Goal: Task Accomplishment & Management: Manage account settings

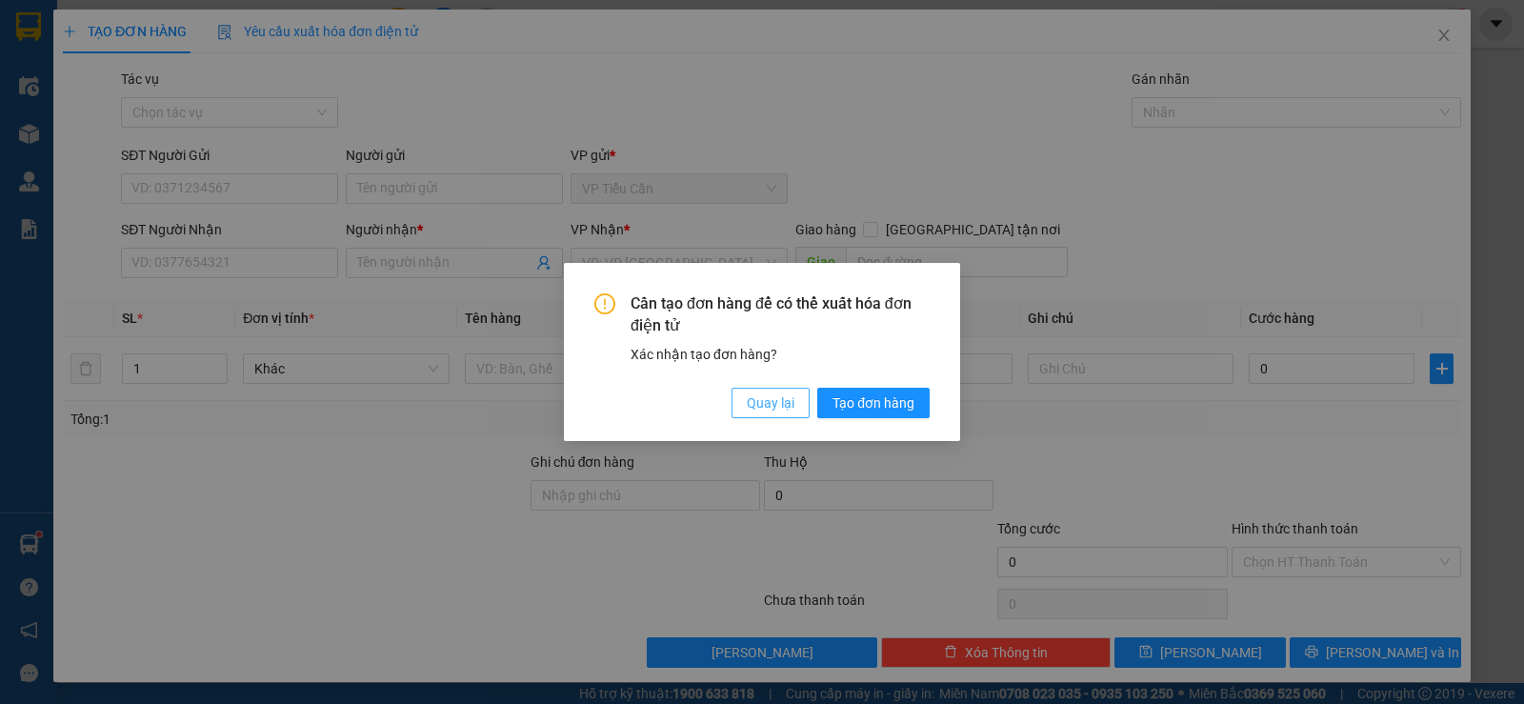
click at [782, 400] on span "Quay lại" at bounding box center [771, 402] width 48 height 21
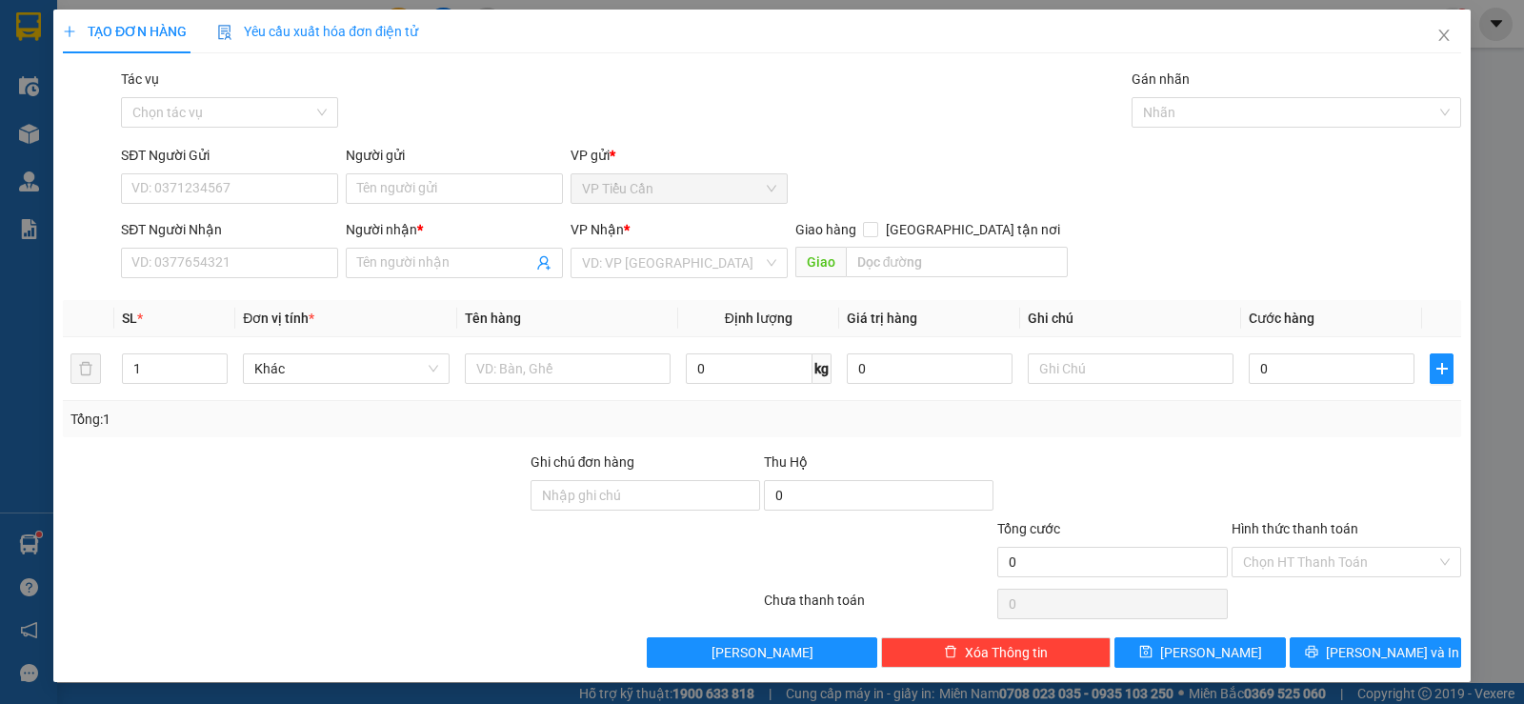
click at [782, 400] on div "Cần tạo đơn hàng để có thể xuất hóa đơn điện tử Xác nhận tạo đơn hàng? Quay lại…" at bounding box center [762, 352] width 1524 height 704
click at [236, 259] on input "SĐT Người Nhận" at bounding box center [229, 263] width 217 height 30
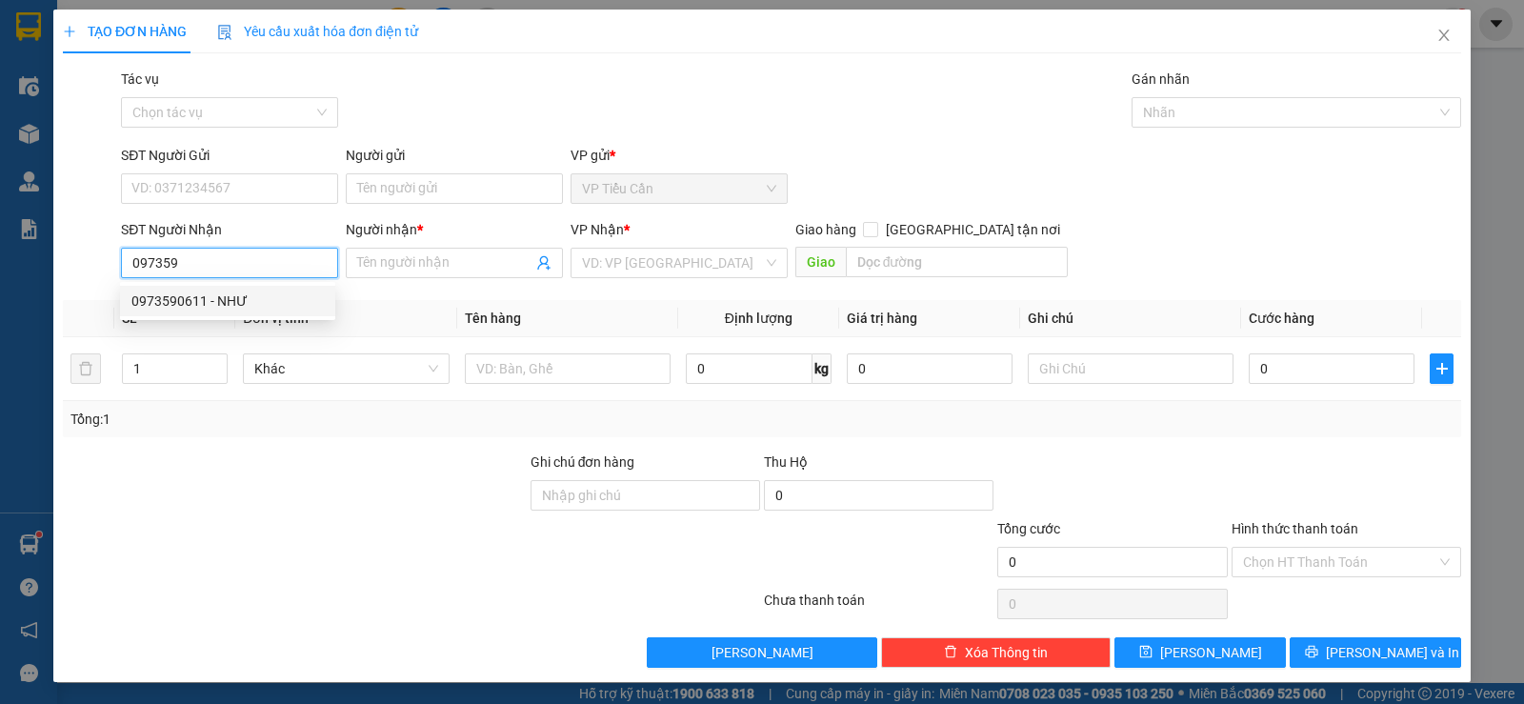
click at [196, 299] on div "0973590611 - NHƯ" at bounding box center [227, 300] width 192 height 21
type input "0973590611"
type input "NHƯ"
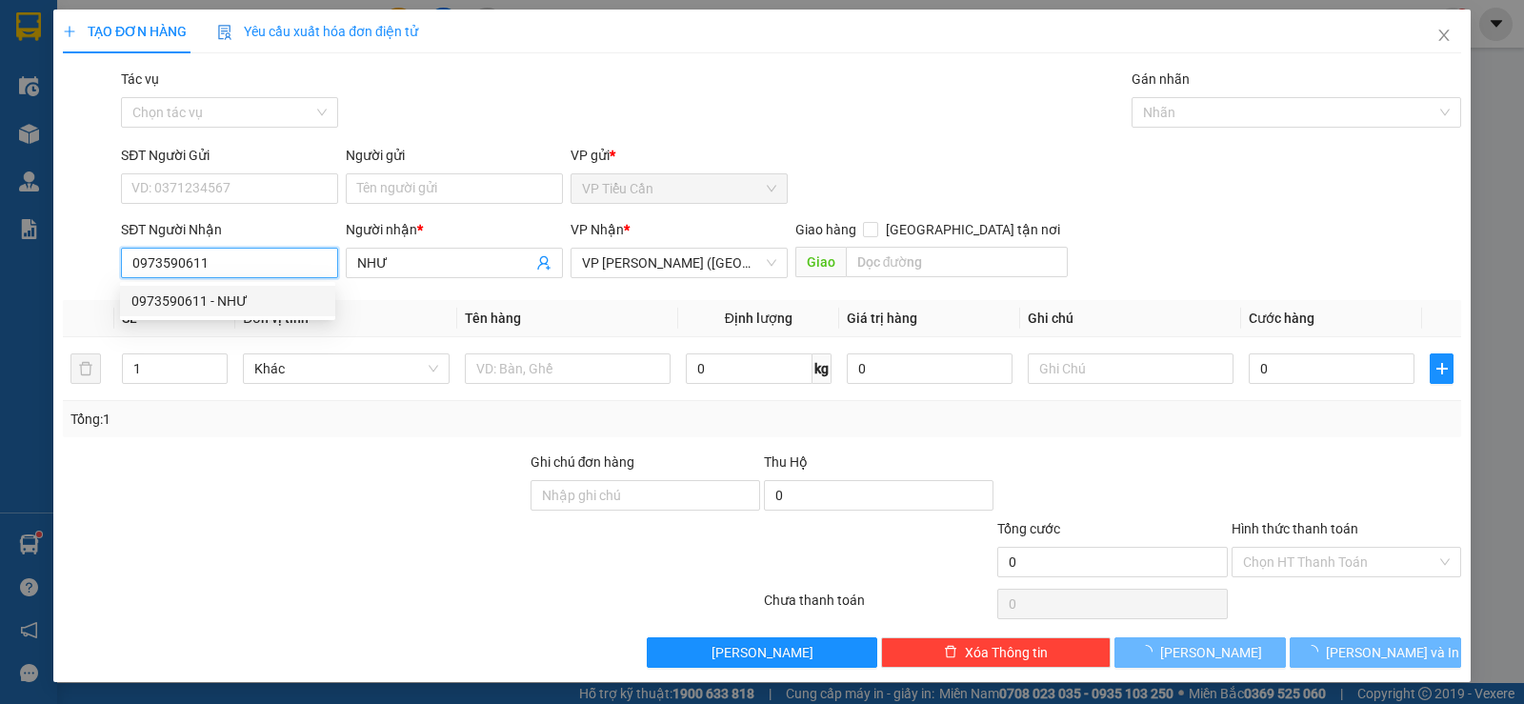
type input "40.000"
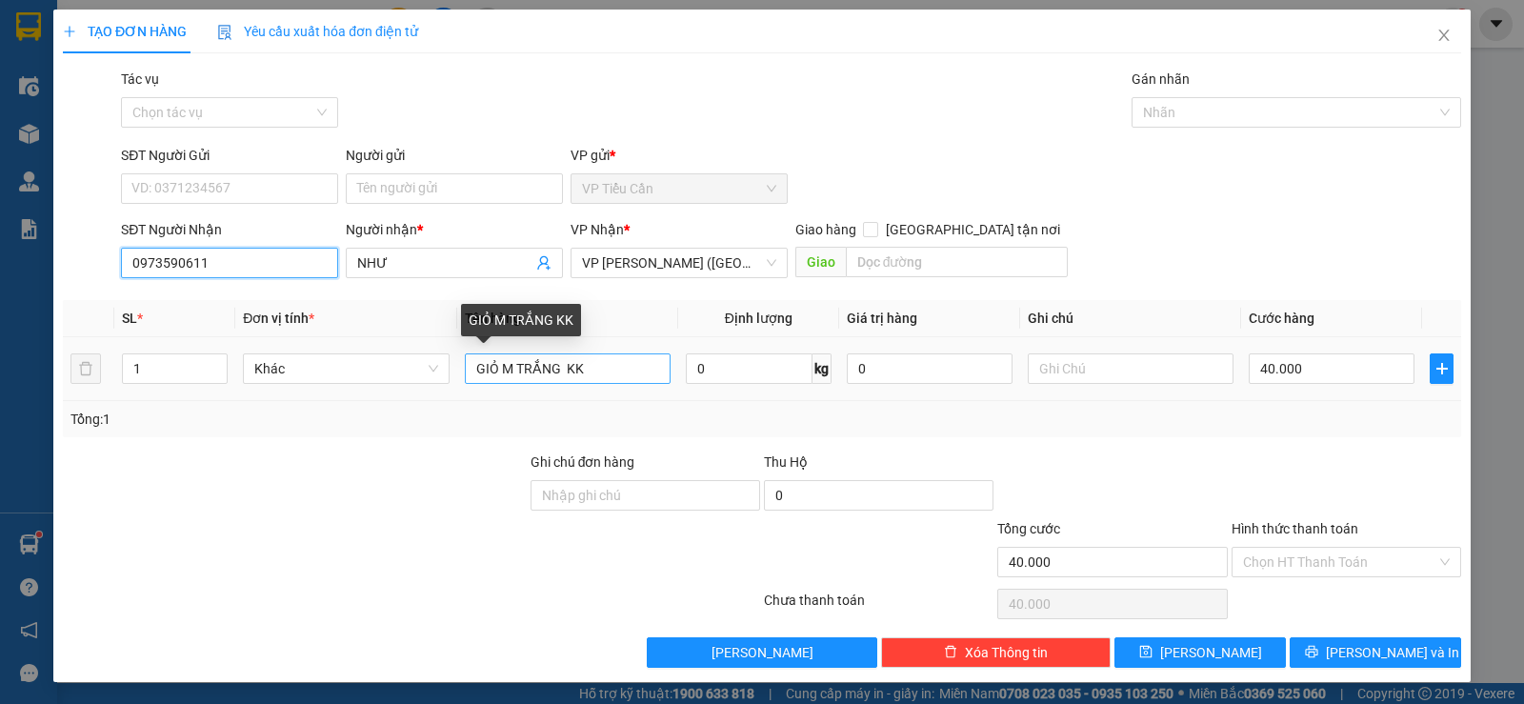
type input "0973590611"
click at [559, 363] on input "GIỎ M TRẮNG KK" at bounding box center [568, 368] width 206 height 30
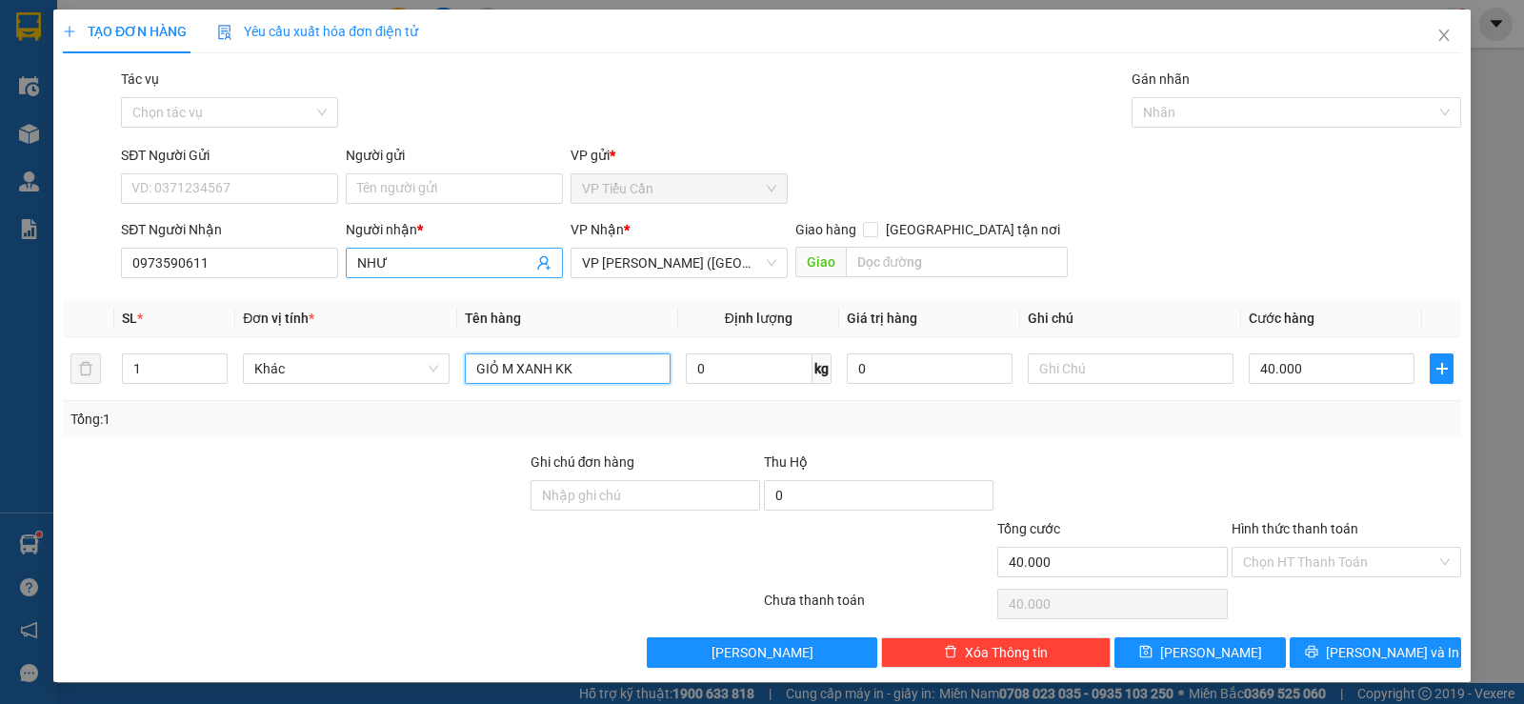
type input "GIỎ M XANH KK"
click at [412, 271] on input "NHƯ" at bounding box center [444, 262] width 175 height 21
type input "N"
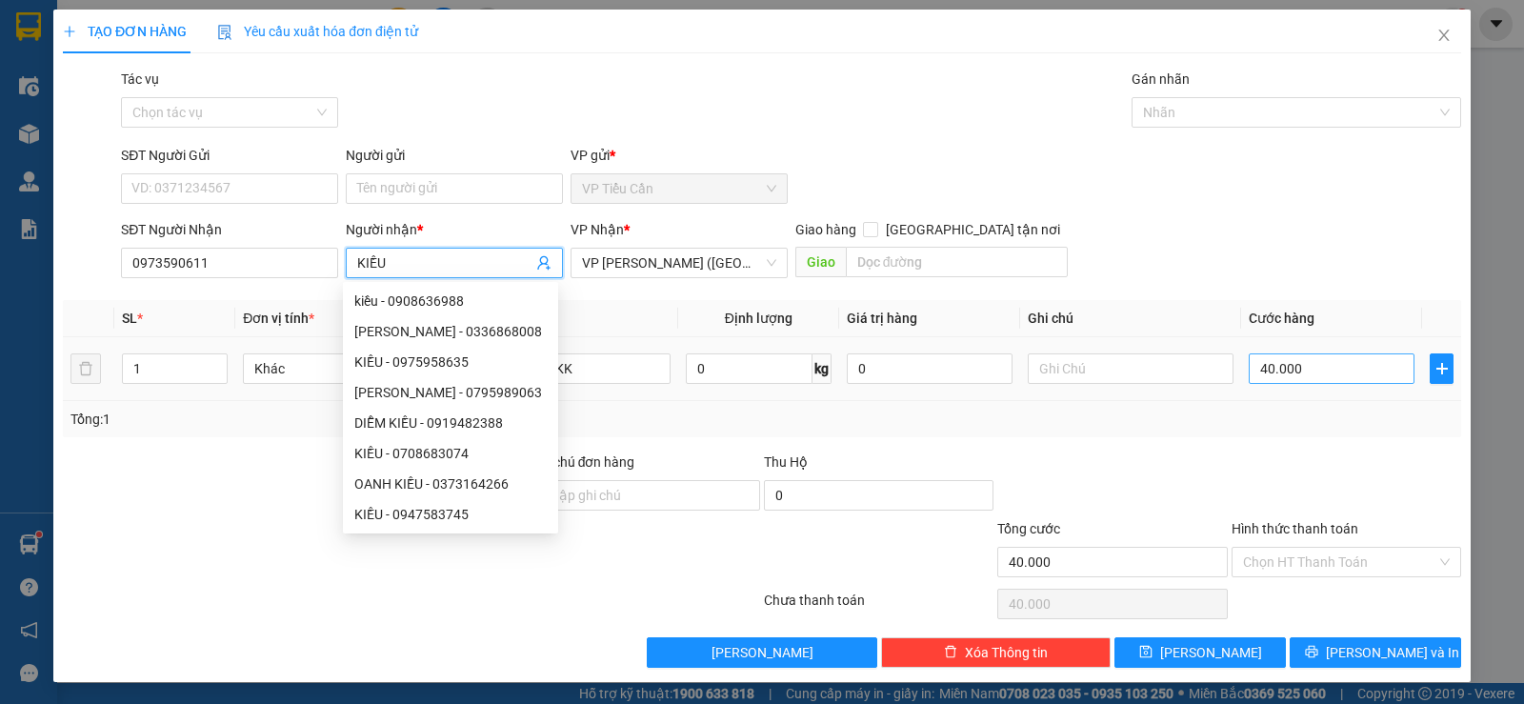
type input "KIỀU"
click at [1321, 370] on input "40.000" at bounding box center [1332, 368] width 166 height 30
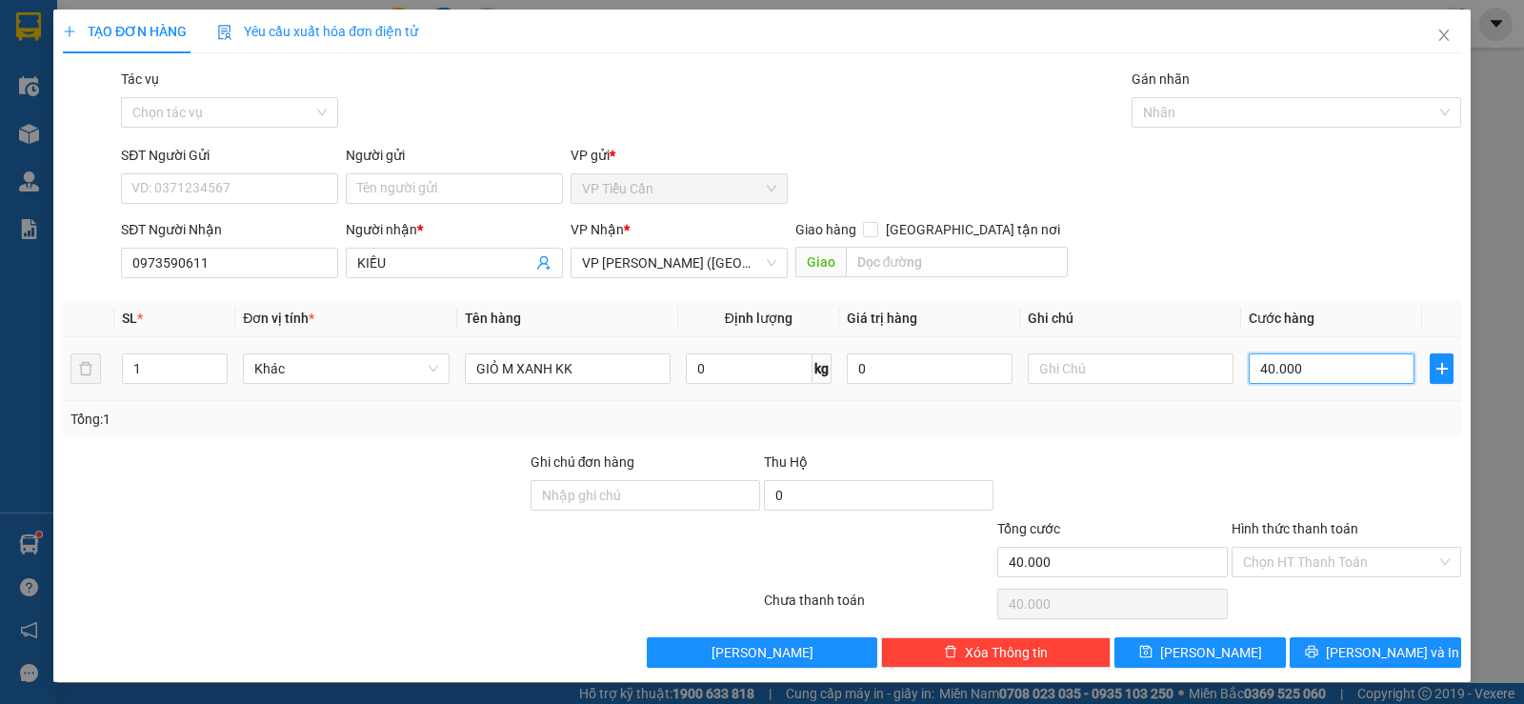
type input "0"
click at [1249, 370] on input "0" at bounding box center [1332, 368] width 166 height 30
type input "50"
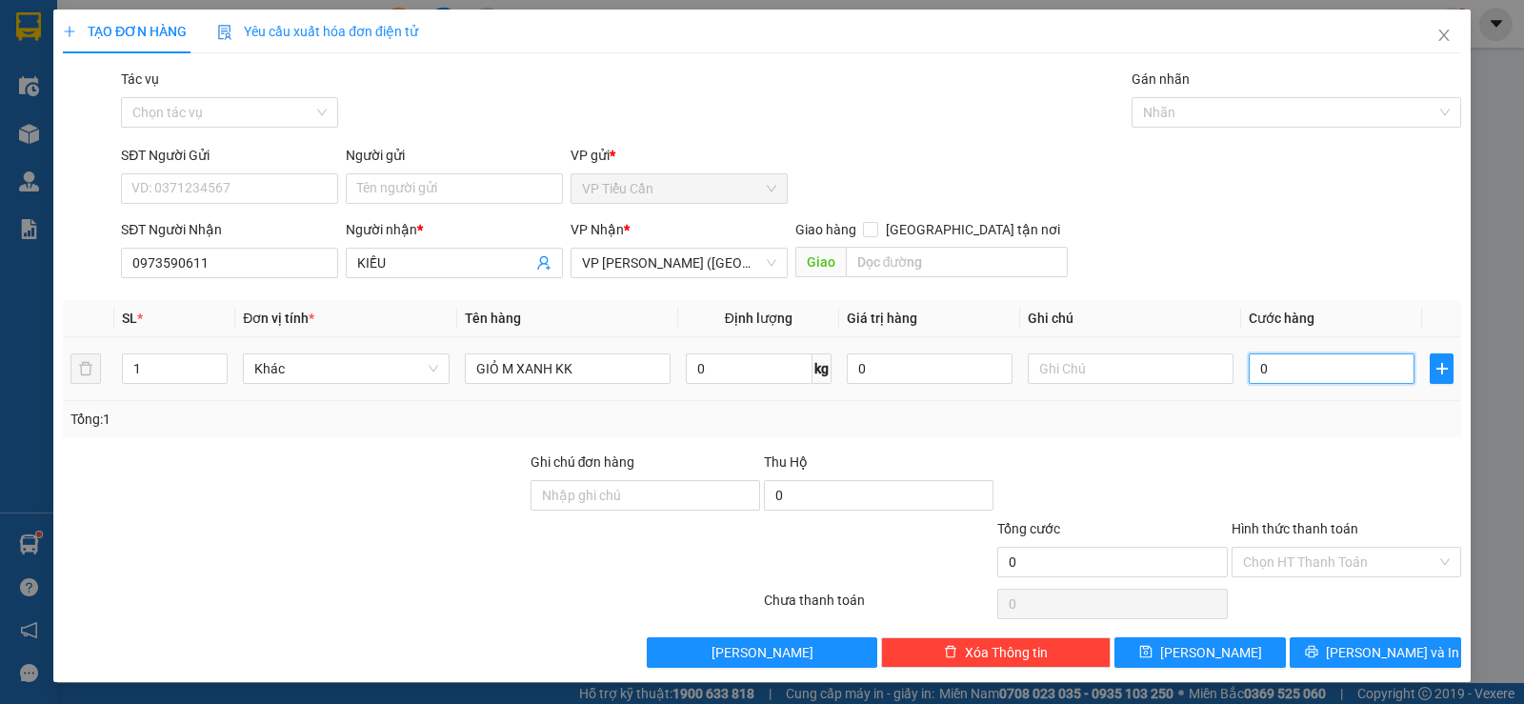
type input "50"
type input "500"
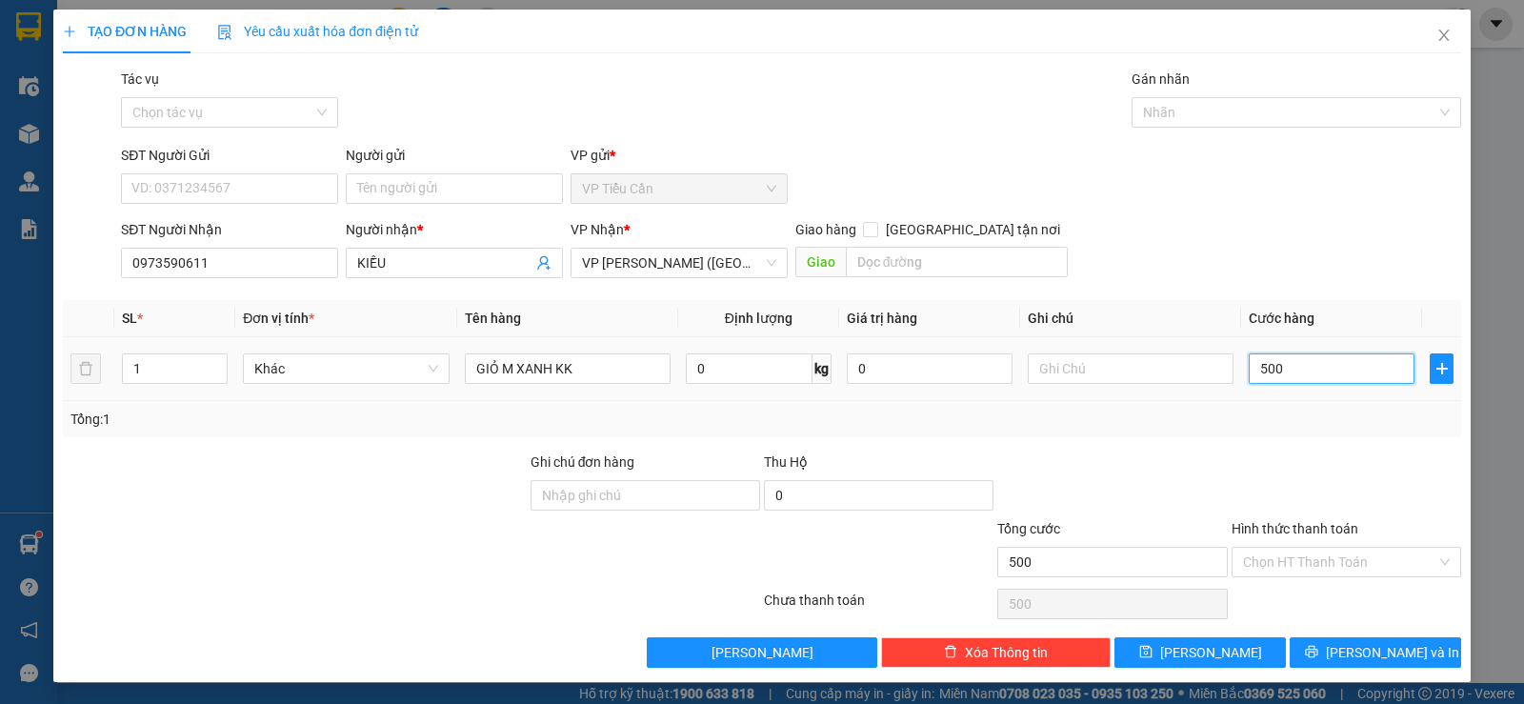
type input "50"
type input "50.000"
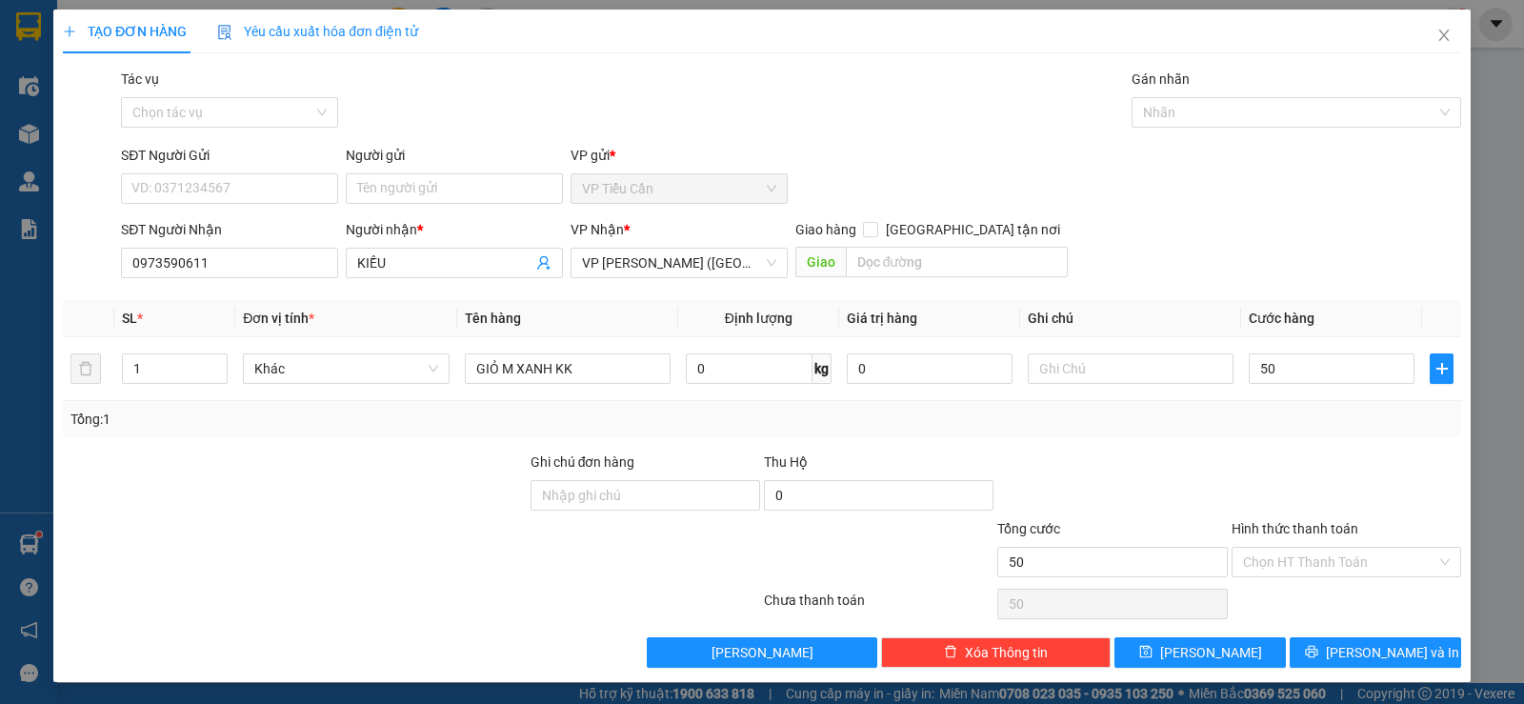
type input "50.000"
click at [1202, 449] on div "Transit Pickup Surcharge Ids Transit Deliver Surcharge Ids Transit Deliver Surc…" at bounding box center [762, 368] width 1398 height 599
click at [1318, 555] on input "Hình thức thanh toán" at bounding box center [1339, 562] width 193 height 29
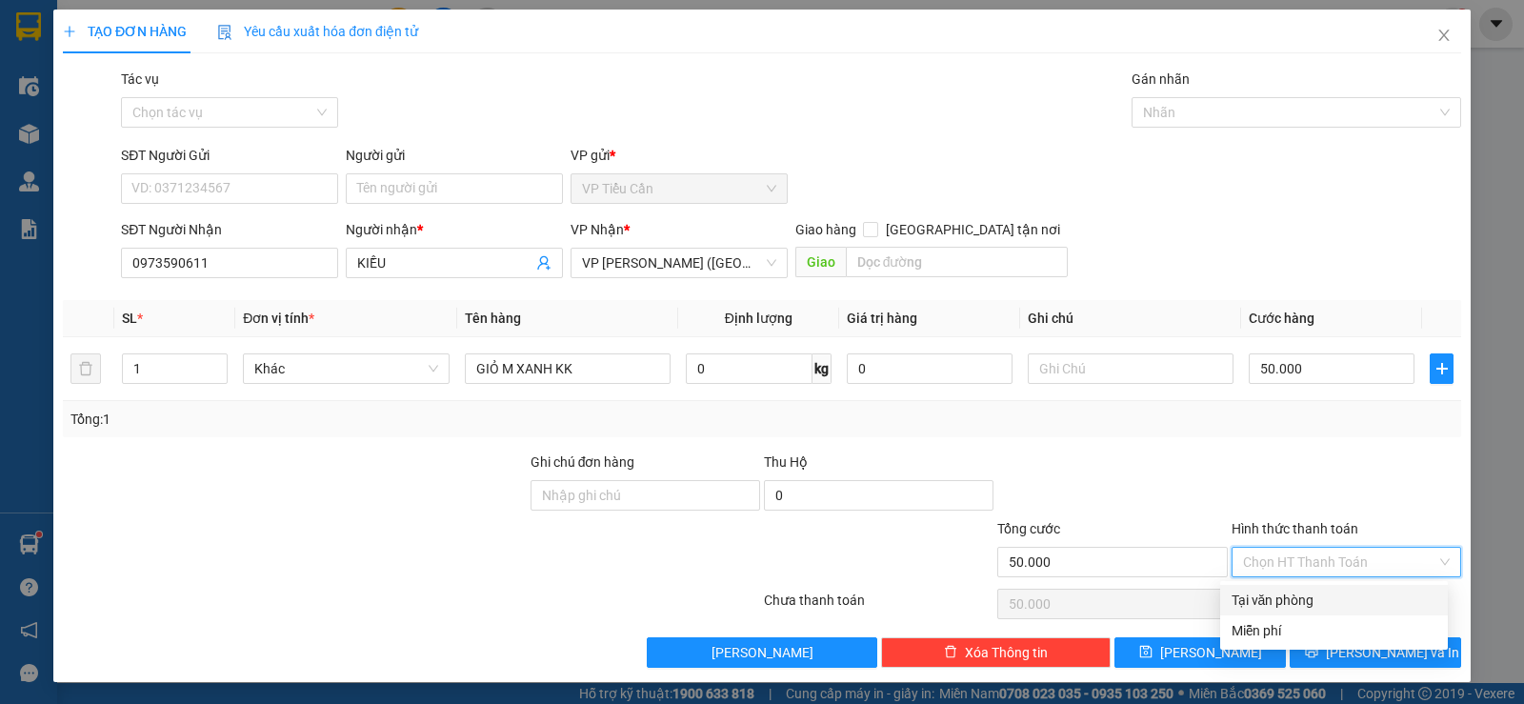
click at [1326, 595] on div "Tại văn phòng" at bounding box center [1333, 600] width 205 height 21
type input "0"
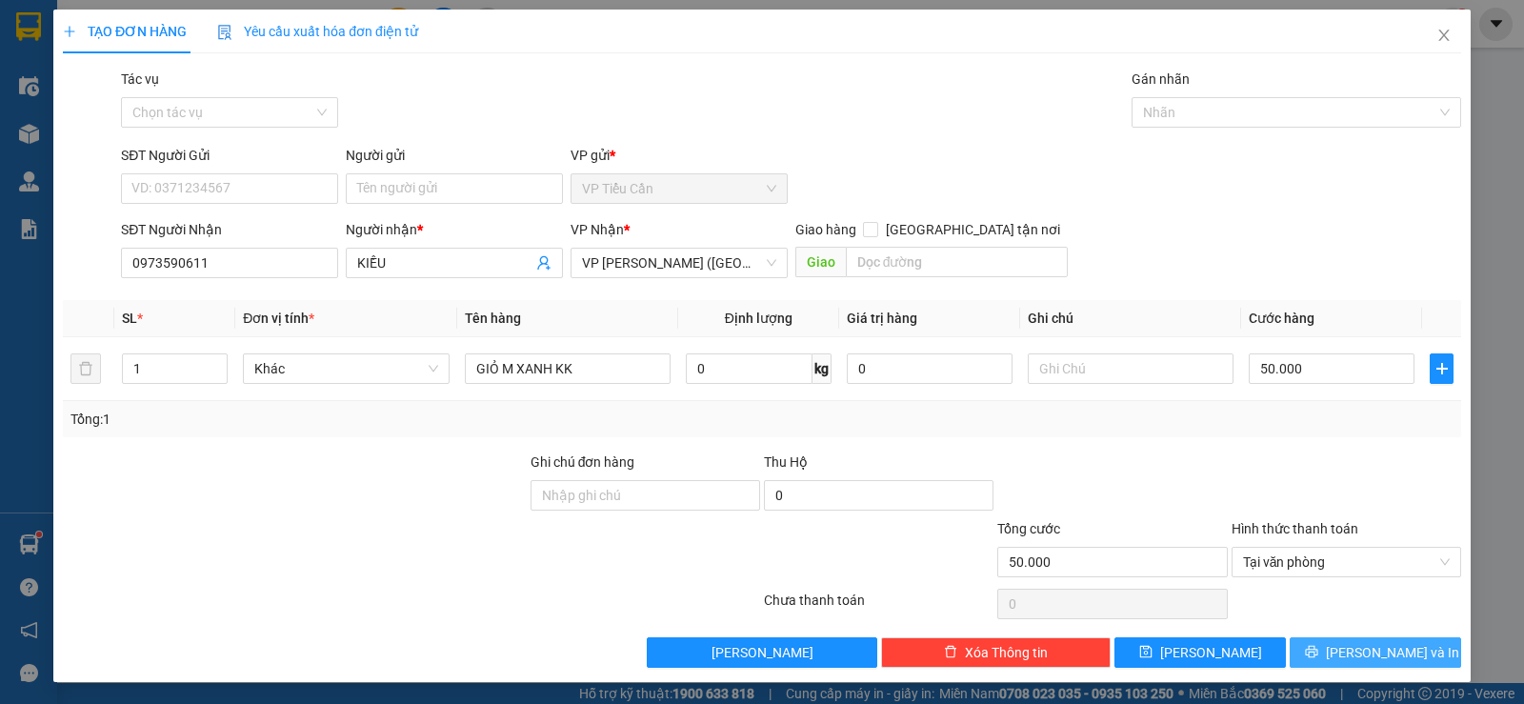
click at [1351, 650] on span "[PERSON_NAME] và In" at bounding box center [1392, 652] width 133 height 21
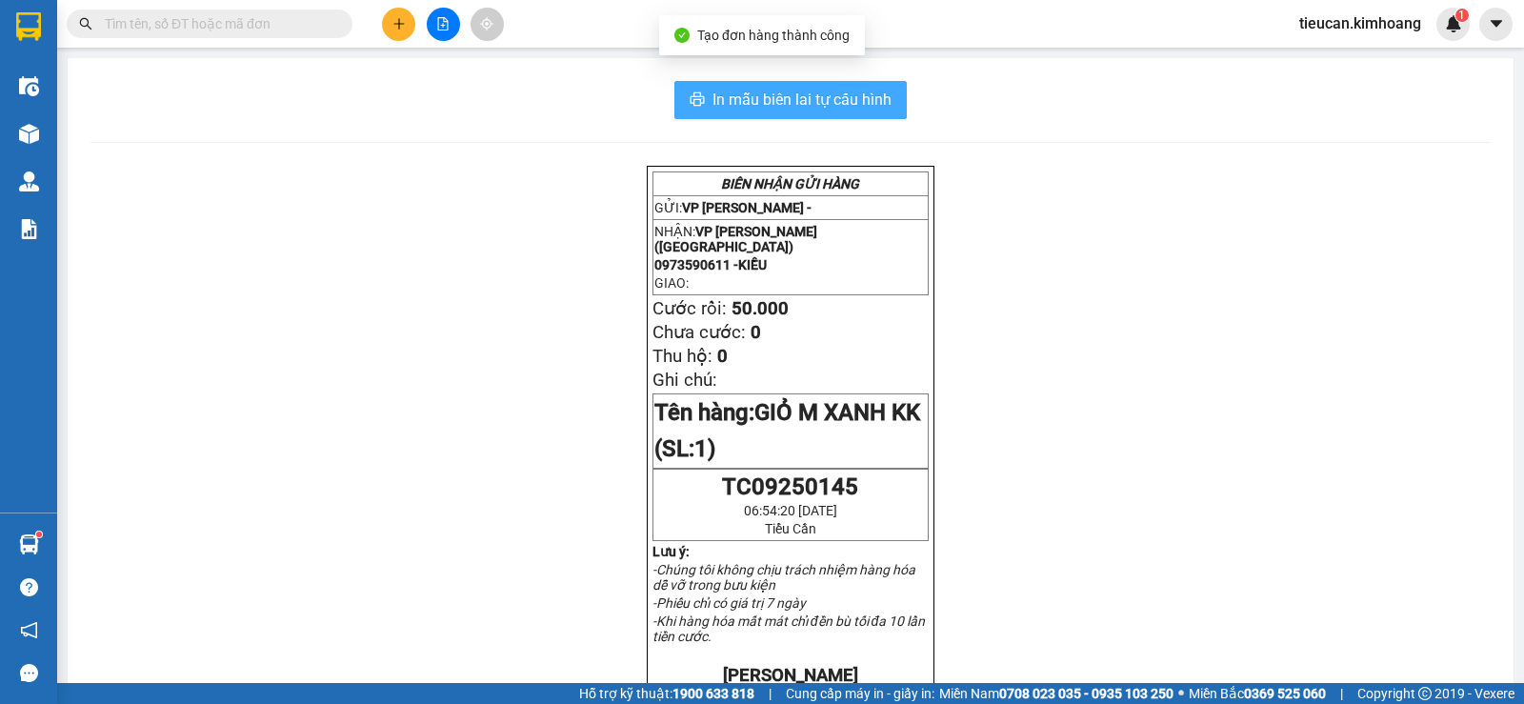
click at [779, 95] on span "In mẫu biên lai tự cấu hình" at bounding box center [801, 100] width 179 height 24
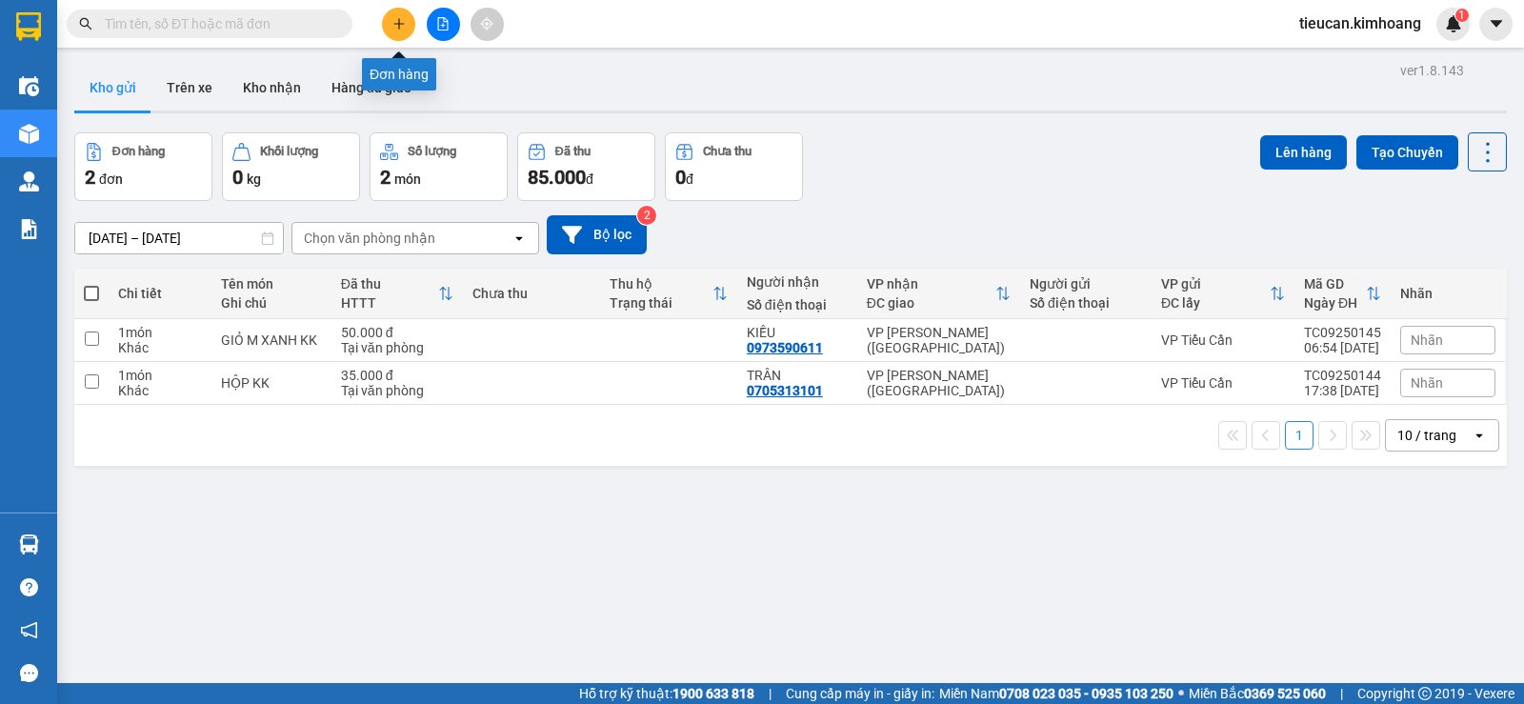
click at [409, 23] on button at bounding box center [398, 24] width 33 height 33
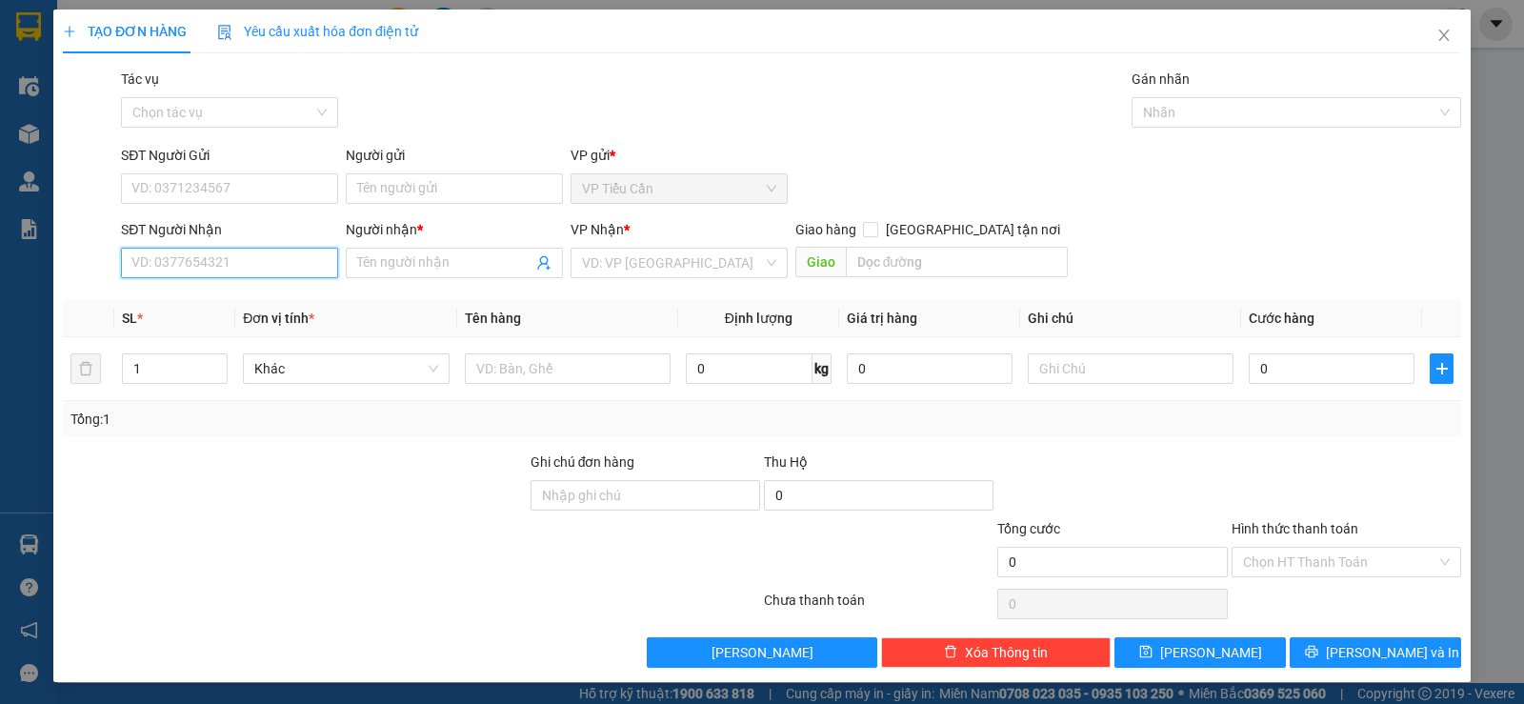
click at [269, 268] on input "SĐT Người Nhận" at bounding box center [229, 263] width 217 height 30
type input "0397610954"
click at [210, 305] on div "0397610954 - NHI" at bounding box center [227, 300] width 192 height 21
type input "NHI"
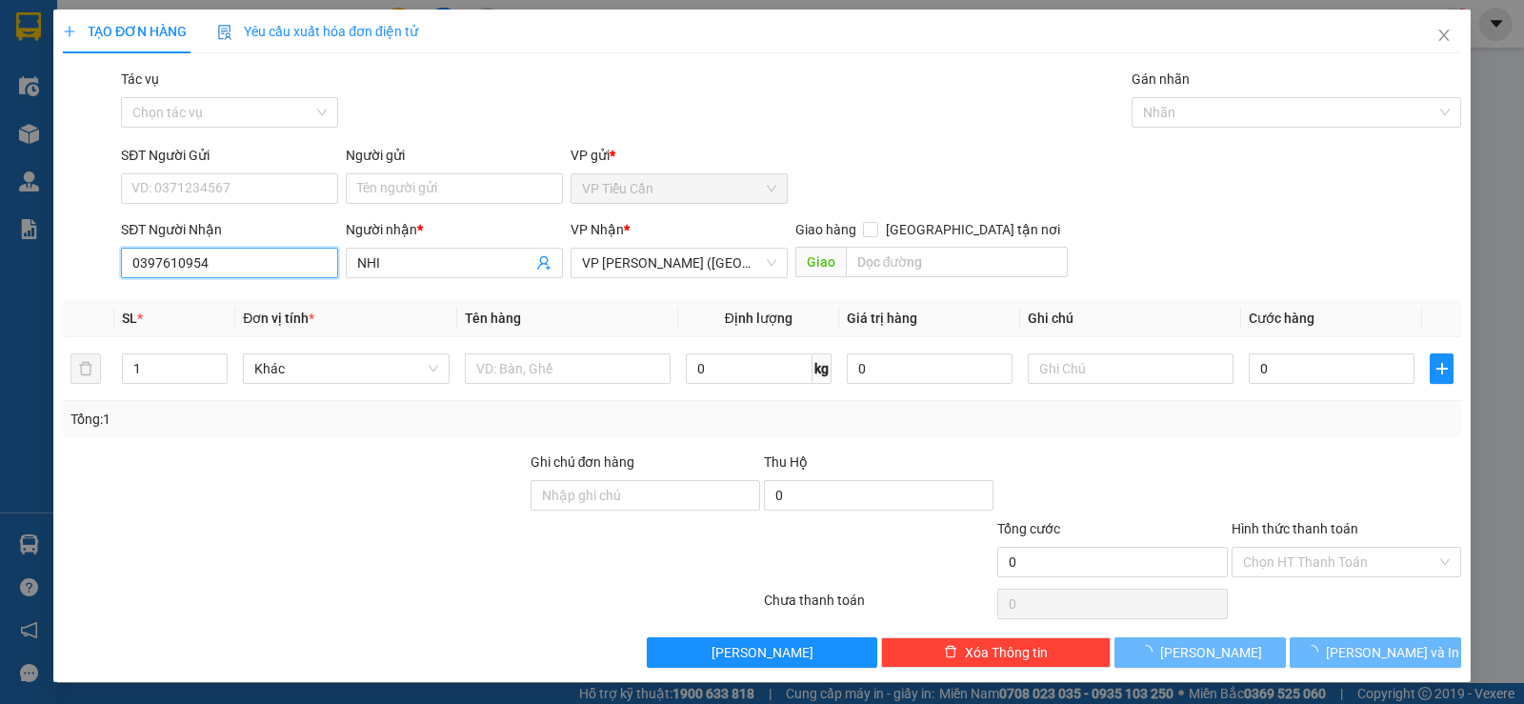
type input "45.000"
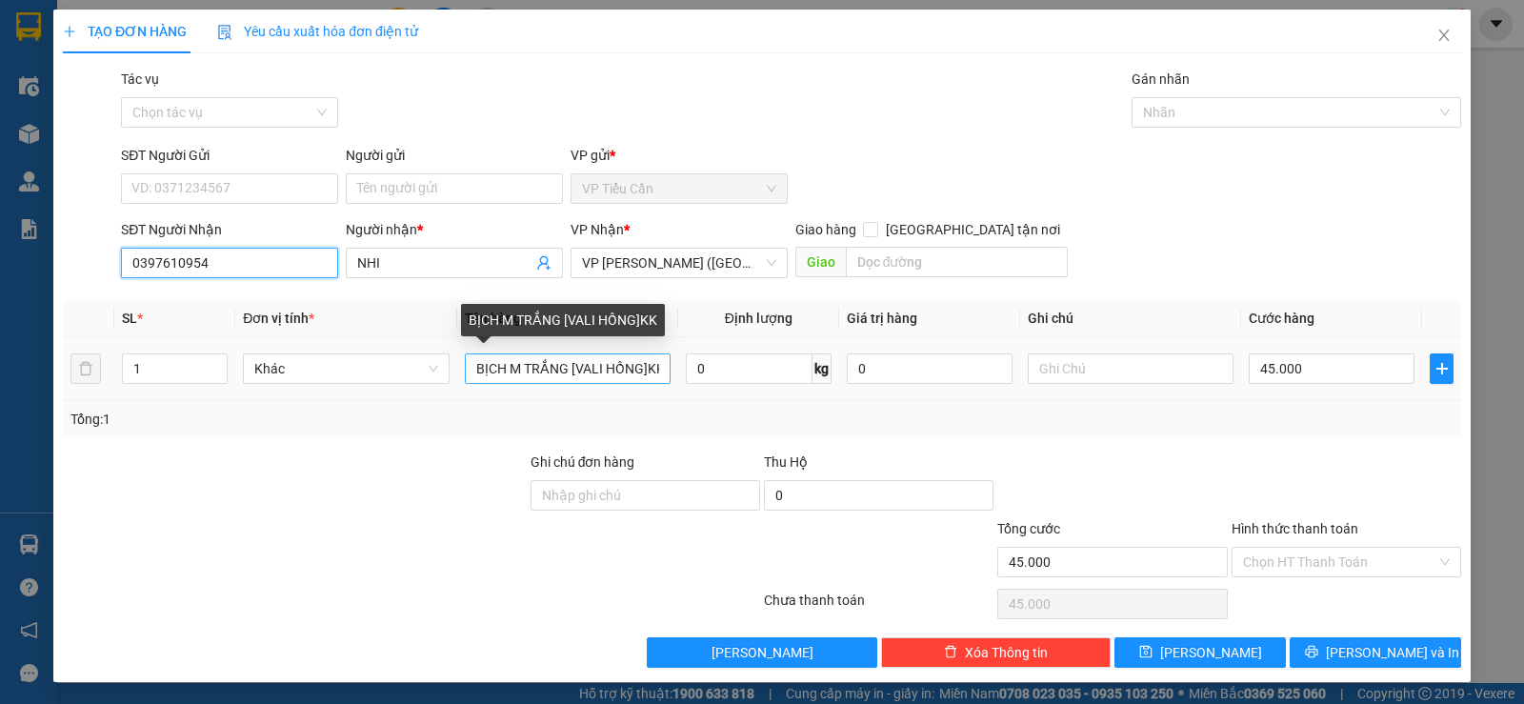
type input "0397610954"
click at [643, 364] on input "BỊCH M TRẮNG [VALI HỒNG]KK" at bounding box center [568, 368] width 206 height 30
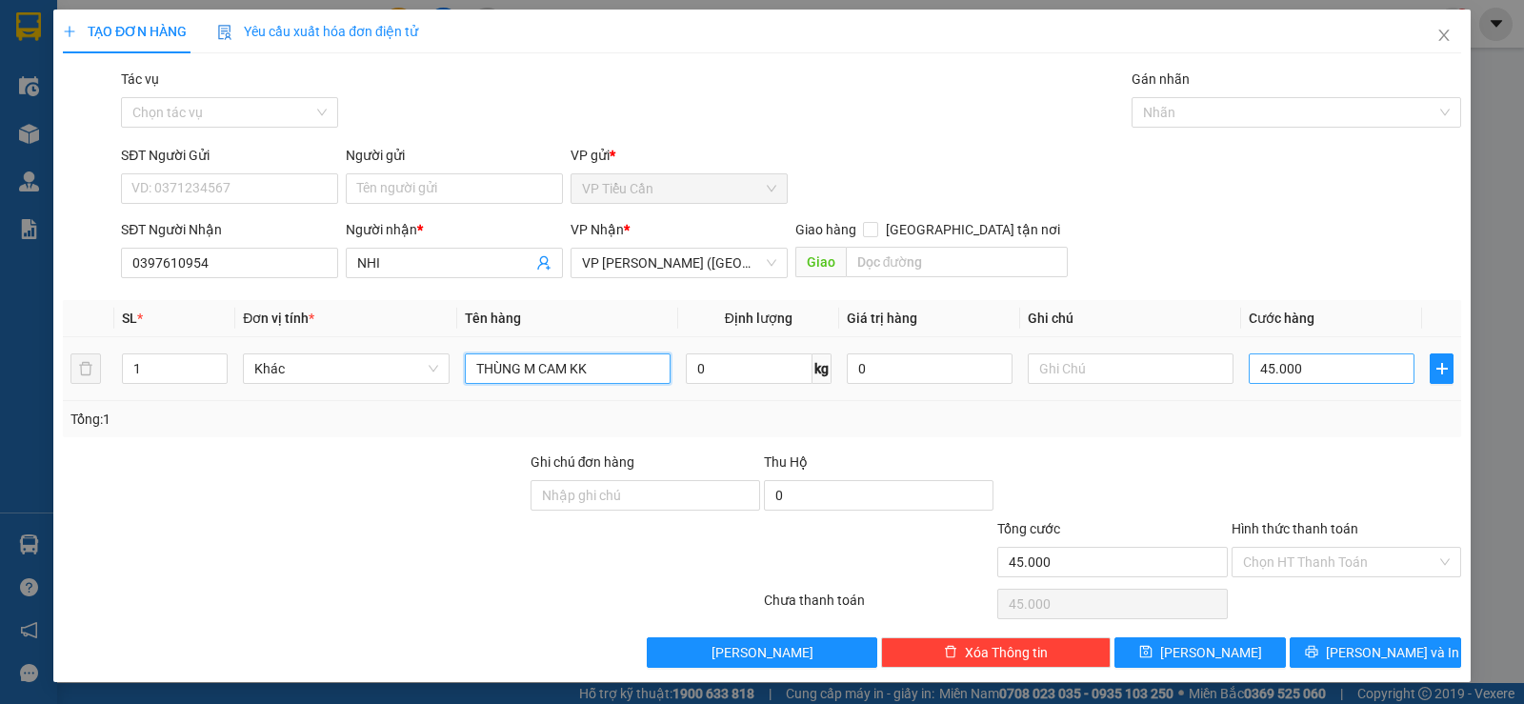
type input "THÙNG M CAM KK"
click at [1315, 380] on input "45.000" at bounding box center [1332, 368] width 166 height 30
type input "0"
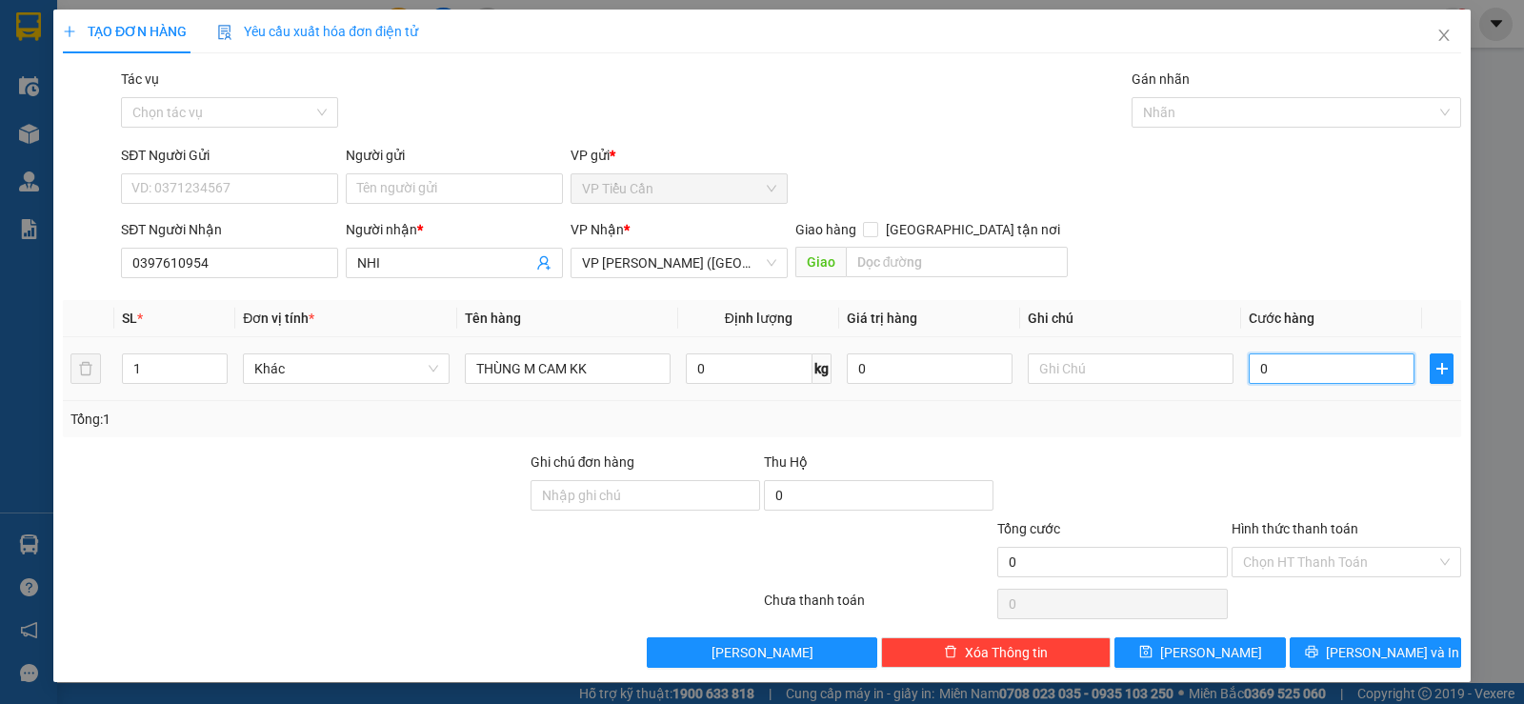
click at [1249, 368] on input "0" at bounding box center [1332, 368] width 166 height 30
type input "40"
type input "40.000"
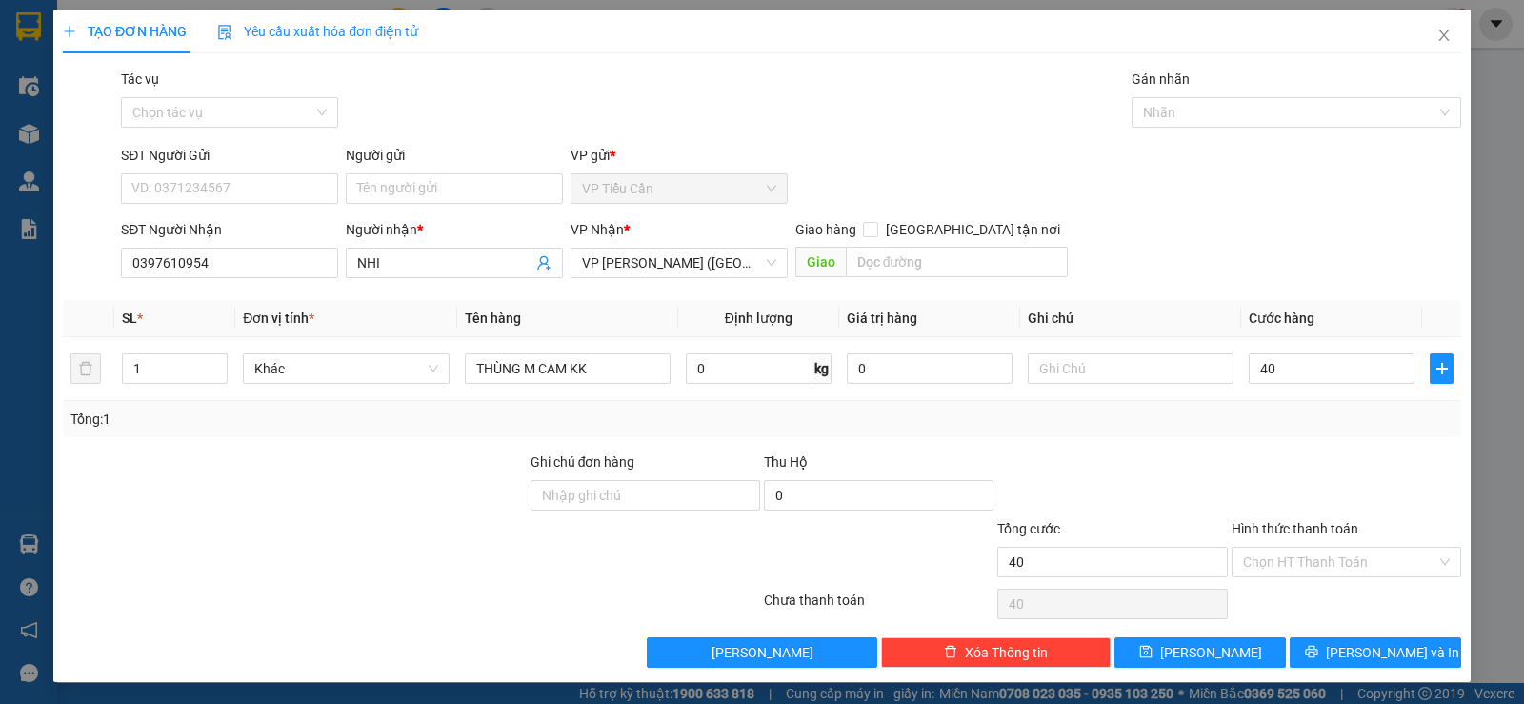
type input "40.000"
click at [1211, 436] on div "Tổng: 1" at bounding box center [762, 419] width 1398 height 36
click at [1329, 562] on input "Hình thức thanh toán" at bounding box center [1339, 562] width 193 height 29
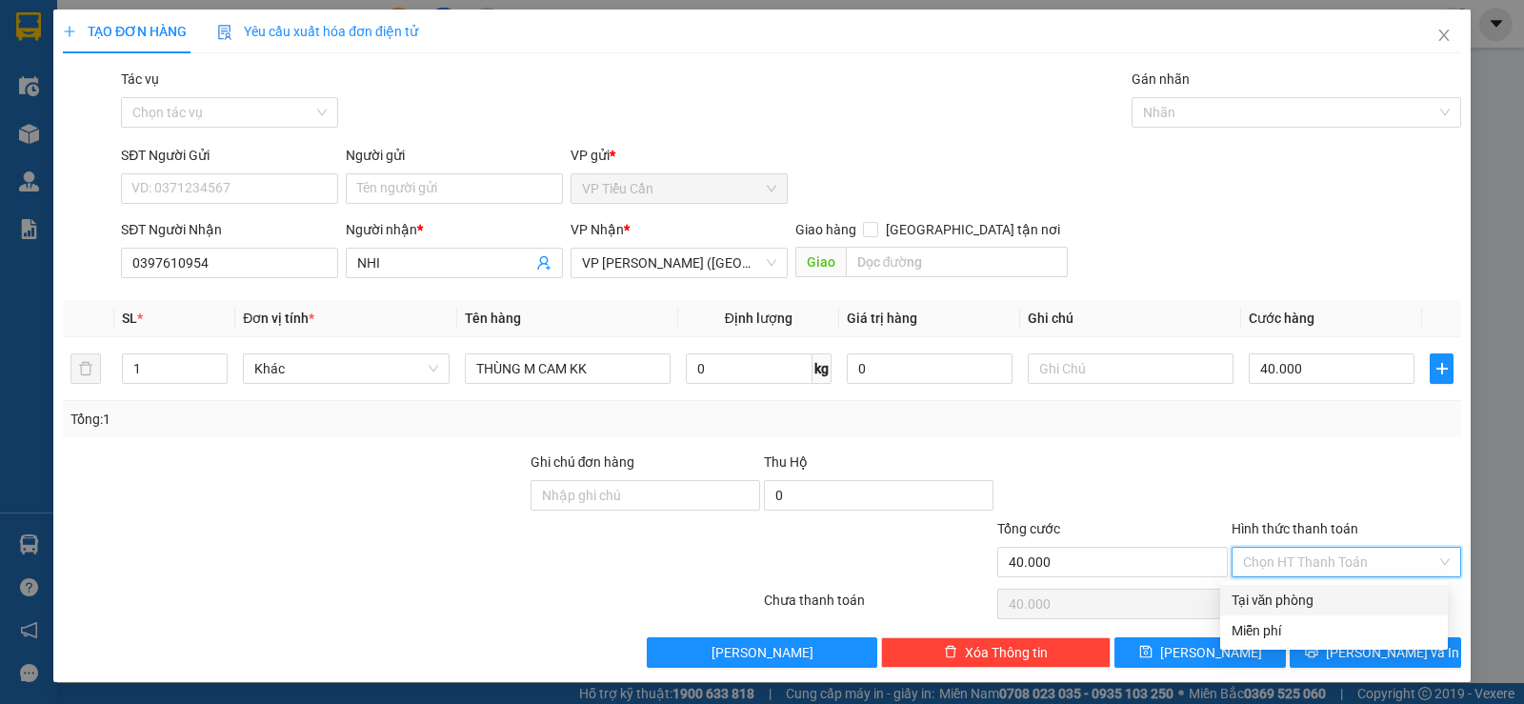
click at [1312, 597] on div "Tại văn phòng" at bounding box center [1333, 600] width 205 height 21
type input "0"
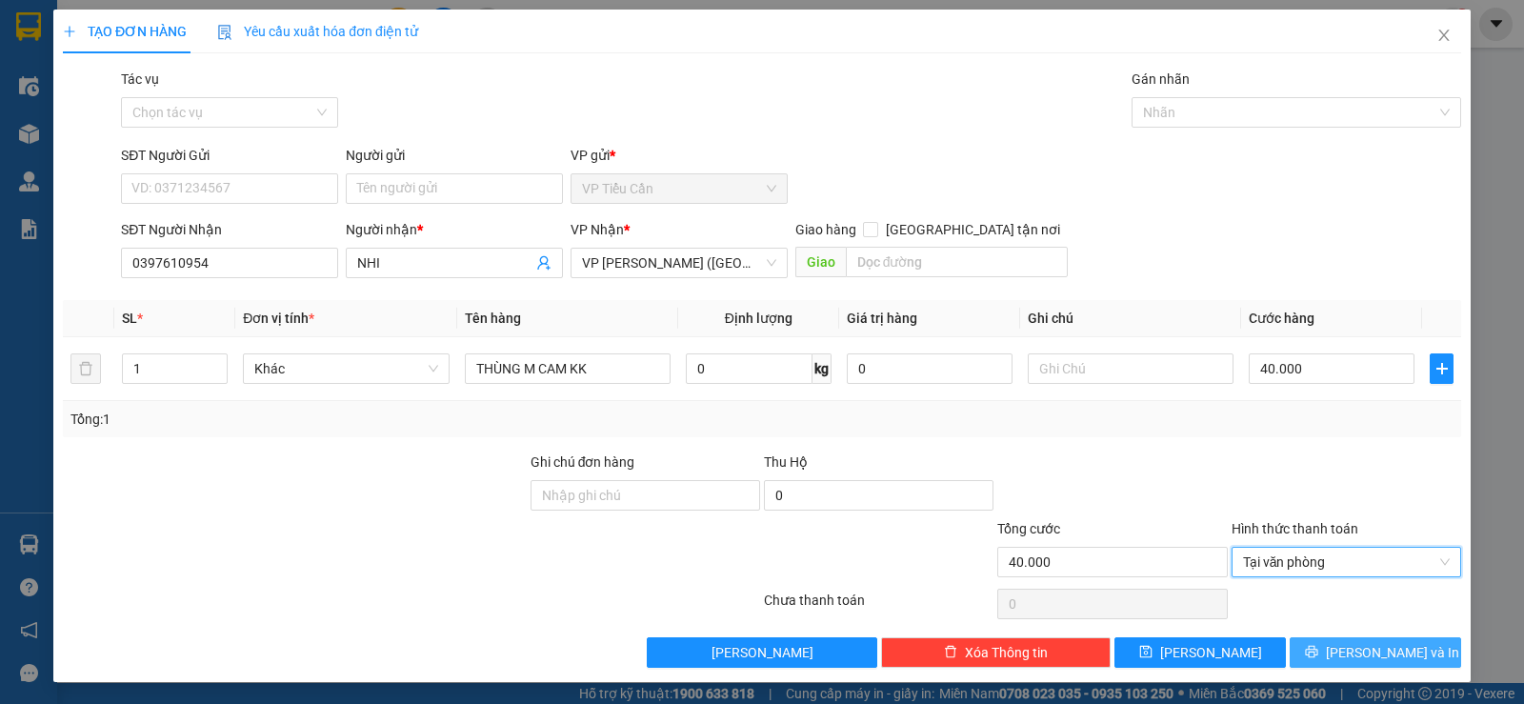
click at [1345, 649] on button "[PERSON_NAME] và In" at bounding box center [1375, 652] width 171 height 30
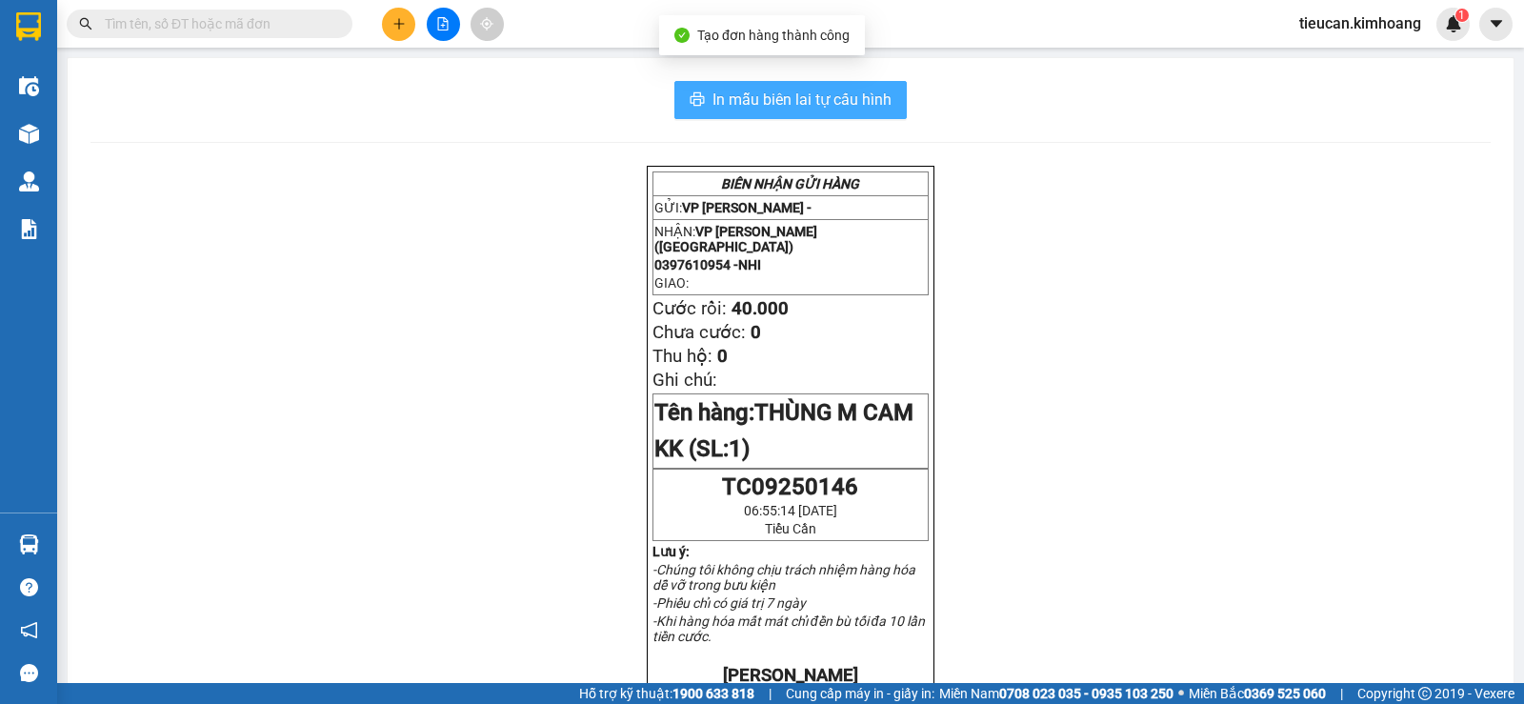
click at [784, 105] on span "In mẫu biên lai tự cấu hình" at bounding box center [801, 100] width 179 height 24
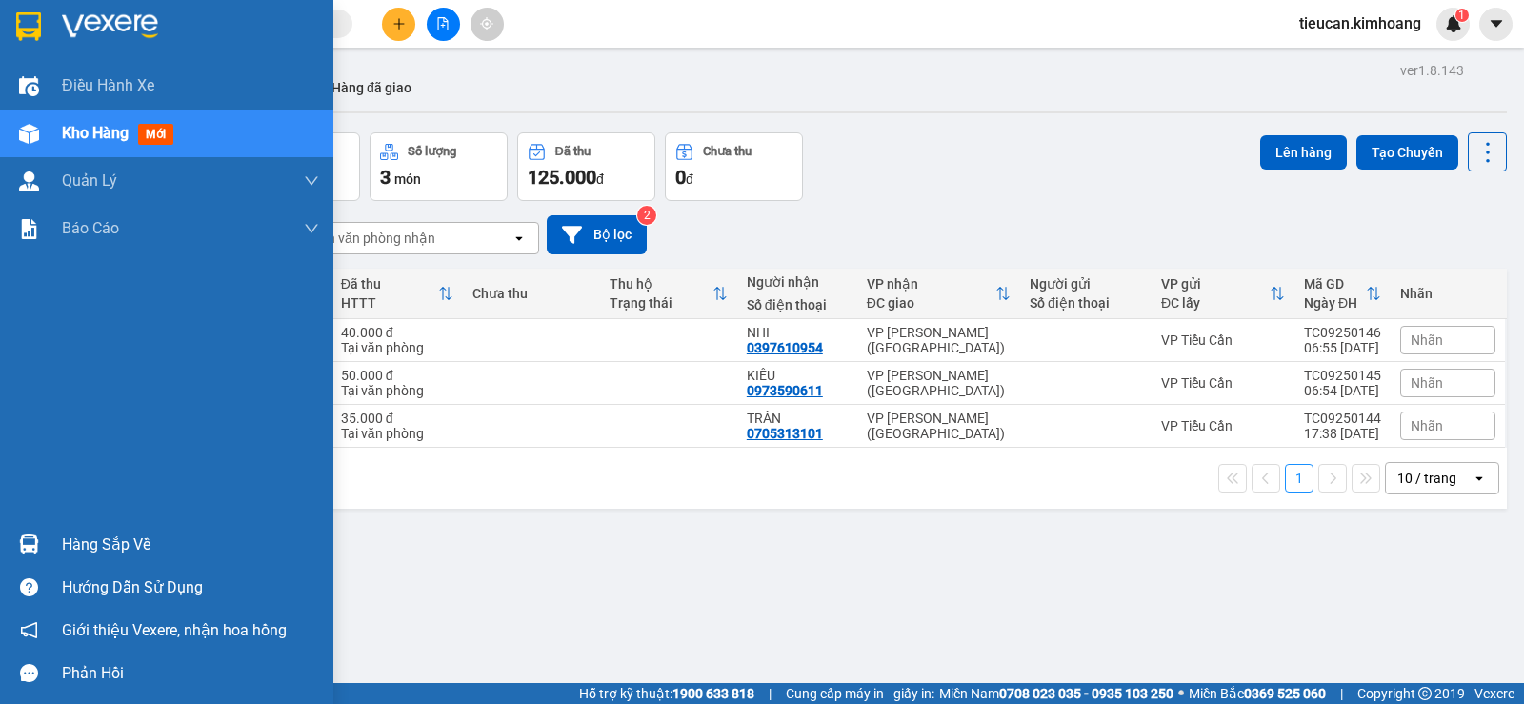
click at [39, 535] on div at bounding box center [28, 544] width 33 height 33
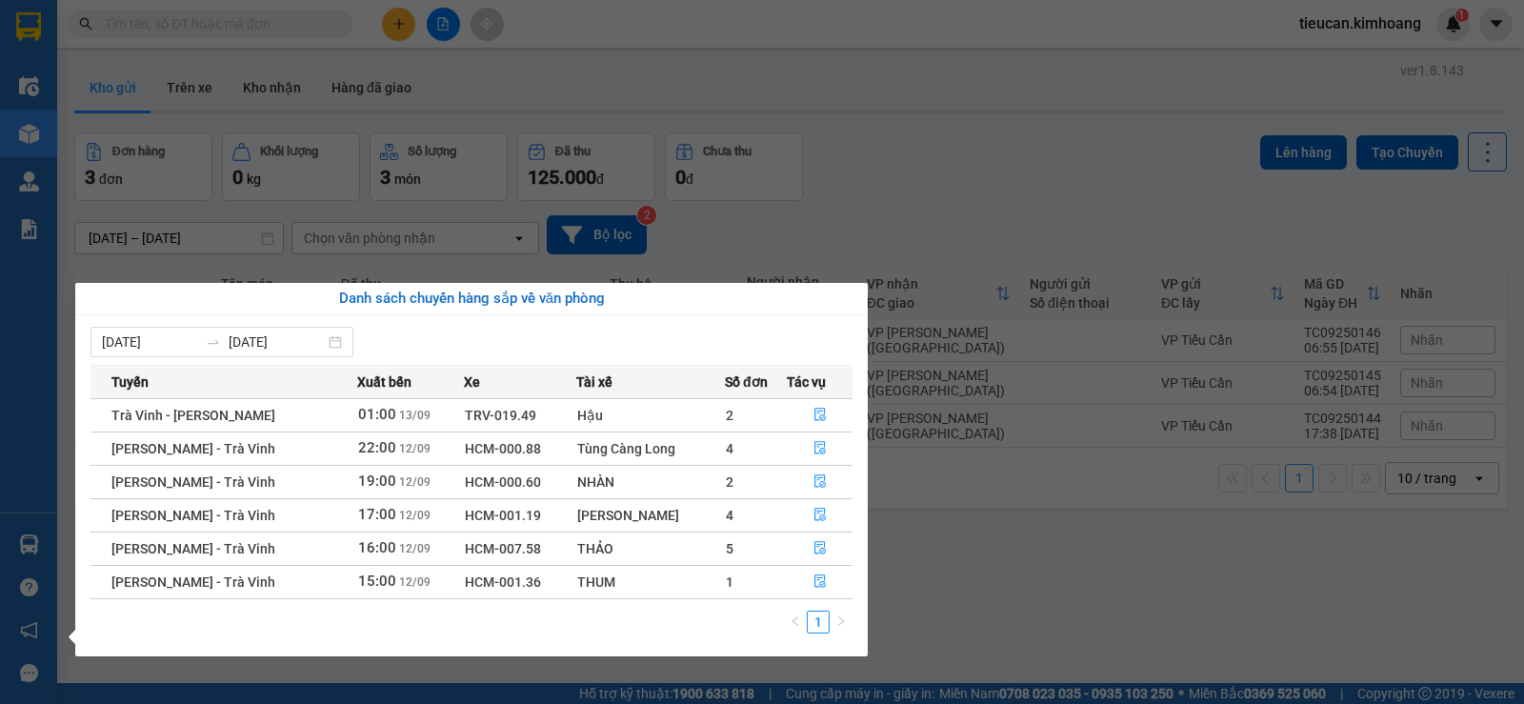
click at [1158, 552] on section "Kết quả tìm kiếm ( 0 ) Bộ lọc No Data tieucan.kimhoang 1 Điều hành xe Kho hàng …" at bounding box center [762, 352] width 1524 height 704
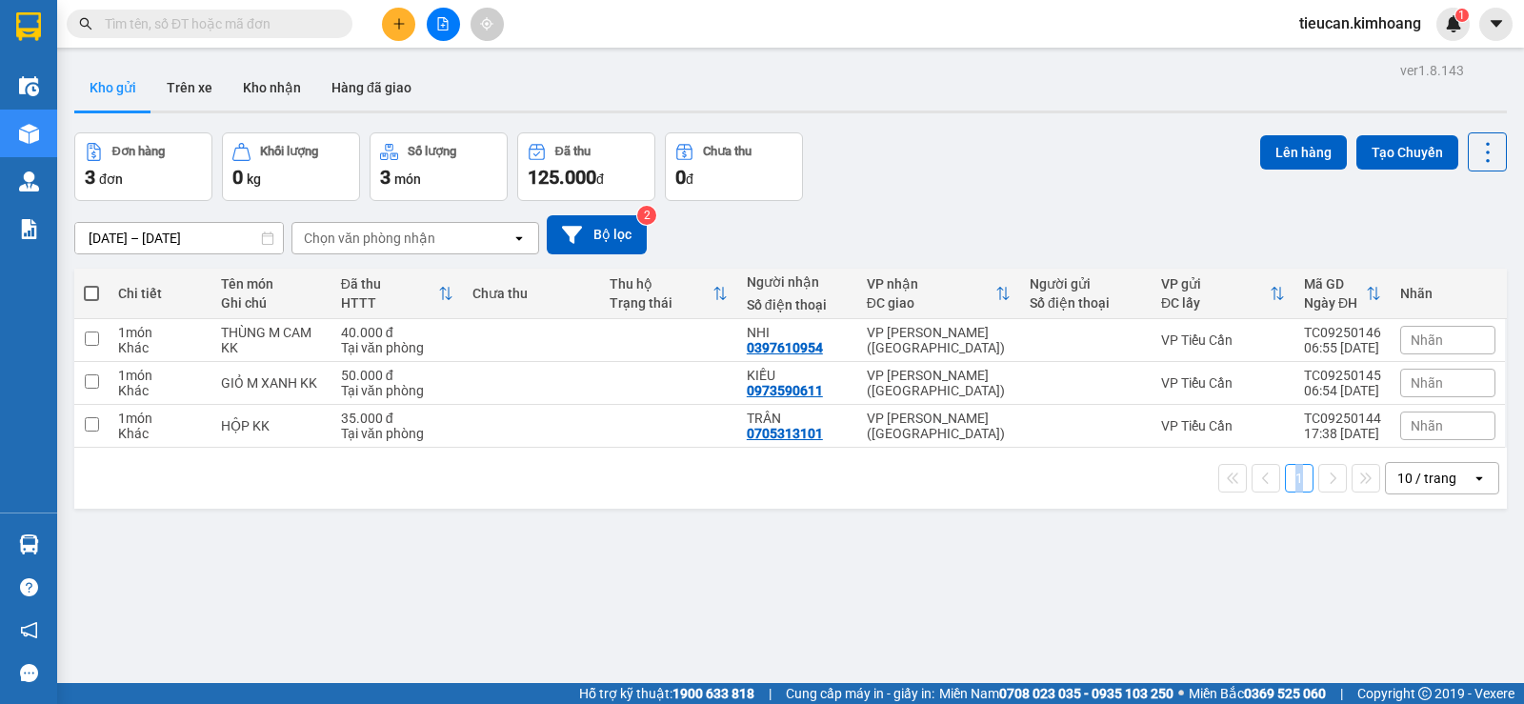
click at [1158, 552] on div "ver 1.8.143 Kho gửi Trên xe Kho nhận Hàng đã giao Đơn hàng 3 đơn Khối lượng 0 k…" at bounding box center [791, 409] width 1448 height 704
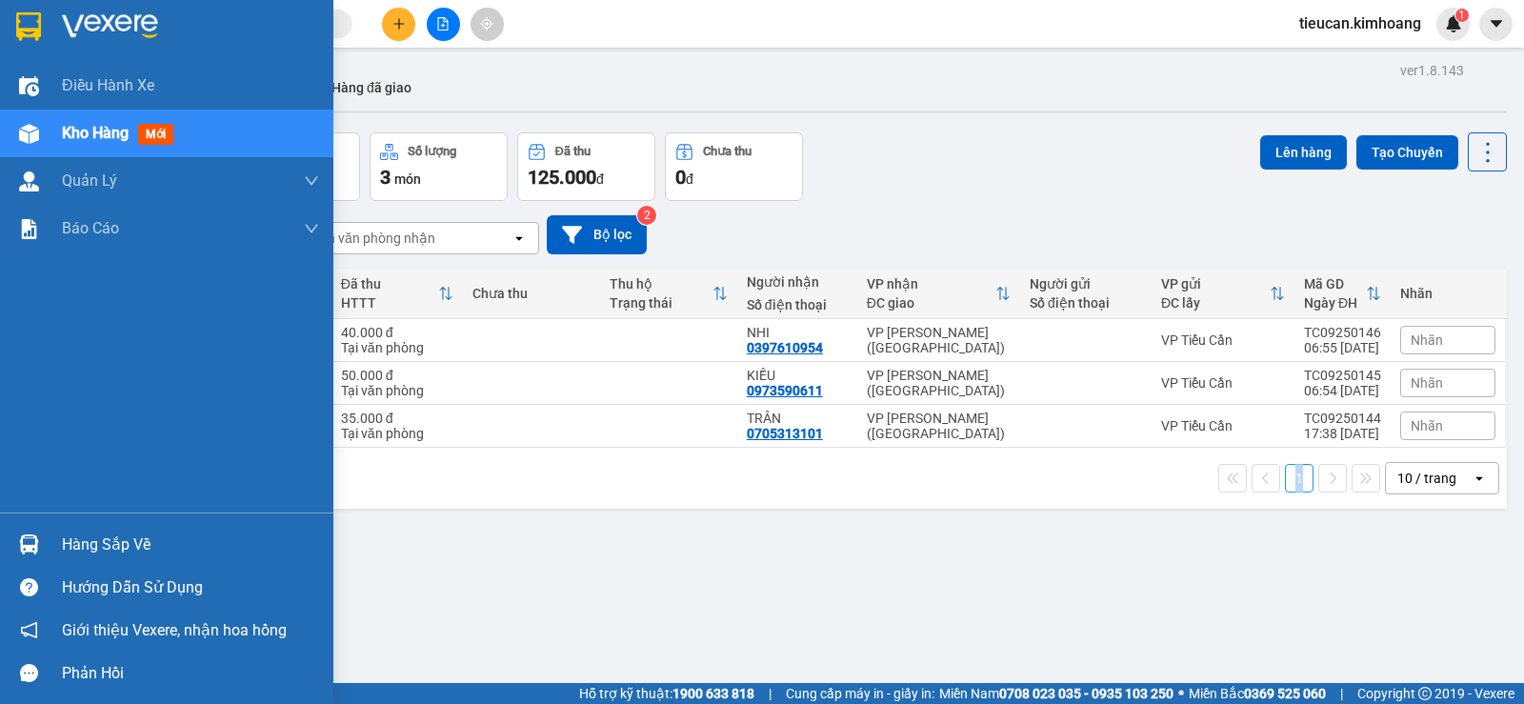
click at [117, 539] on div "Hàng sắp về" at bounding box center [190, 545] width 257 height 29
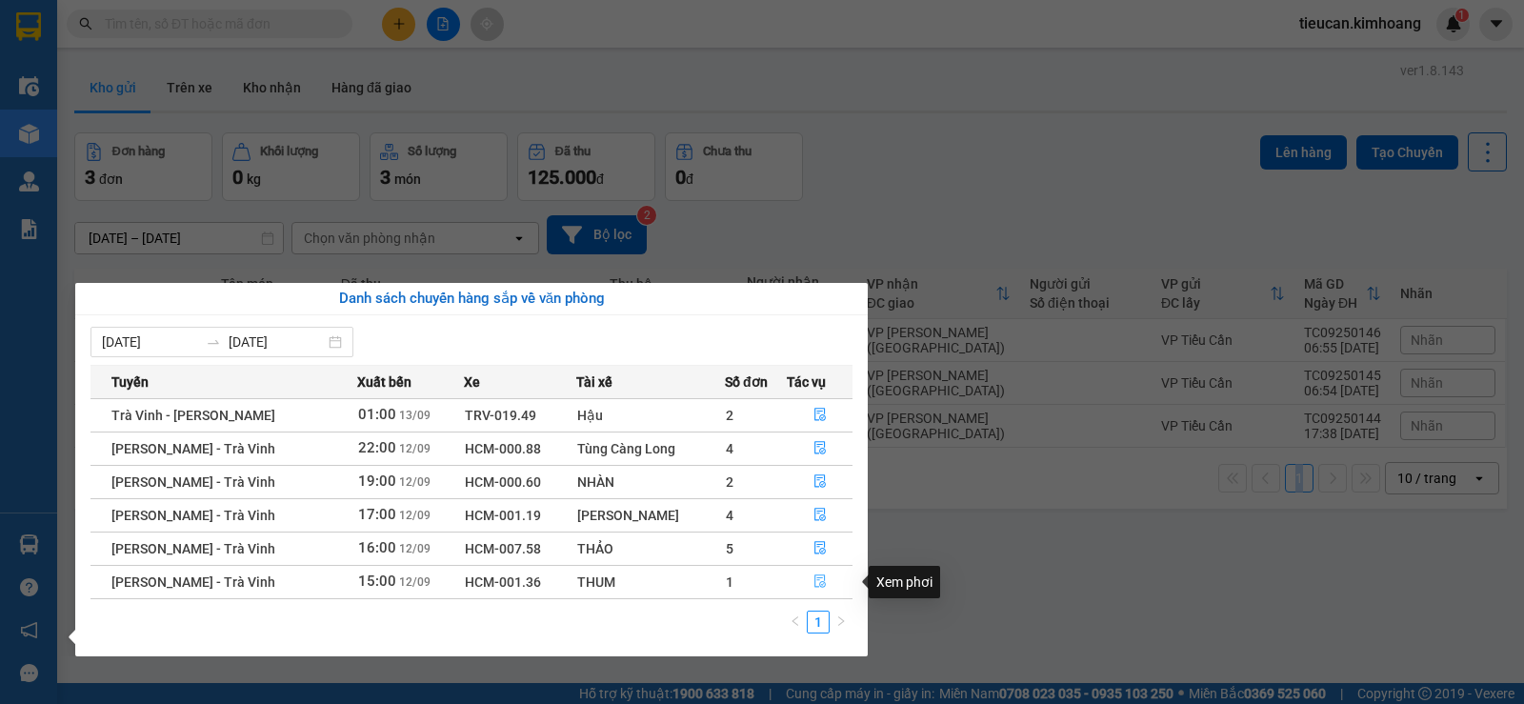
click at [818, 571] on button "button" at bounding box center [820, 582] width 64 height 30
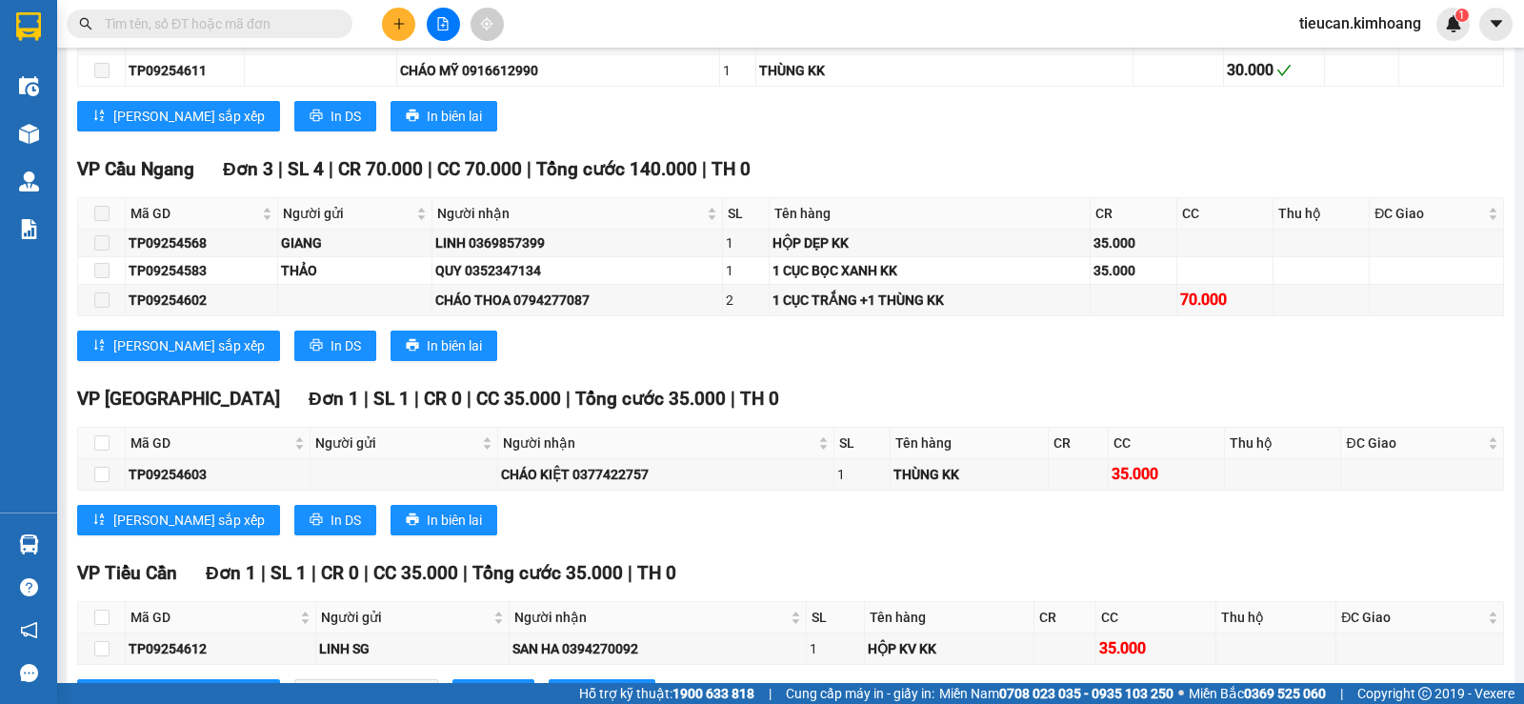
scroll to position [1810, 0]
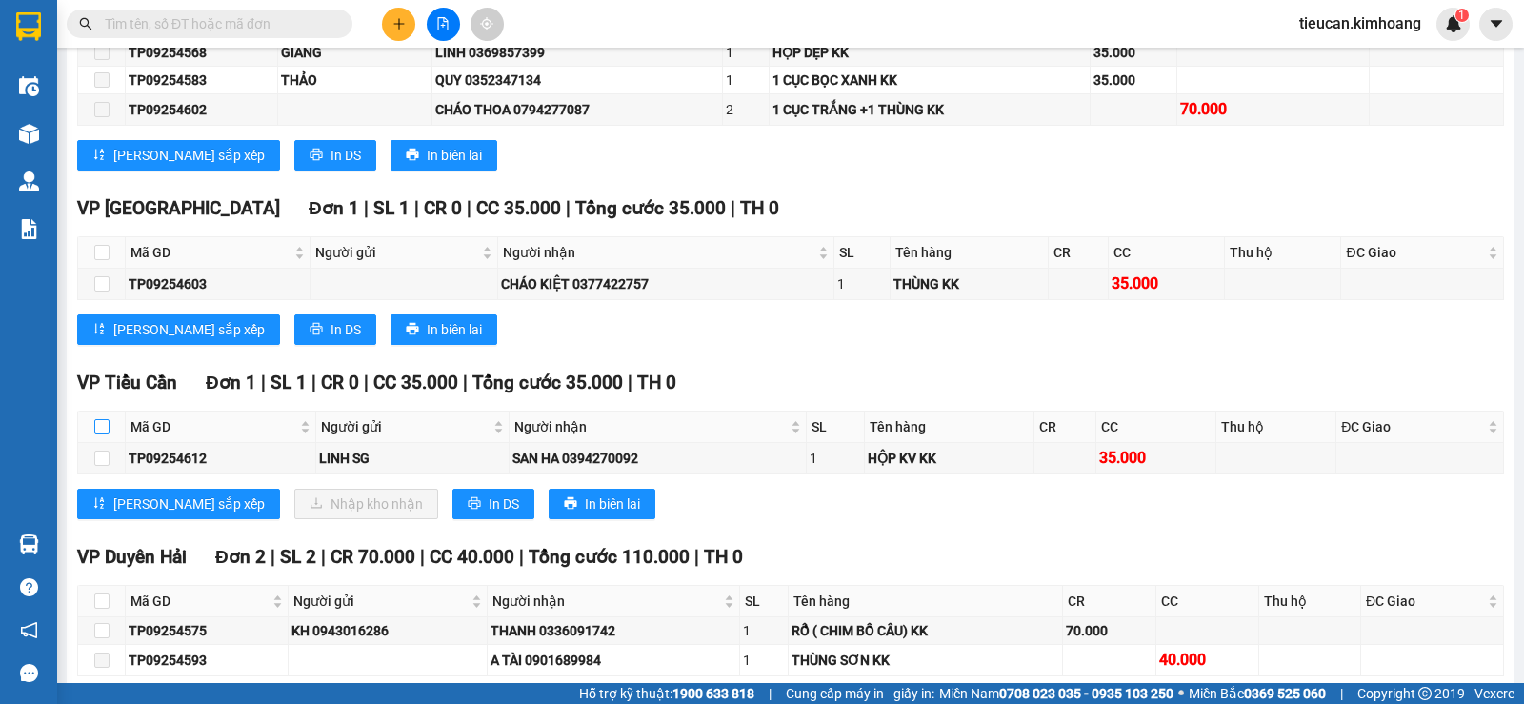
click at [103, 434] on input "checkbox" at bounding box center [101, 426] width 15 height 15
checkbox input "true"
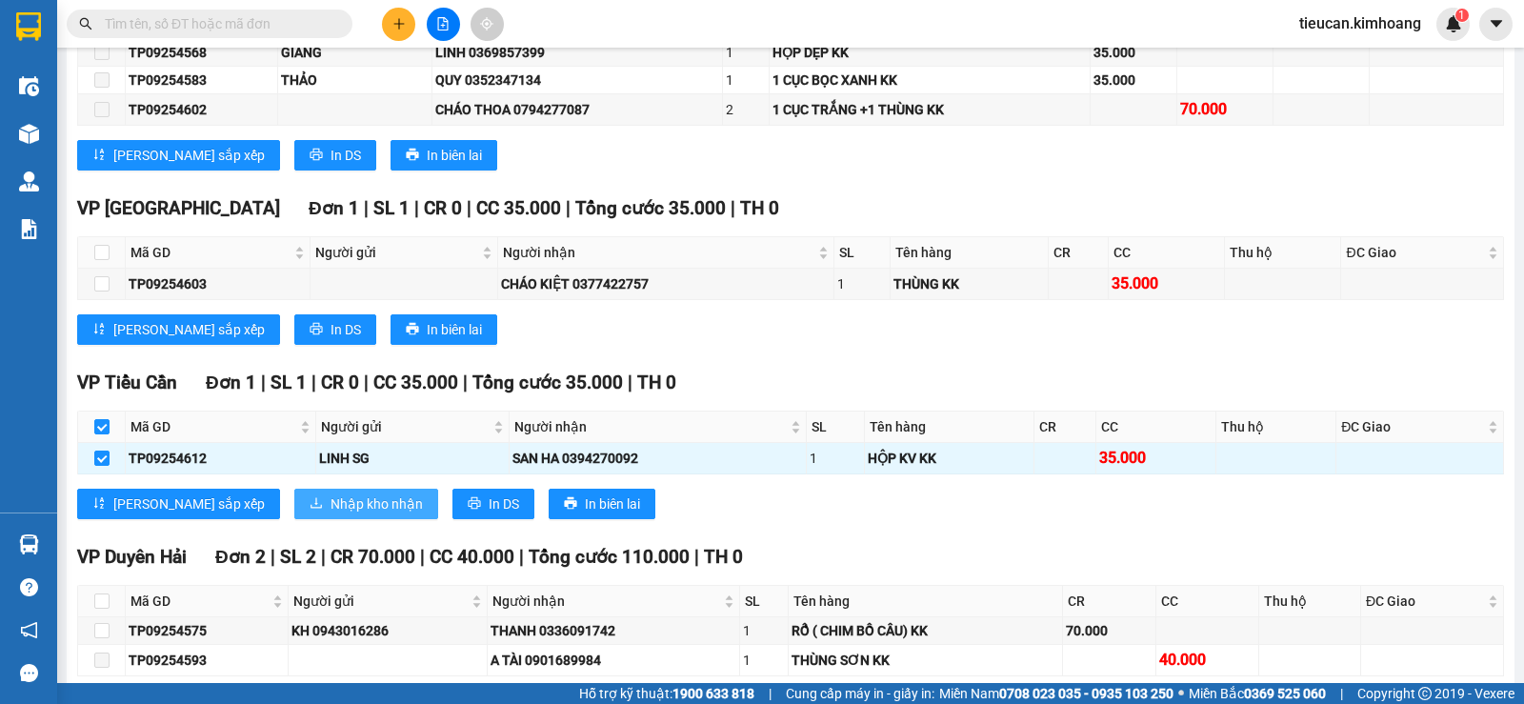
click at [330, 514] on span "Nhập kho nhận" at bounding box center [376, 503] width 92 height 21
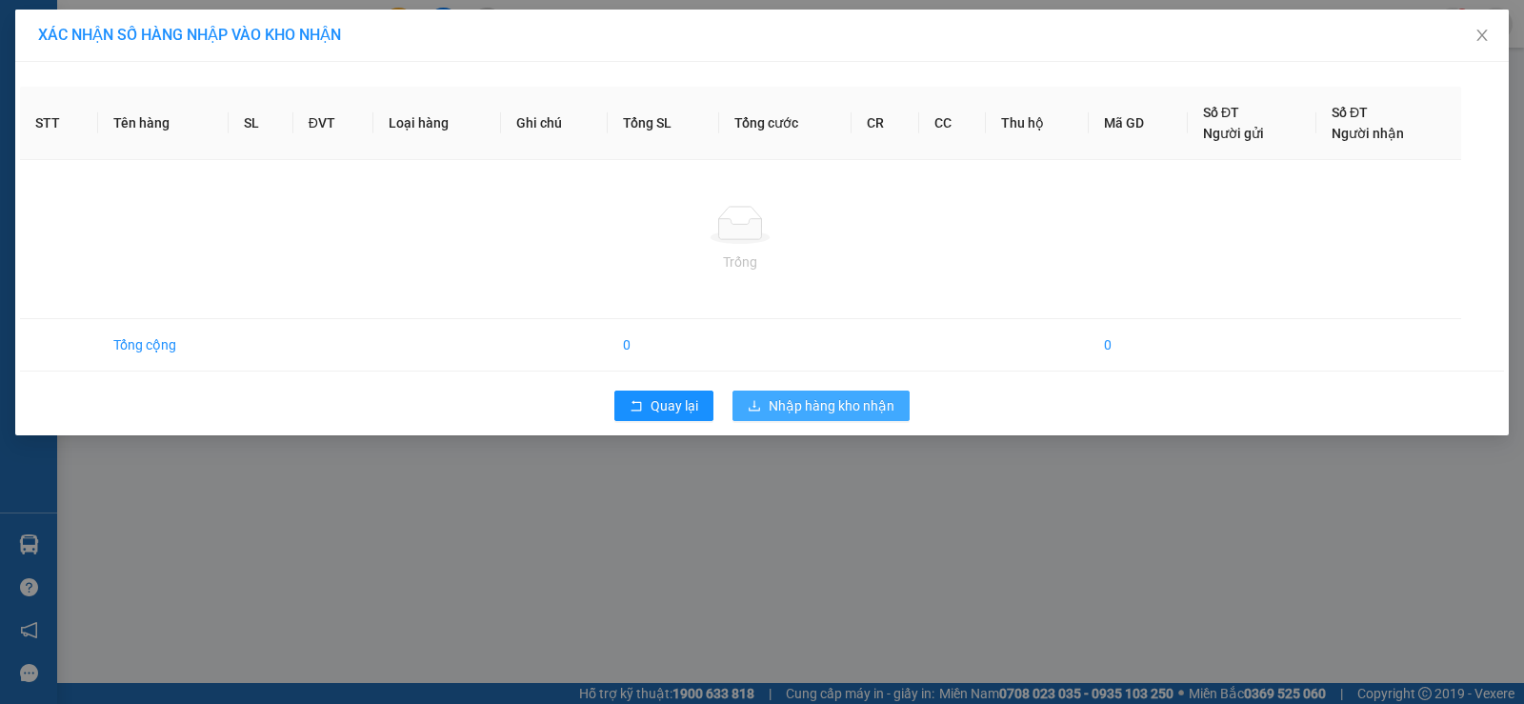
click at [766, 411] on button "Nhập hàng kho nhận" at bounding box center [820, 405] width 177 height 30
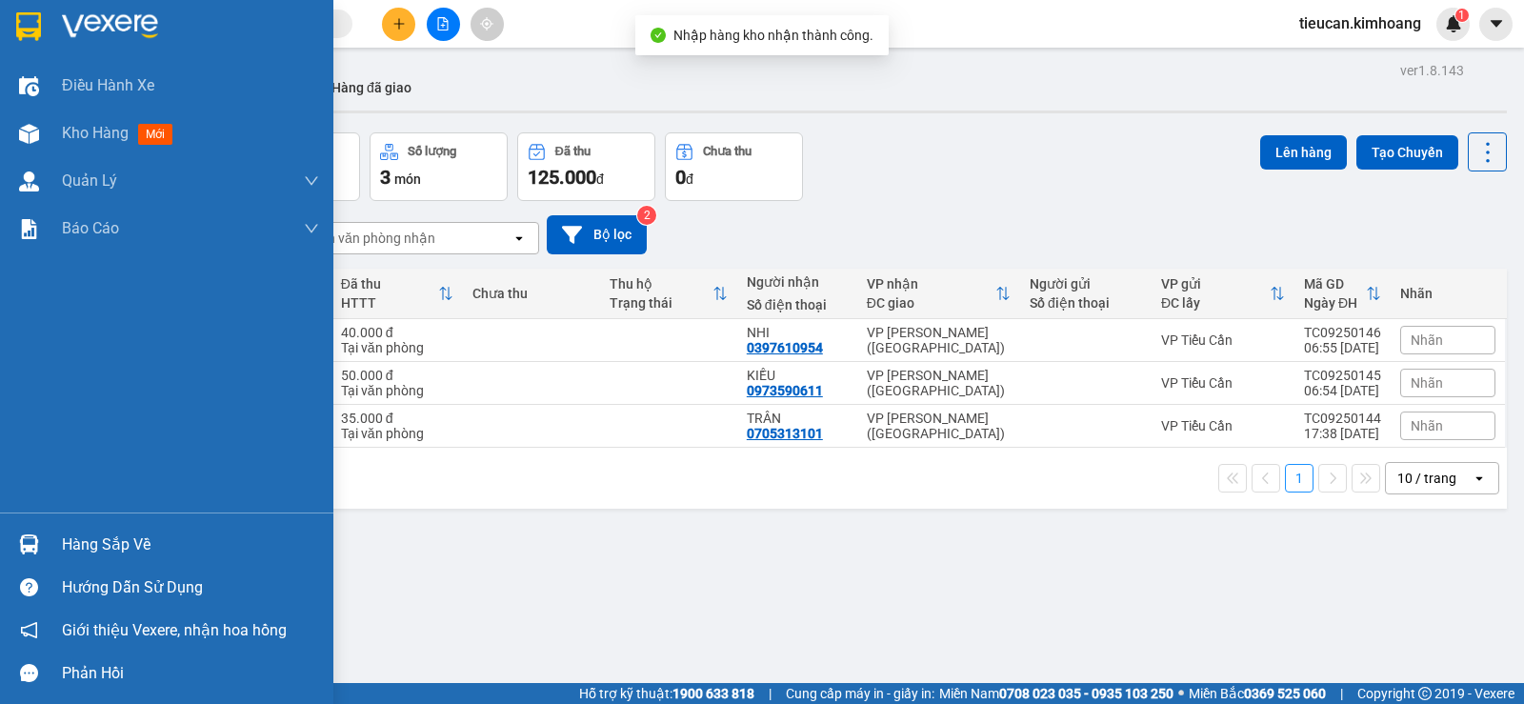
click at [106, 550] on div "Hàng sắp về" at bounding box center [190, 545] width 257 height 29
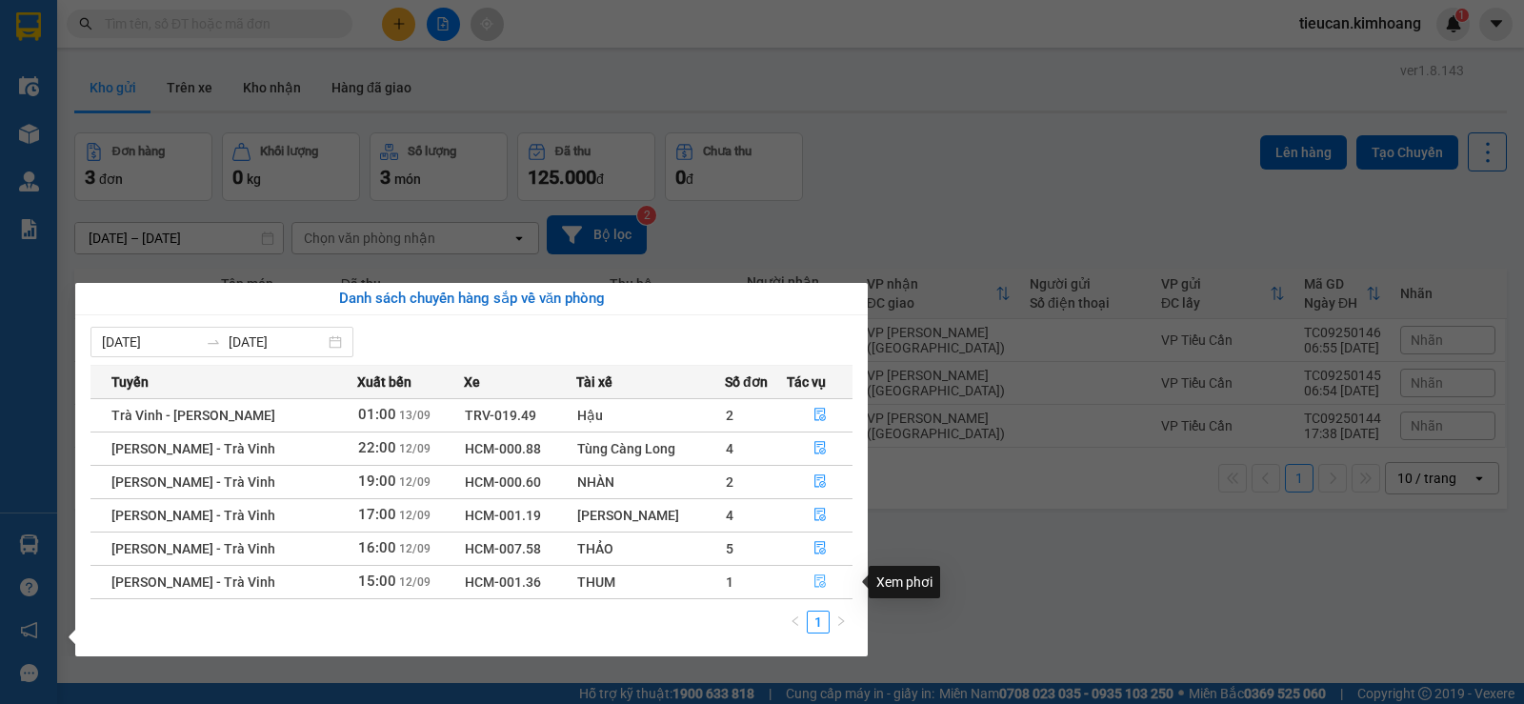
click at [820, 579] on icon "file-done" at bounding box center [819, 580] width 13 height 13
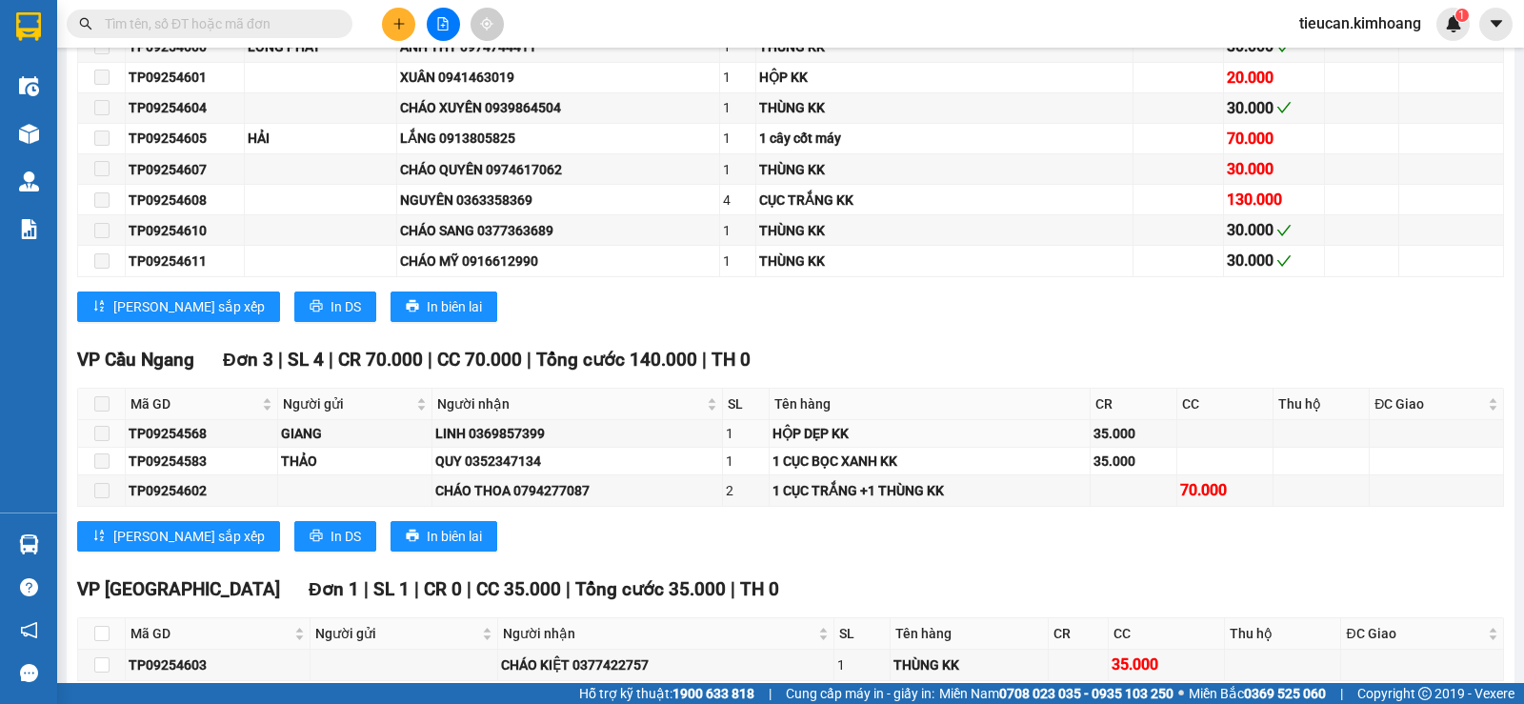
scroll to position [2095, 0]
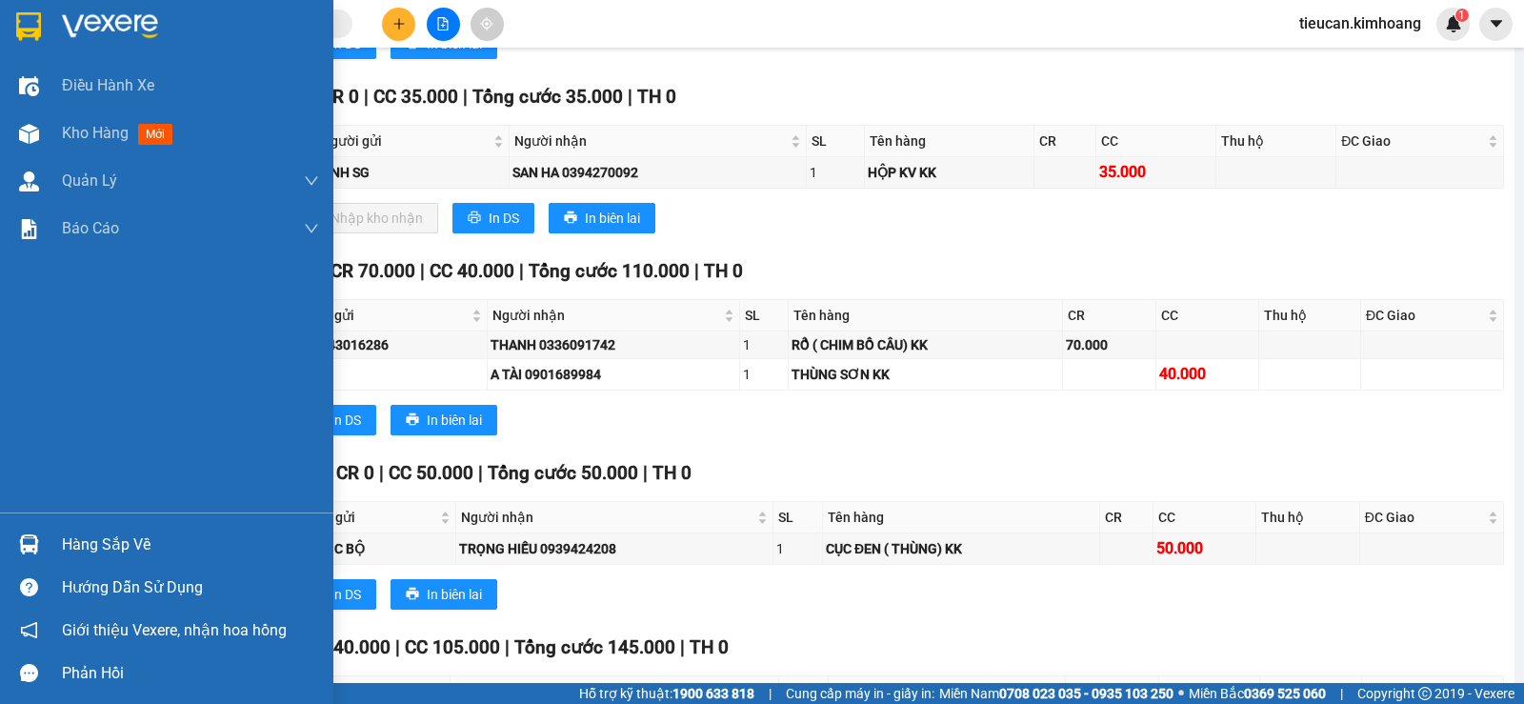
click at [122, 550] on div "Hàng sắp về" at bounding box center [190, 545] width 257 height 29
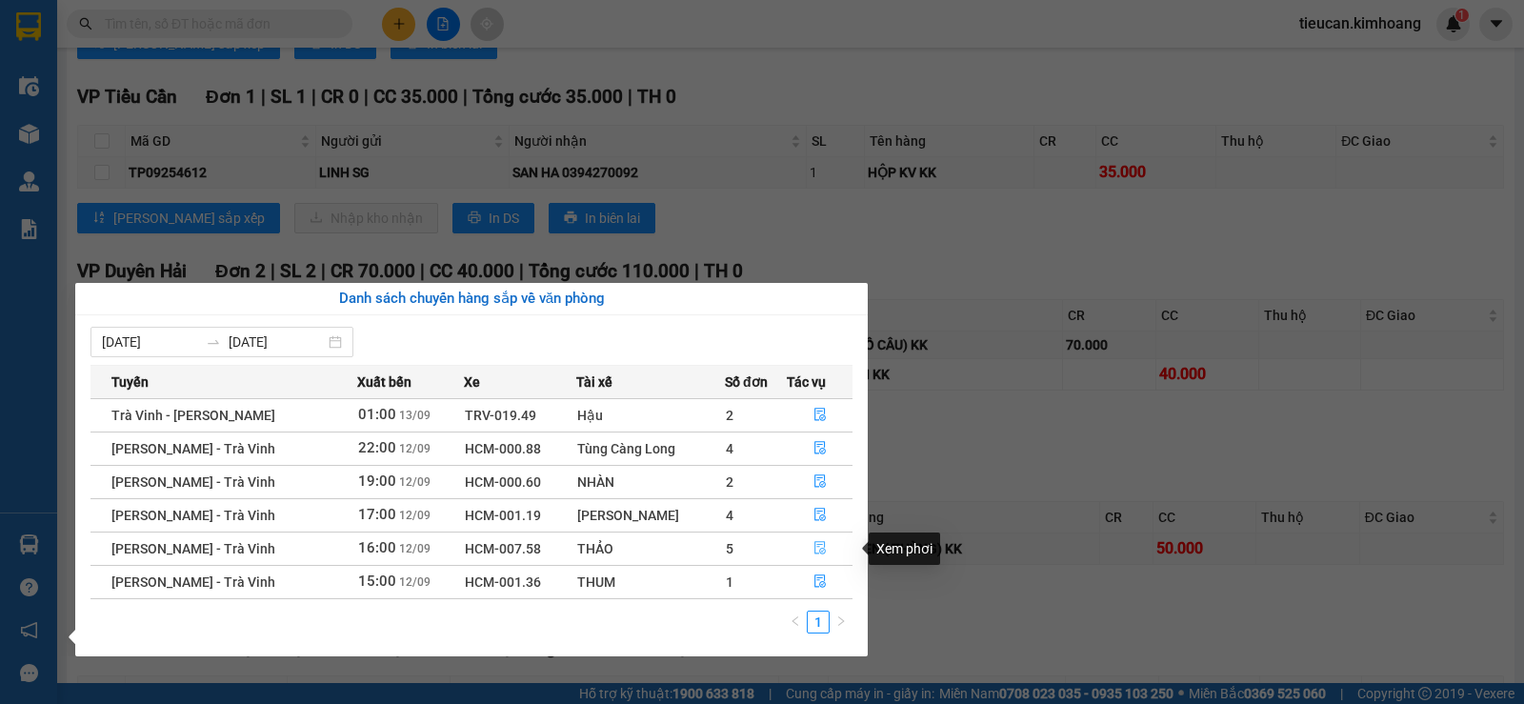
click at [816, 545] on icon "file-done" at bounding box center [819, 548] width 11 height 13
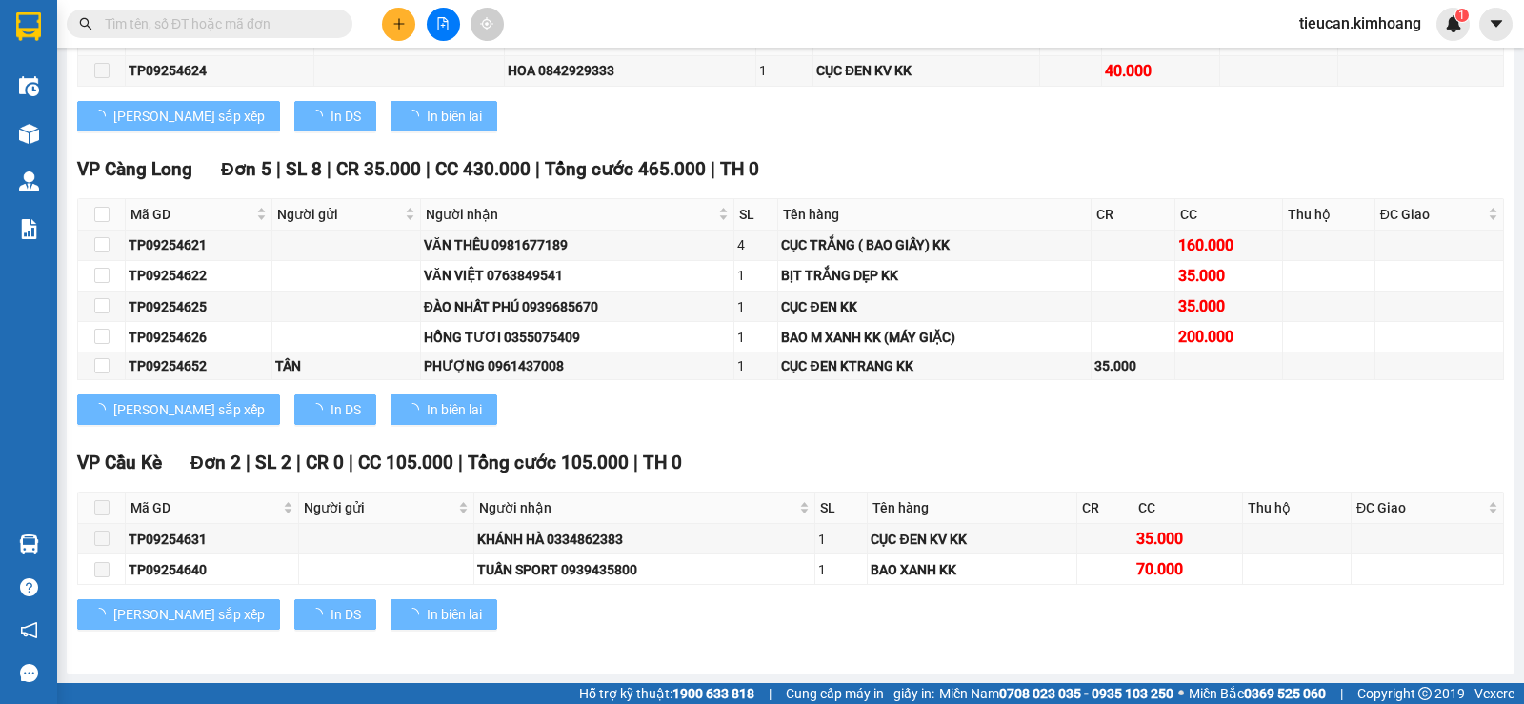
scroll to position [1606, 0]
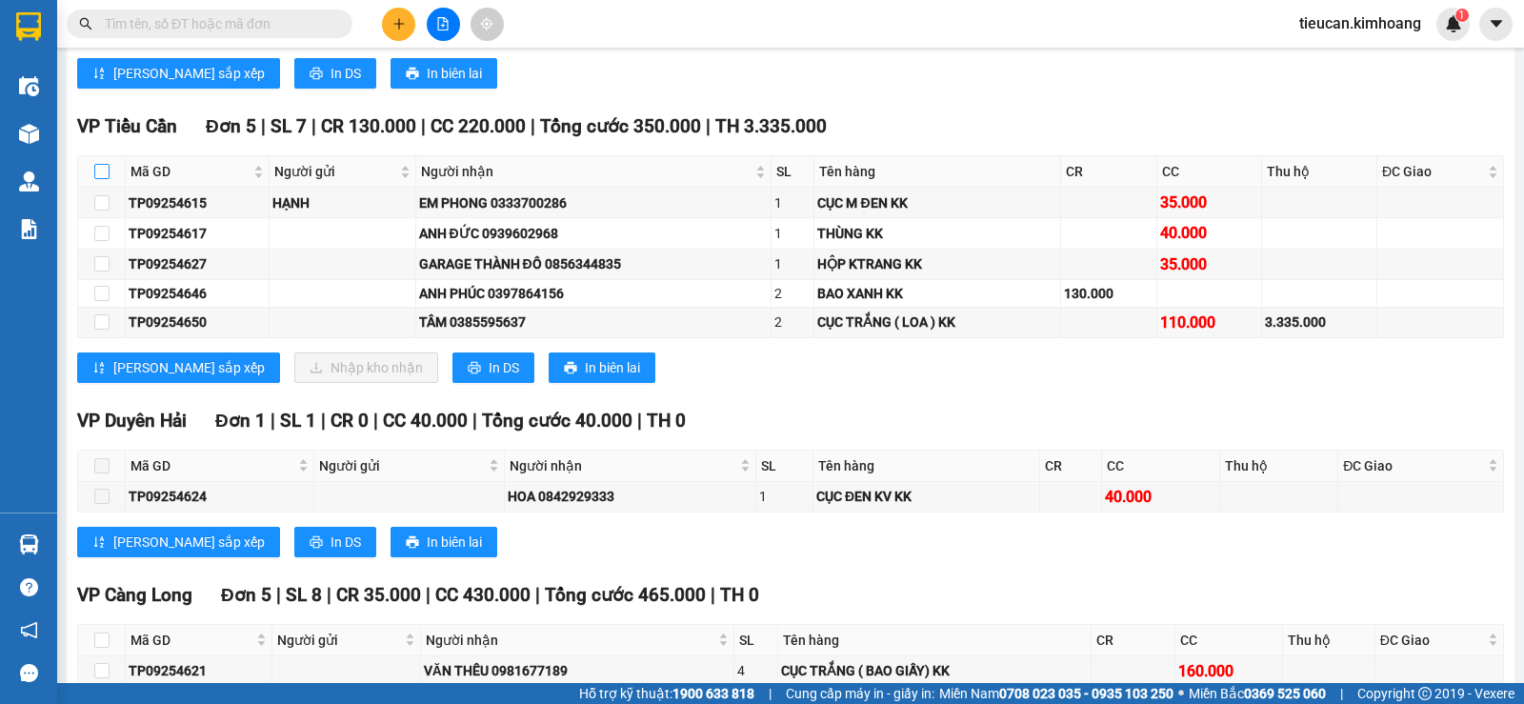
click at [99, 179] on input "checkbox" at bounding box center [101, 171] width 15 height 15
checkbox input "true"
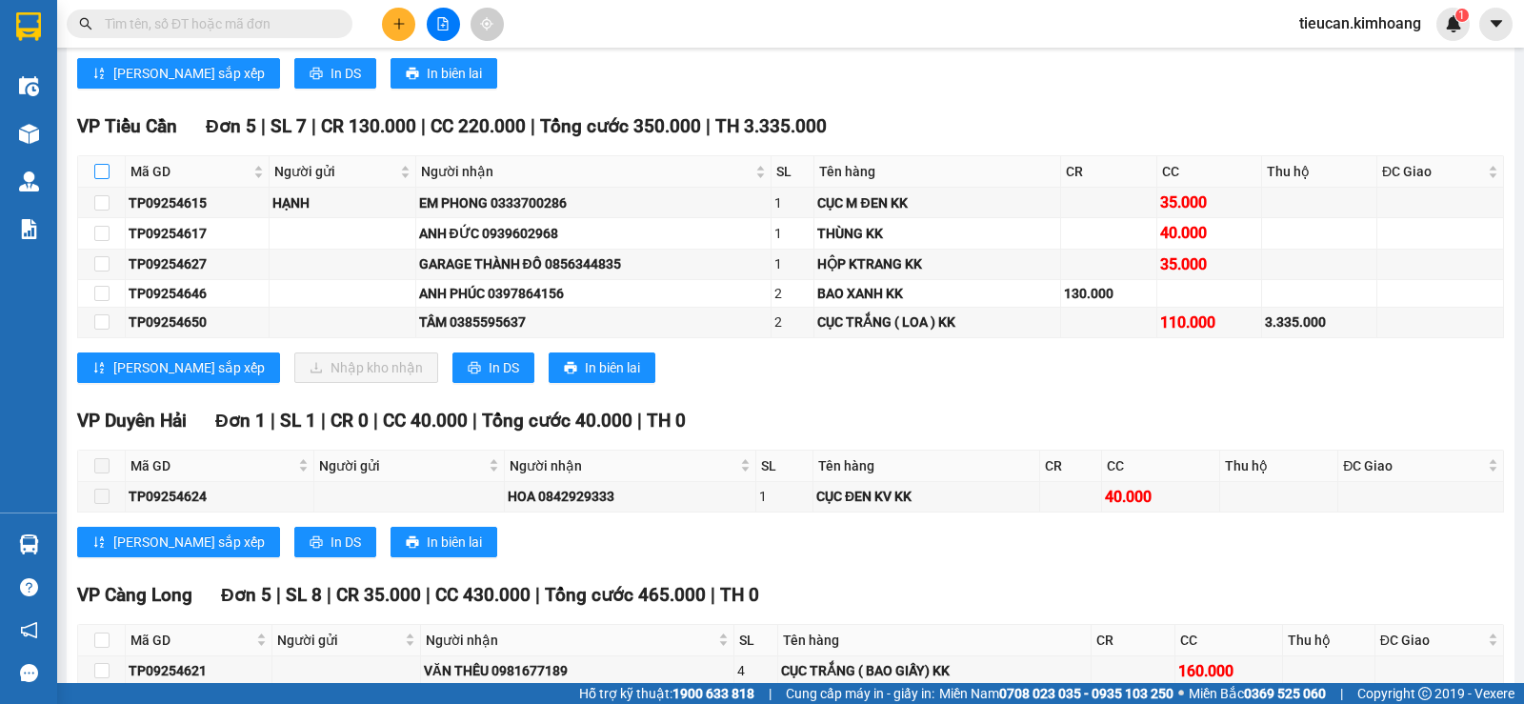
checkbox input "true"
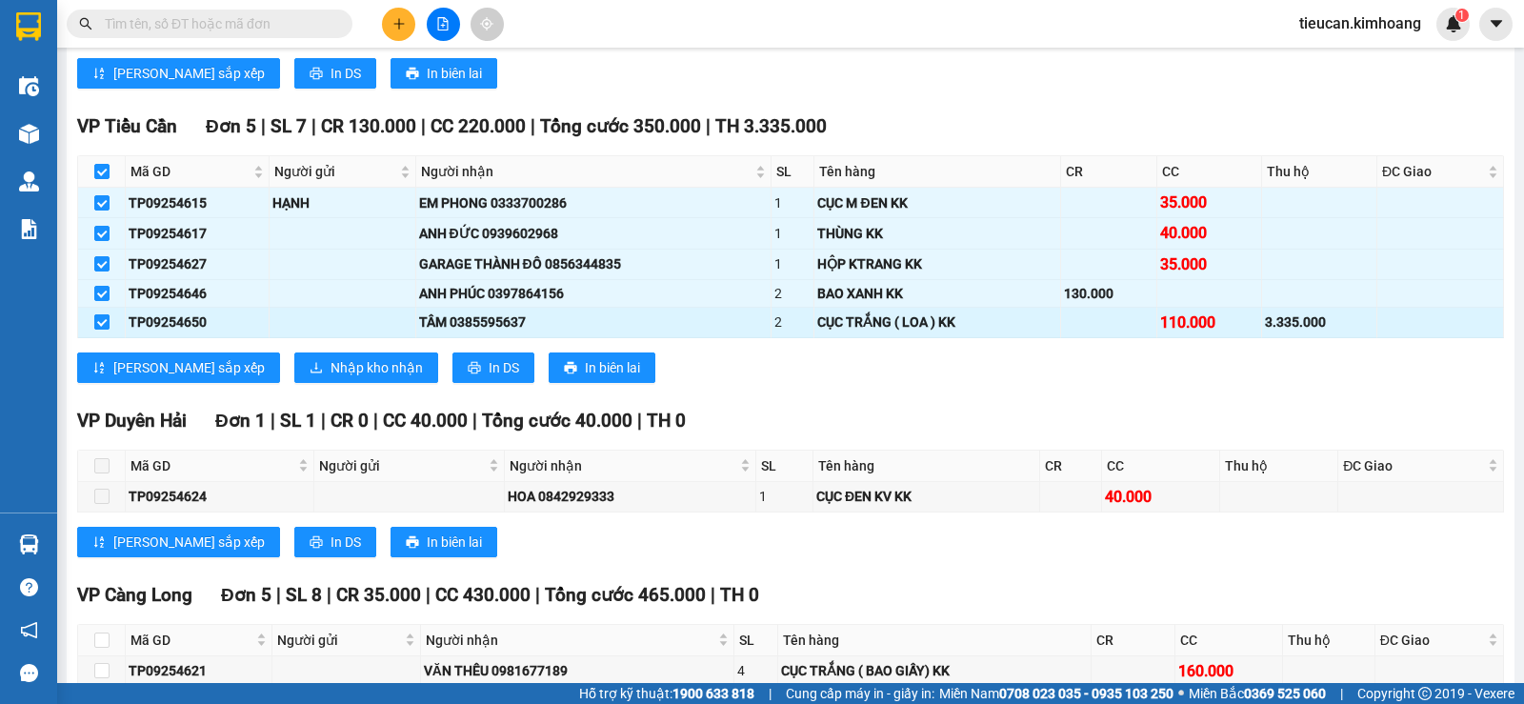
click at [97, 327] on label at bounding box center [101, 321] width 15 height 21
click at [97, 327] on input "checkbox" at bounding box center [101, 321] width 15 height 15
checkbox input "false"
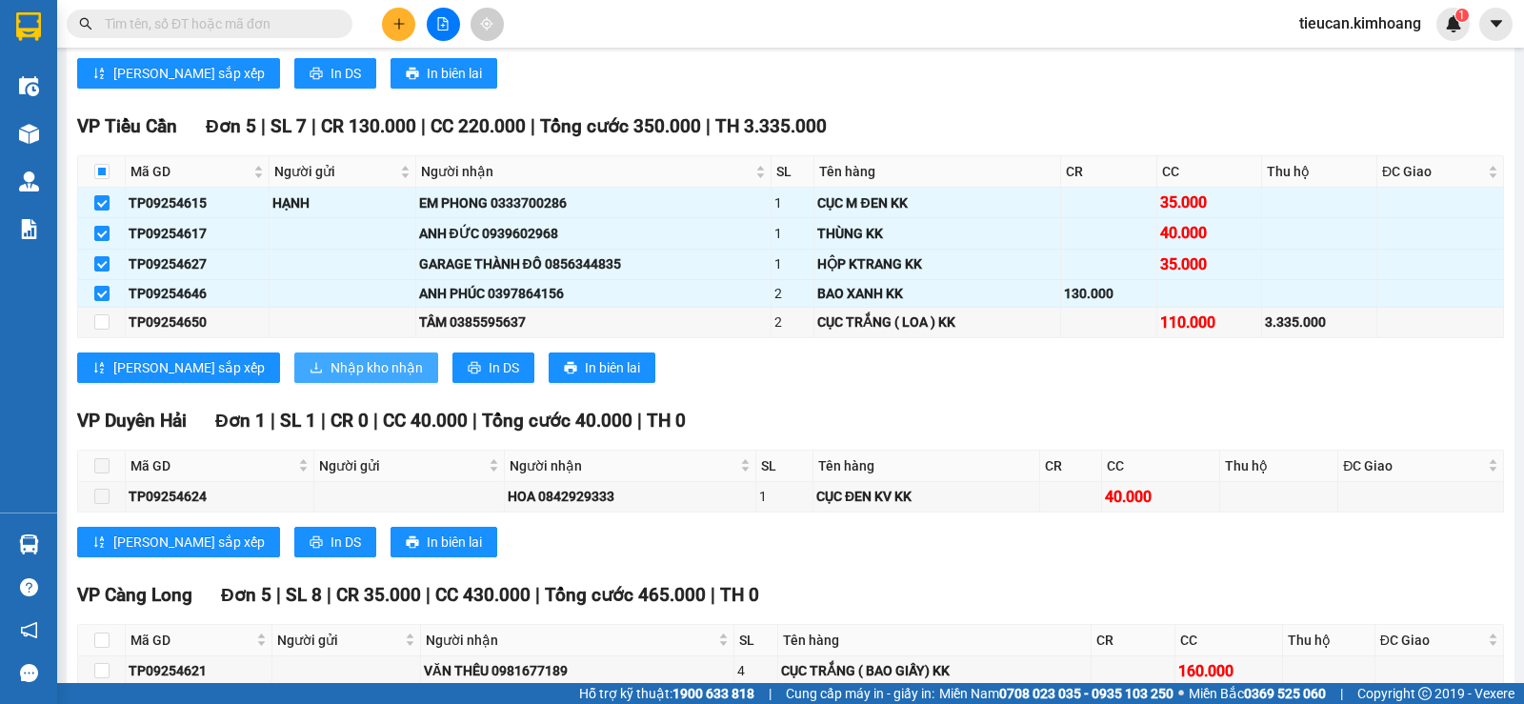
click at [330, 378] on span "Nhập kho nhận" at bounding box center [376, 367] width 92 height 21
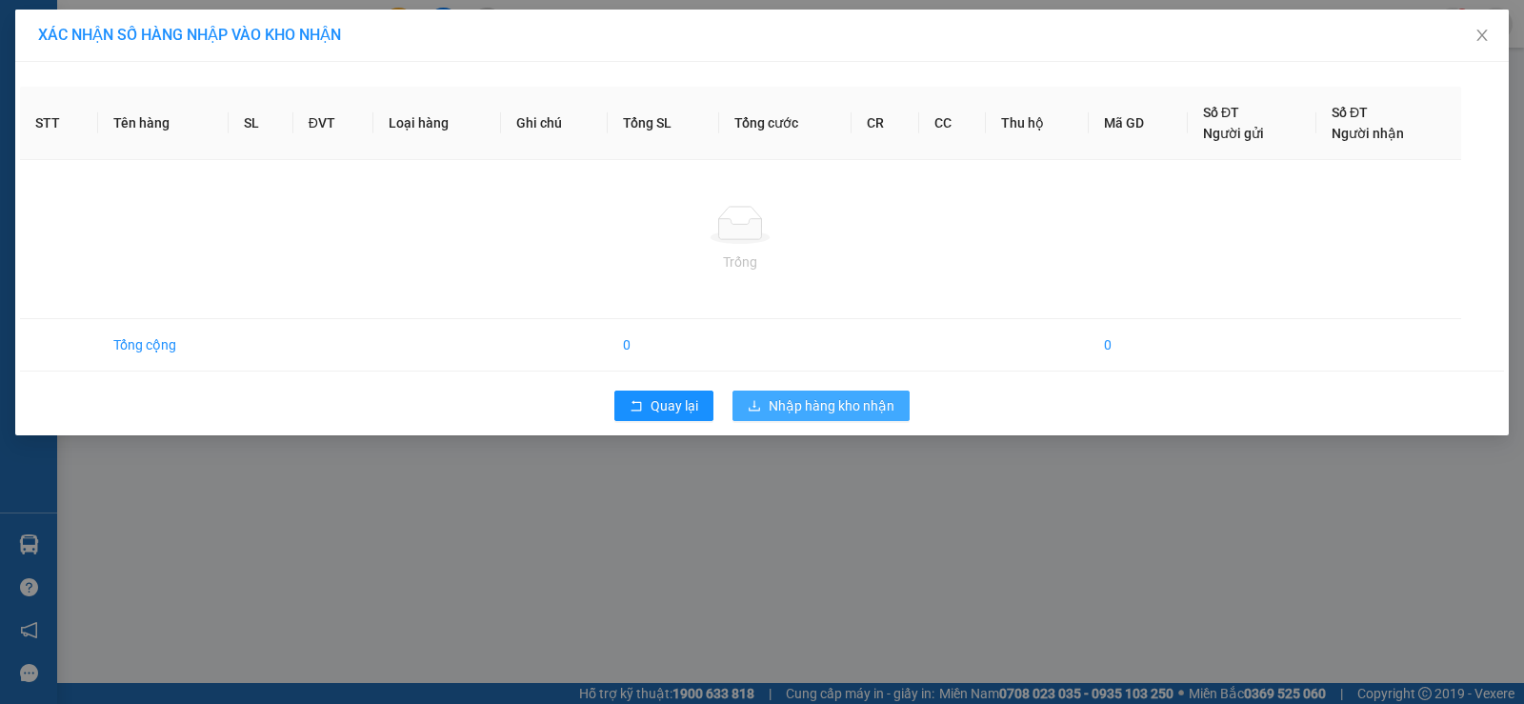
click at [831, 403] on span "Nhập hàng kho nhận" at bounding box center [832, 405] width 126 height 21
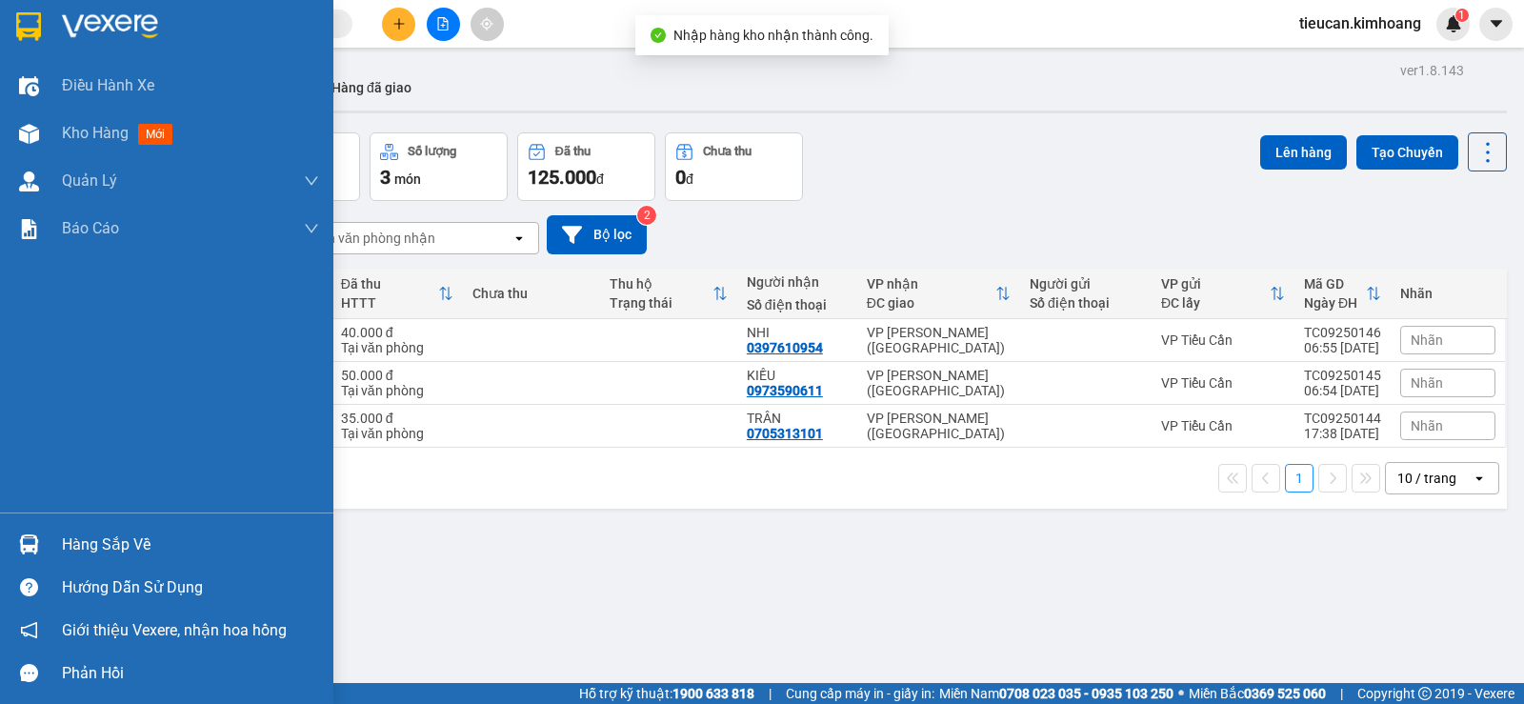
click at [60, 542] on div "Hàng sắp về" at bounding box center [166, 544] width 333 height 43
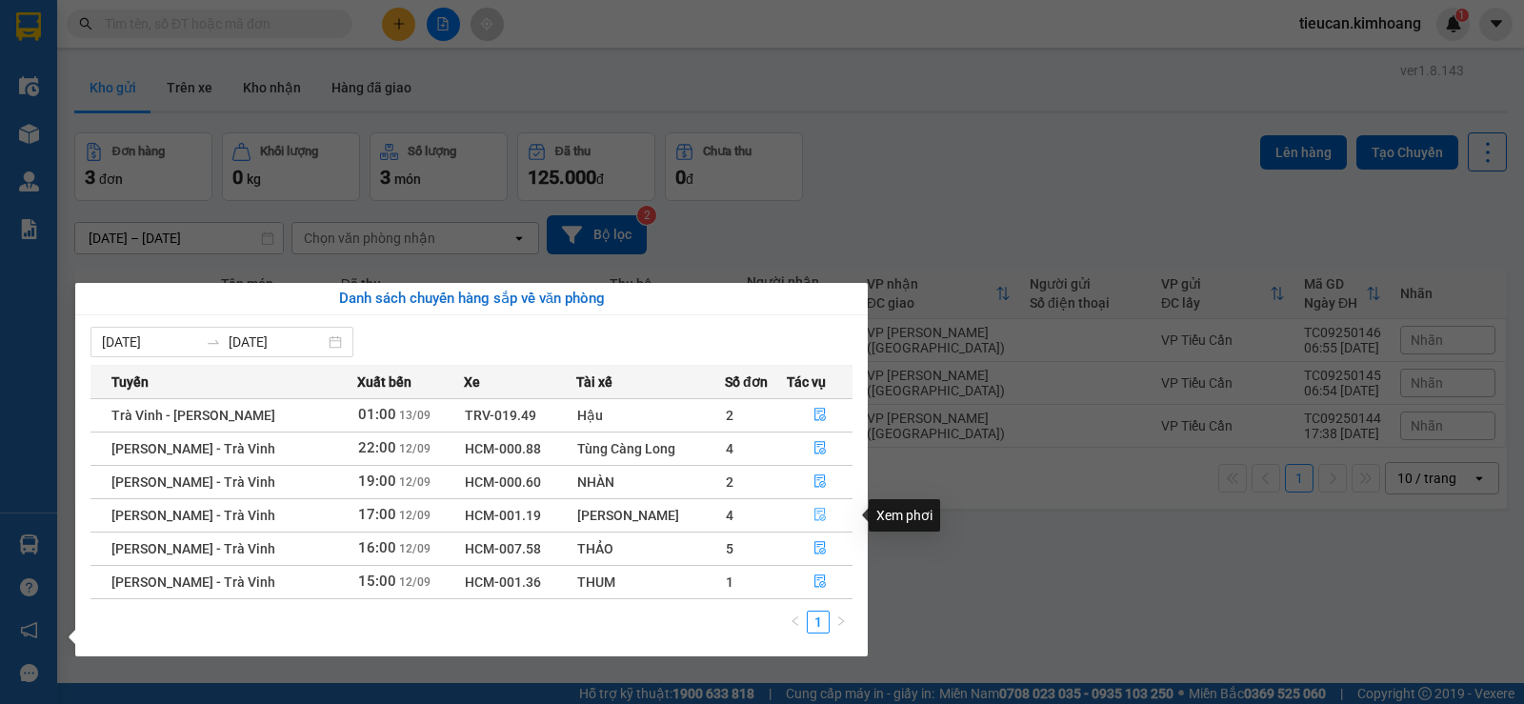
click at [823, 509] on icon "file-done" at bounding box center [819, 514] width 13 height 13
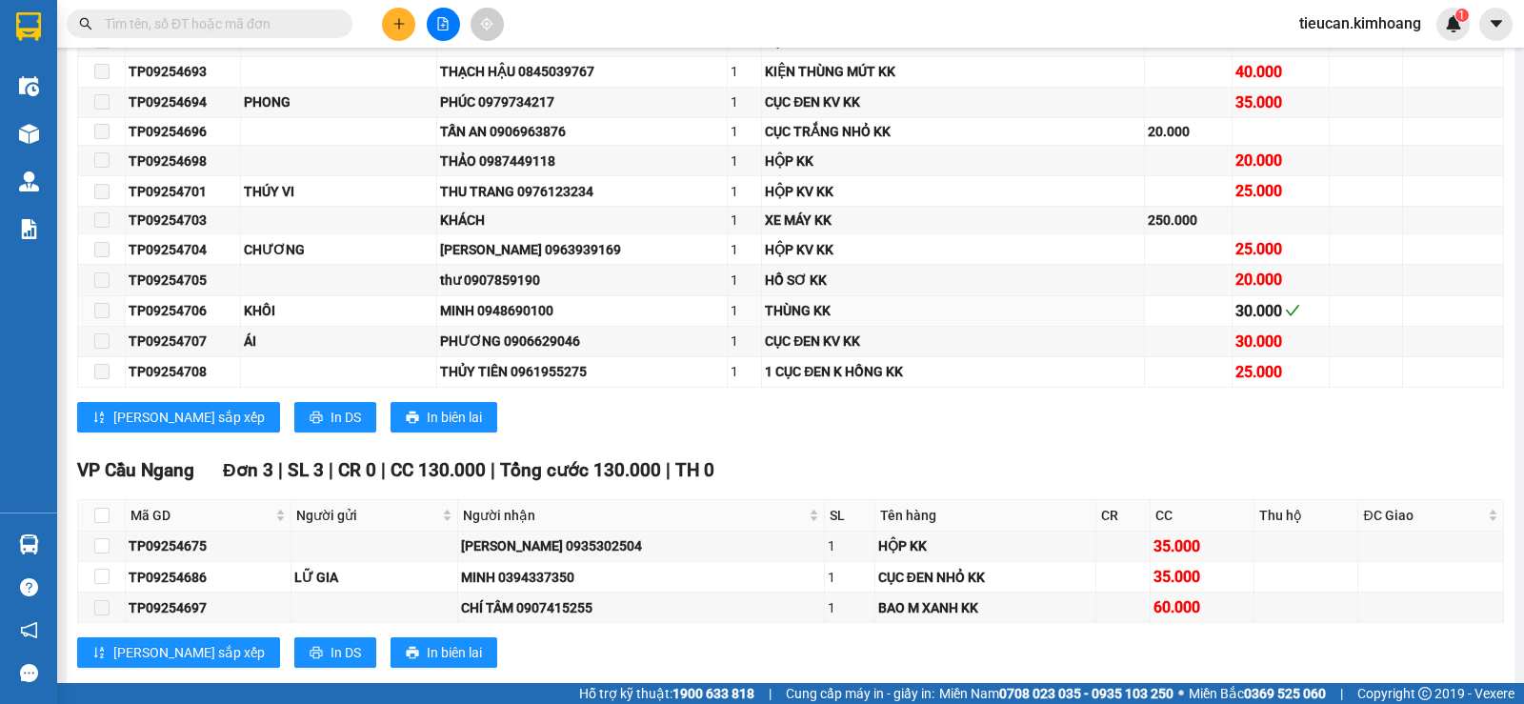
scroll to position [2095, 0]
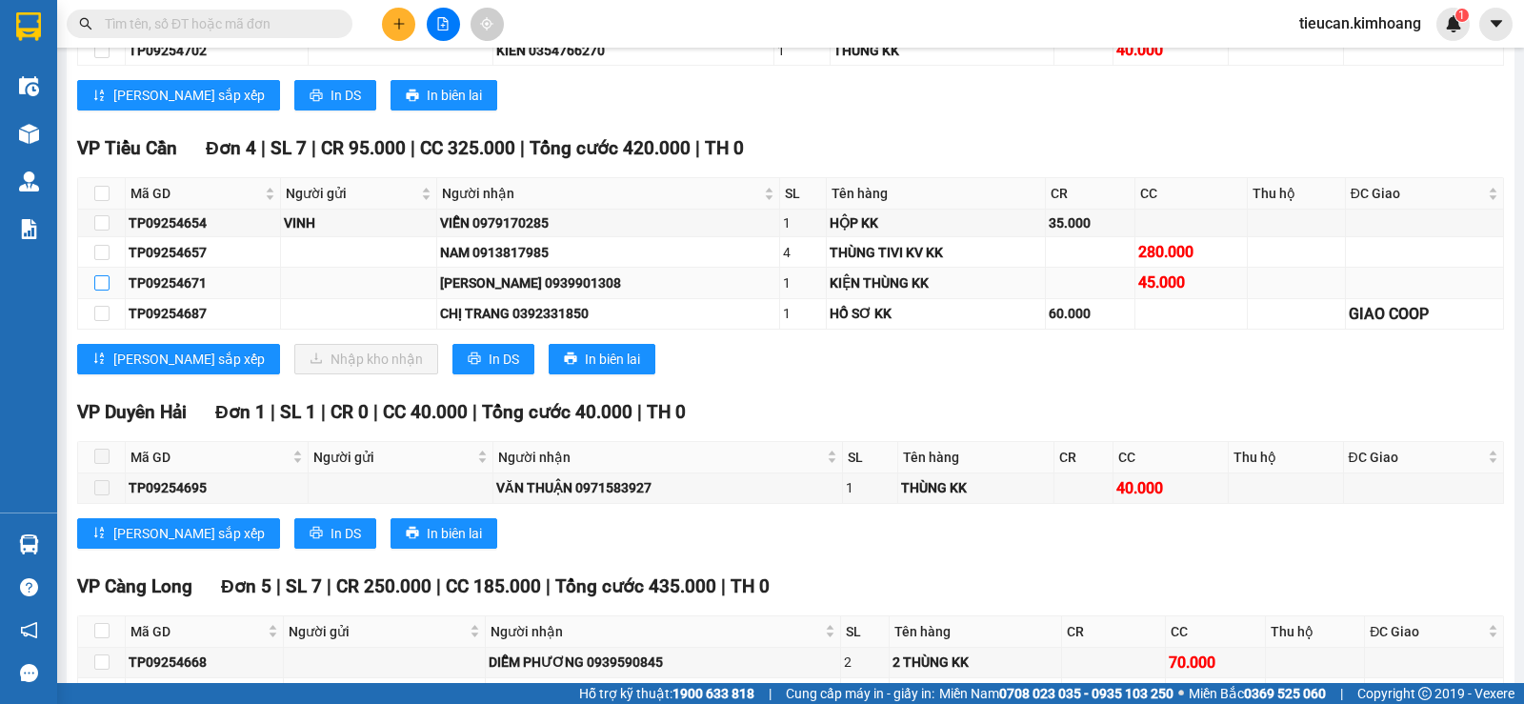
click at [98, 290] on input "checkbox" at bounding box center [101, 282] width 15 height 15
checkbox input "true"
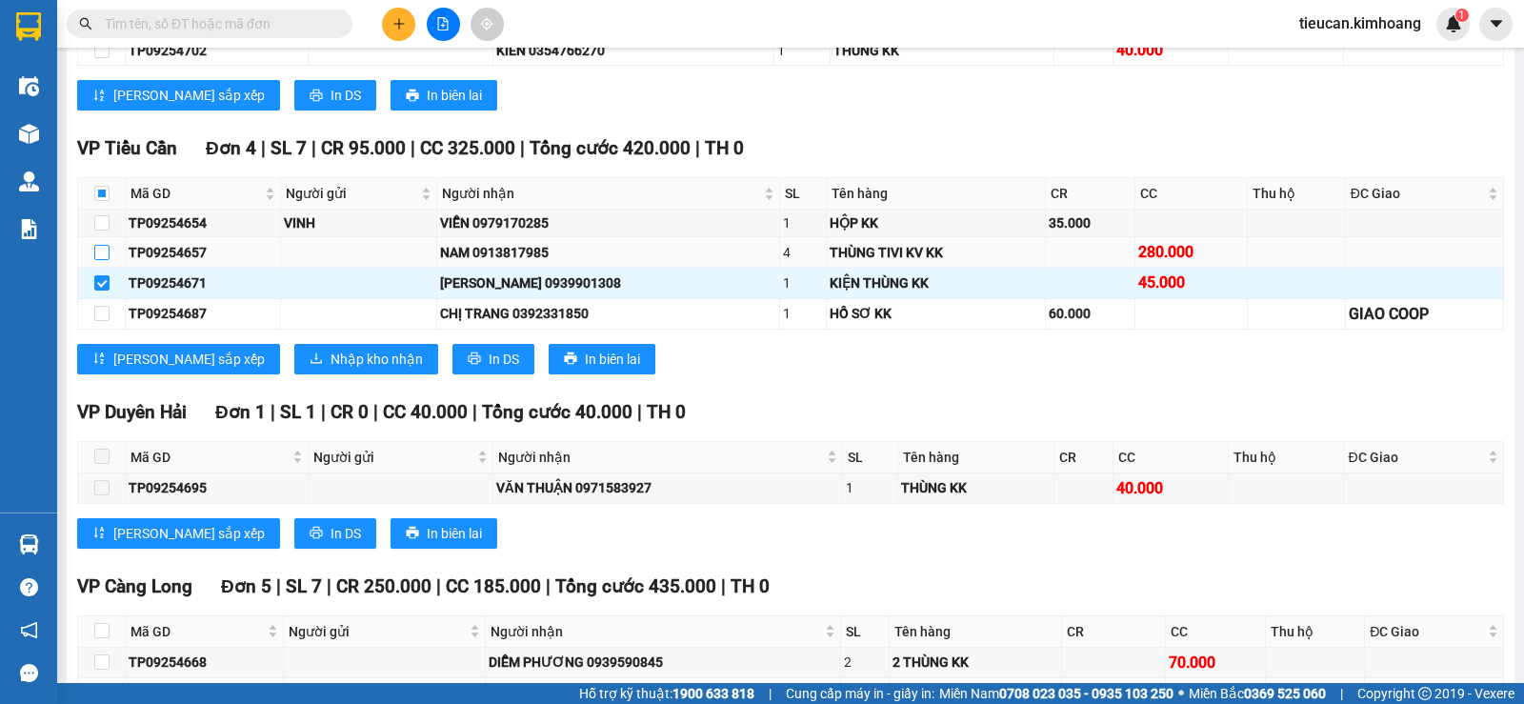
click at [101, 260] on input "checkbox" at bounding box center [101, 252] width 15 height 15
checkbox input "true"
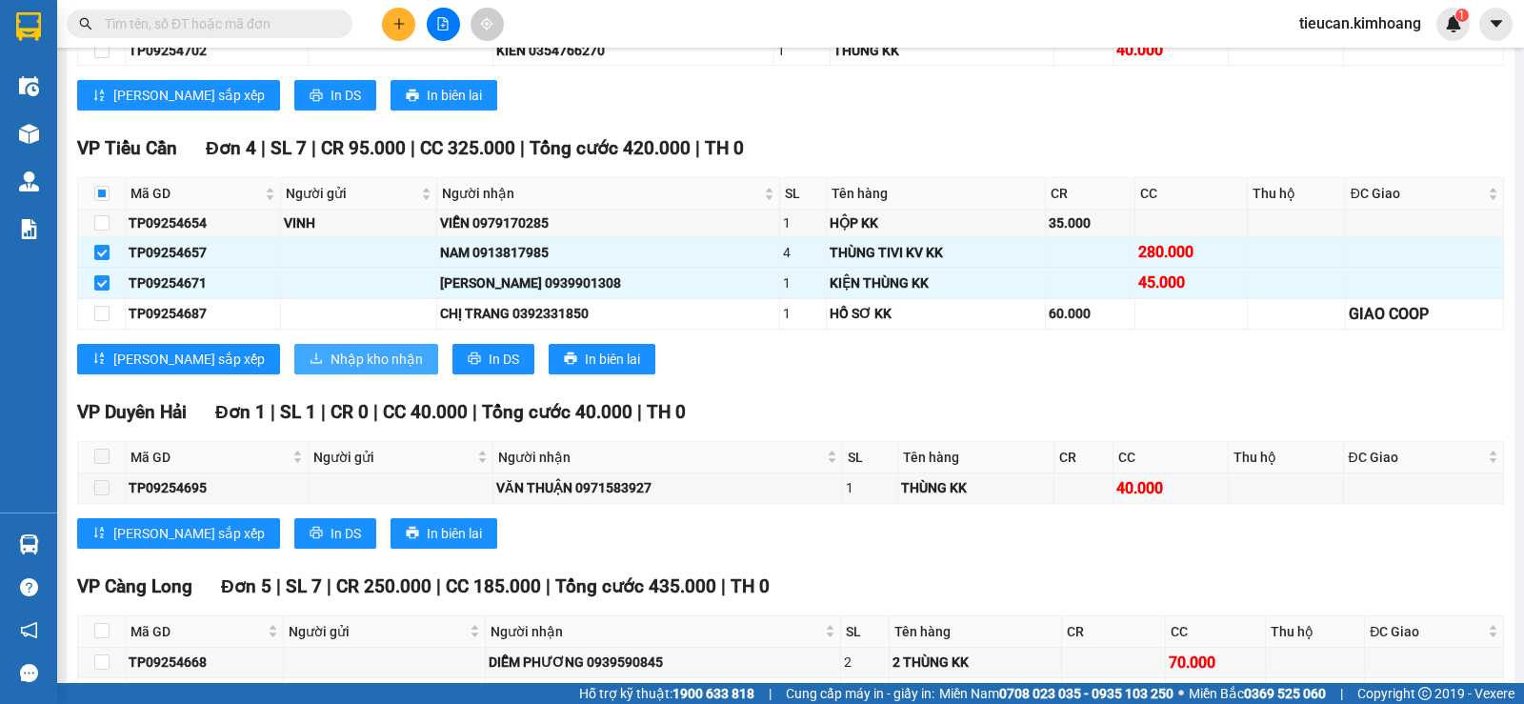
click at [330, 370] on span "Nhập kho nhận" at bounding box center [376, 359] width 92 height 21
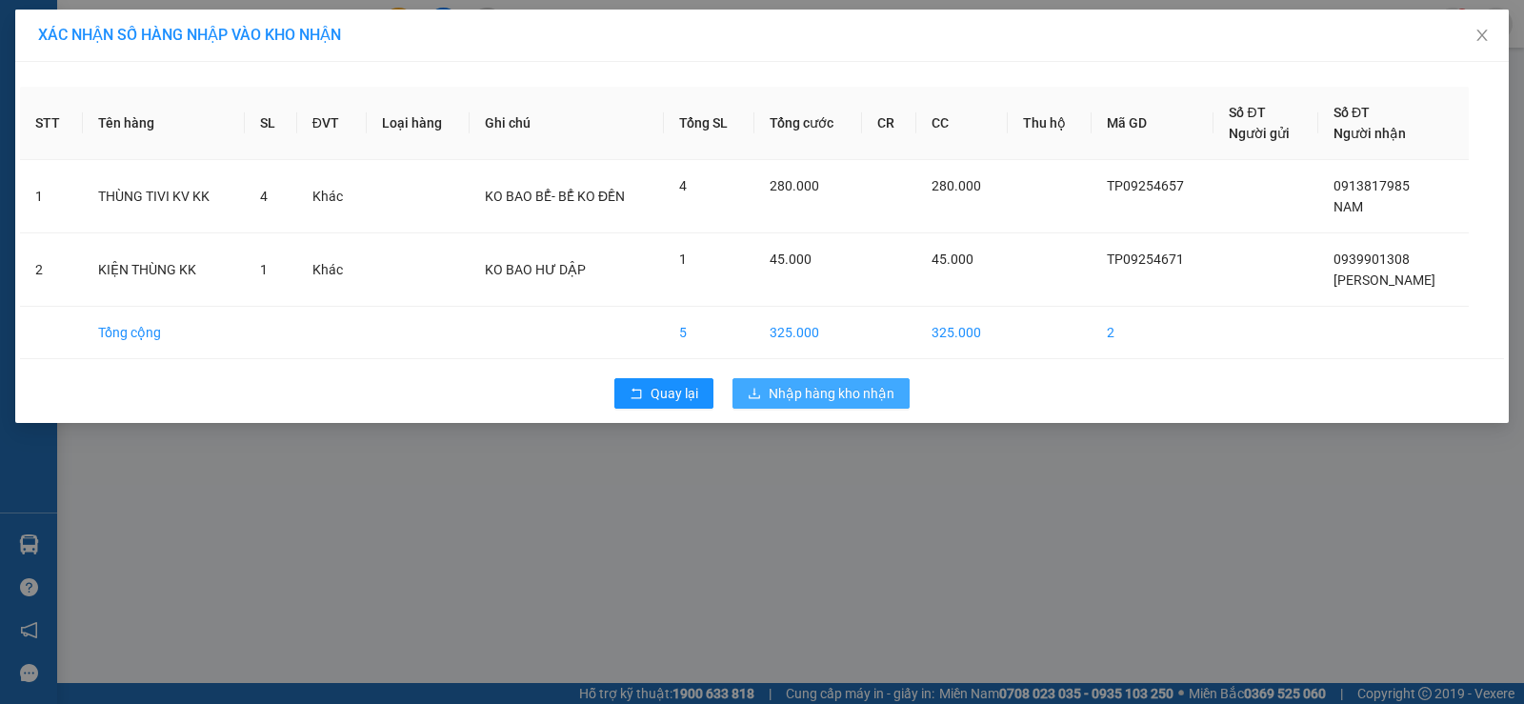
click at [764, 403] on button "Nhập hàng kho nhận" at bounding box center [820, 393] width 177 height 30
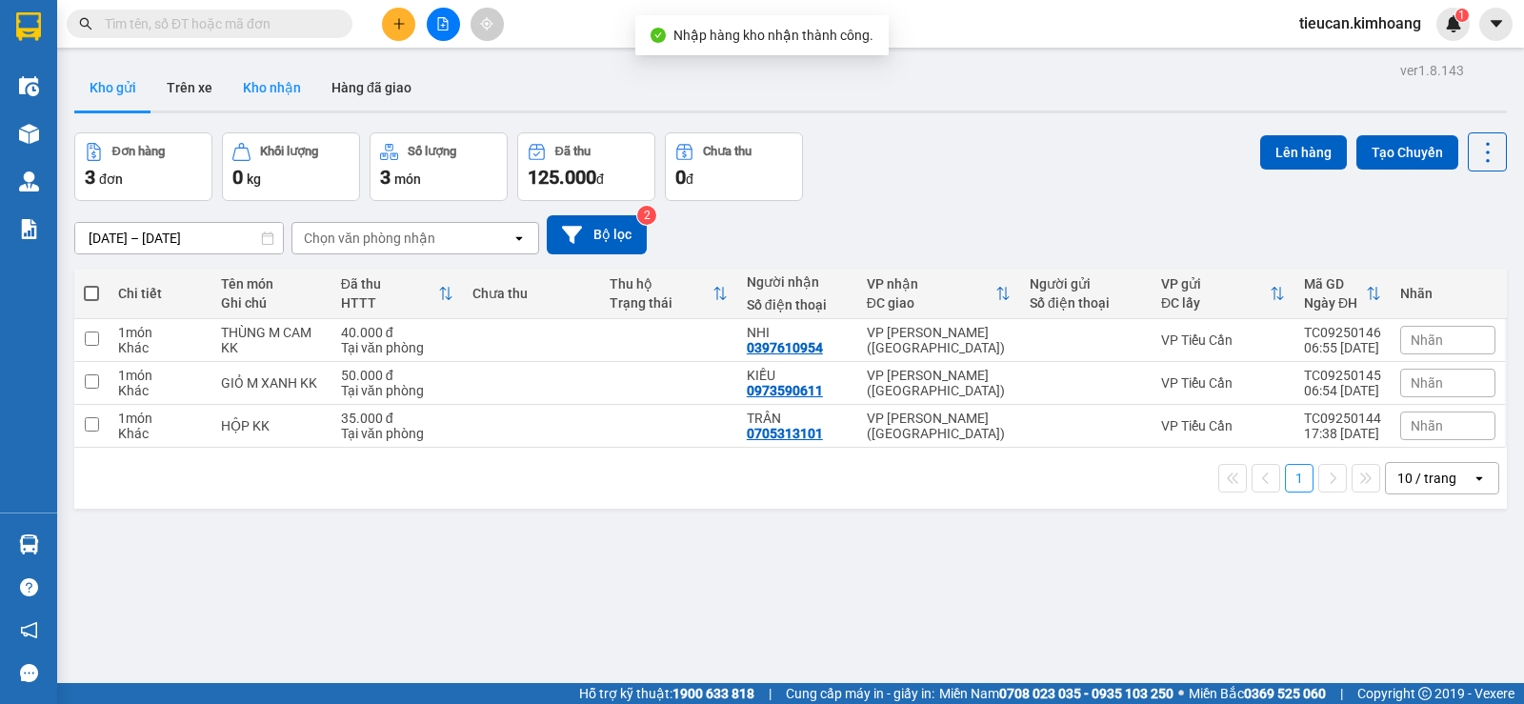
click at [264, 90] on button "Kho nhận" at bounding box center [272, 88] width 89 height 46
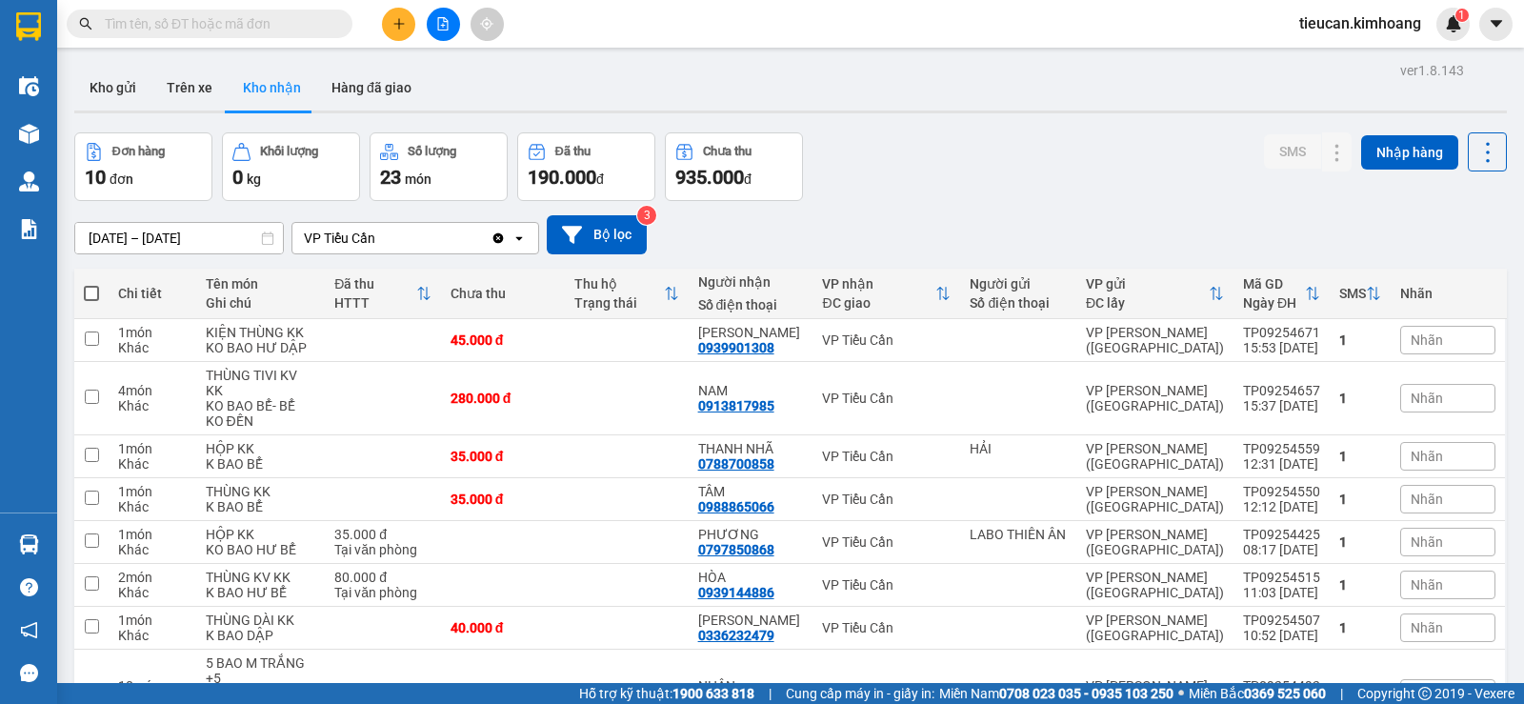
scroll to position [95, 0]
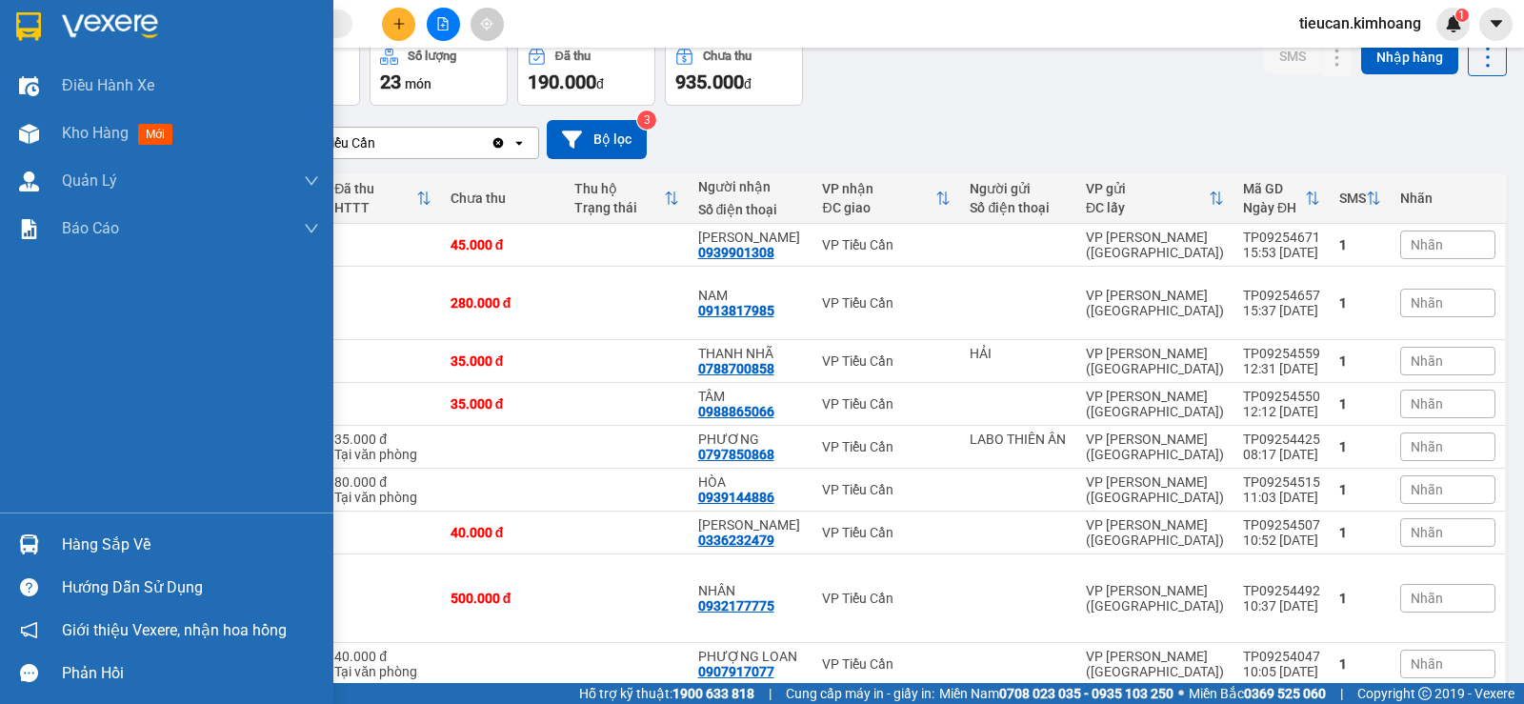
click at [104, 532] on div "Hàng sắp về" at bounding box center [190, 545] width 257 height 29
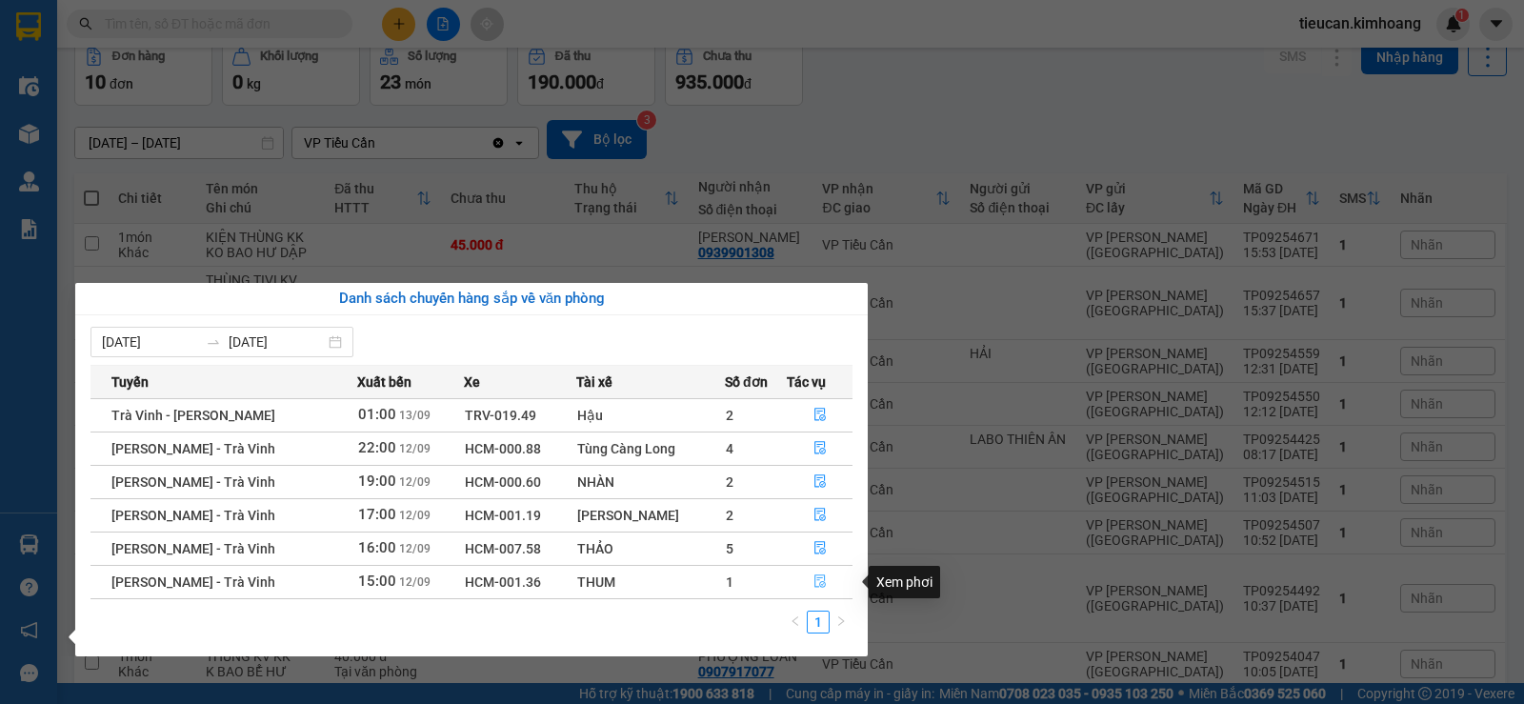
click at [820, 584] on icon "file-done" at bounding box center [819, 580] width 13 height 13
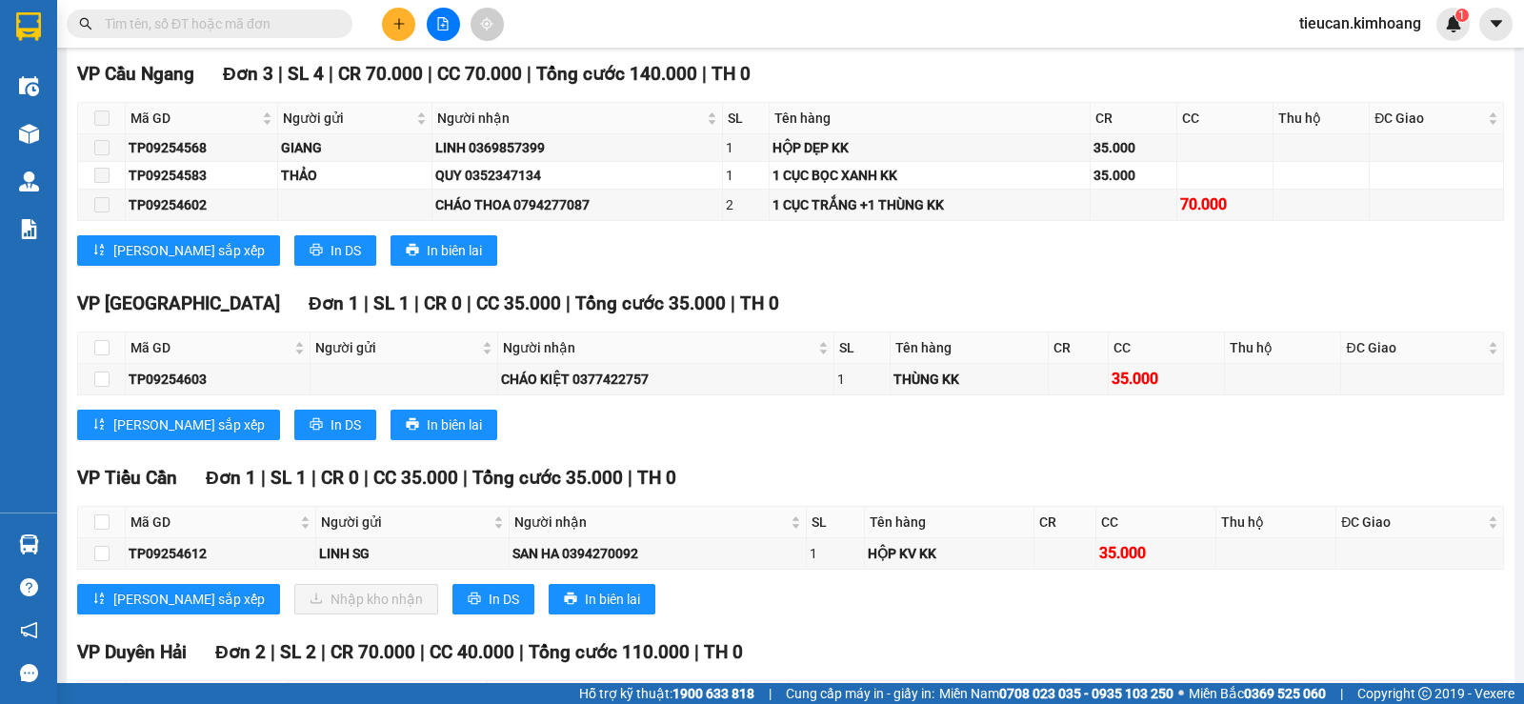
scroll to position [1905, 0]
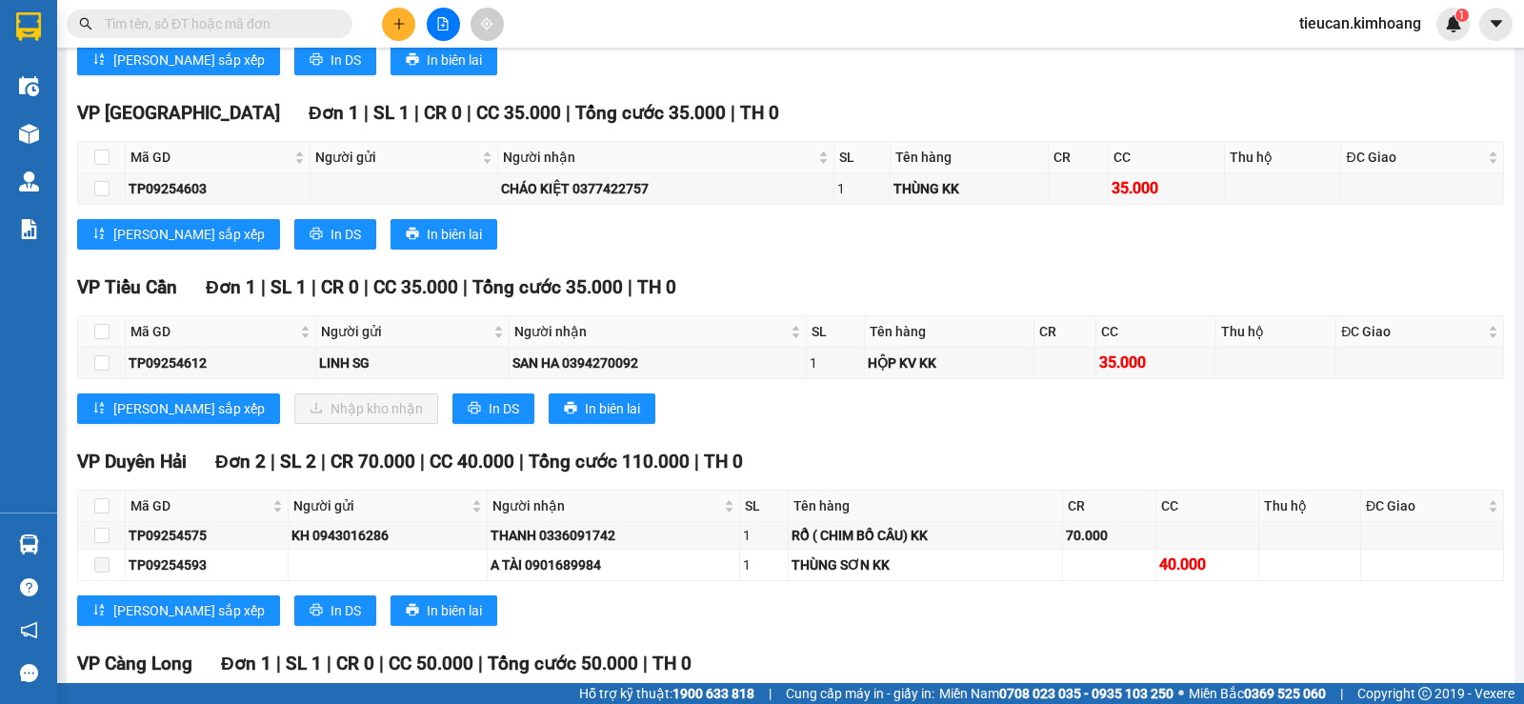
click at [116, 344] on th at bounding box center [102, 331] width 48 height 31
click at [102, 339] on input "checkbox" at bounding box center [101, 331] width 15 height 15
checkbox input "true"
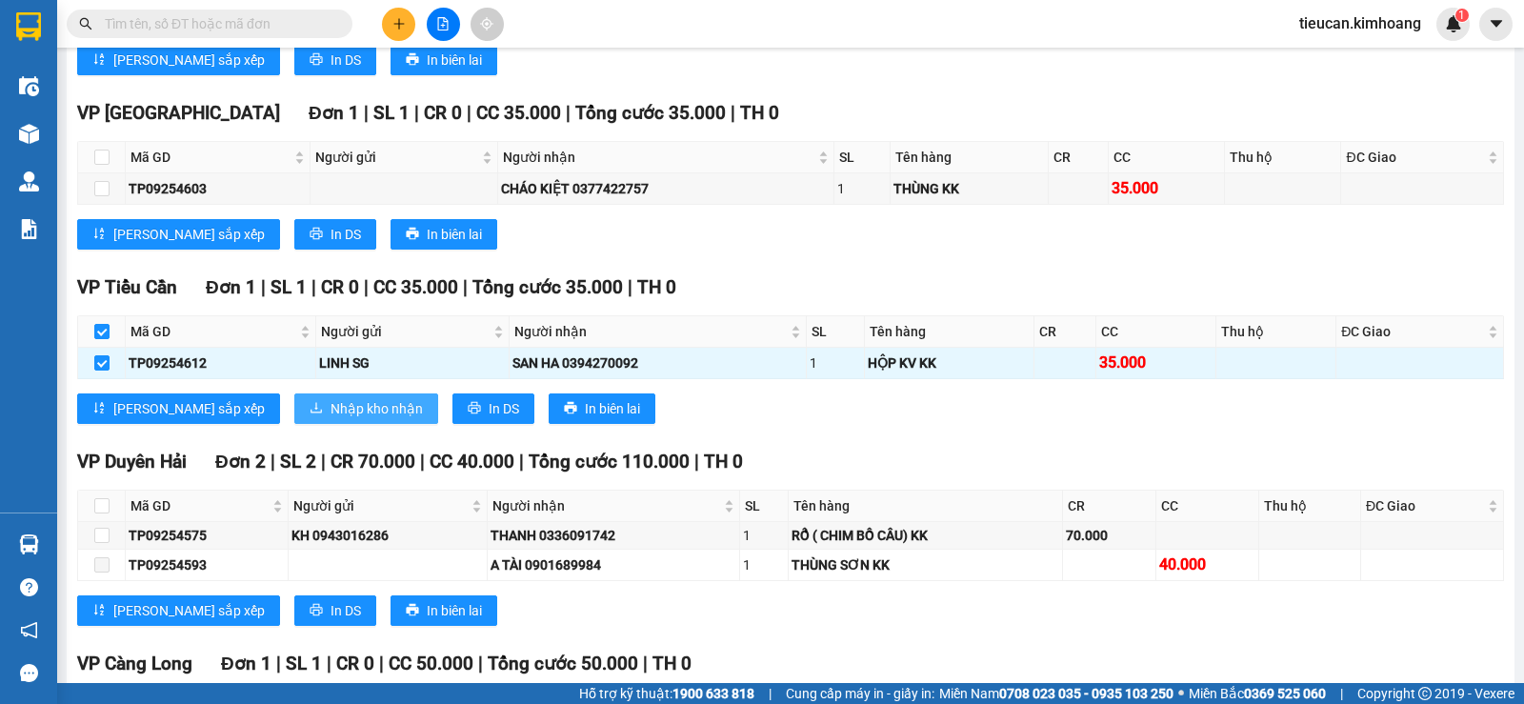
click at [330, 419] on span "Nhập kho nhận" at bounding box center [376, 408] width 92 height 21
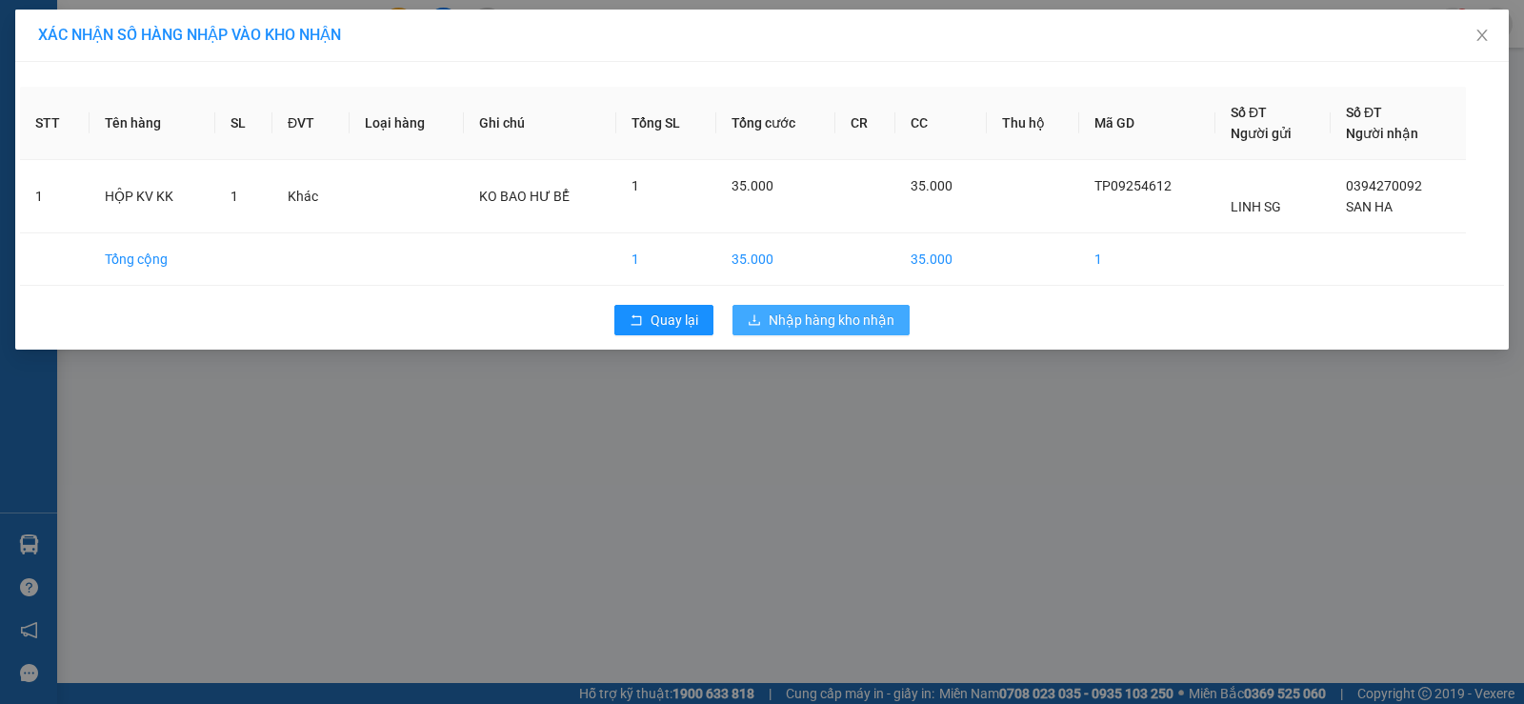
click at [772, 329] on span "Nhập hàng kho nhận" at bounding box center [832, 320] width 126 height 21
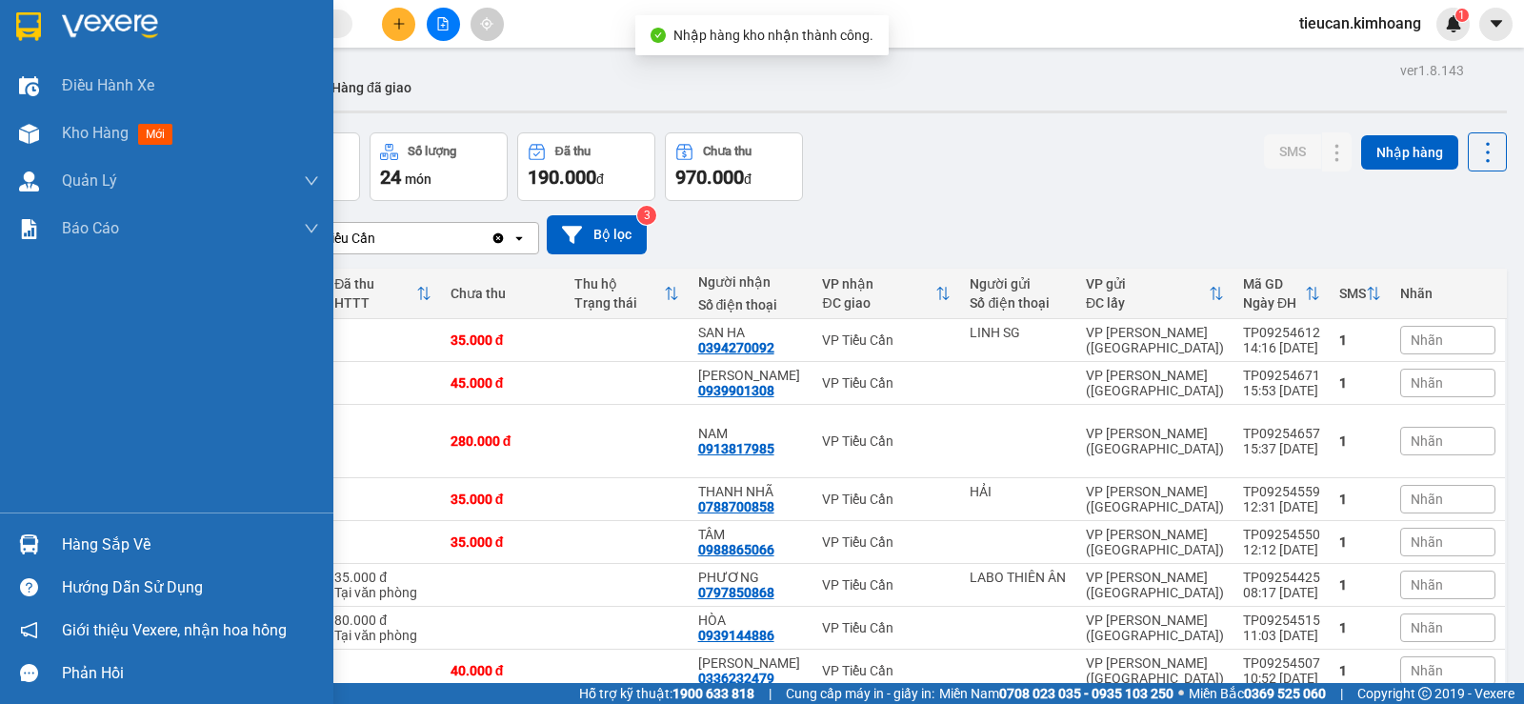
click at [49, 538] on div "Hàng sắp về" at bounding box center [166, 544] width 333 height 43
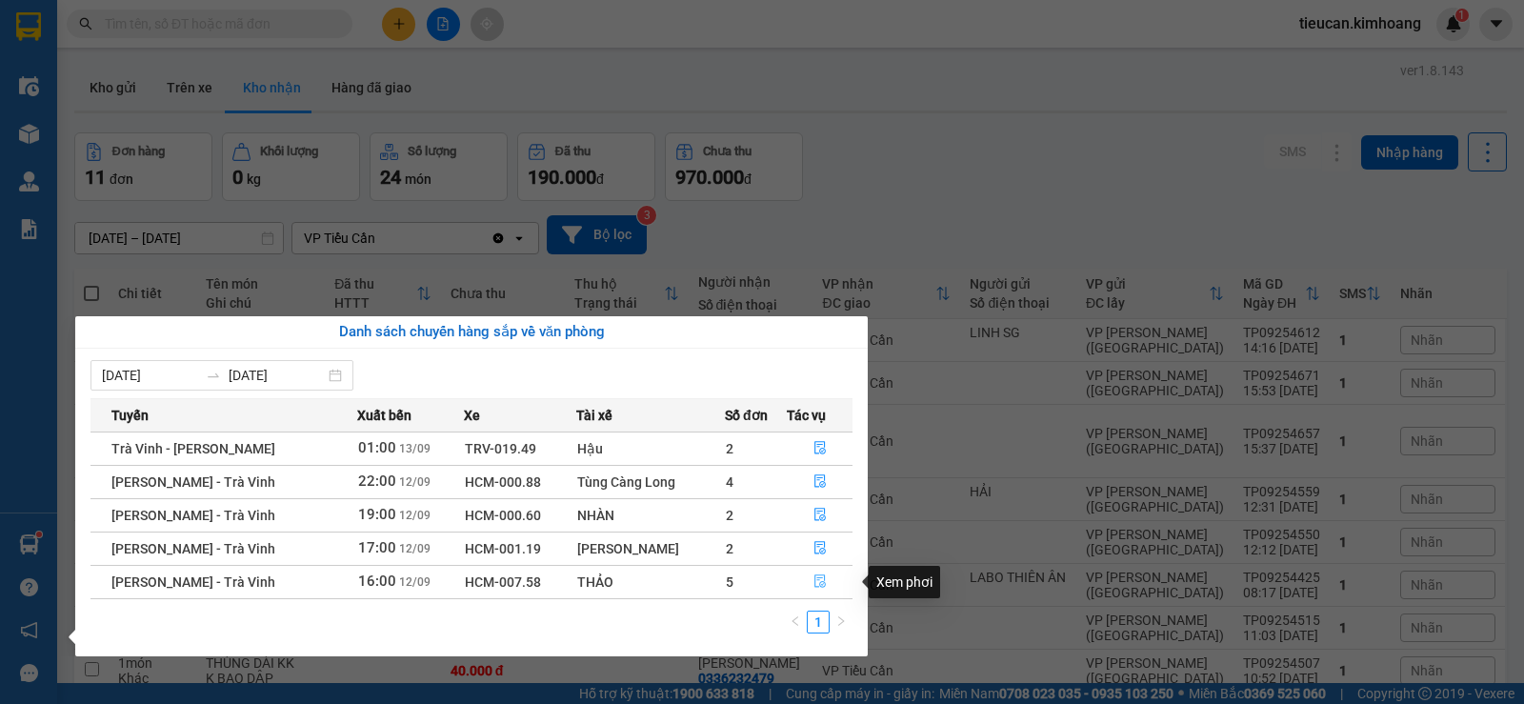
click at [816, 582] on icon "file-done" at bounding box center [819, 580] width 13 height 13
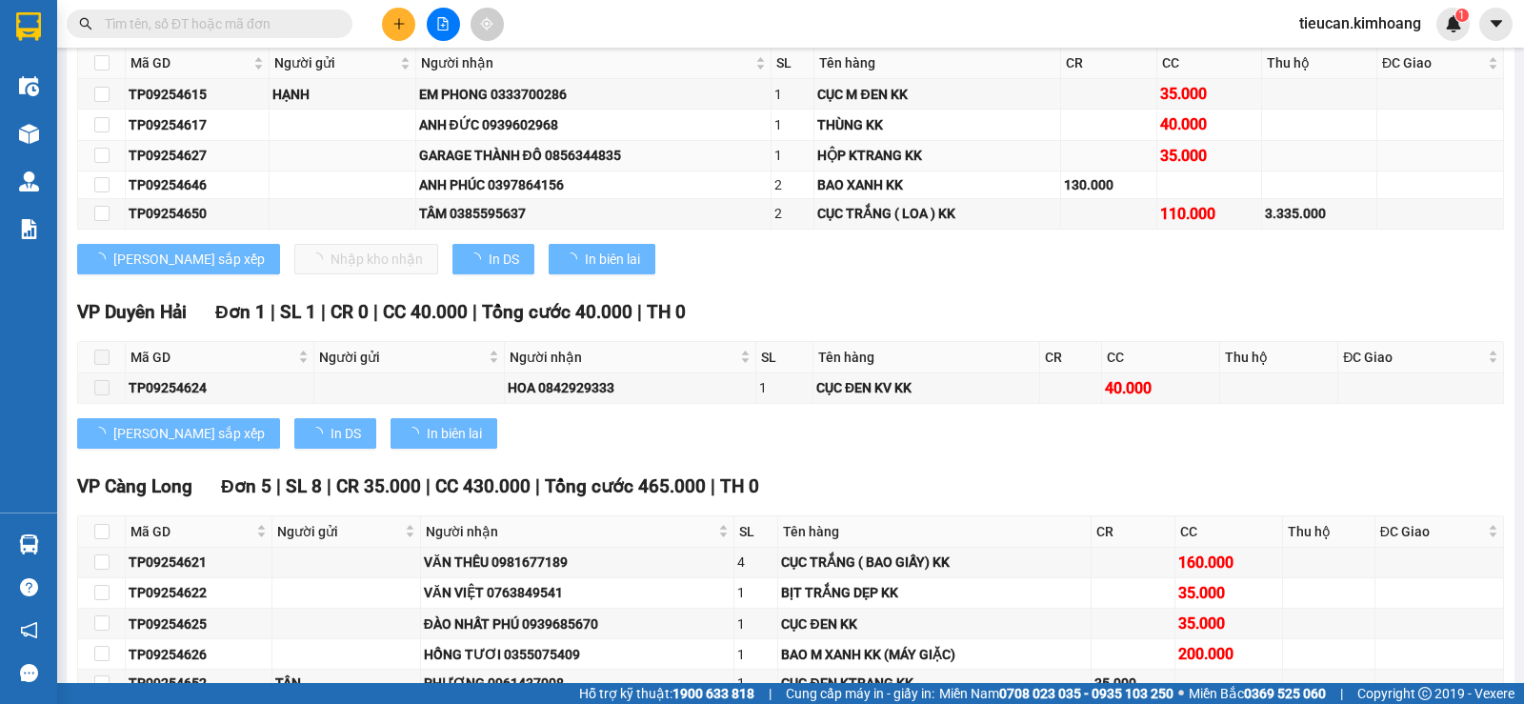
scroll to position [1622, 0]
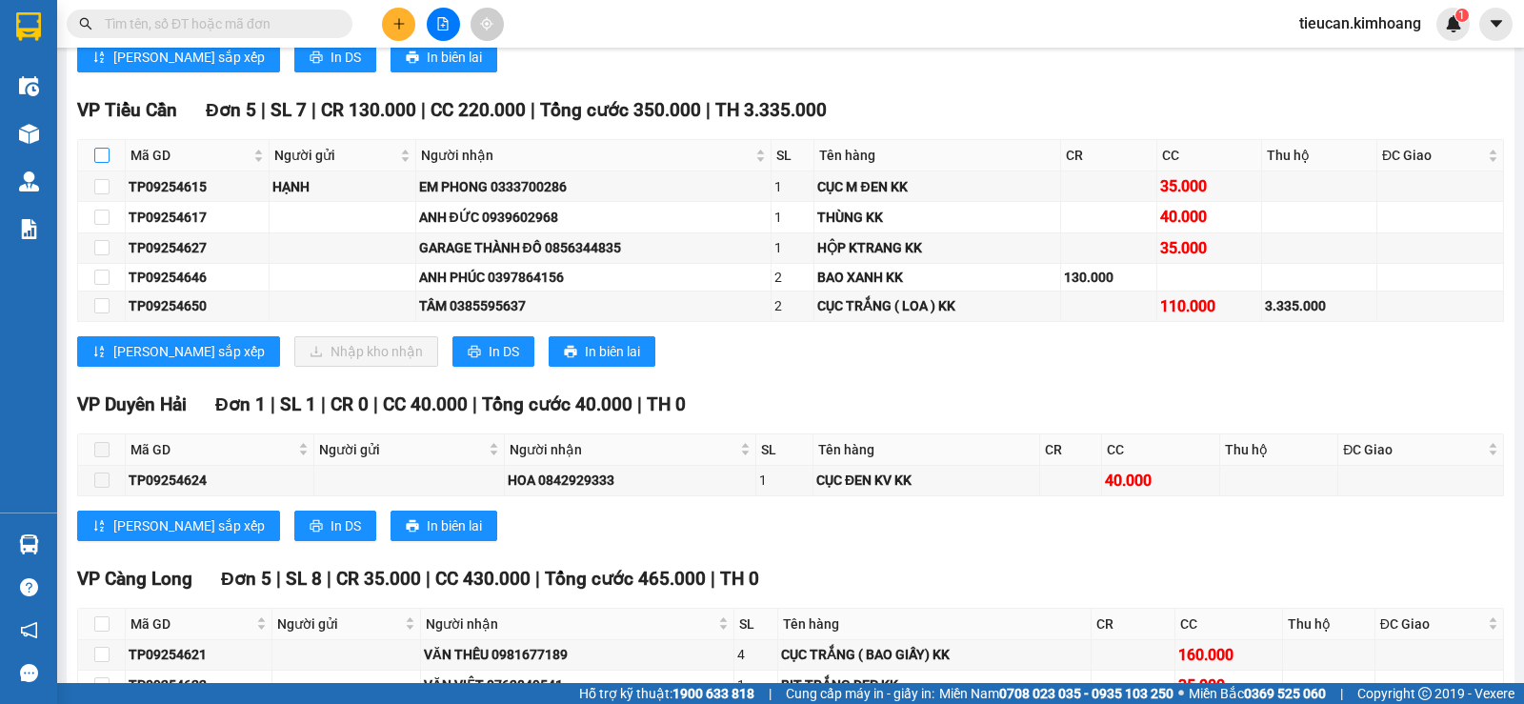
click at [108, 163] on input "checkbox" at bounding box center [101, 155] width 15 height 15
checkbox input "true"
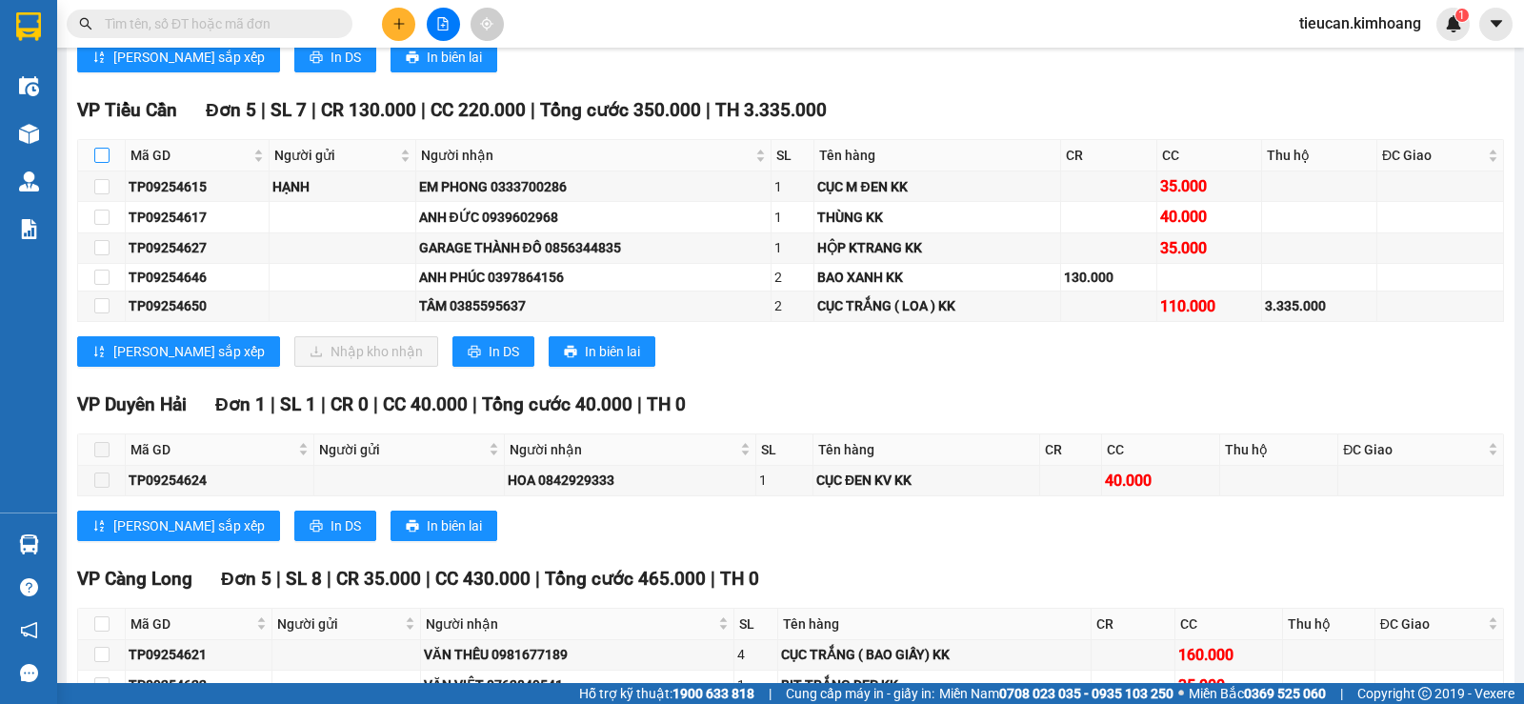
checkbox input "true"
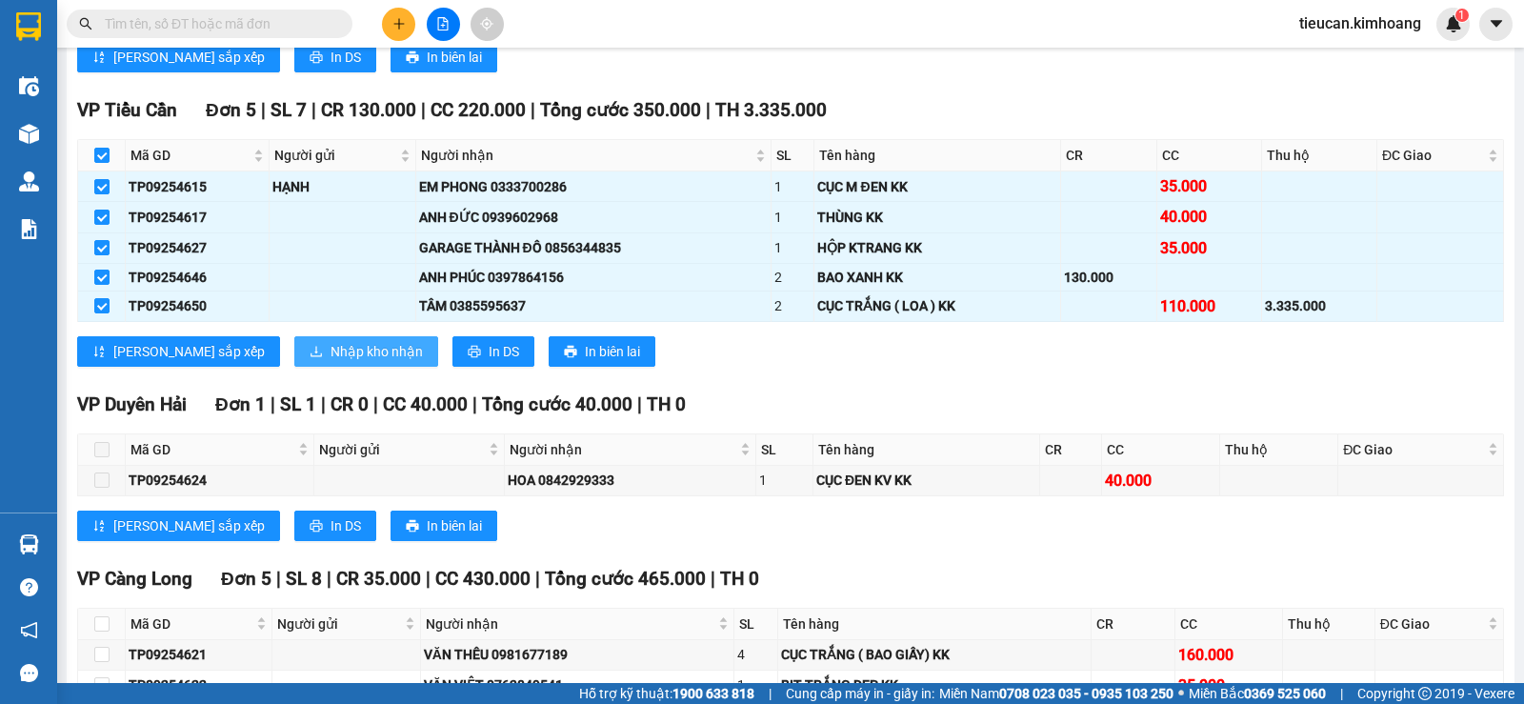
click at [330, 362] on span "Nhập kho nhận" at bounding box center [376, 351] width 92 height 21
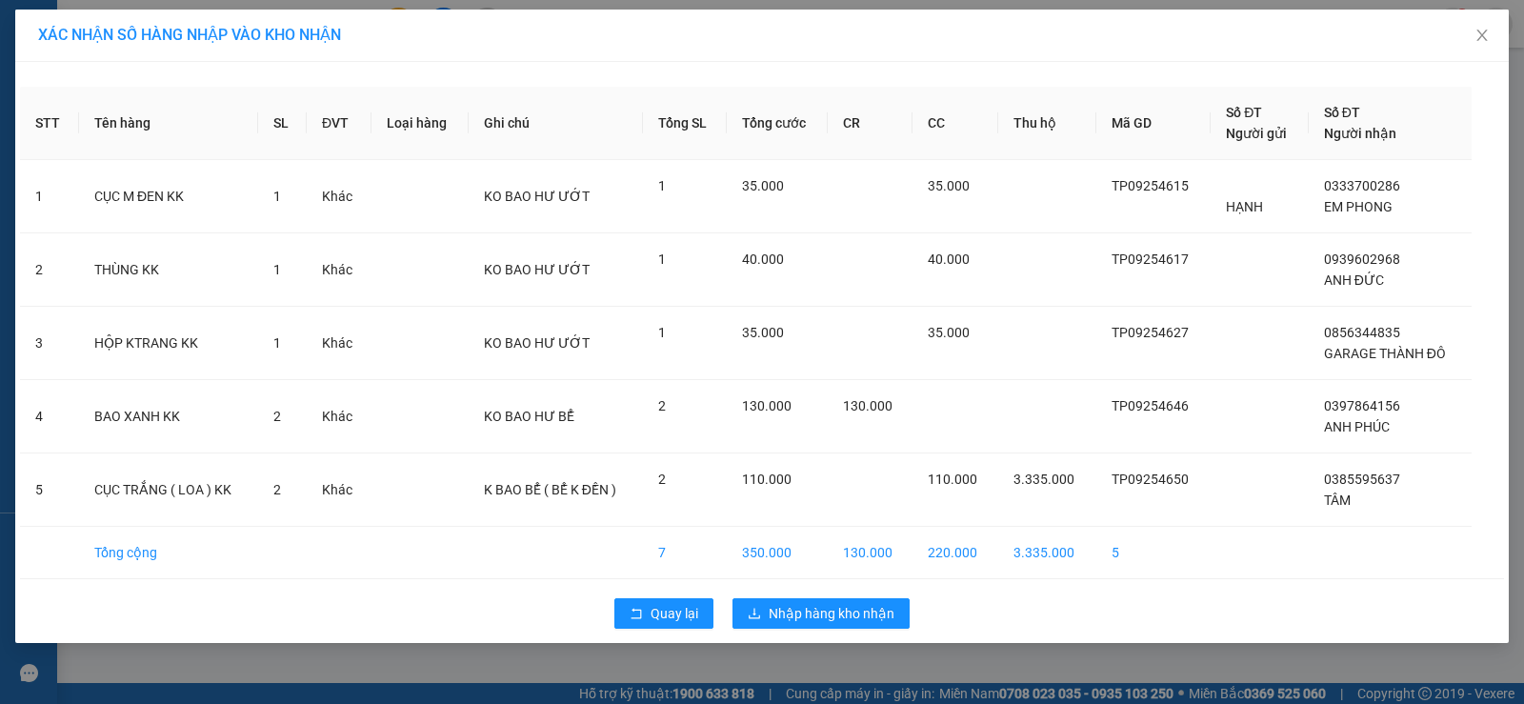
click at [451, 46] on div "XÁC NHẬN SỐ HÀNG NHẬP VÀO KHO NHẬN" at bounding box center [761, 36] width 1493 height 52
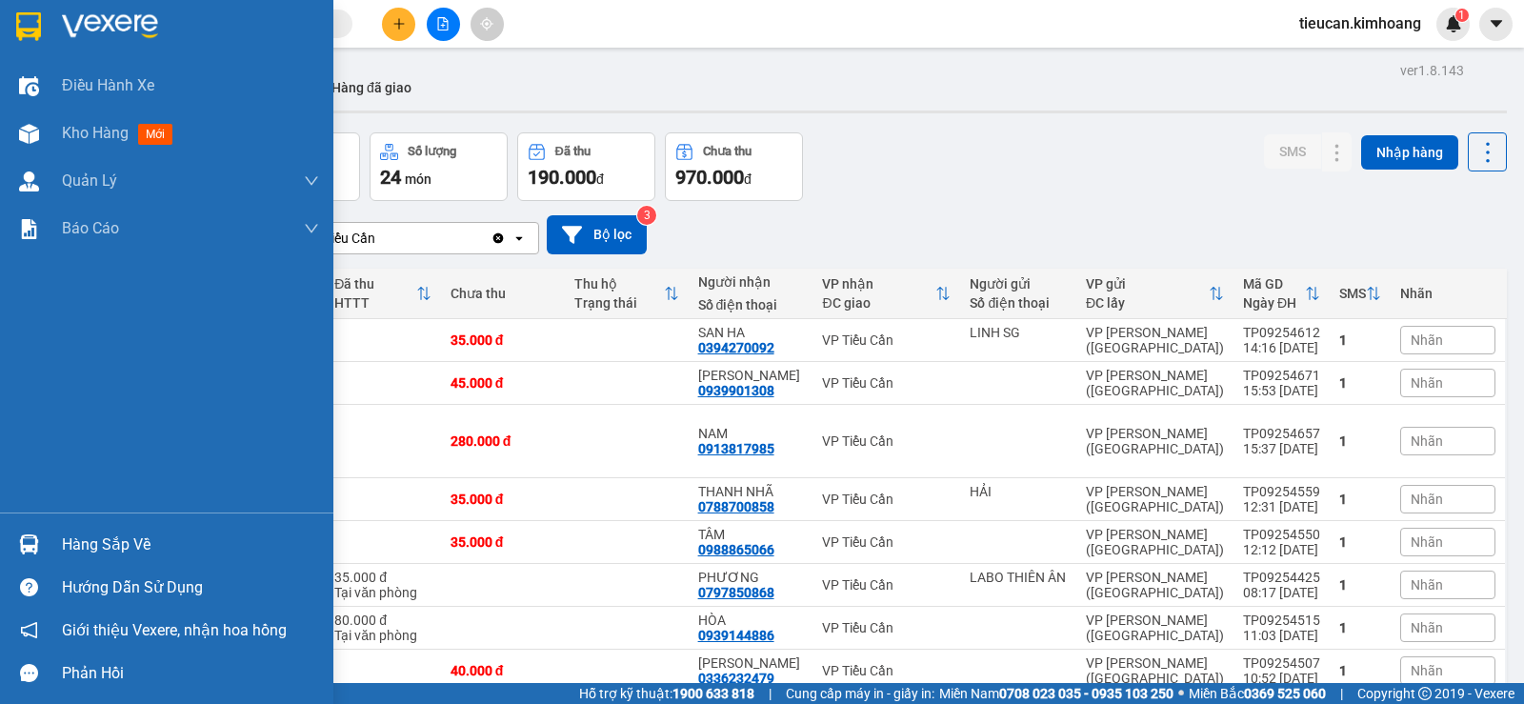
click at [72, 546] on div "Hàng sắp về" at bounding box center [190, 545] width 257 height 29
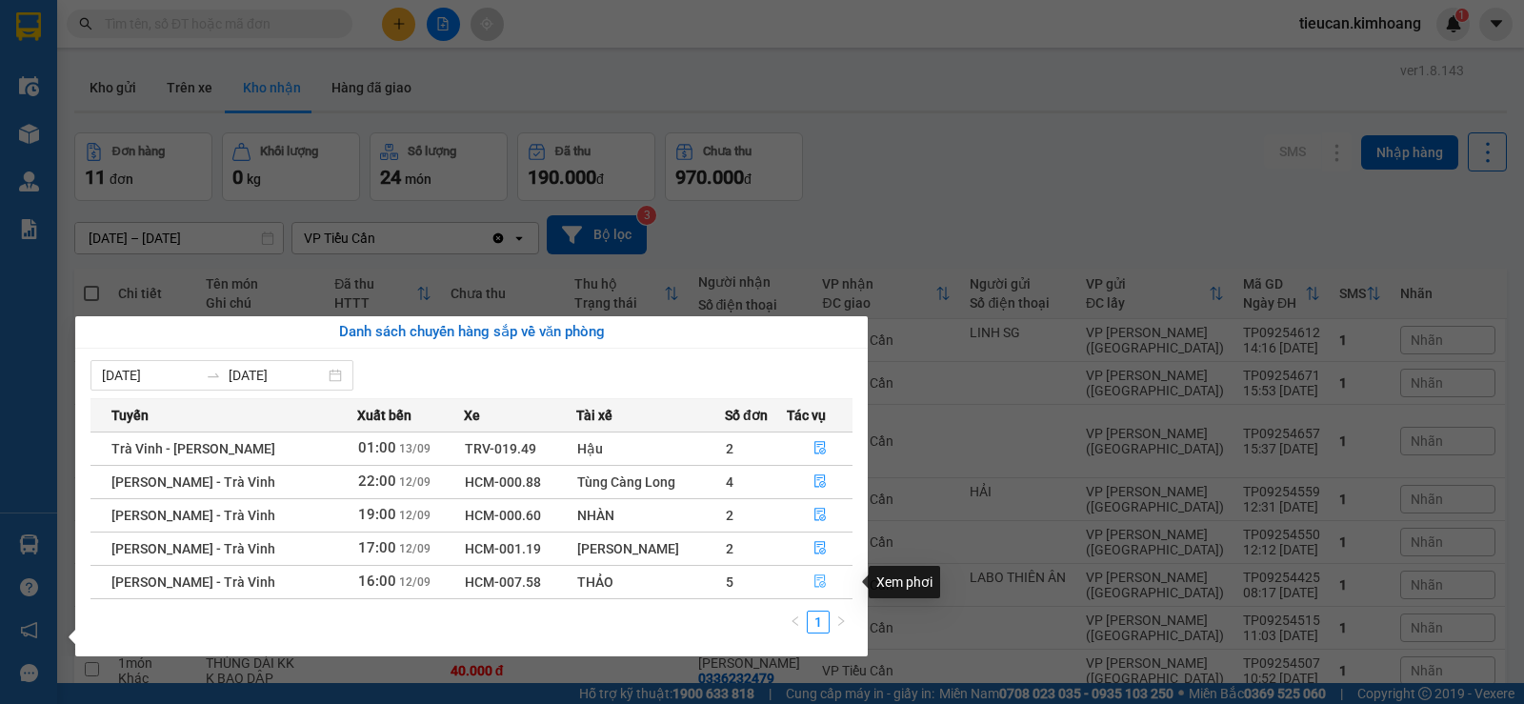
click at [807, 577] on button "button" at bounding box center [820, 582] width 64 height 30
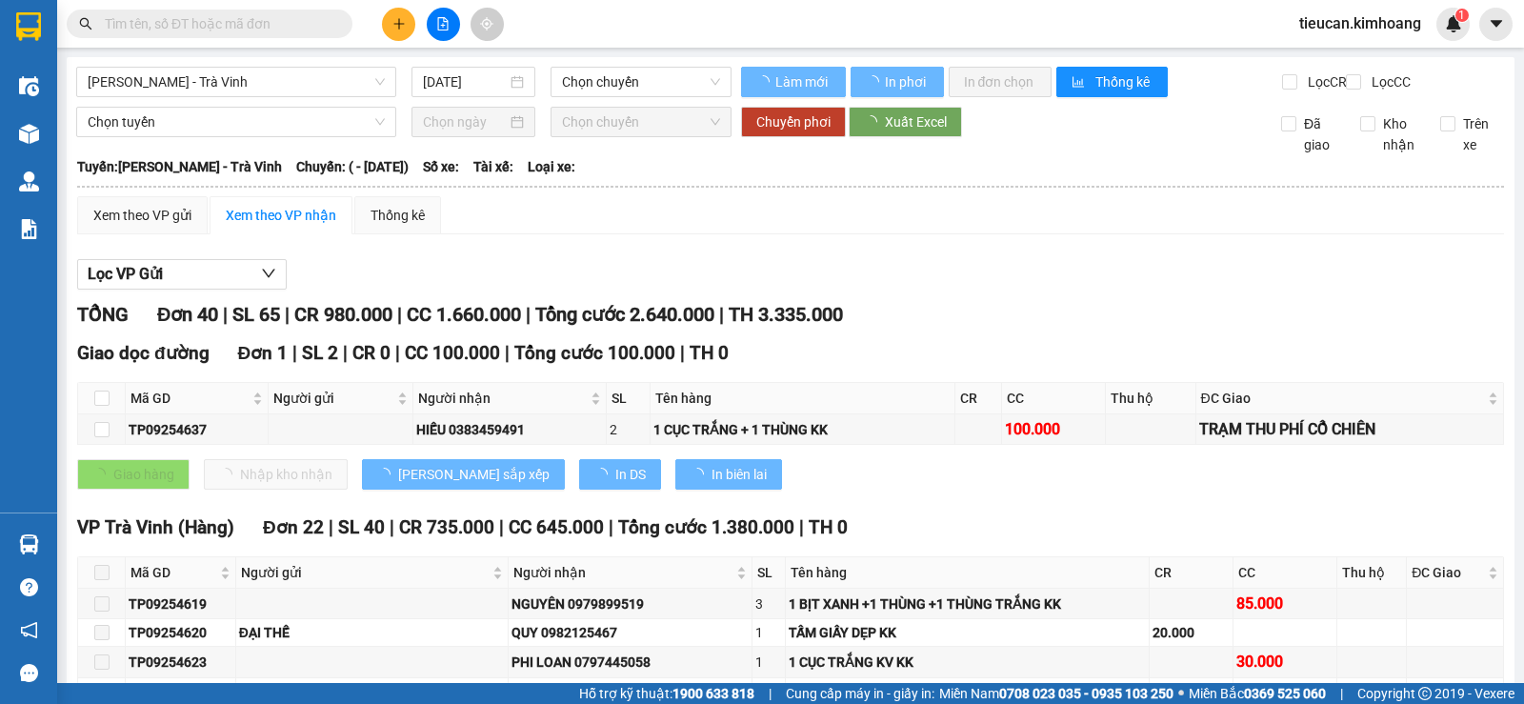
type input "[DATE]"
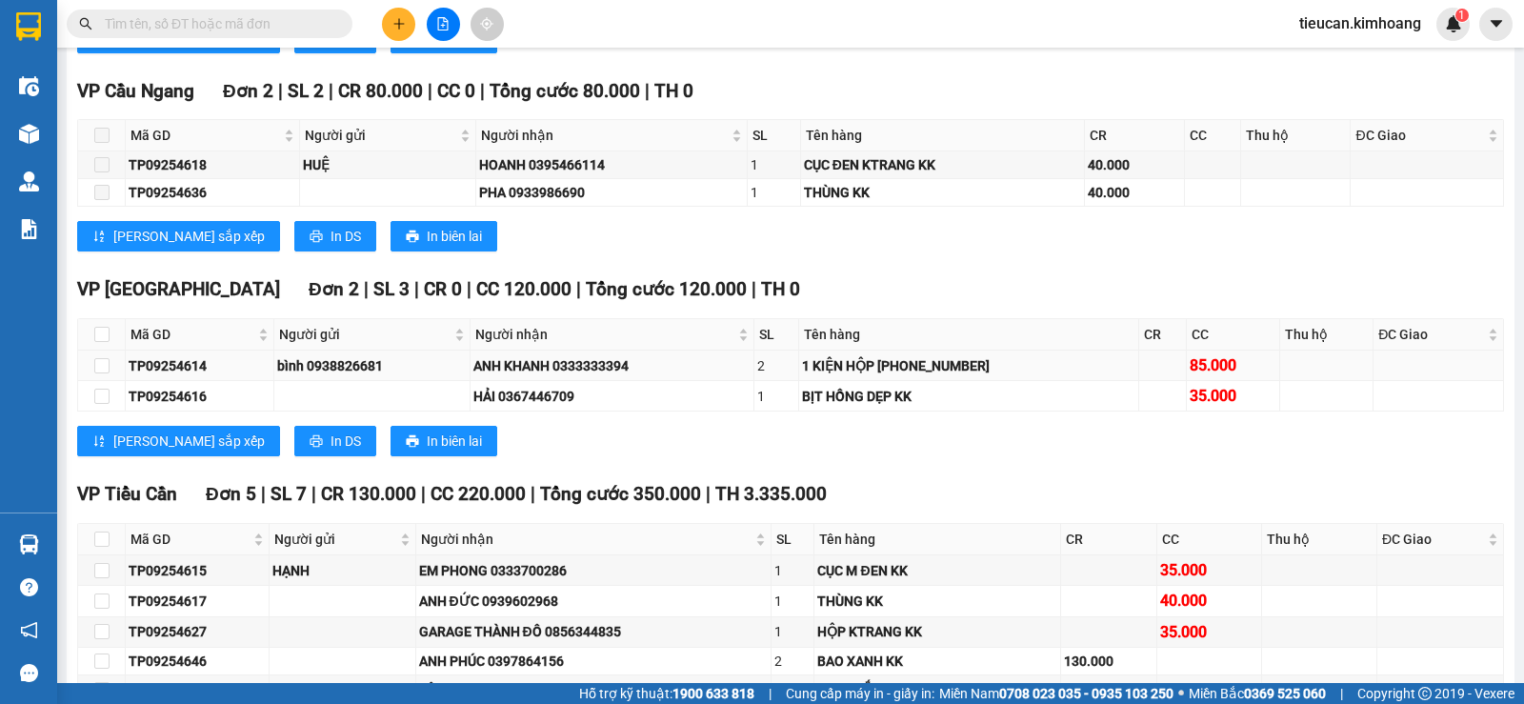
scroll to position [1619, 0]
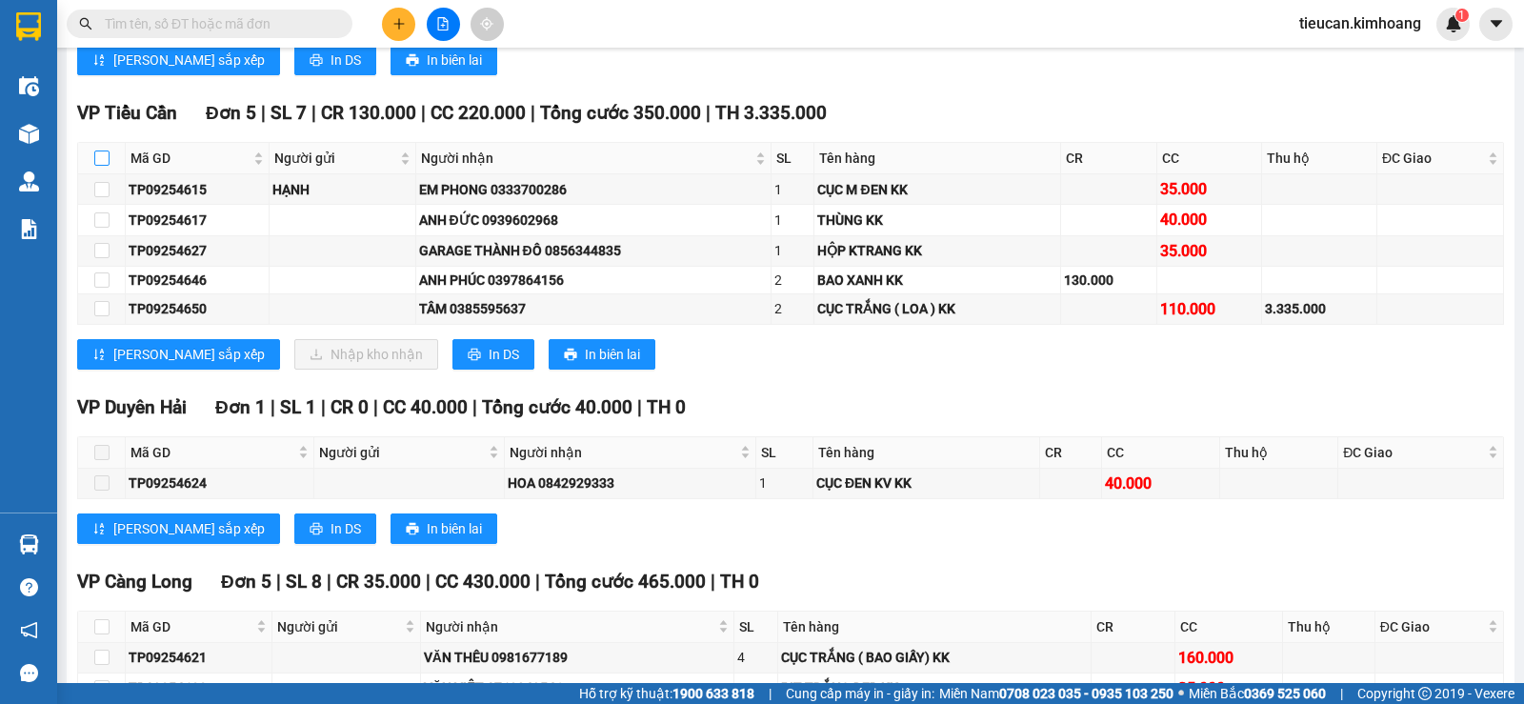
click at [101, 166] on input "checkbox" at bounding box center [101, 157] width 15 height 15
checkbox input "true"
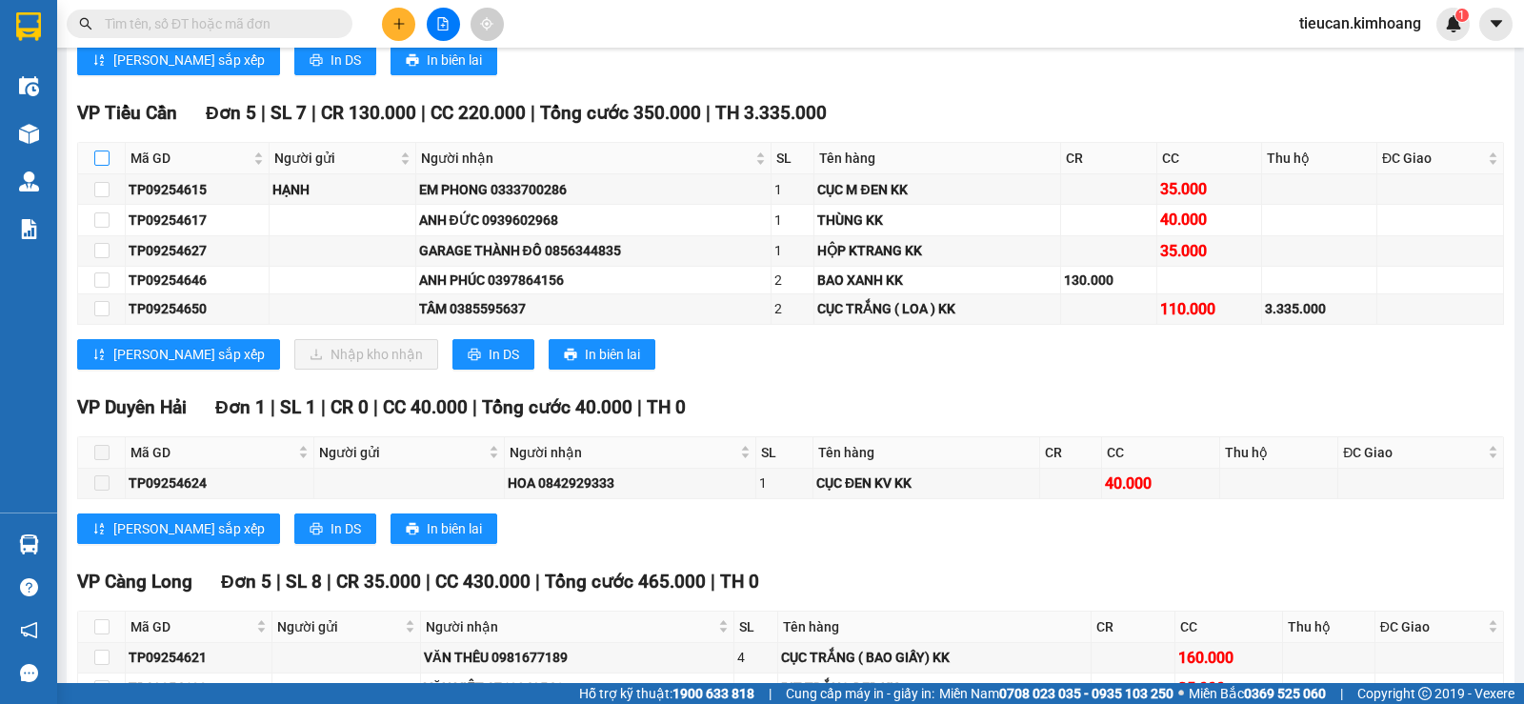
checkbox input "true"
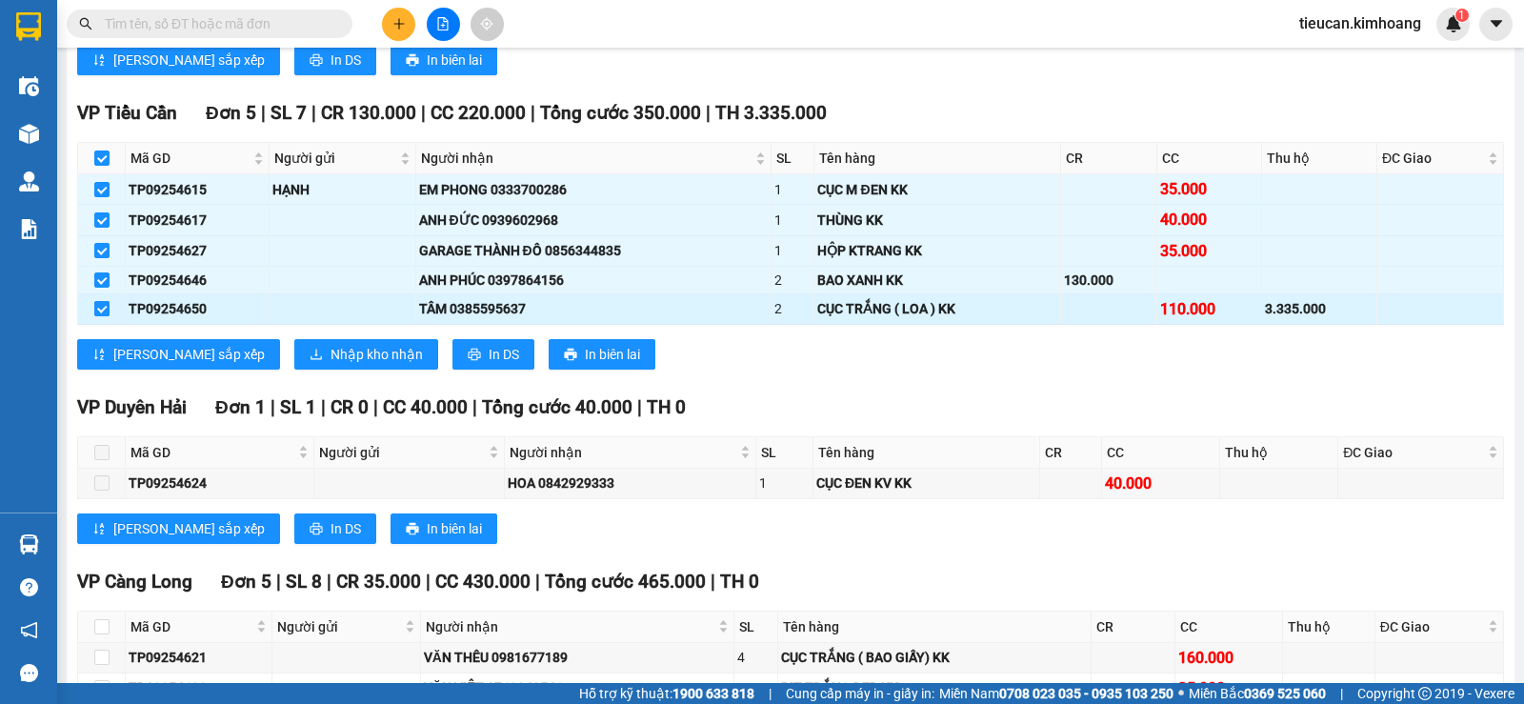
click at [106, 316] on input "checkbox" at bounding box center [101, 308] width 15 height 15
checkbox input "false"
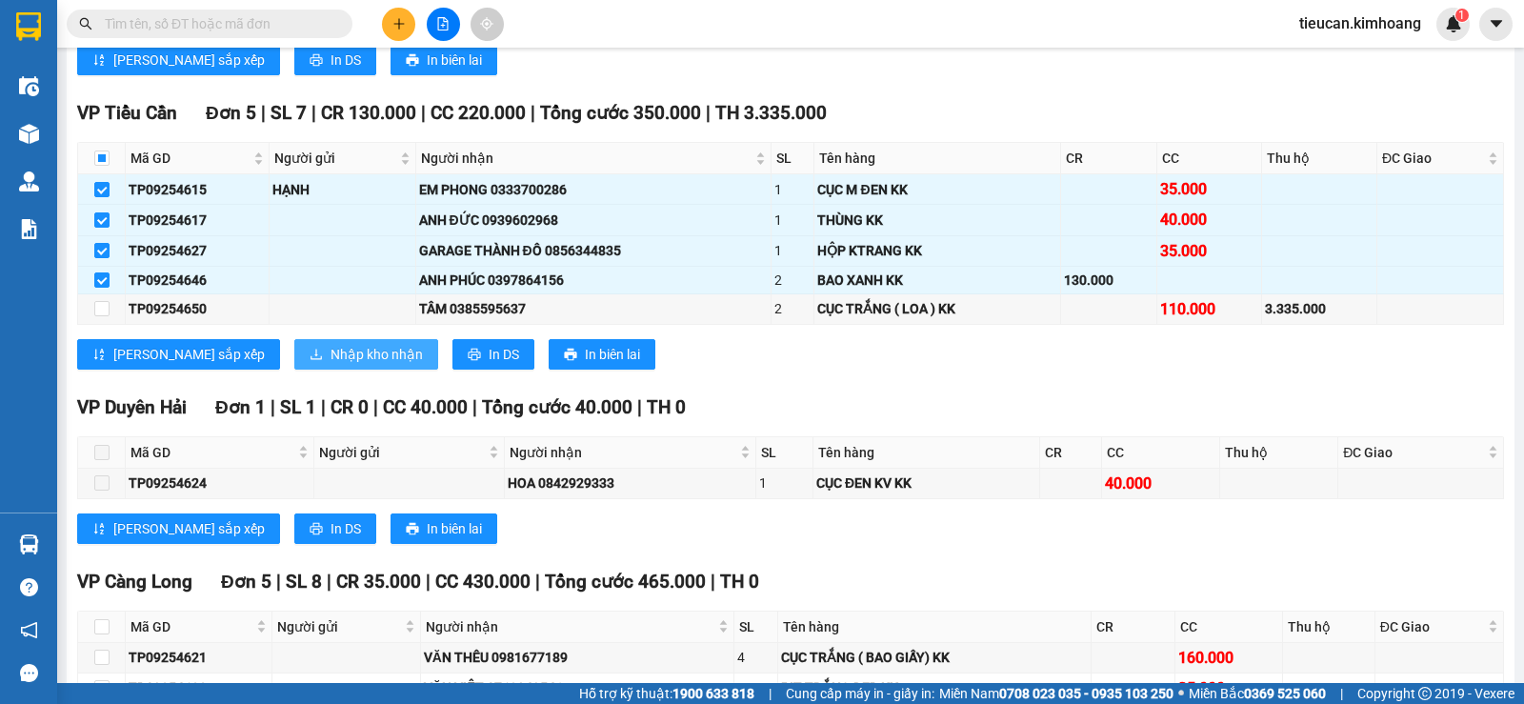
click at [330, 365] on span "Nhập kho nhận" at bounding box center [376, 354] width 92 height 21
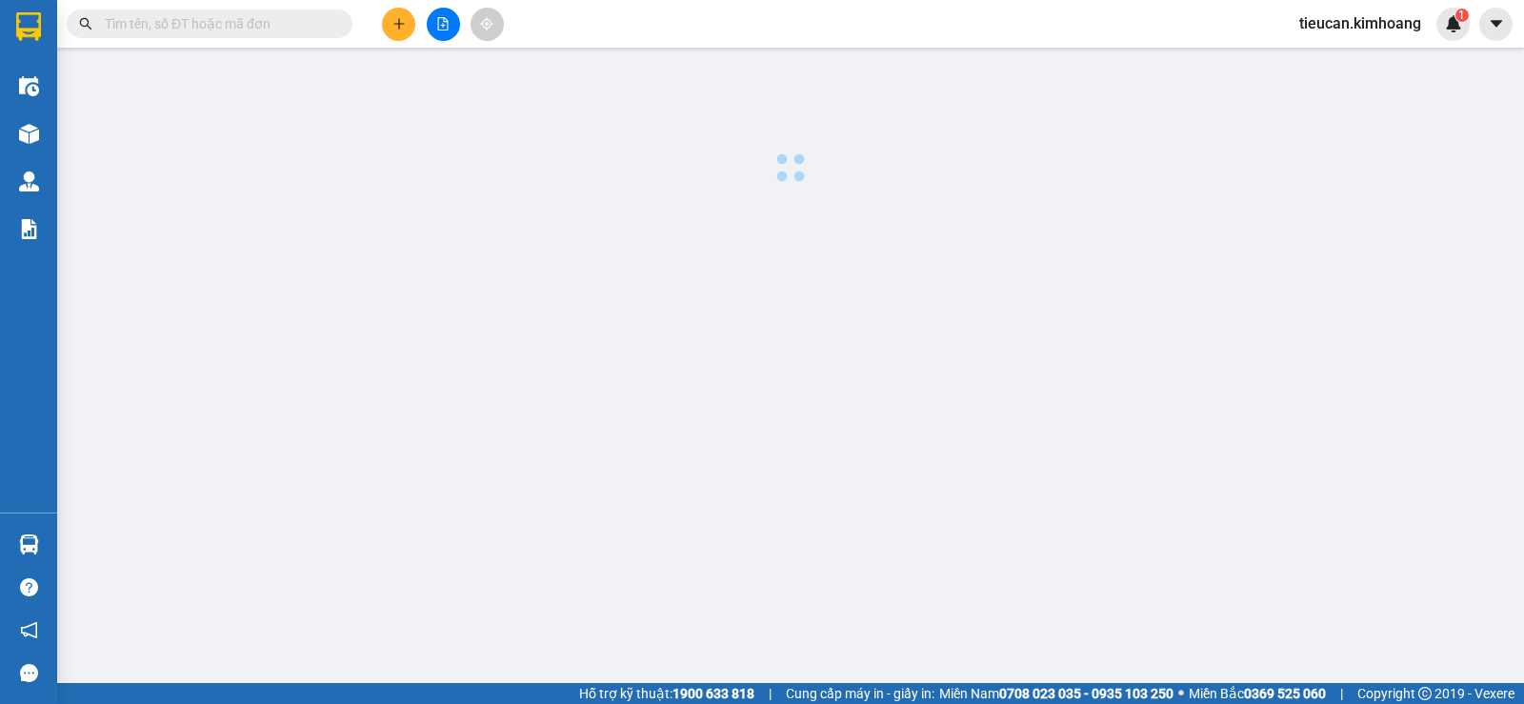
click at [315, 367] on body "Kết quả tìm kiếm ( 0 ) Bộ lọc No Data tieucan.[PERSON_NAME] 1 Điều hành xe Kho …" at bounding box center [762, 352] width 1524 height 704
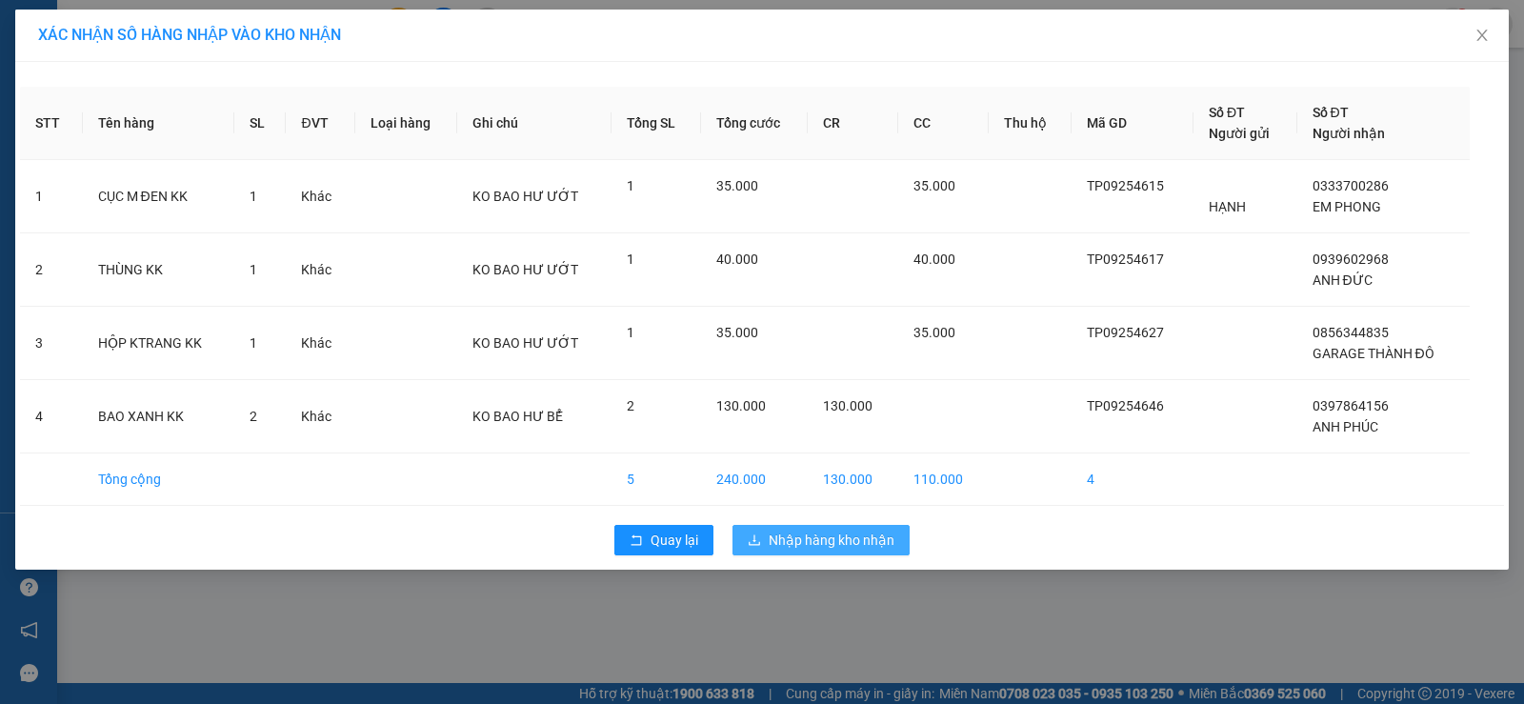
click at [791, 541] on span "Nhập hàng kho nhận" at bounding box center [832, 540] width 126 height 21
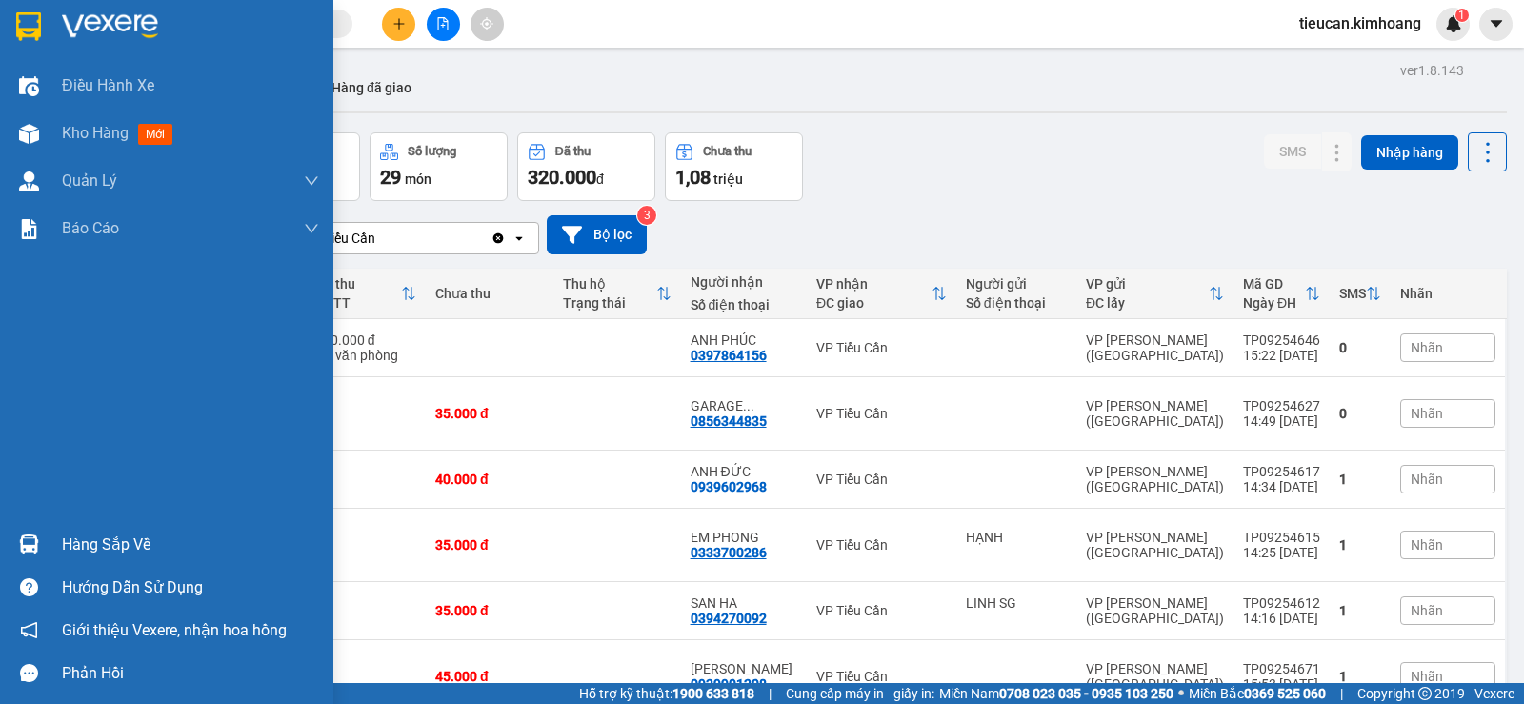
click at [49, 540] on div "Hàng sắp về" at bounding box center [166, 544] width 333 height 43
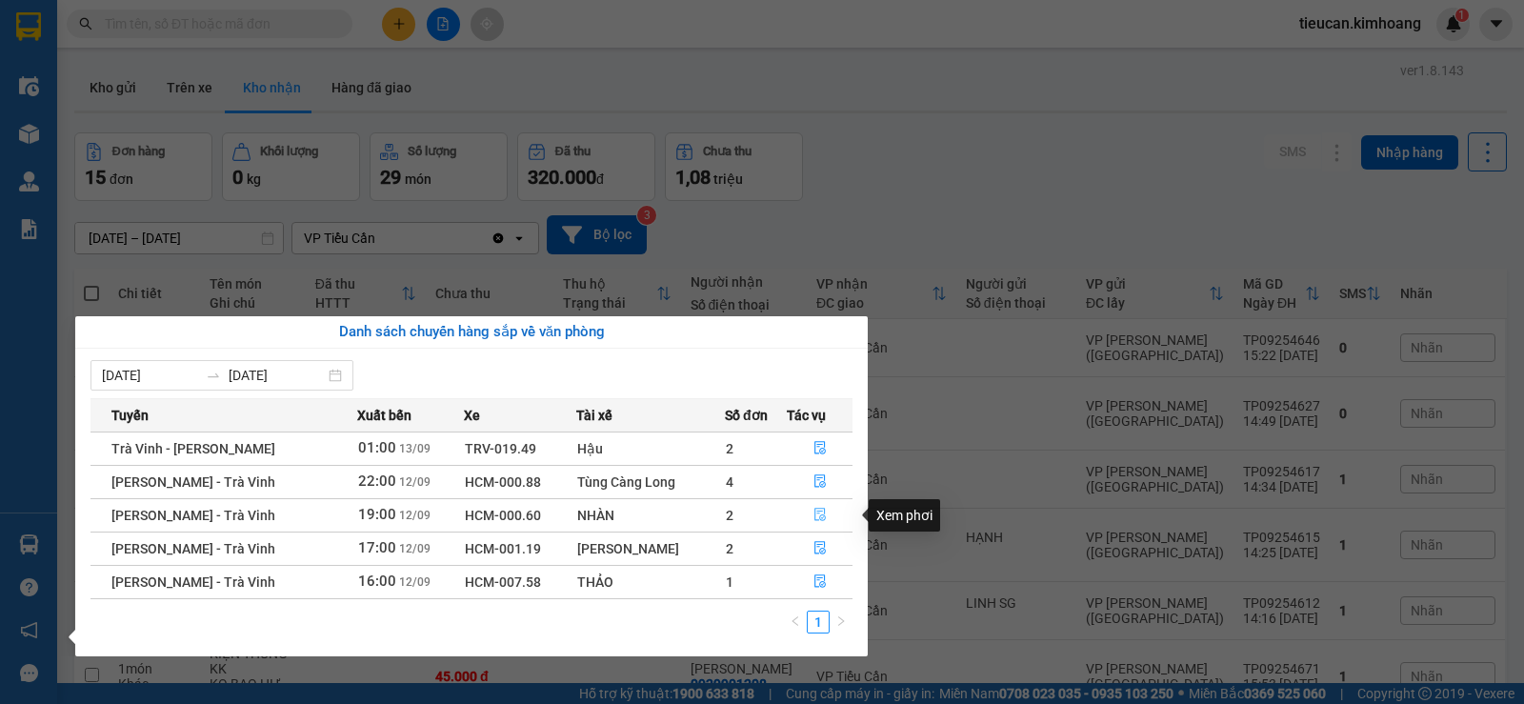
click at [813, 515] on icon "file-done" at bounding box center [819, 514] width 13 height 13
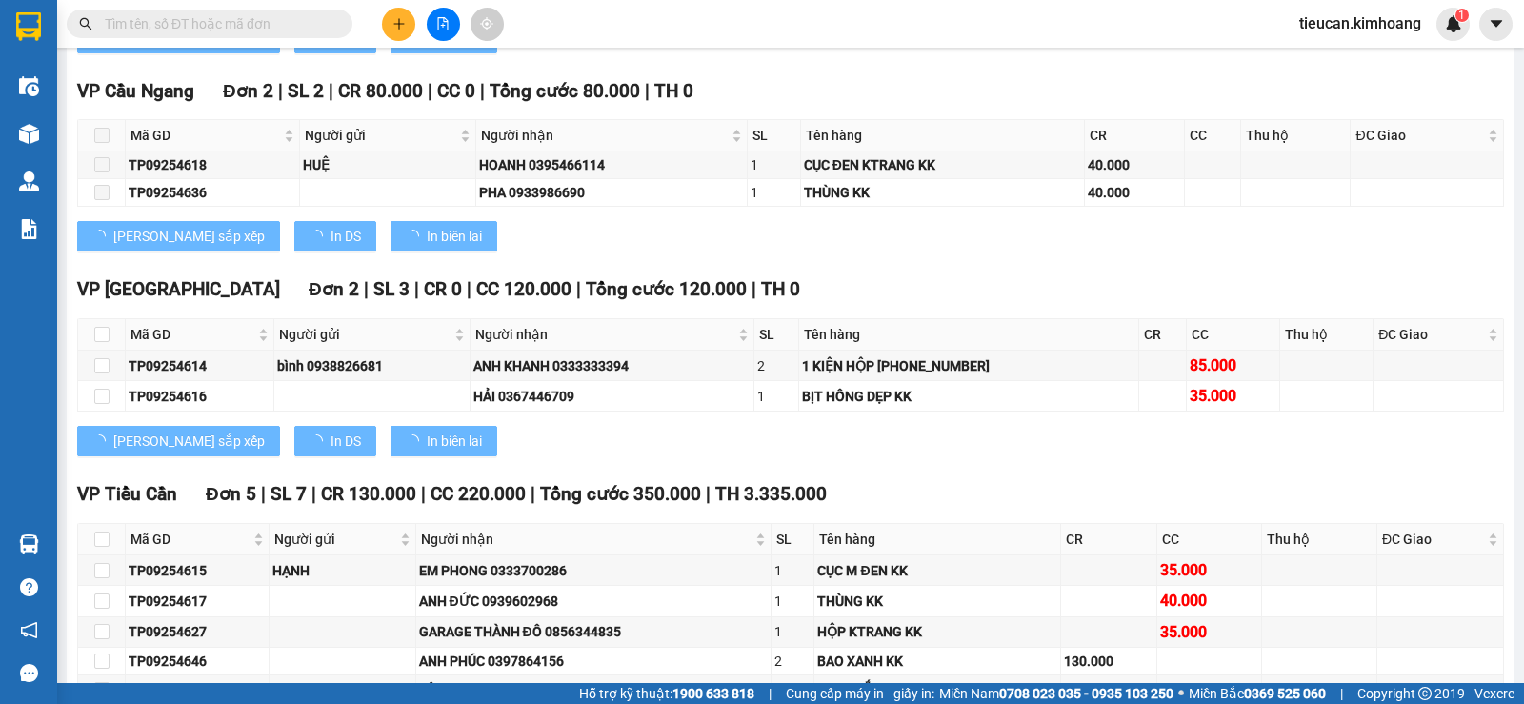
scroll to position [1333, 0]
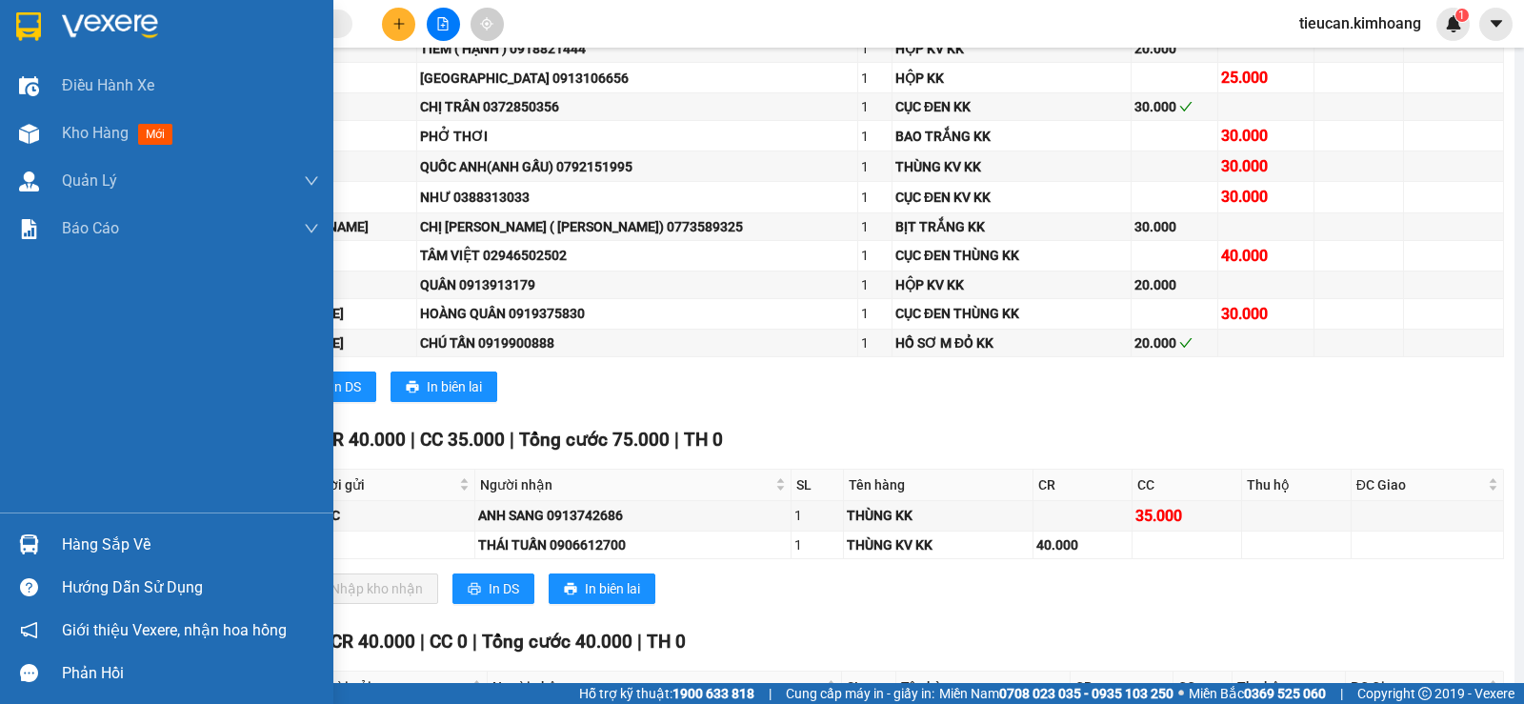
click at [73, 548] on div "Hàng sắp về" at bounding box center [190, 545] width 257 height 29
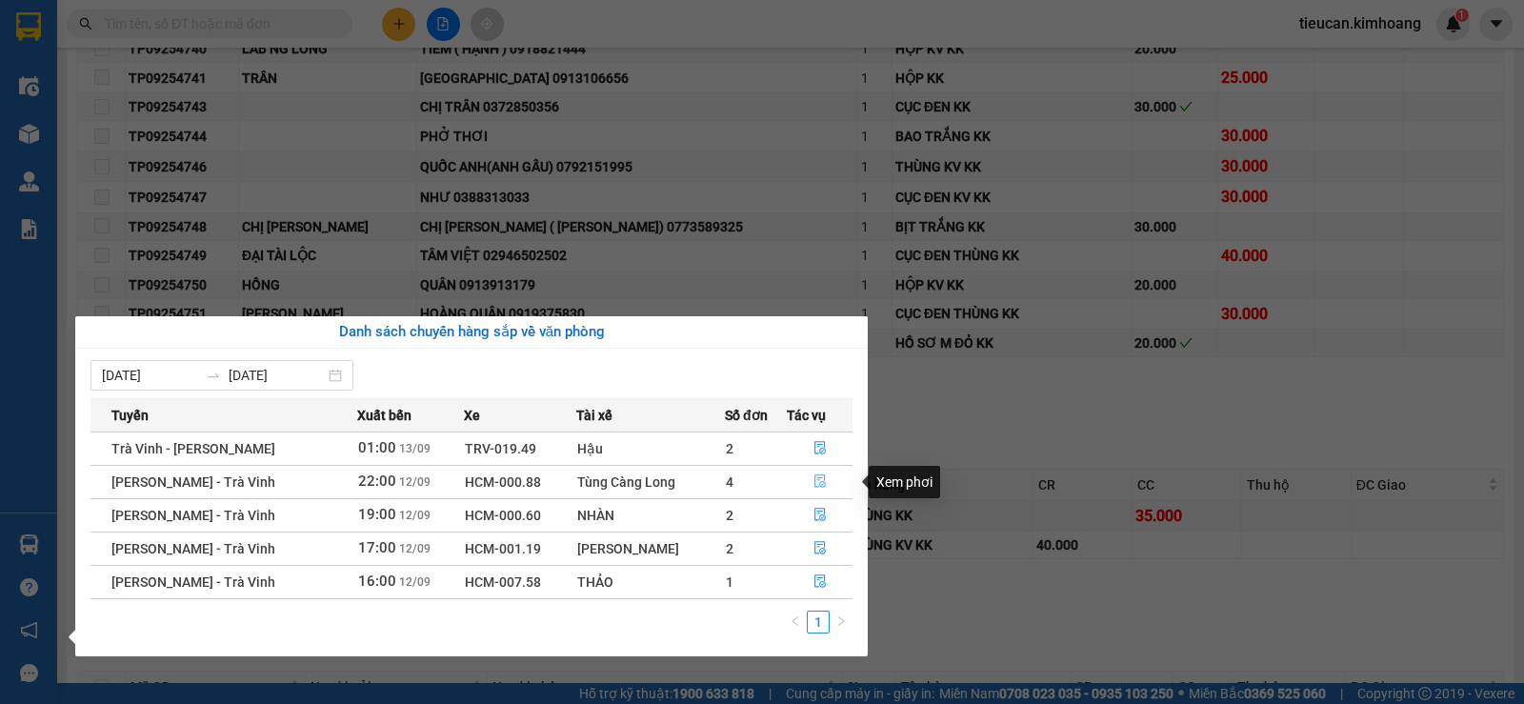
click at [814, 483] on icon "file-done" at bounding box center [819, 481] width 11 height 13
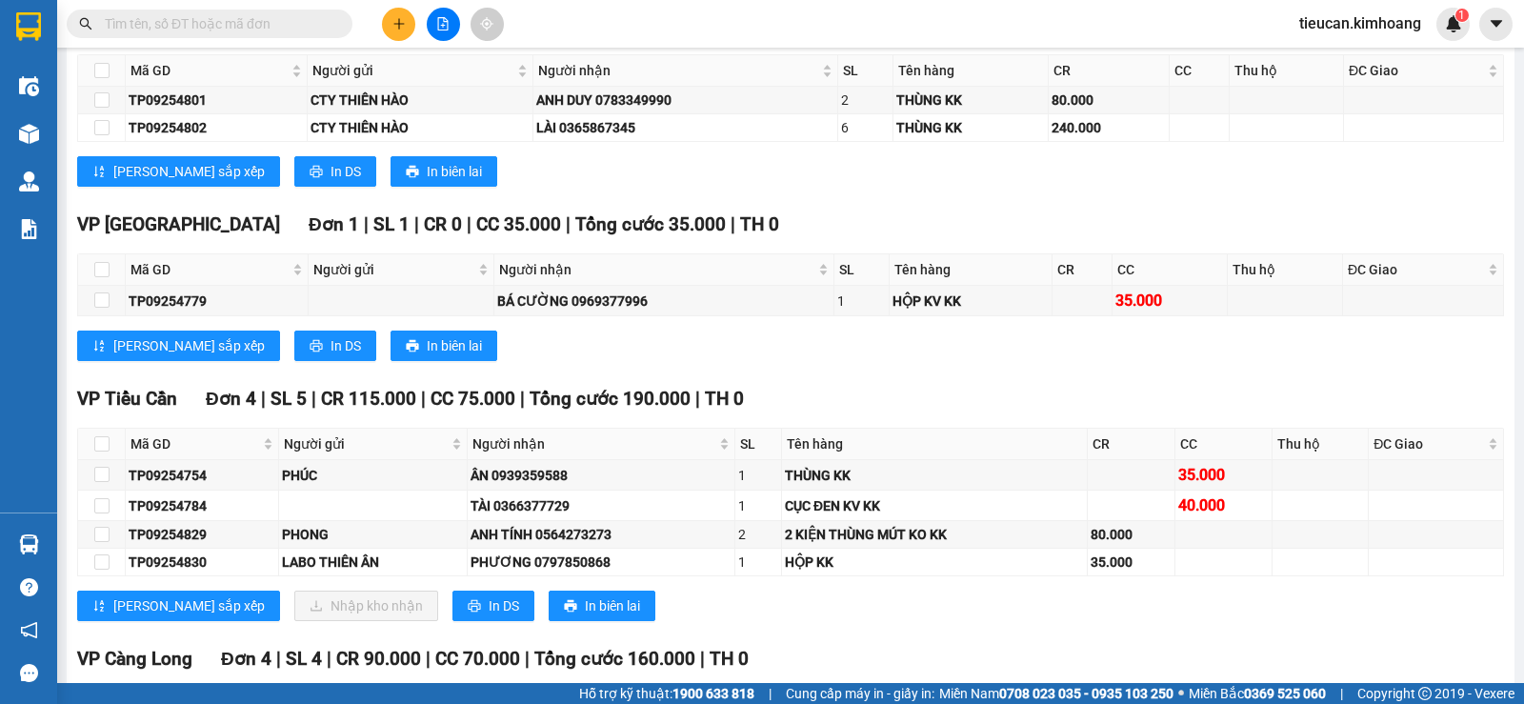
scroll to position [2572, 0]
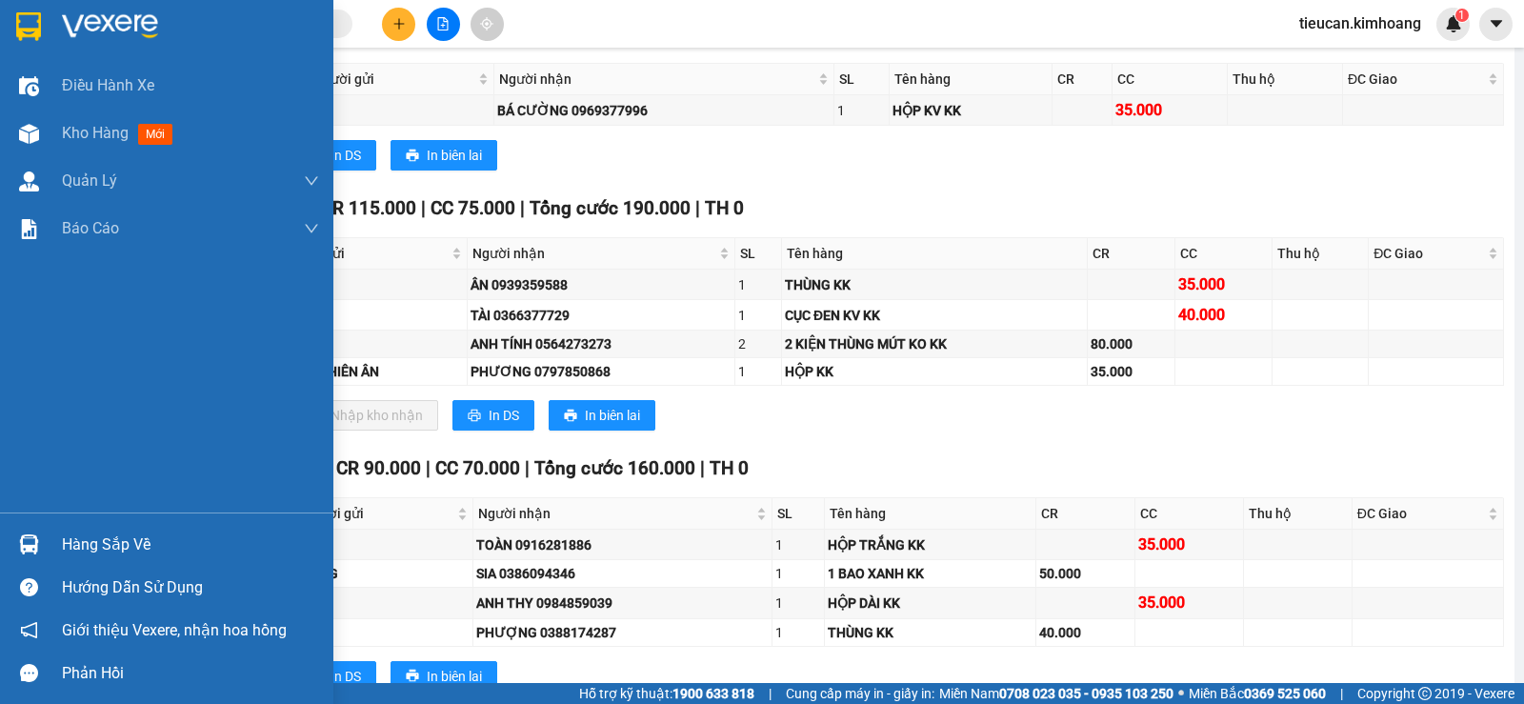
click at [101, 549] on div "Hàng sắp về" at bounding box center [190, 545] width 257 height 29
click at [101, 549] on body "Kết quả tìm kiếm ( 0 ) Bộ lọc No Data tieucan.kimhoang 1 Điều hành xe Kho hàng …" at bounding box center [762, 352] width 1524 height 704
click at [121, 531] on div "Hàng sắp về" at bounding box center [190, 545] width 257 height 29
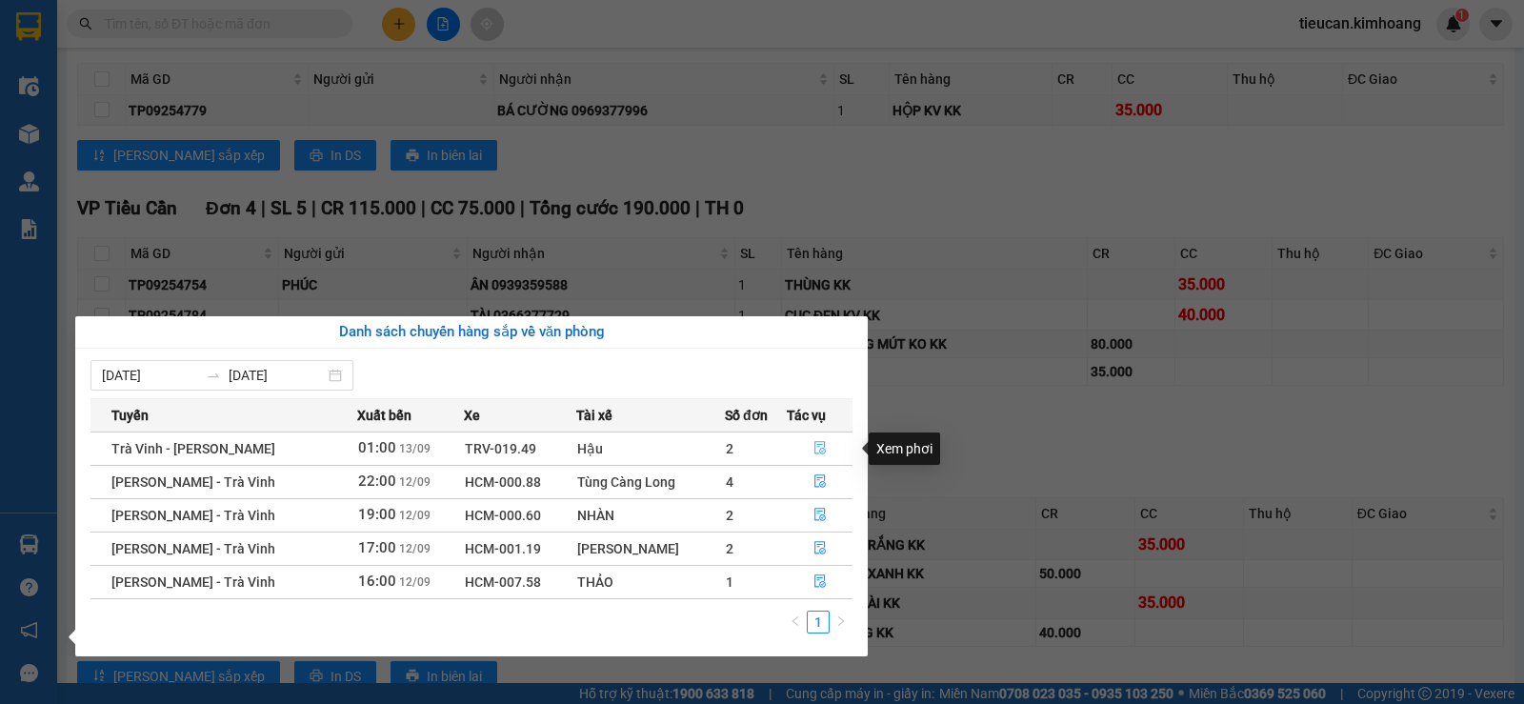
click at [817, 451] on icon "file-done" at bounding box center [819, 448] width 11 height 13
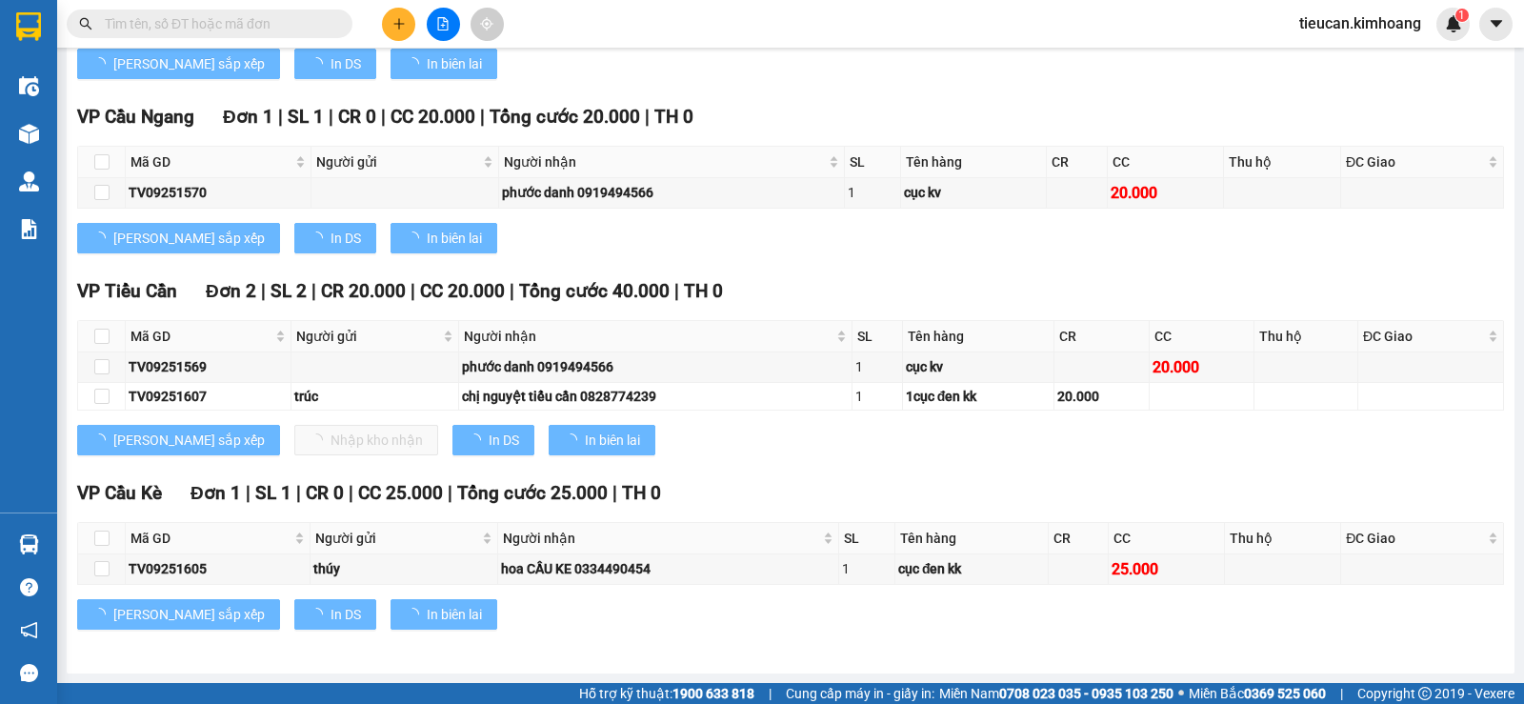
scroll to position [2003, 0]
type input "[DATE]"
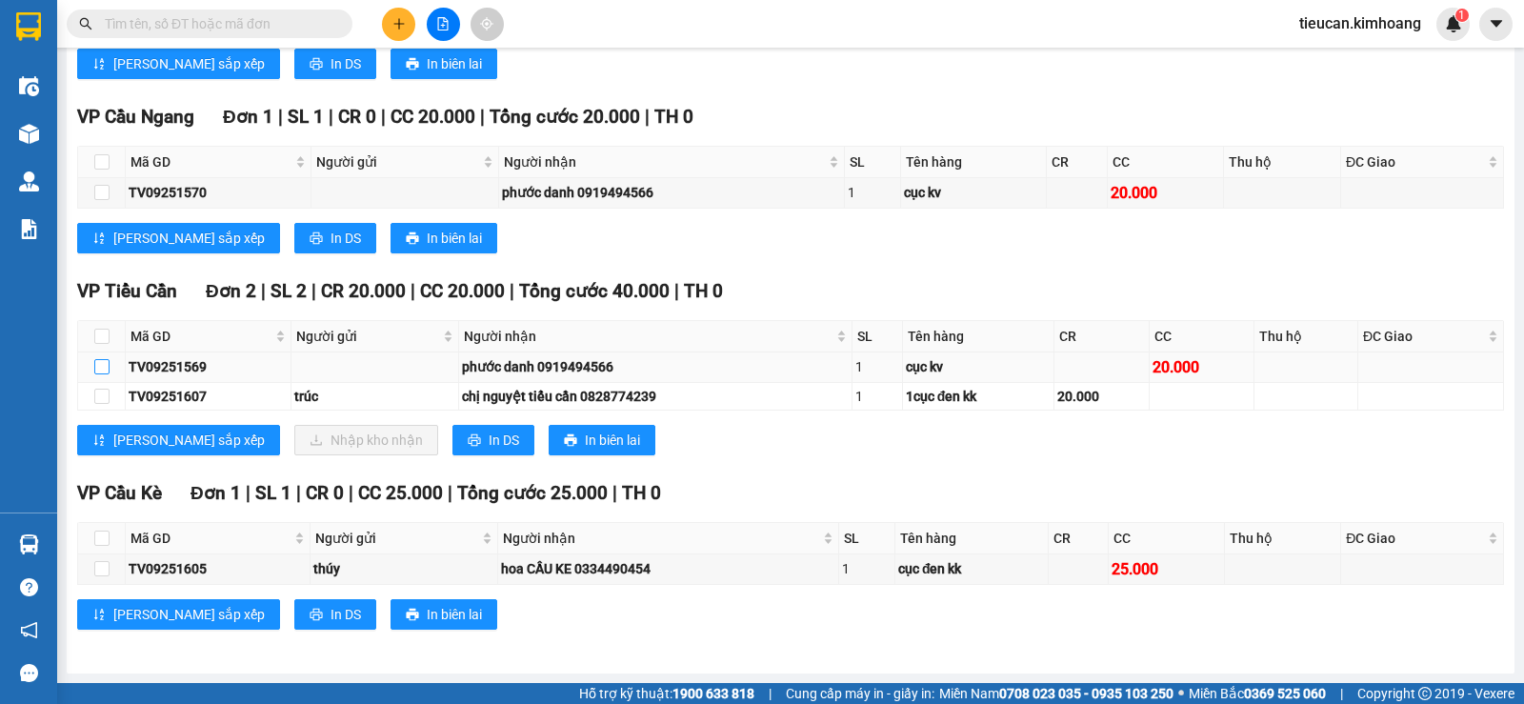
click at [109, 364] on input "checkbox" at bounding box center [101, 366] width 15 height 15
checkbox input "true"
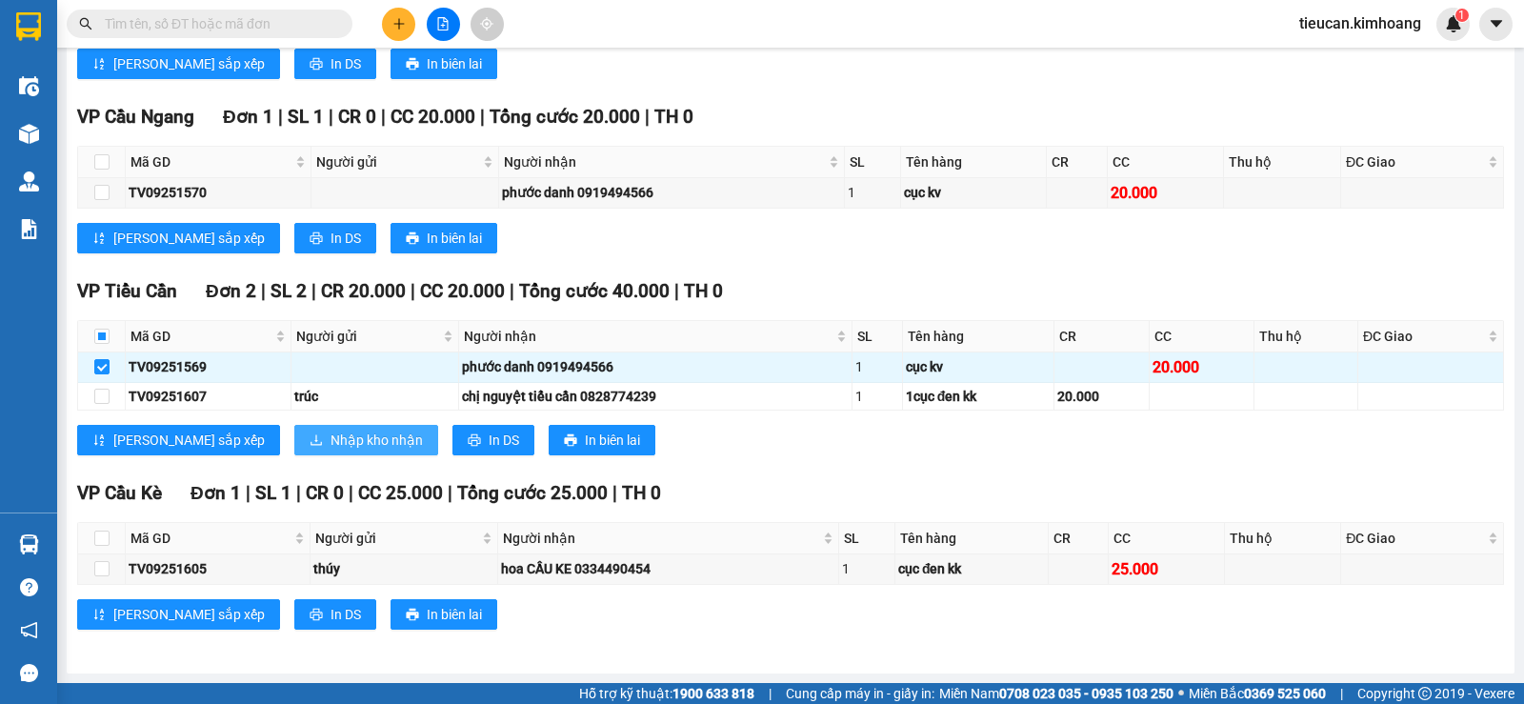
click at [330, 438] on span "Nhập kho nhận" at bounding box center [376, 440] width 92 height 21
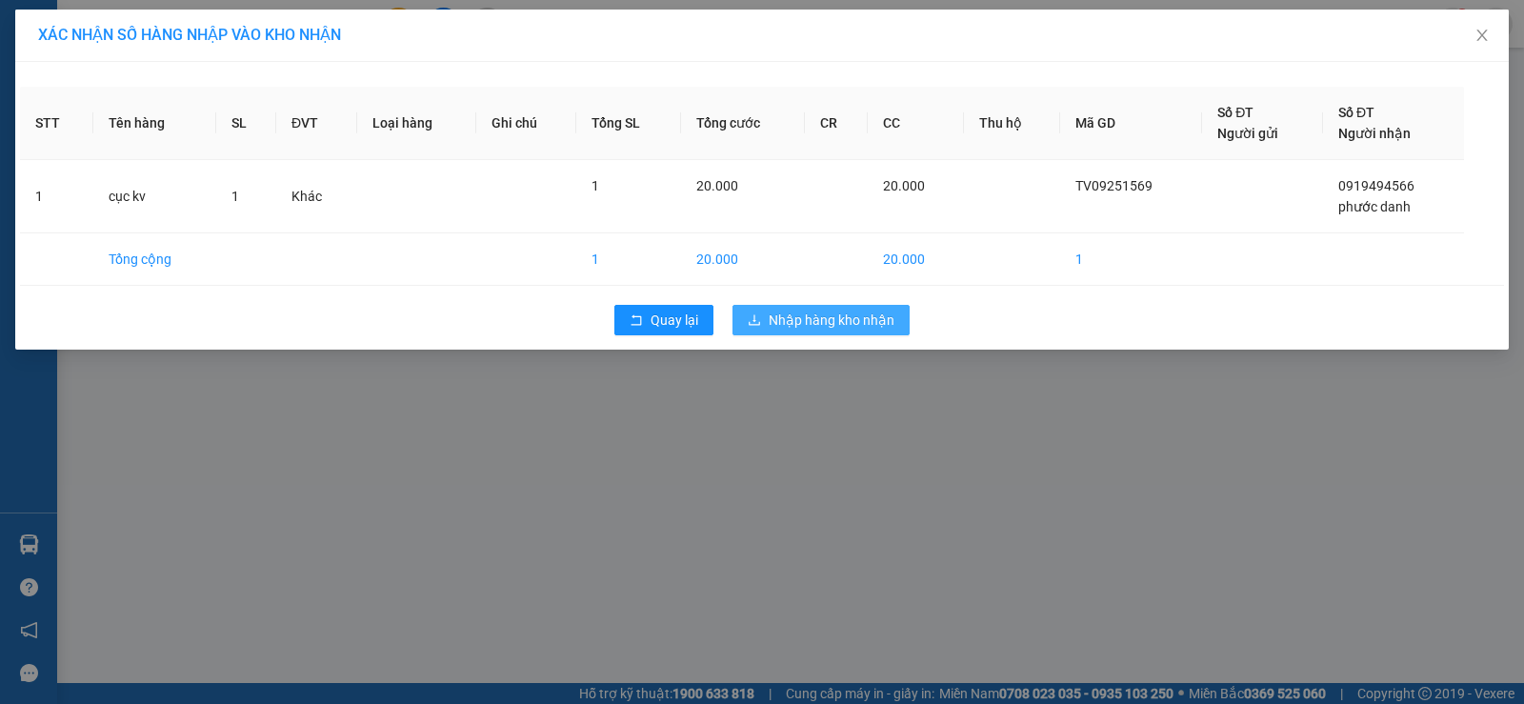
click at [795, 419] on div "XÁC NHẬN SỐ HÀNG NHẬP VÀO KHO NHẬN STT Tên hàng SL ĐVT Loại hàng Ghi chú Tổng S…" at bounding box center [762, 352] width 1524 height 704
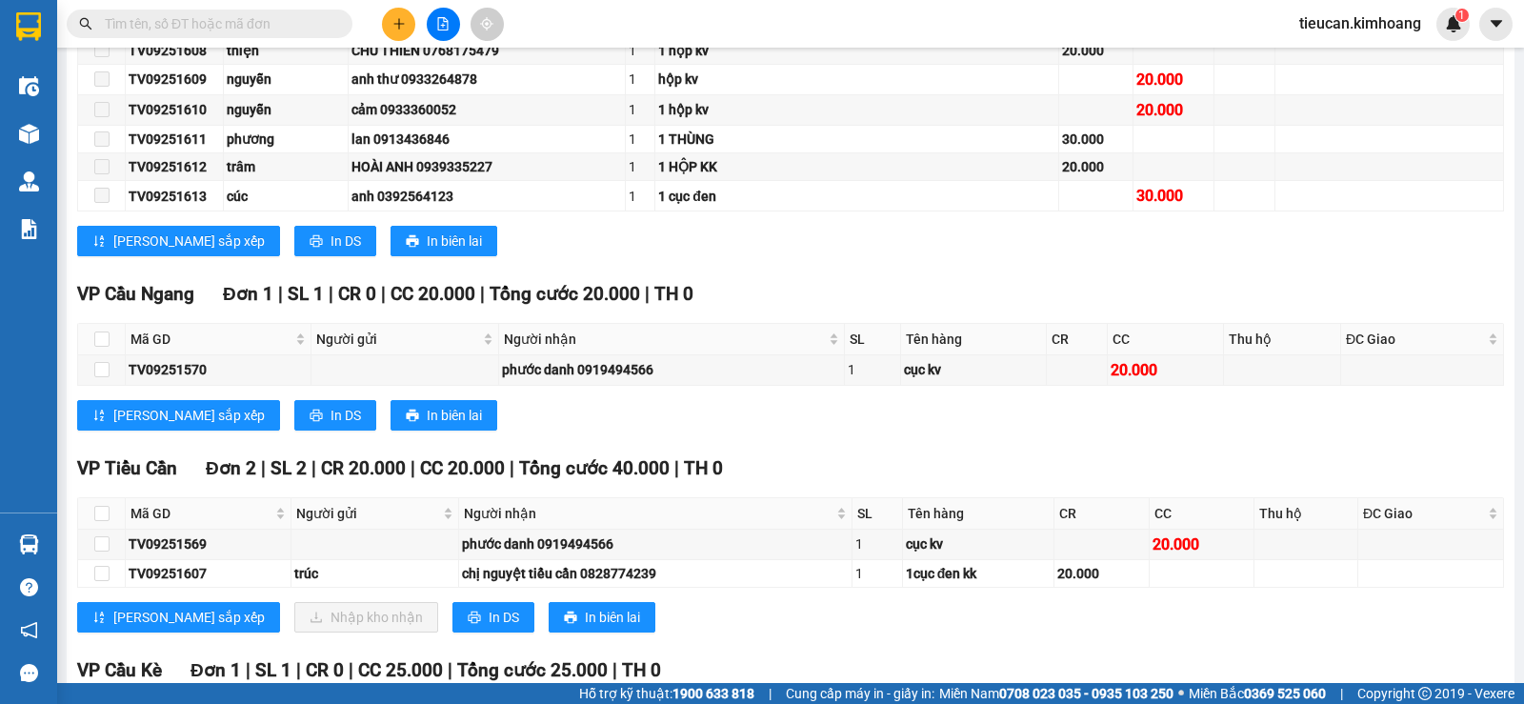
scroll to position [1905, 0]
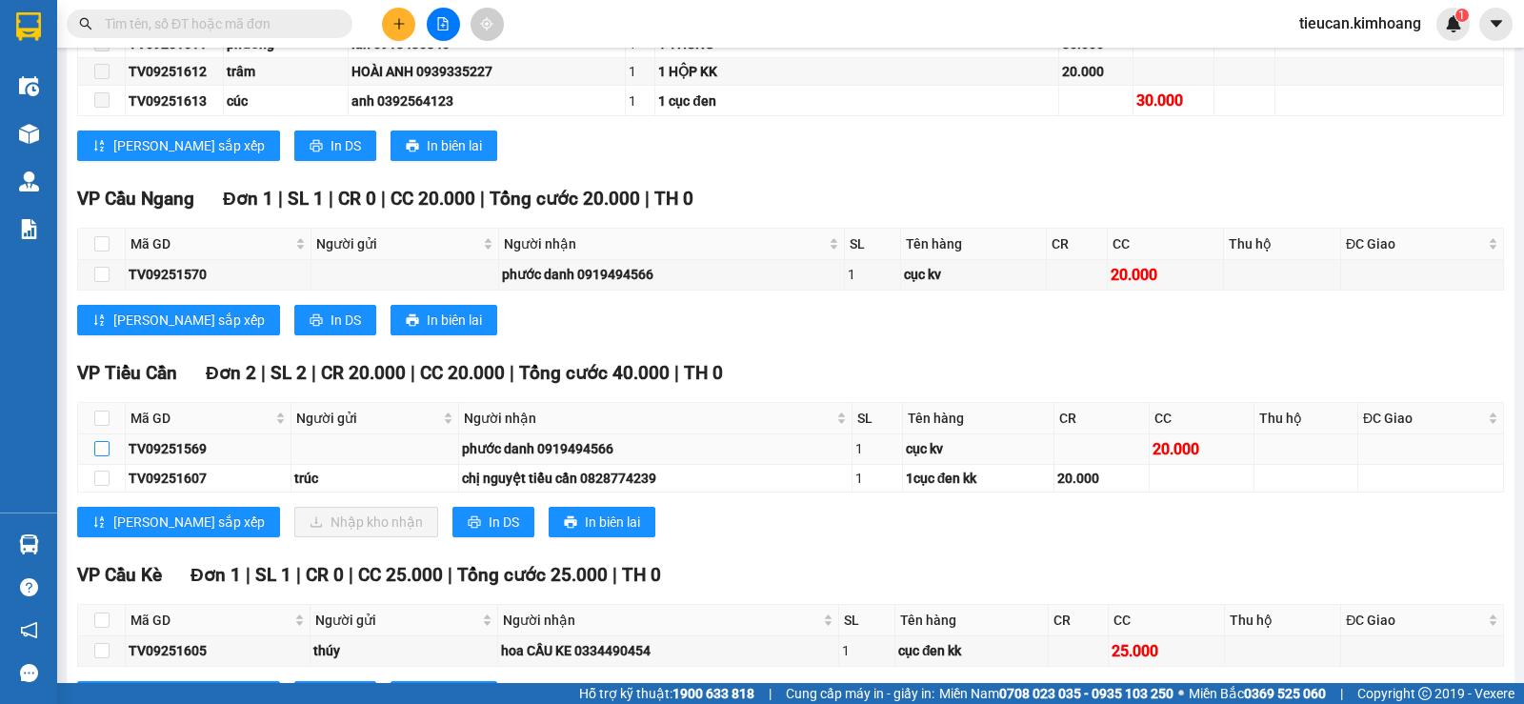
click at [97, 456] on input "checkbox" at bounding box center [101, 448] width 15 height 15
checkbox input "true"
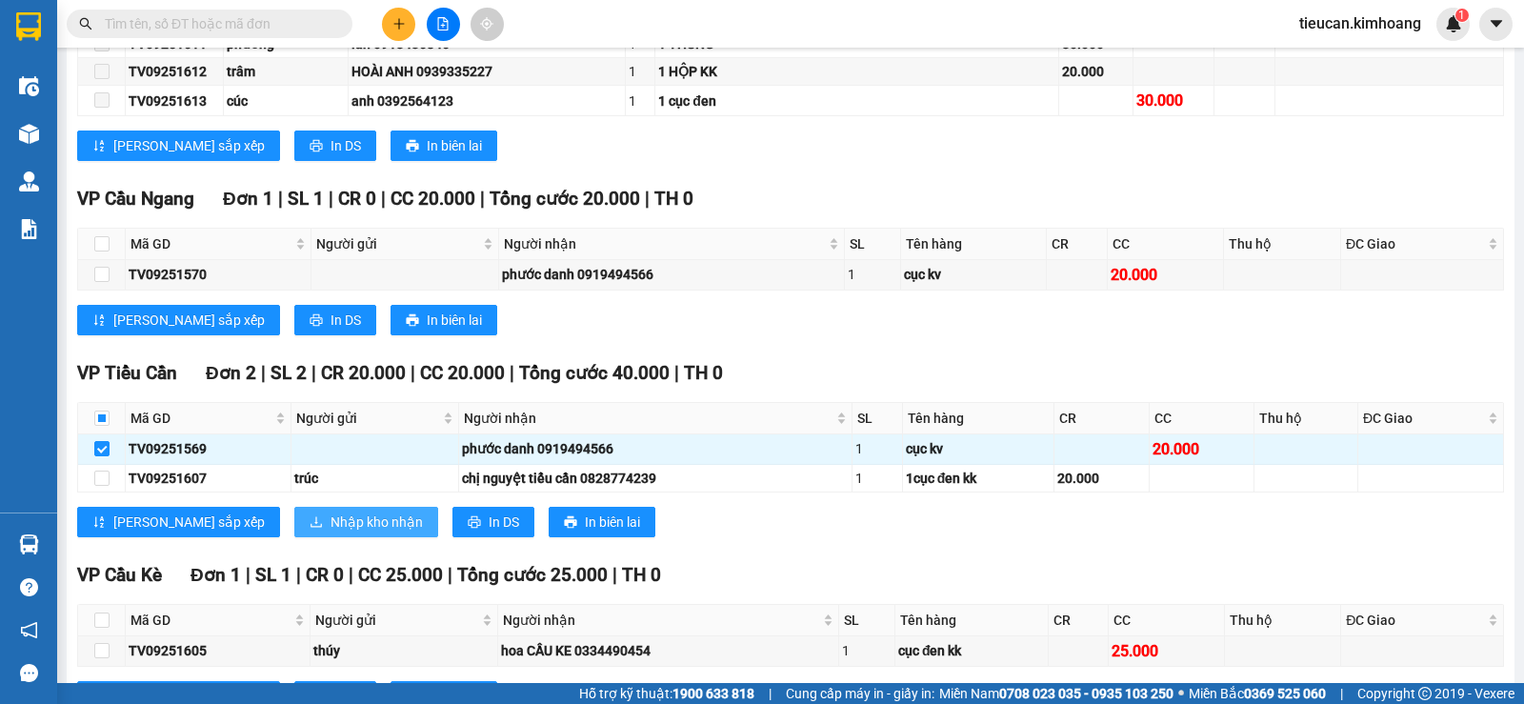
click at [332, 527] on button "Nhập kho nhận" at bounding box center [366, 522] width 144 height 30
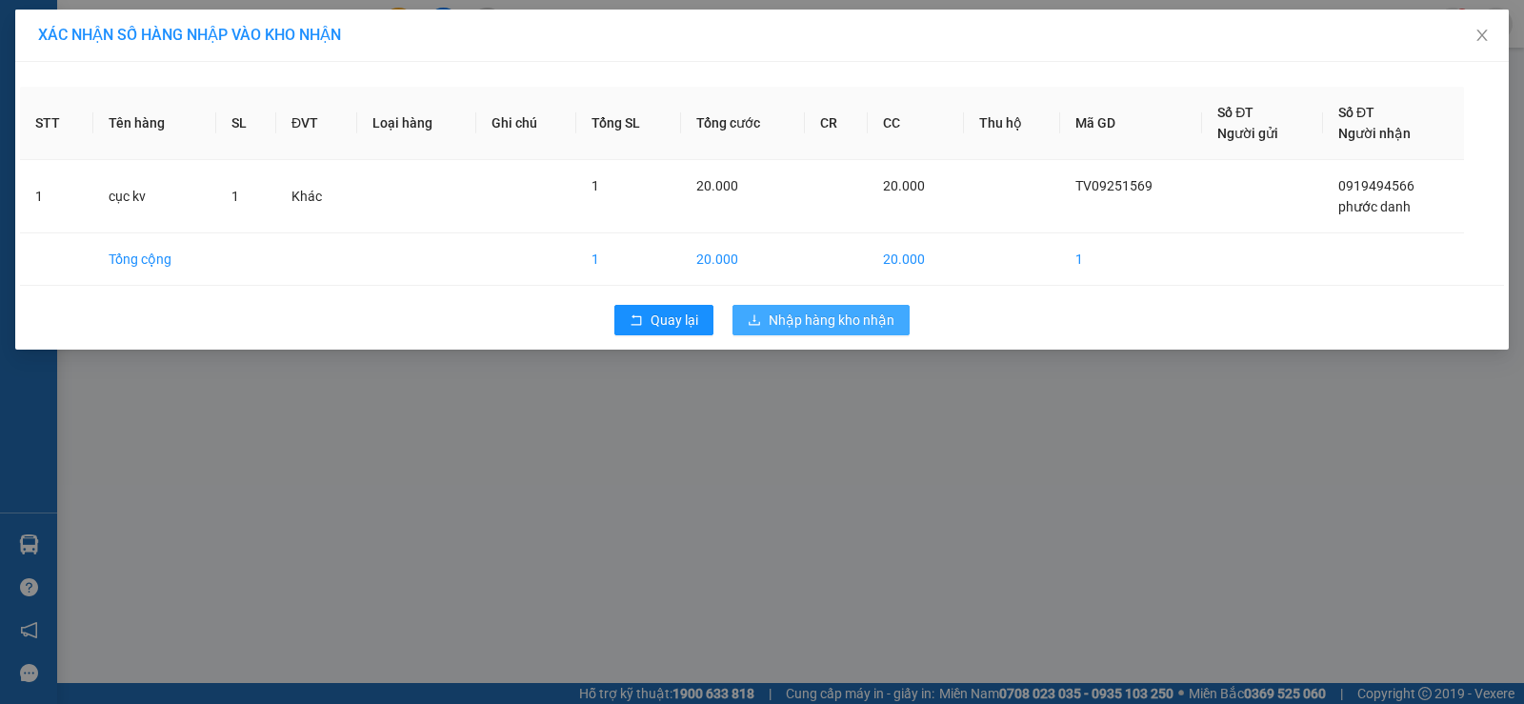
click at [874, 310] on span "Nhập hàng kho nhận" at bounding box center [832, 320] width 126 height 21
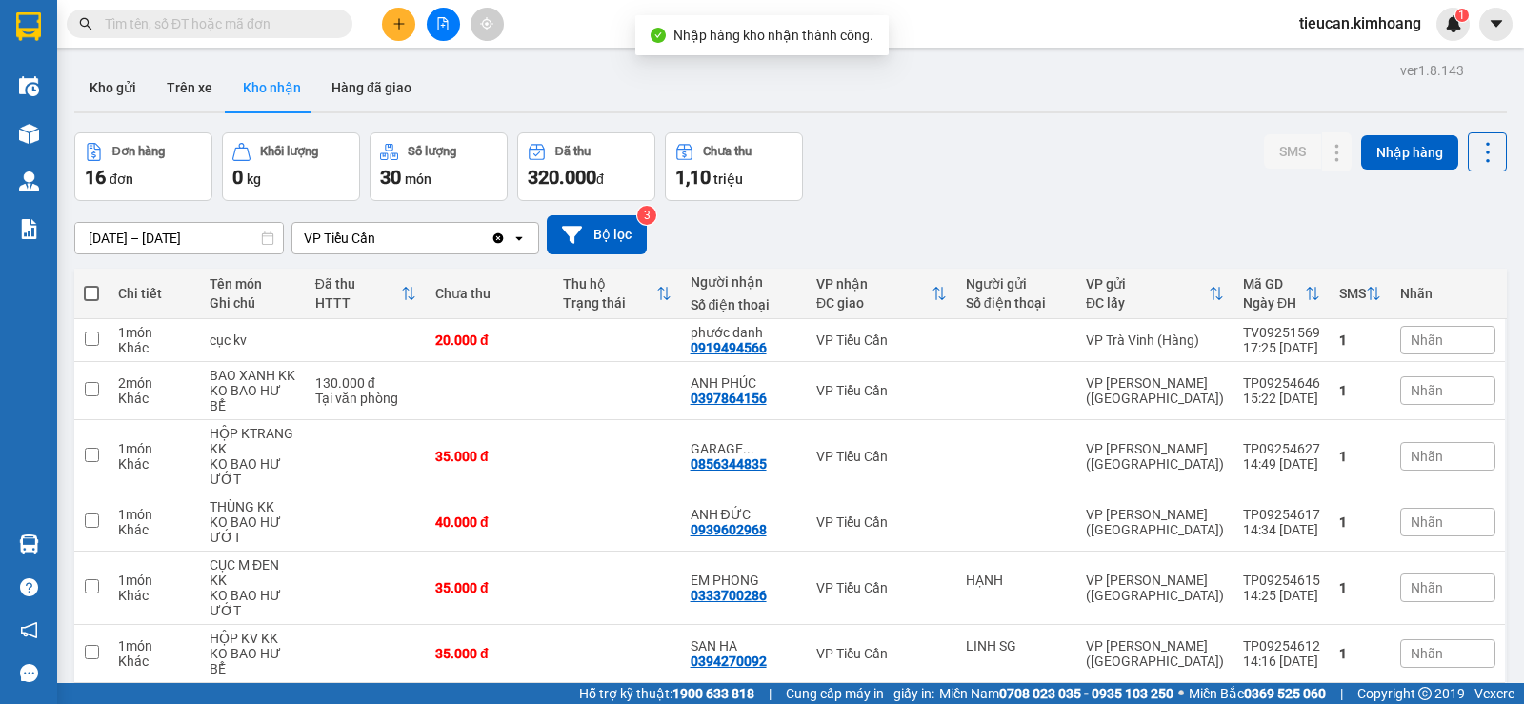
scroll to position [95, 0]
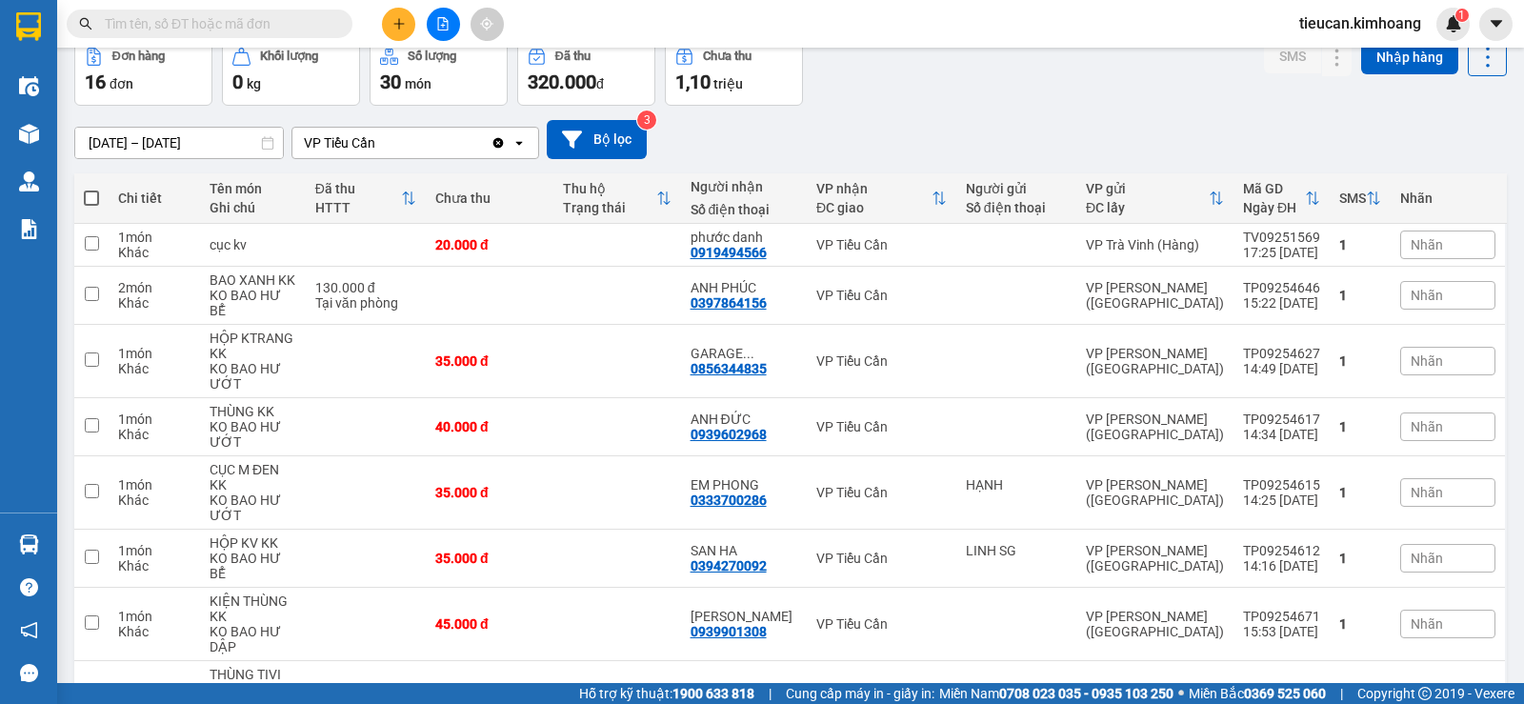
click at [99, 151] on div "ver 1.8.143 Kho gửi Trên xe Kho nhận Hàng đã giao Đơn hàng 16 đơn Khối lượng 0 …" at bounding box center [791, 425] width 1448 height 927
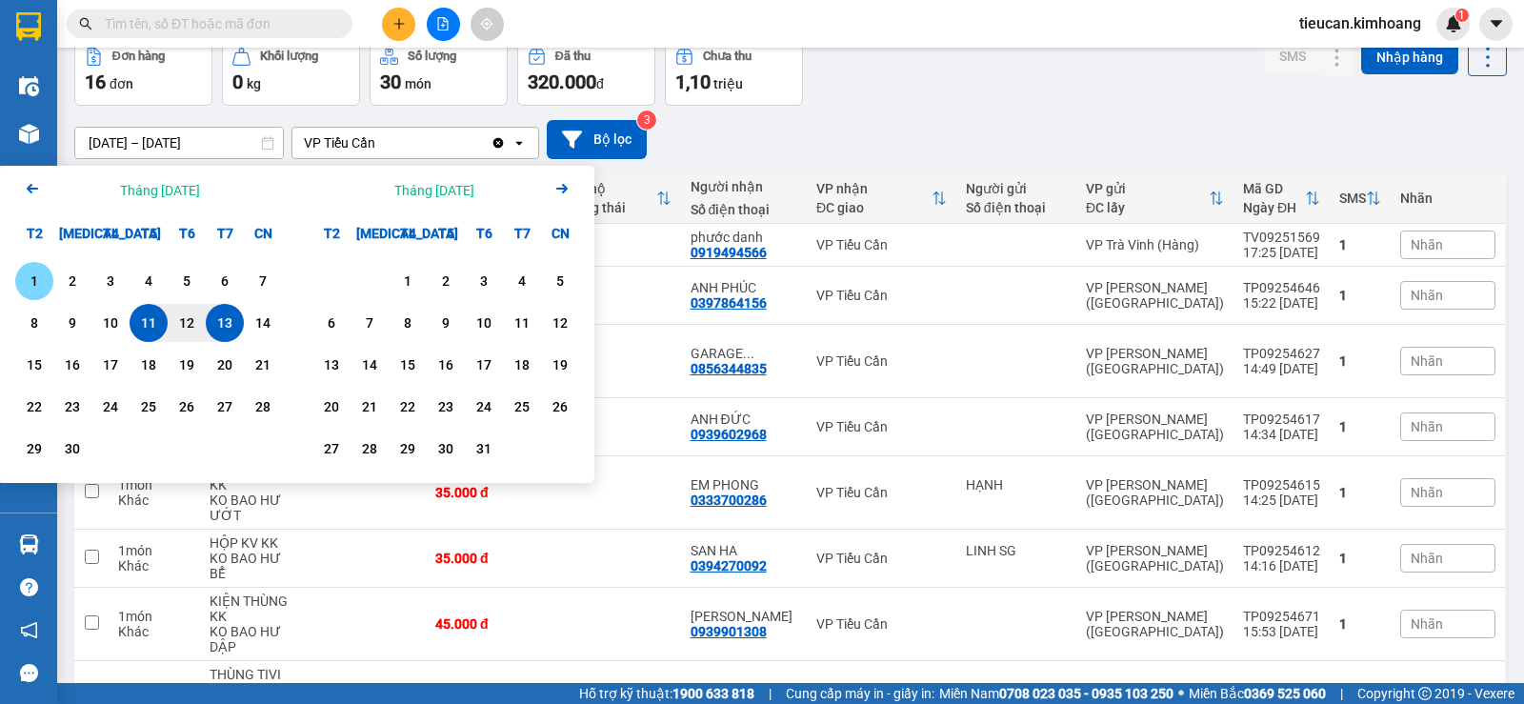
click at [20, 277] on div "1" at bounding box center [34, 281] width 38 height 38
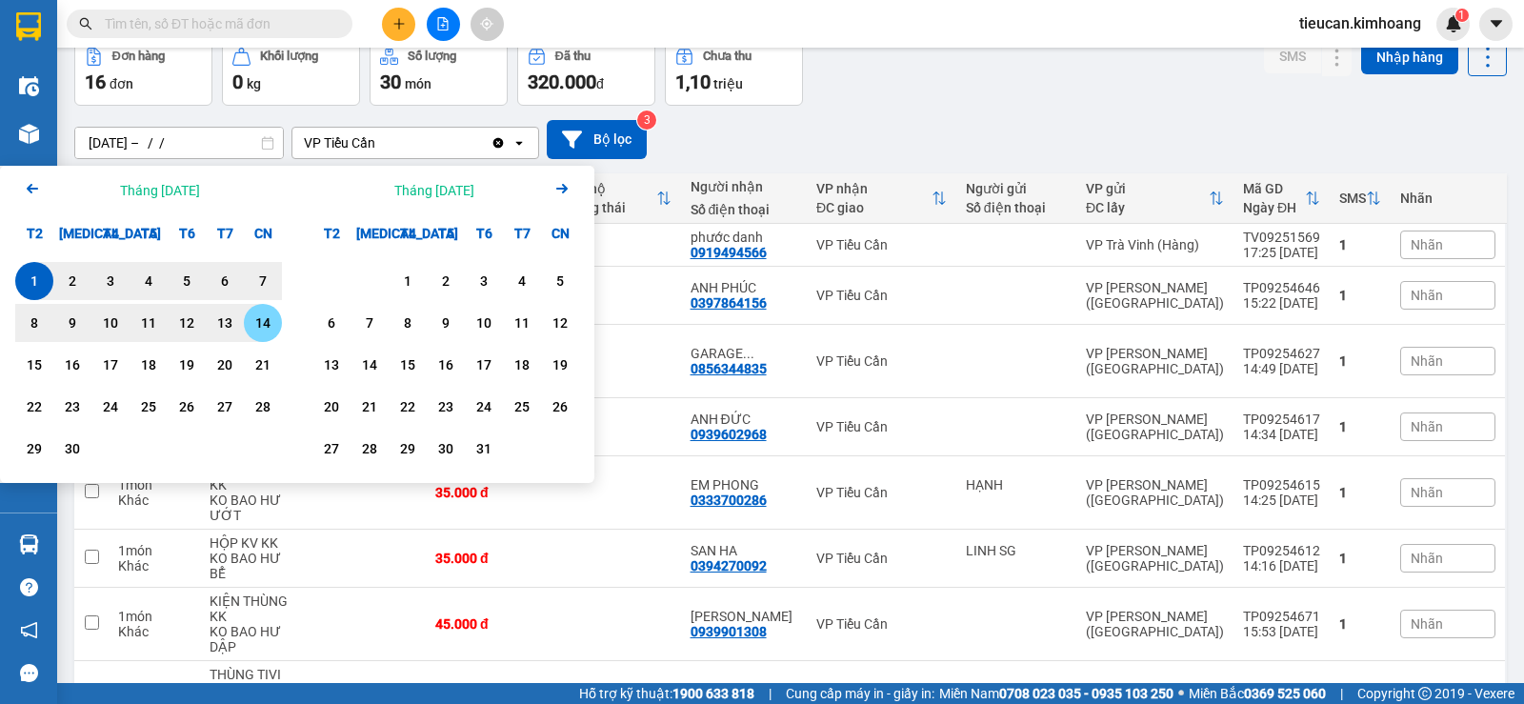
click at [257, 315] on div "14" at bounding box center [263, 322] width 27 height 23
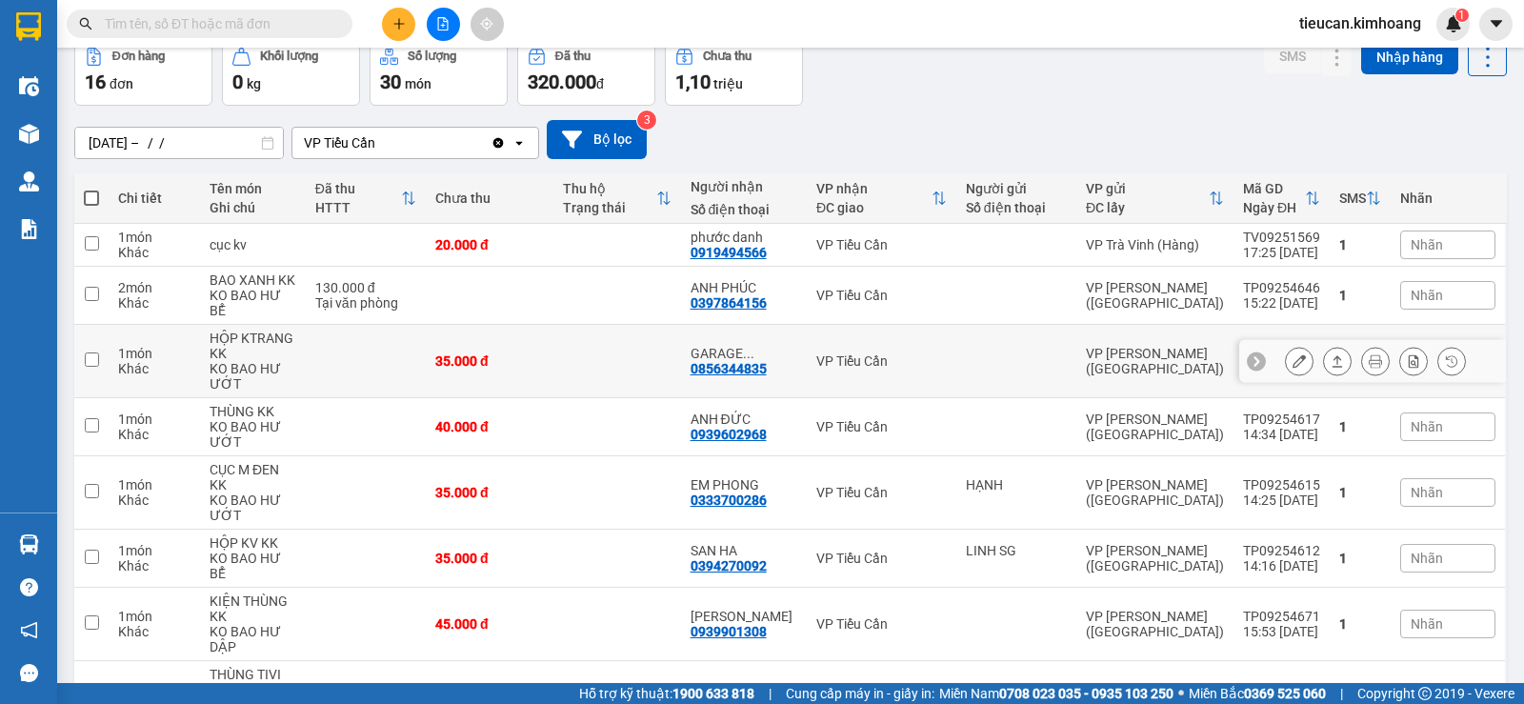
type input "01/09/2025 – 14/09/2025"
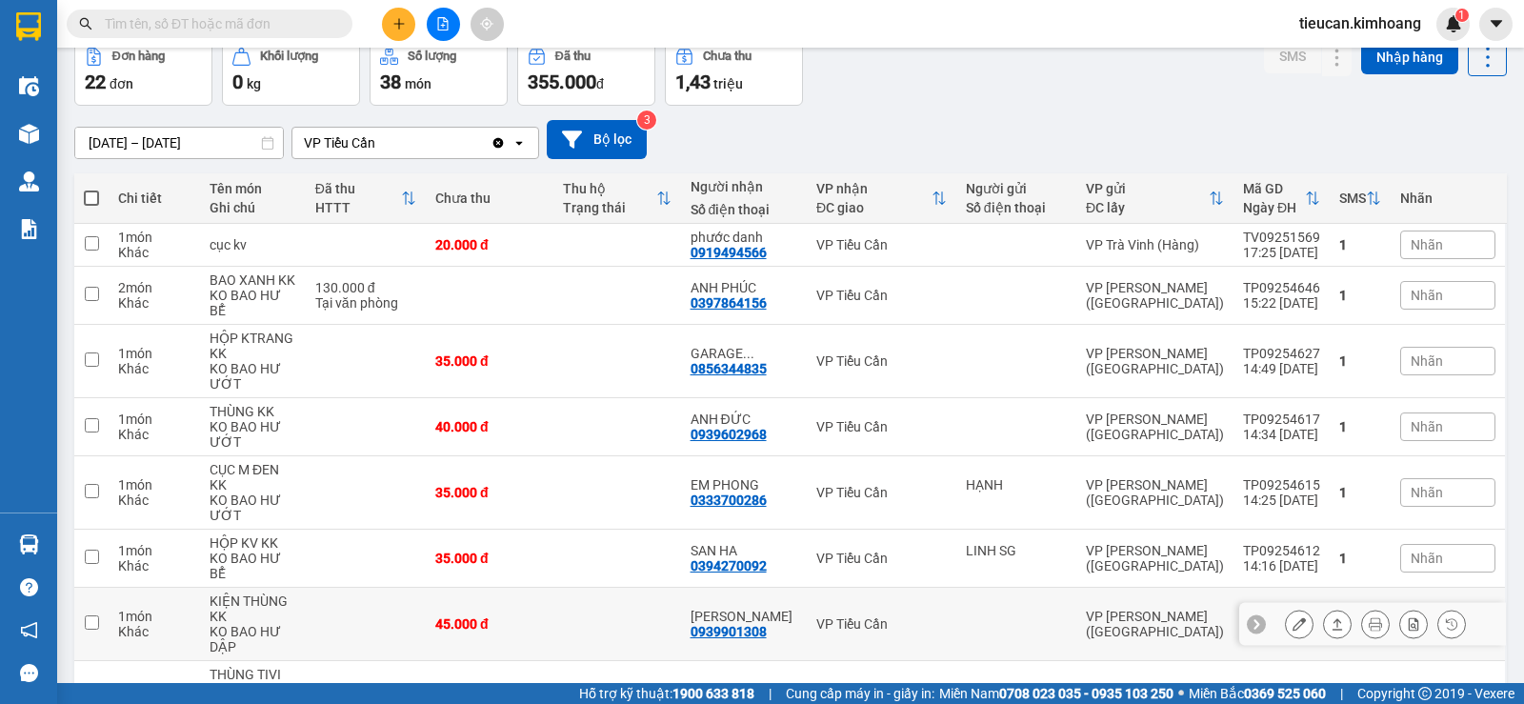
scroll to position [280, 0]
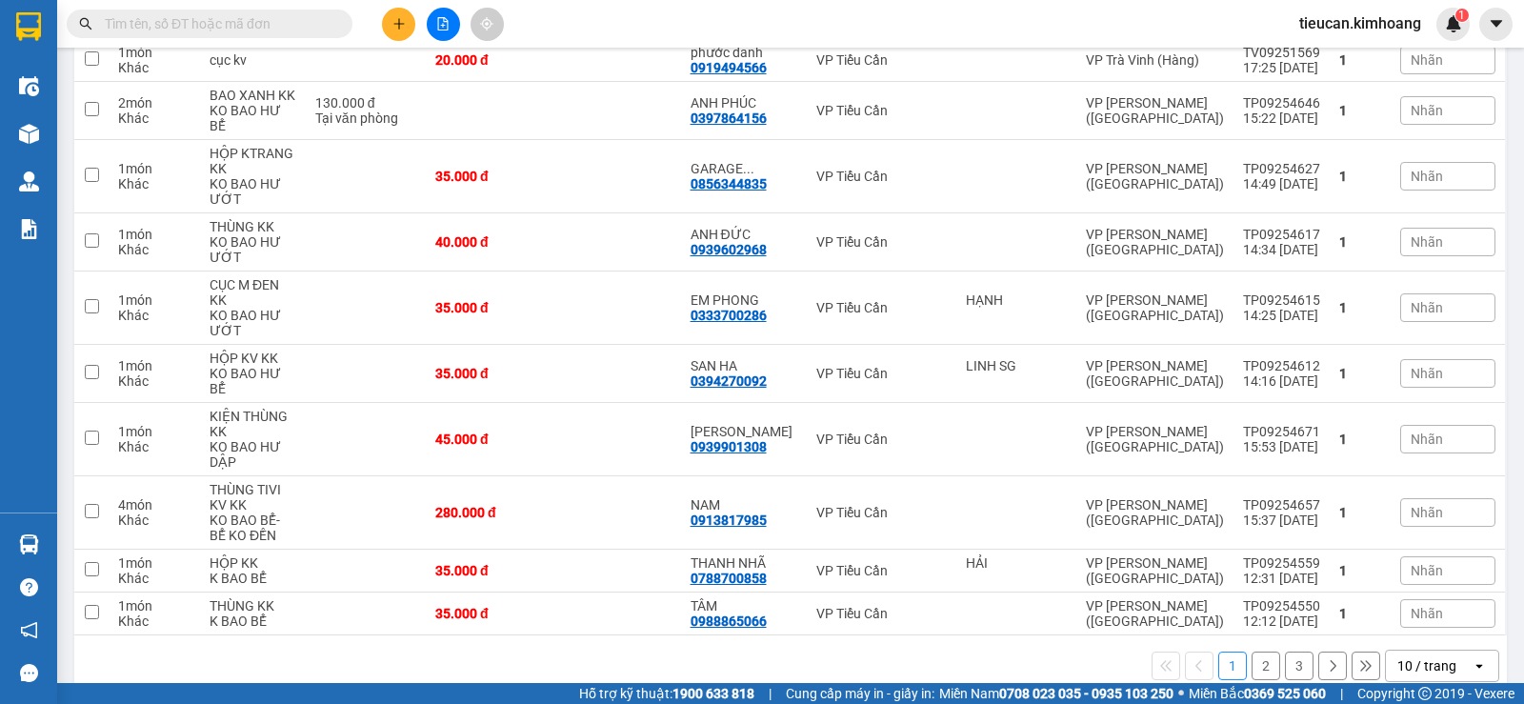
click at [1437, 656] on div "10 / trang" at bounding box center [1426, 665] width 59 height 19
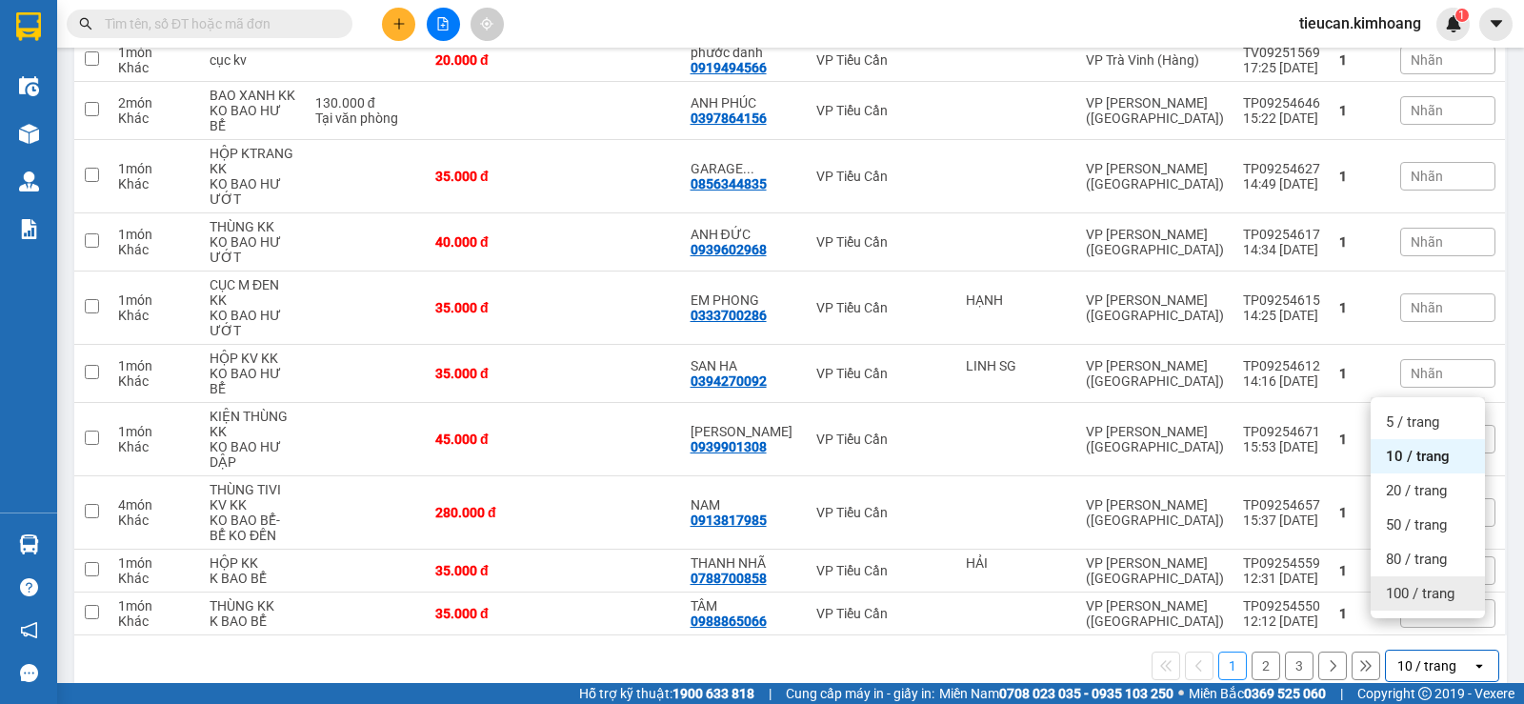
click at [1424, 589] on span "100 / trang" at bounding box center [1420, 593] width 69 height 19
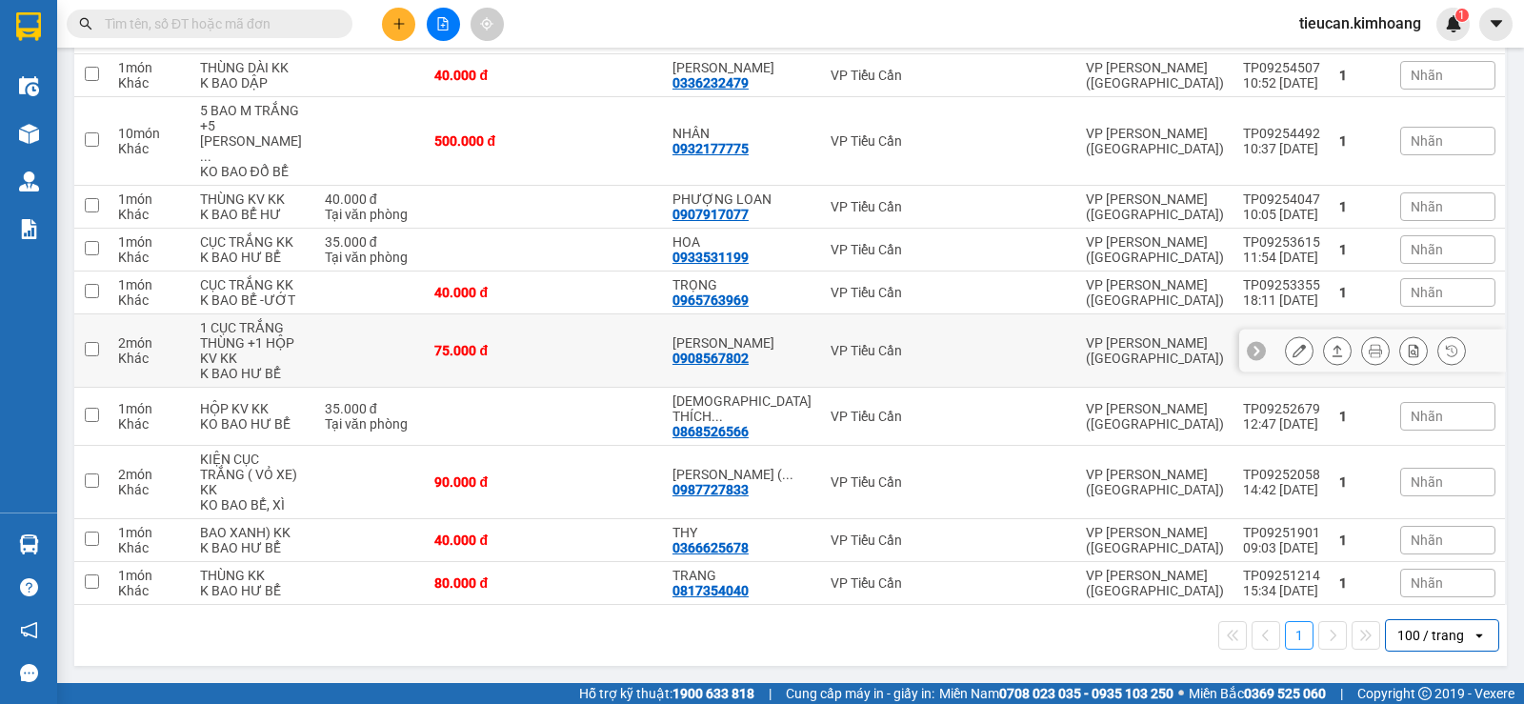
scroll to position [931, 0]
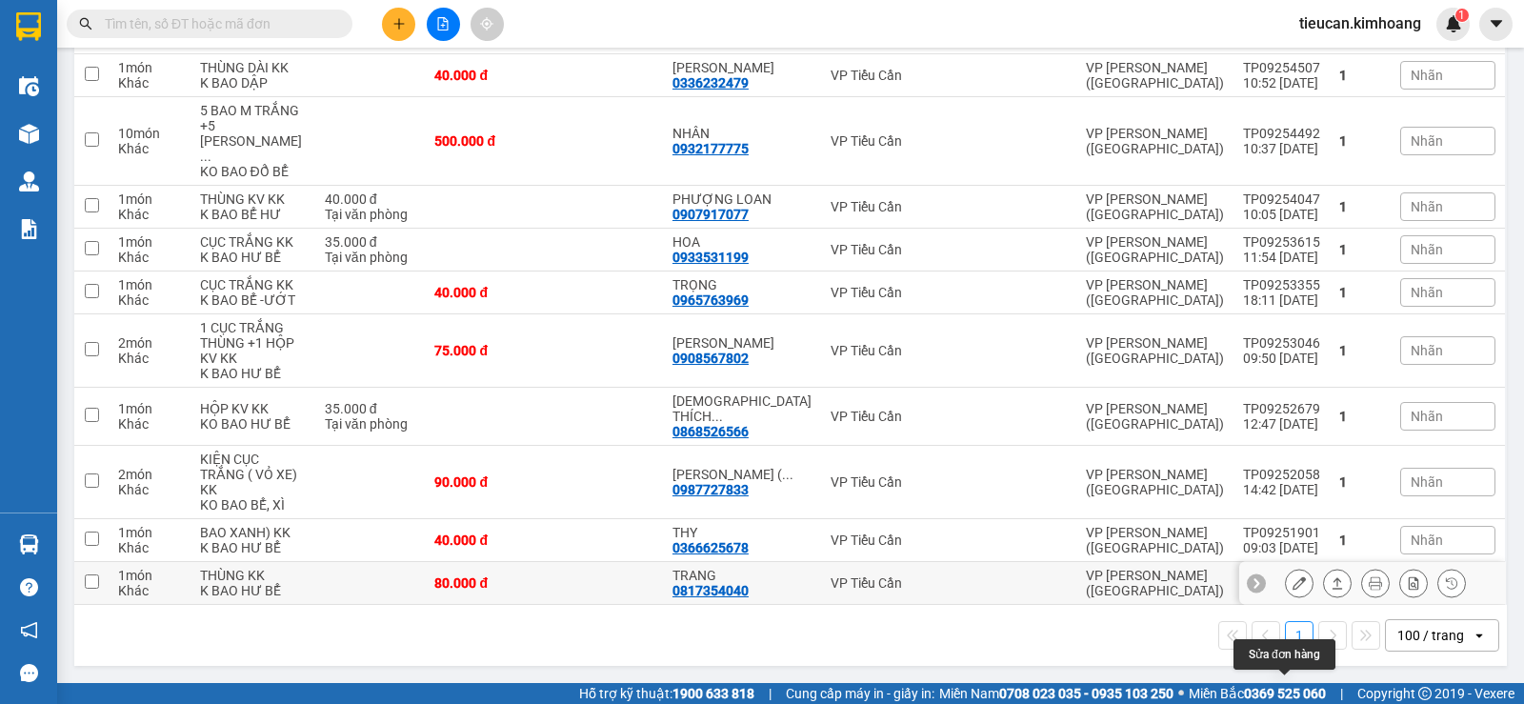
click at [1292, 589] on icon at bounding box center [1298, 582] width 13 height 13
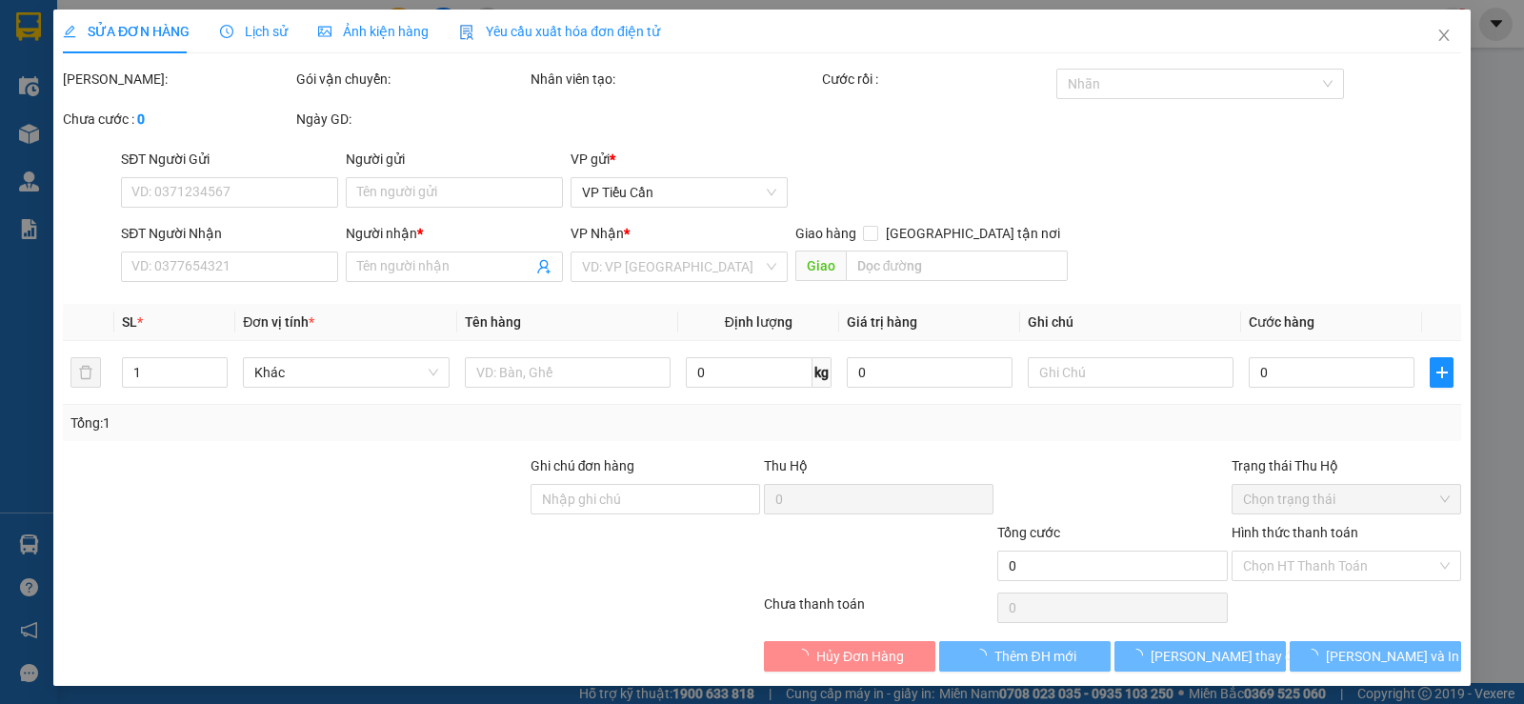
type input "0817354040"
type input "TRANG"
type input "80.000"
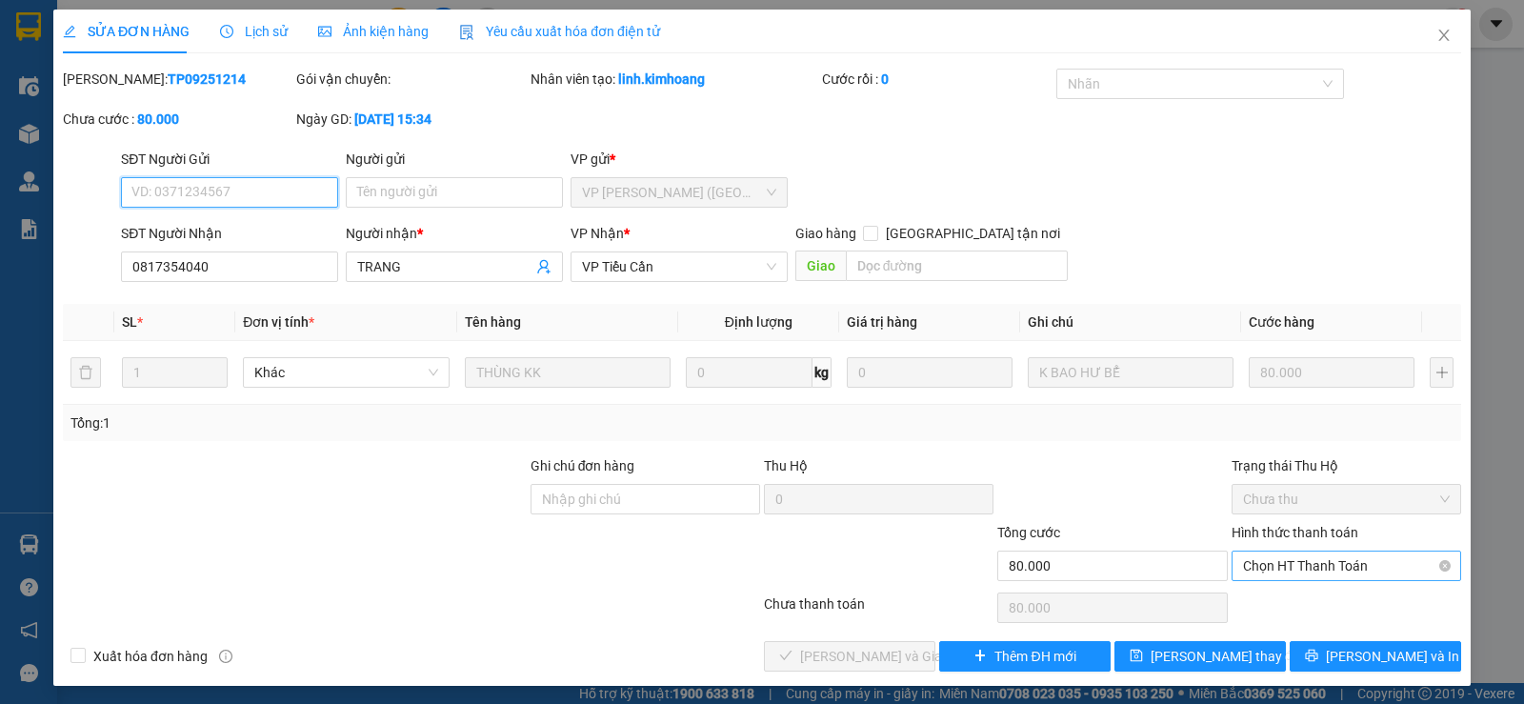
click at [1277, 555] on span "Chọn HT Thanh Toán" at bounding box center [1346, 565] width 207 height 29
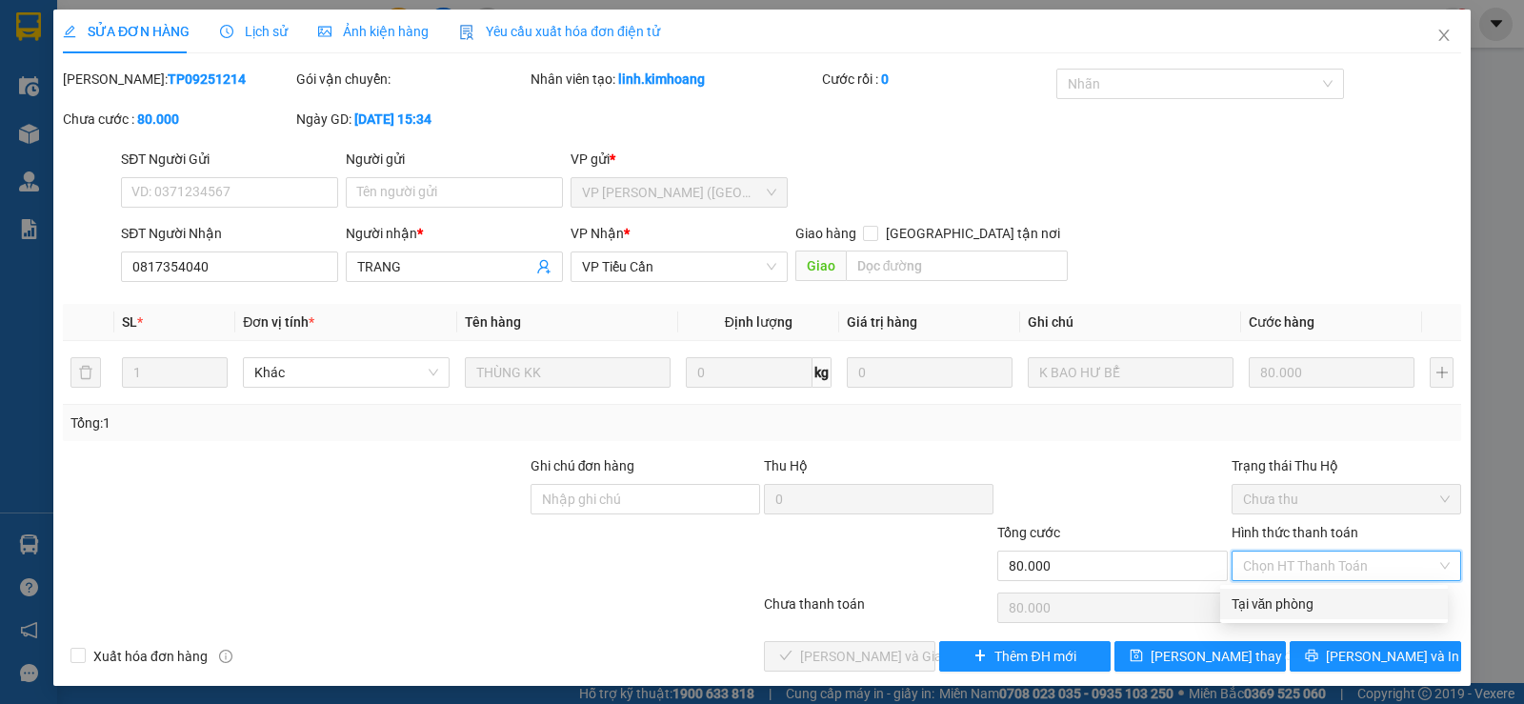
click at [1272, 603] on div "Tại văn phòng" at bounding box center [1333, 603] width 205 height 21
type input "0"
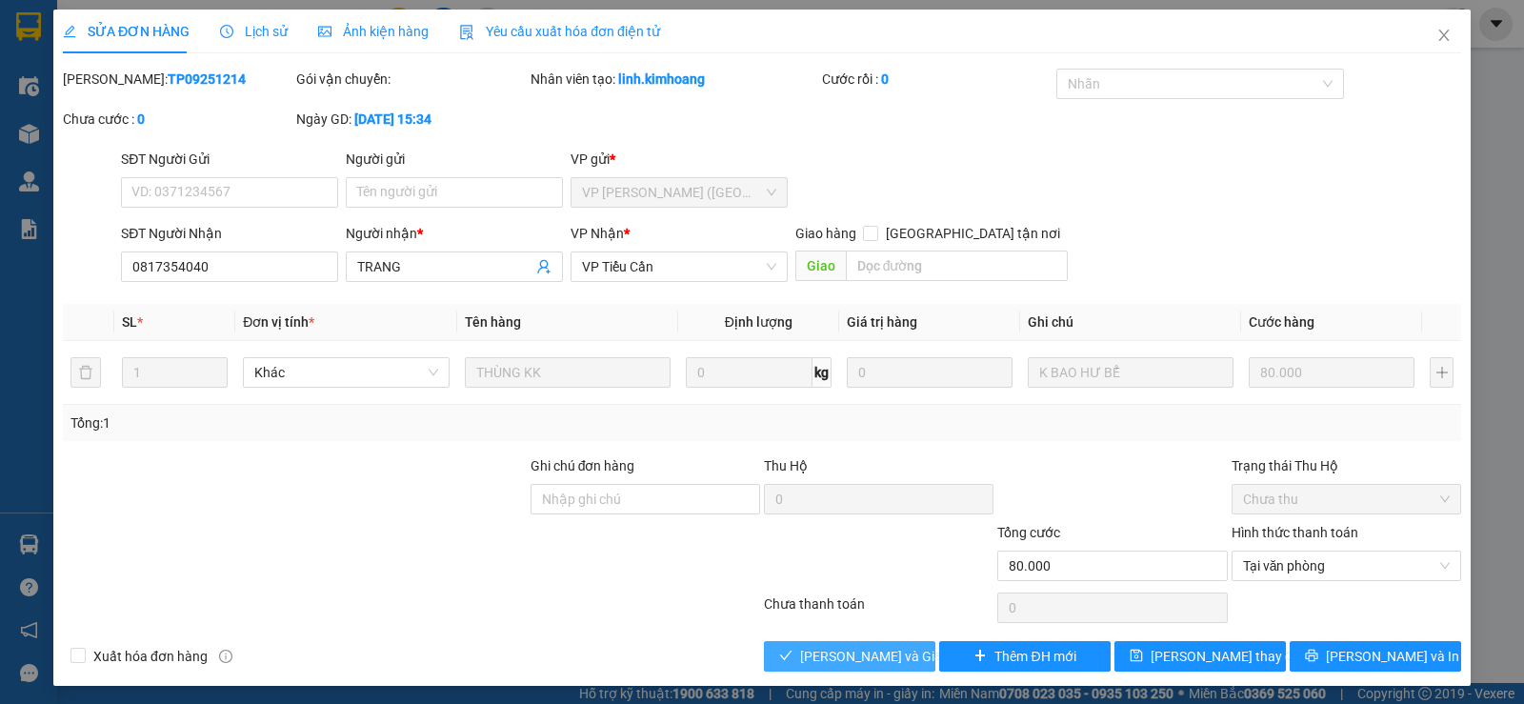
click at [909, 664] on button "Lưu và Giao hàng" at bounding box center [849, 656] width 171 height 30
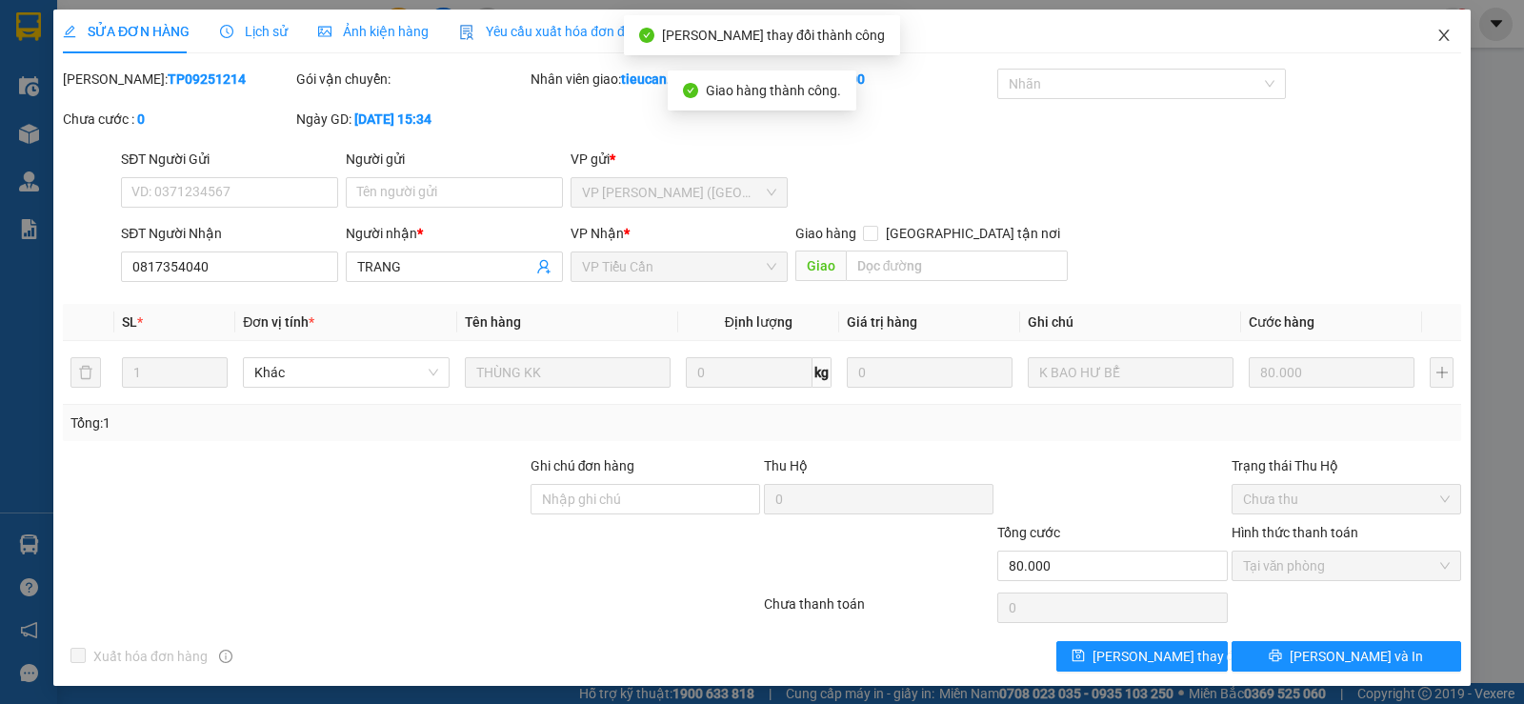
click at [1441, 34] on span "Close" at bounding box center [1443, 36] width 53 height 53
click at [1441, 34] on div "1" at bounding box center [1452, 24] width 33 height 33
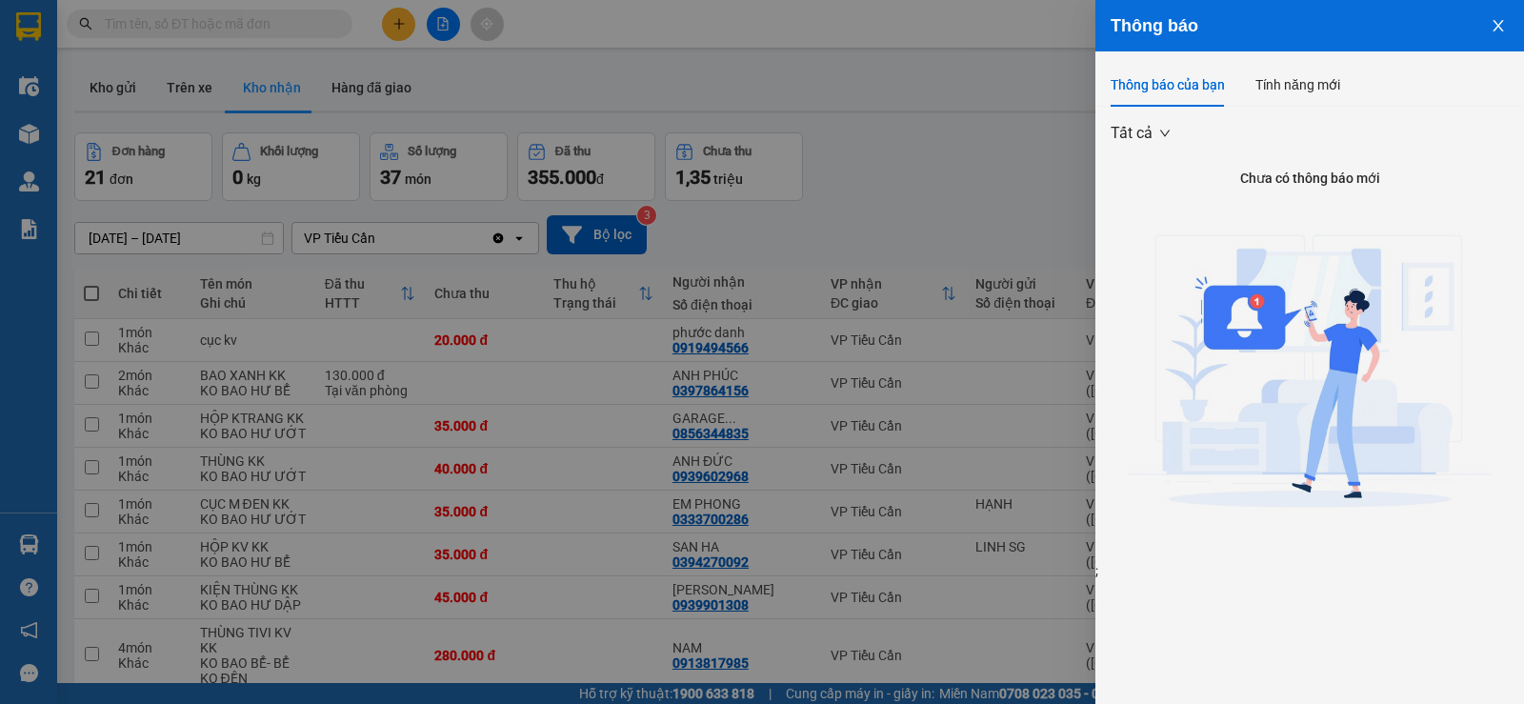
click at [998, 168] on div at bounding box center [762, 352] width 1524 height 704
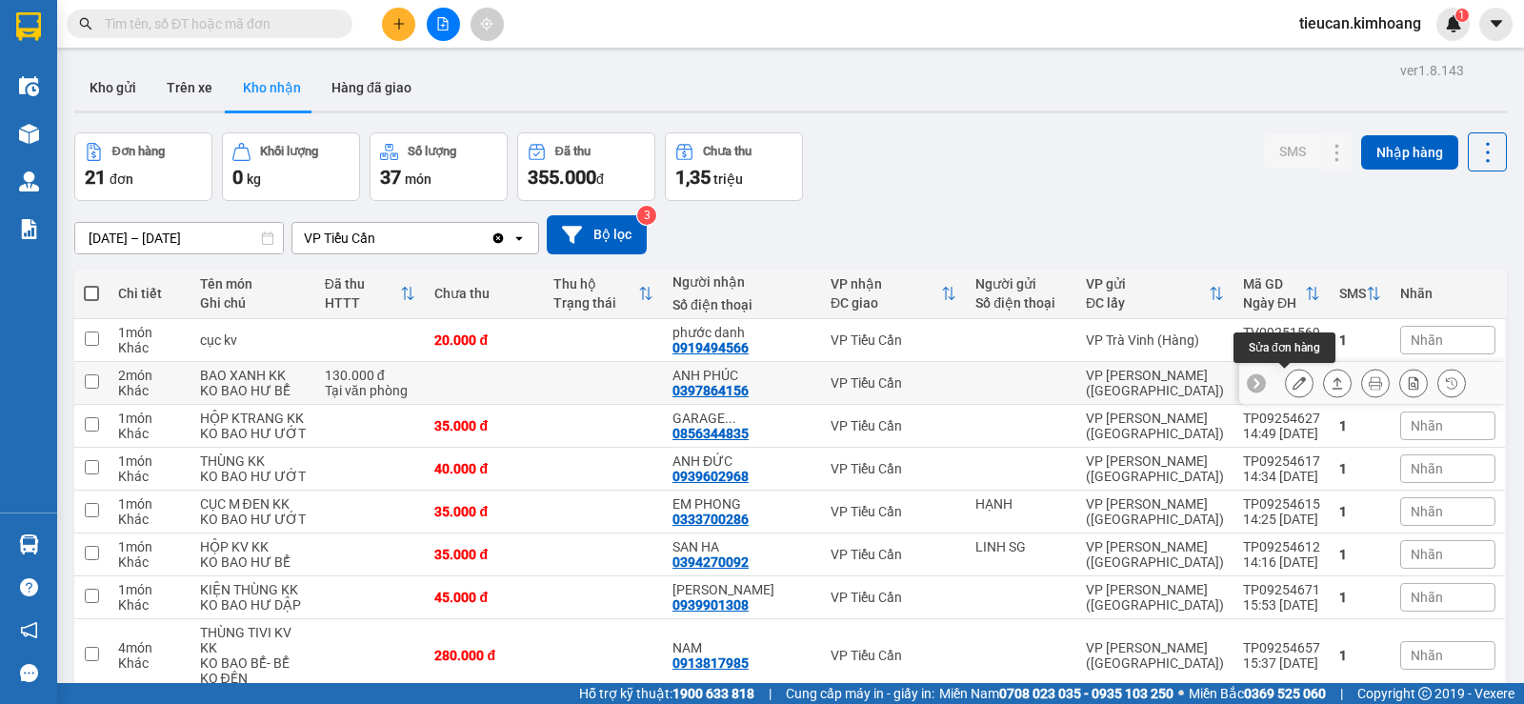
click at [1292, 384] on icon at bounding box center [1298, 382] width 13 height 13
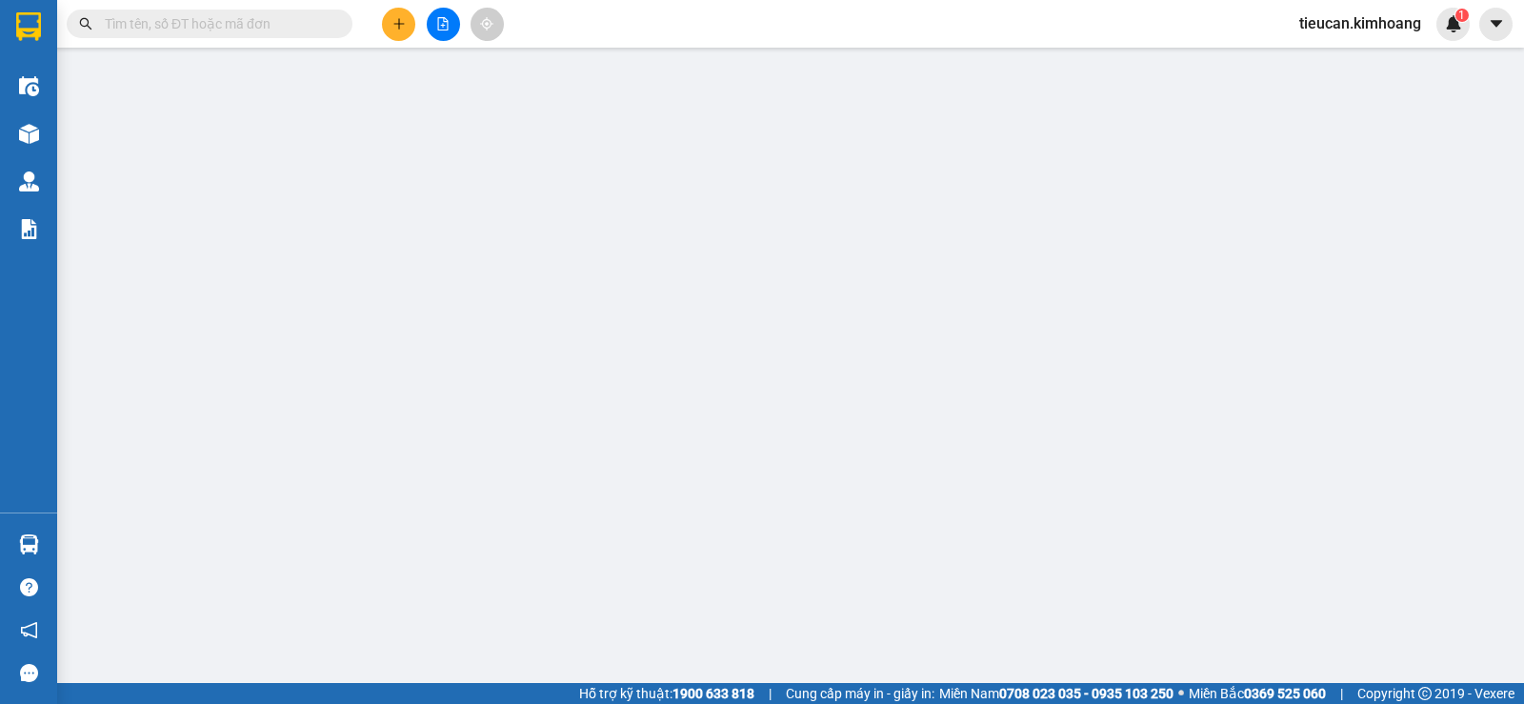
type input "0397864156"
type input "ANH PHÚC"
type input "130.000"
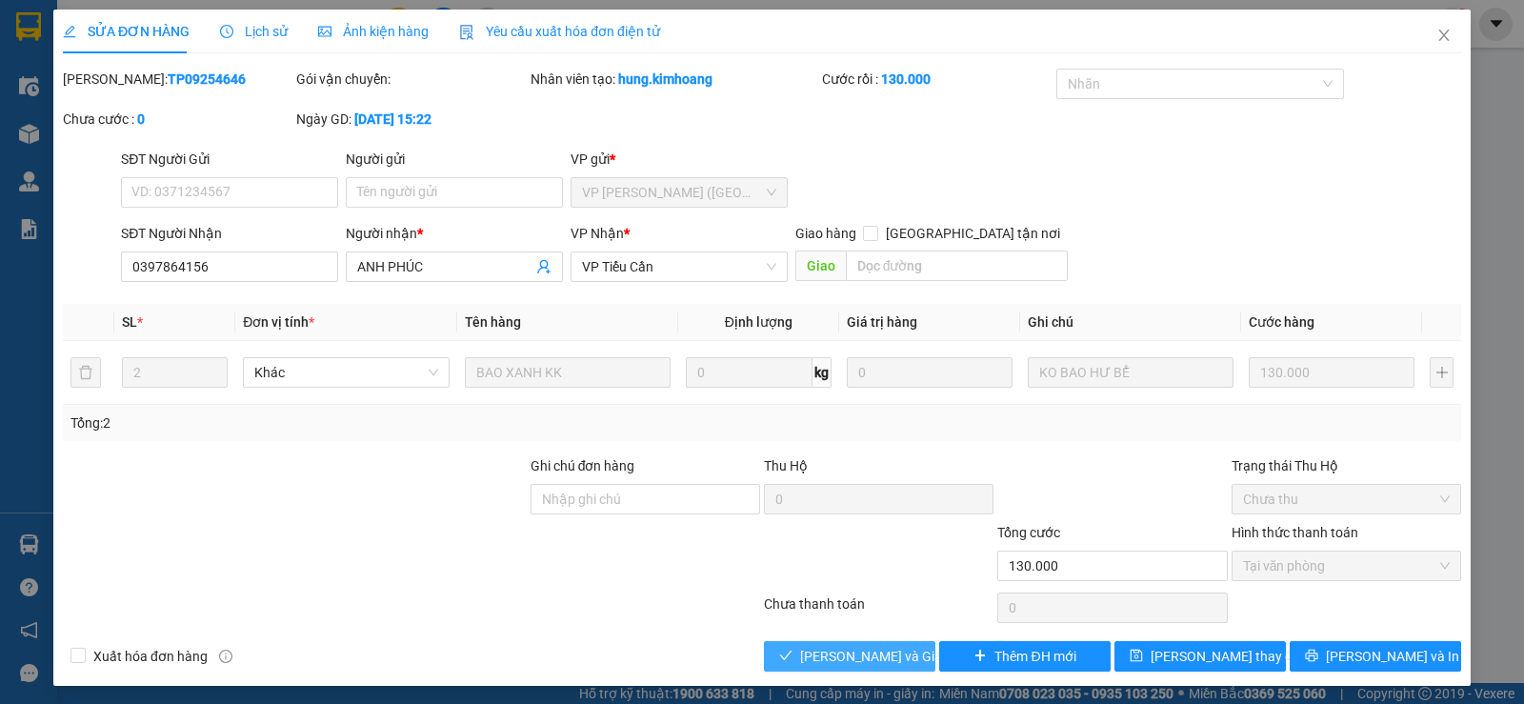
click at [861, 662] on span "Lưu và Giao hàng" at bounding box center [891, 656] width 183 height 21
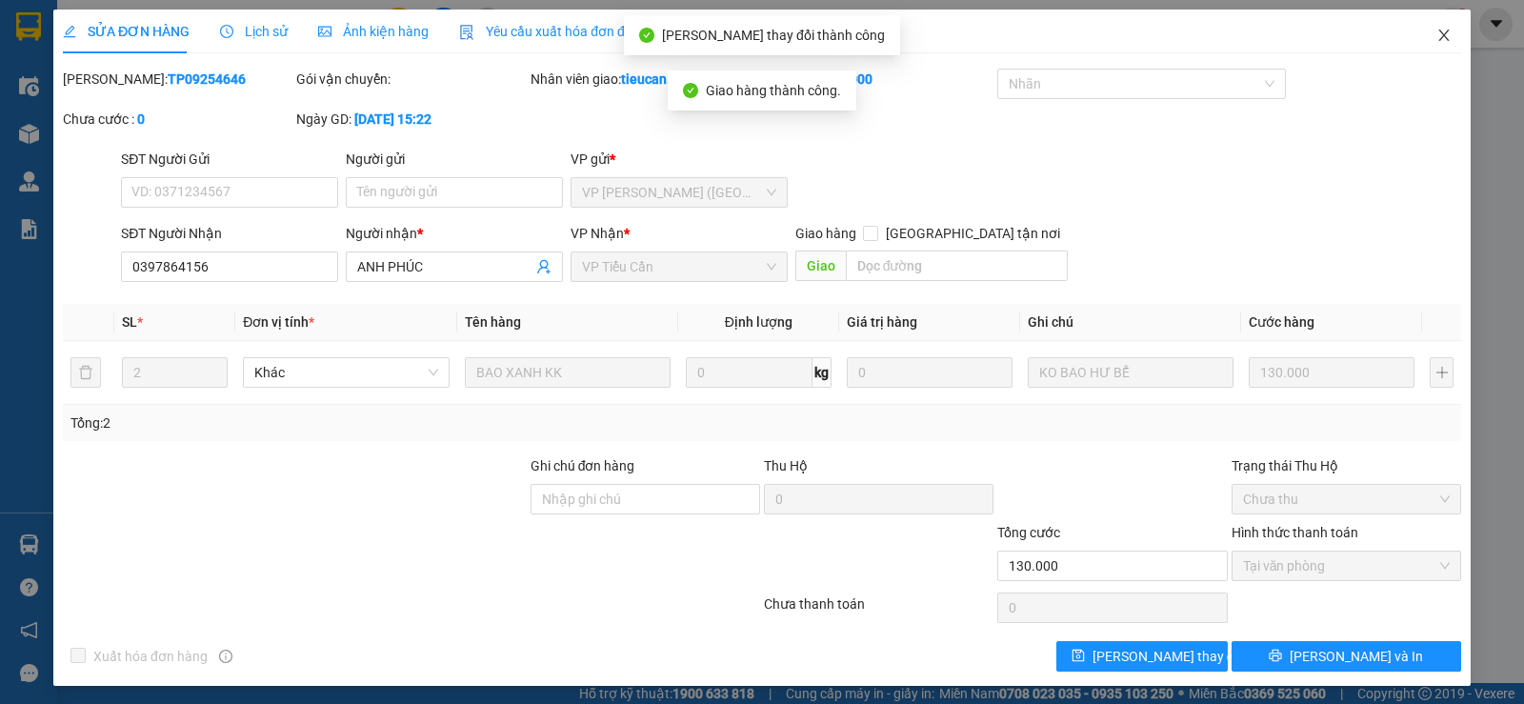
click at [1436, 32] on icon "close" at bounding box center [1443, 35] width 15 height 15
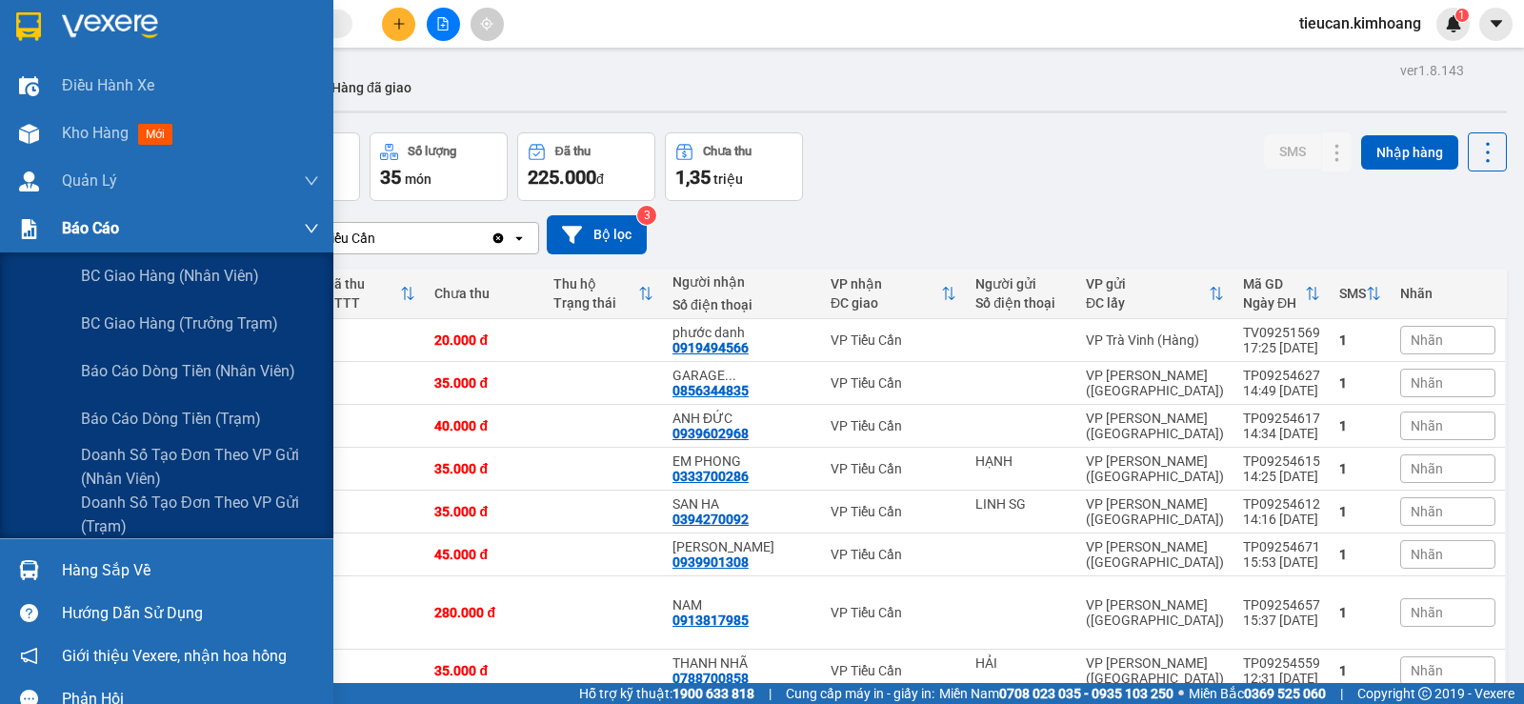
click at [118, 227] on span "Báo cáo" at bounding box center [90, 228] width 57 height 24
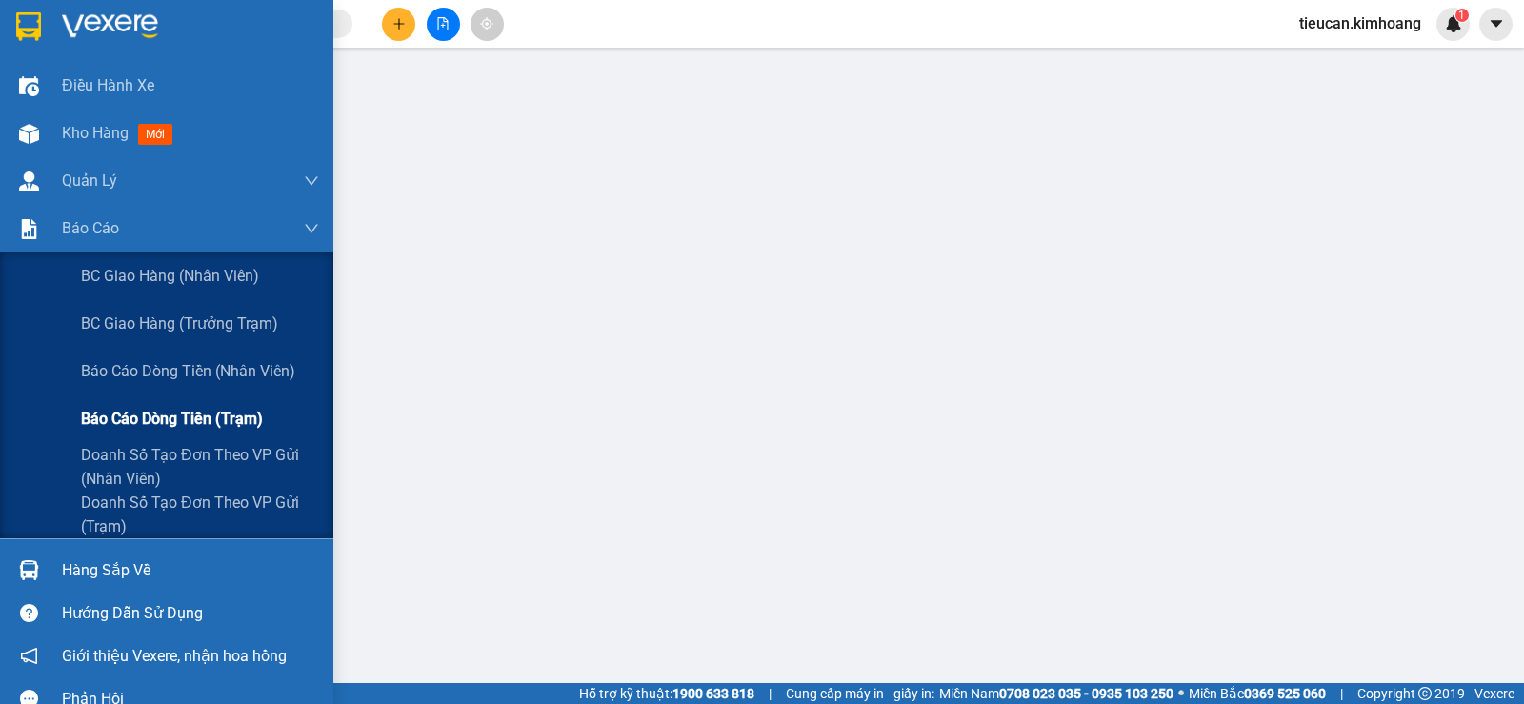
click at [168, 407] on span "Báo cáo dòng tiền (trạm)" at bounding box center [172, 419] width 182 height 24
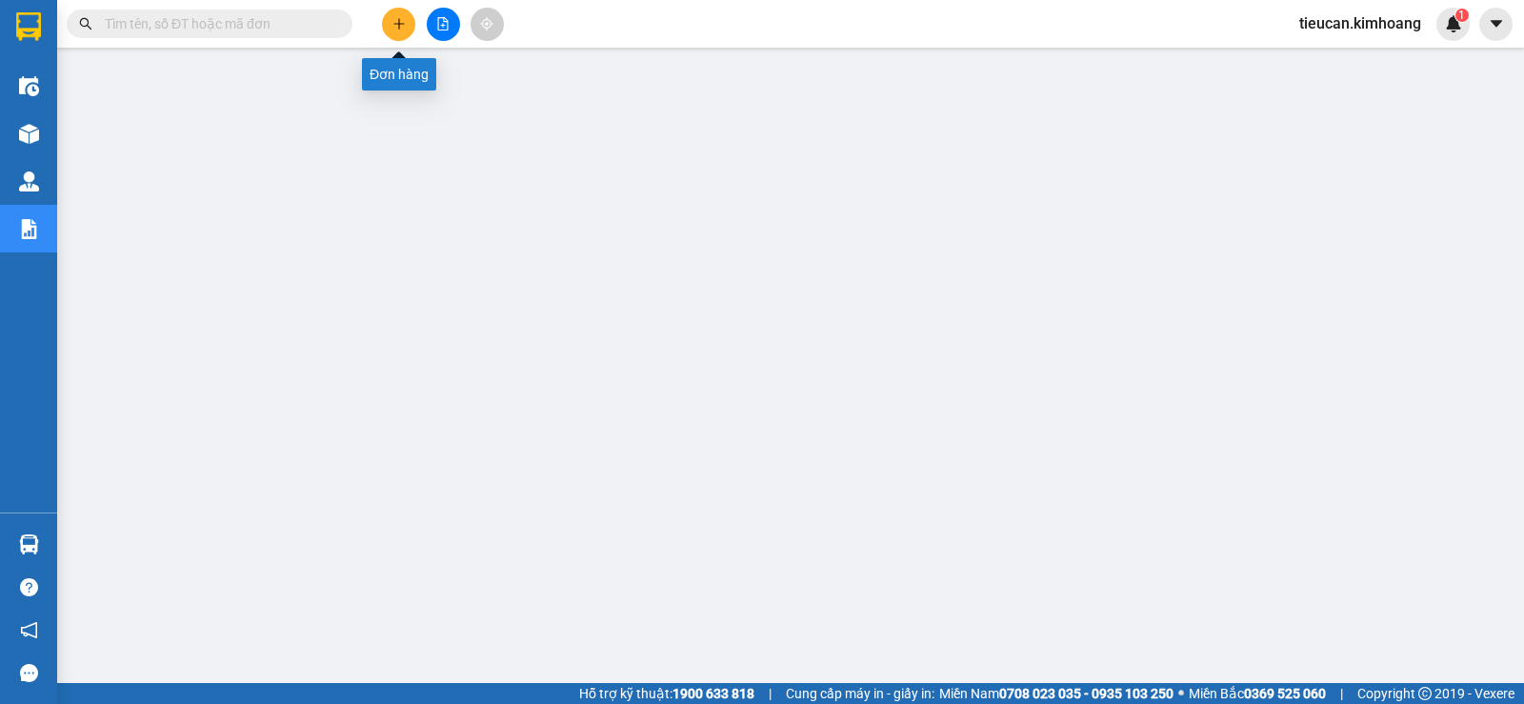
click at [386, 29] on button at bounding box center [398, 24] width 33 height 33
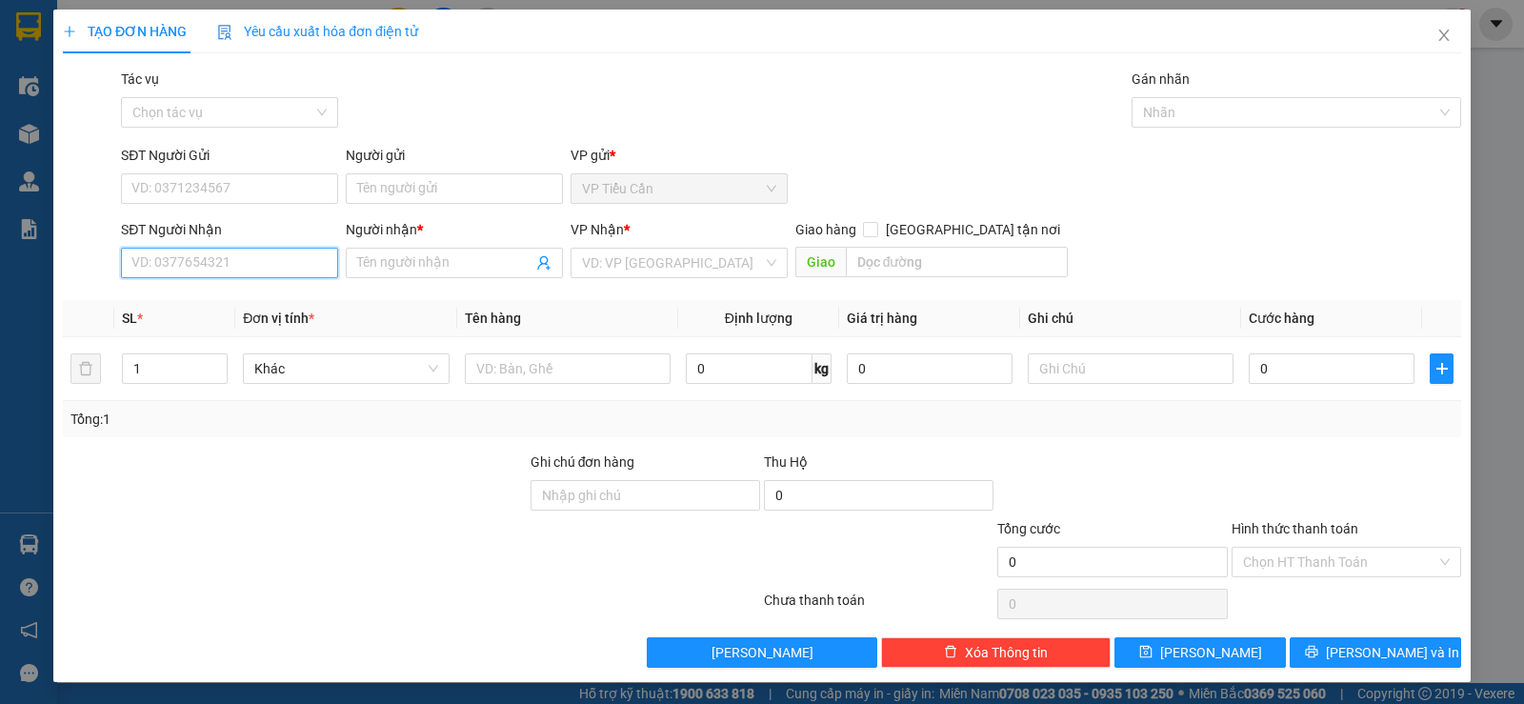
click at [298, 259] on input "SĐT Người Nhận" at bounding box center [229, 263] width 217 height 30
click at [224, 291] on div "0908782766 - TÙNG" at bounding box center [227, 300] width 192 height 21
type input "0908782766"
type input "TÙNG"
type input "50.000"
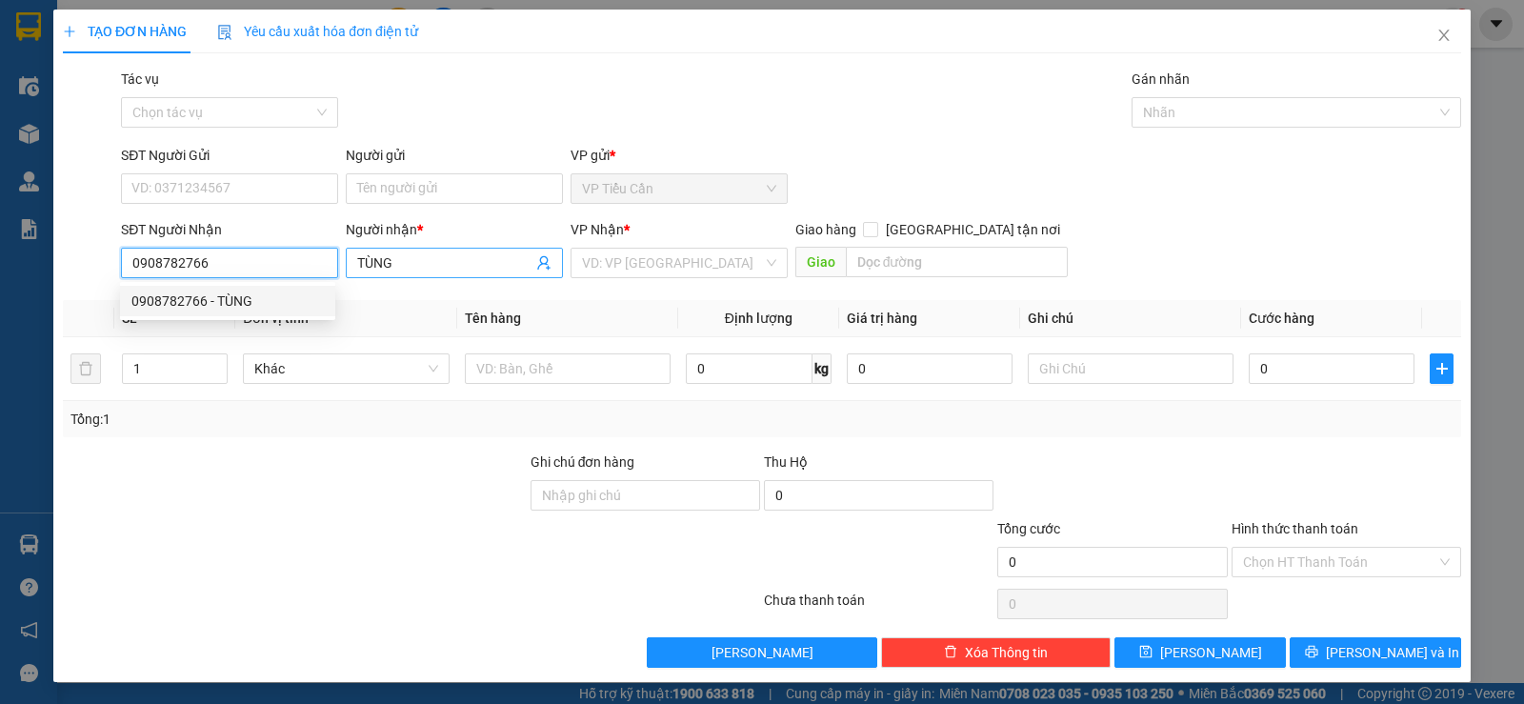
type input "50.000"
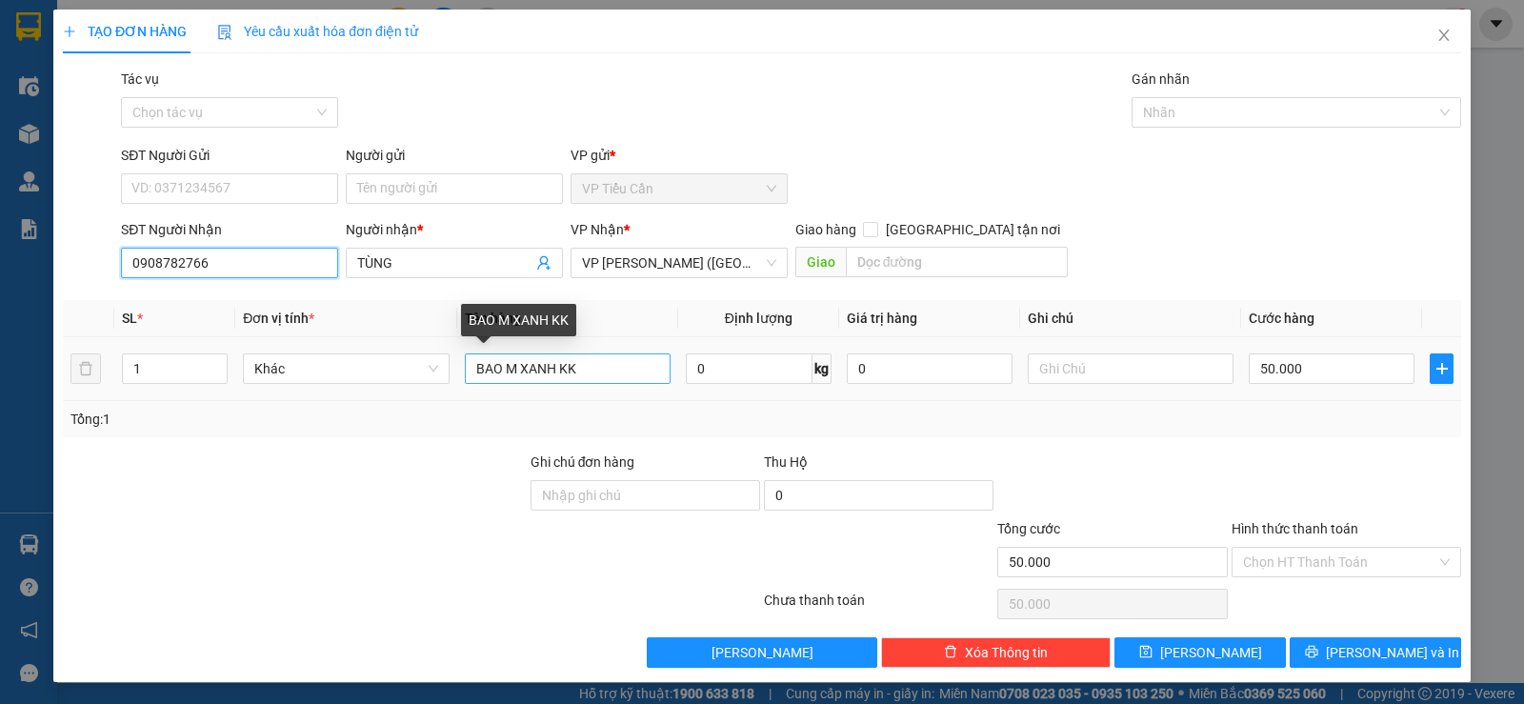
type input "0908782766"
click at [552, 370] on input "BAO M XANH KK" at bounding box center [568, 368] width 206 height 30
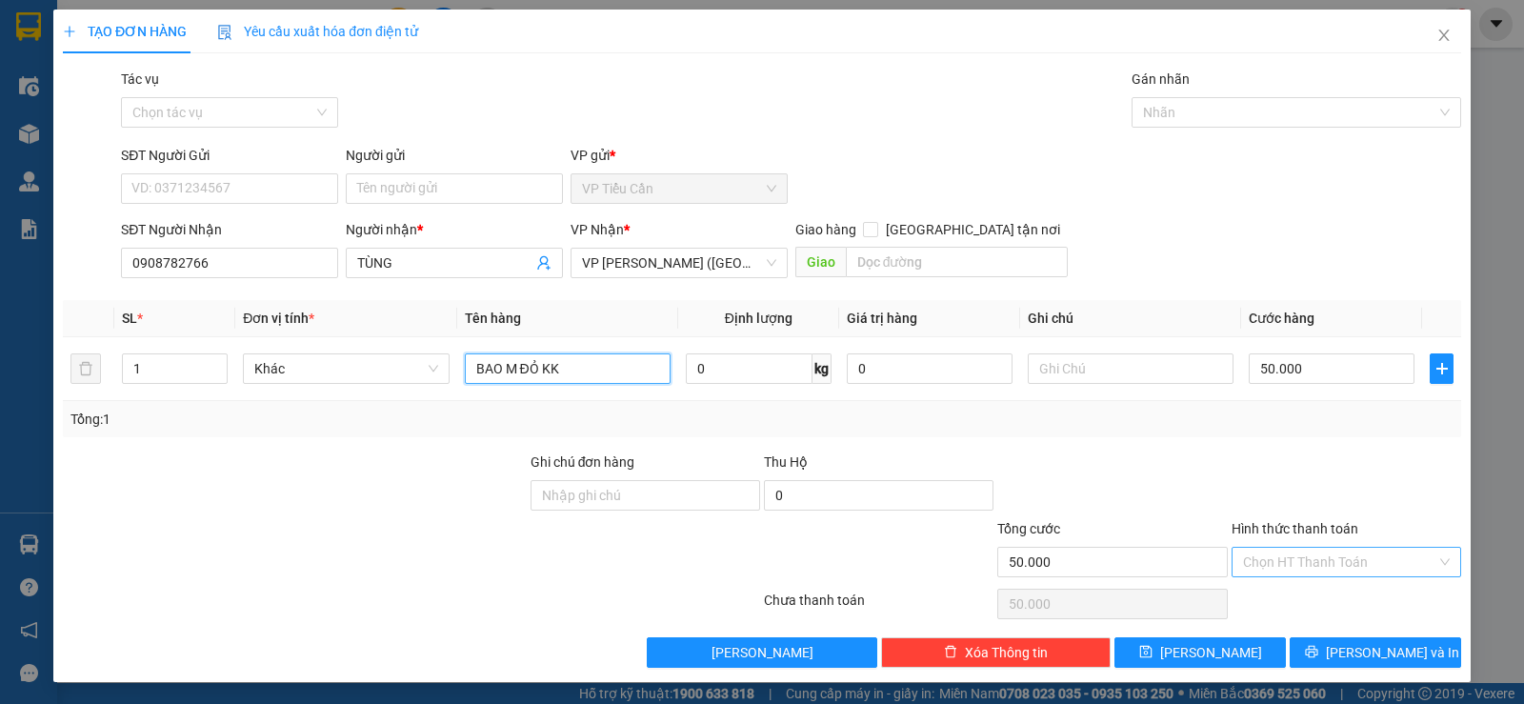
type input "BAO M ĐỎ KK"
click at [1294, 551] on input "Hình thức thanh toán" at bounding box center [1339, 562] width 193 height 29
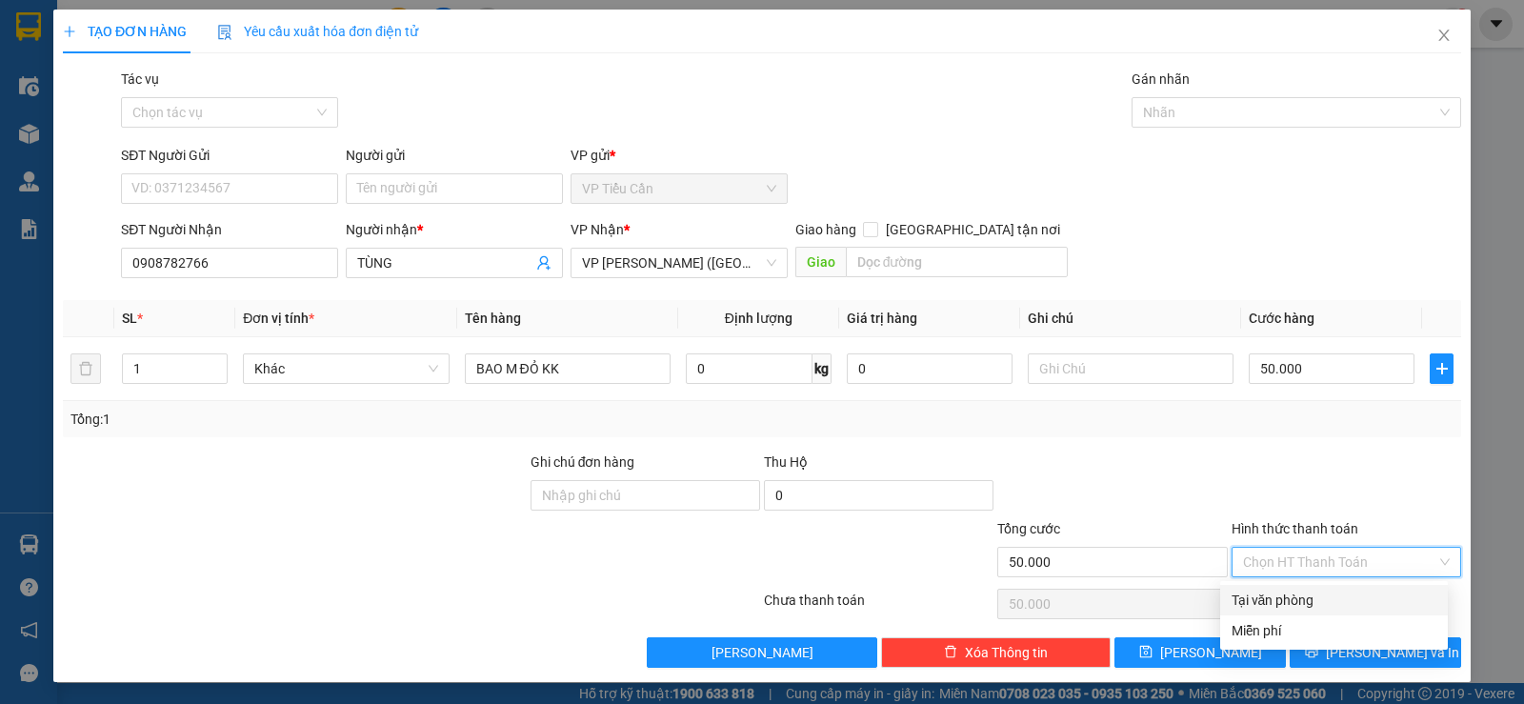
click at [1294, 605] on div "Tại văn phòng" at bounding box center [1333, 600] width 205 height 21
type input "0"
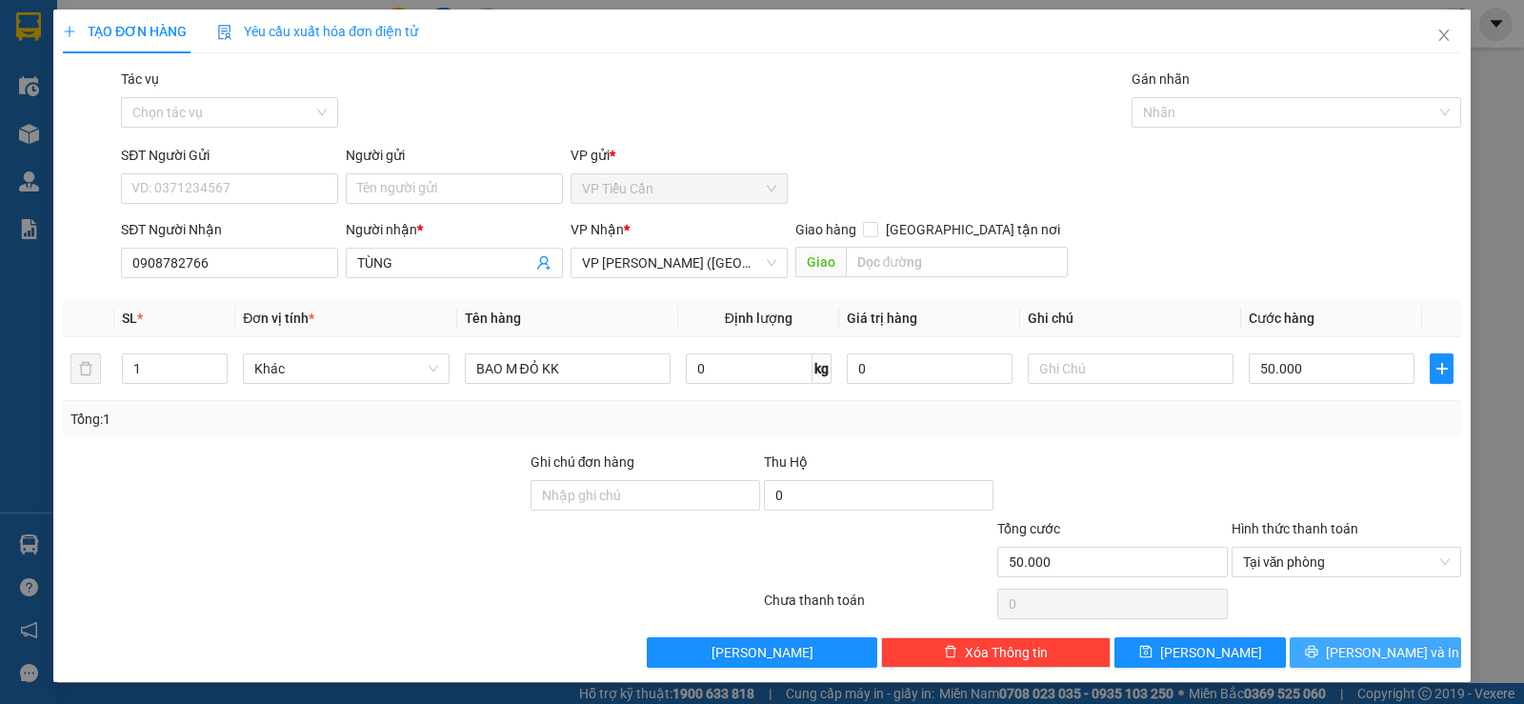
click at [1364, 653] on span "[PERSON_NAME] và In" at bounding box center [1392, 652] width 133 height 21
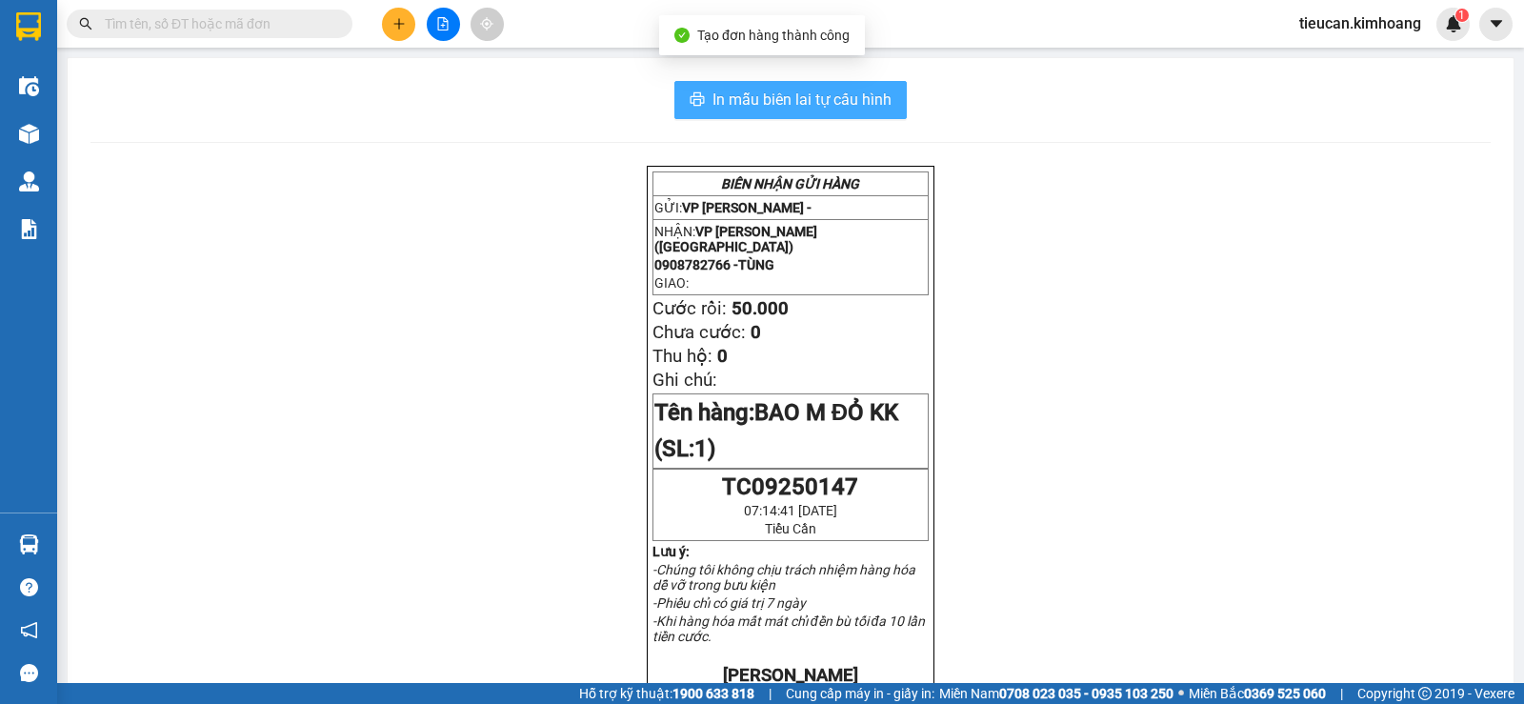
click at [712, 89] on span "In mẫu biên lai tự cấu hình" at bounding box center [801, 100] width 179 height 24
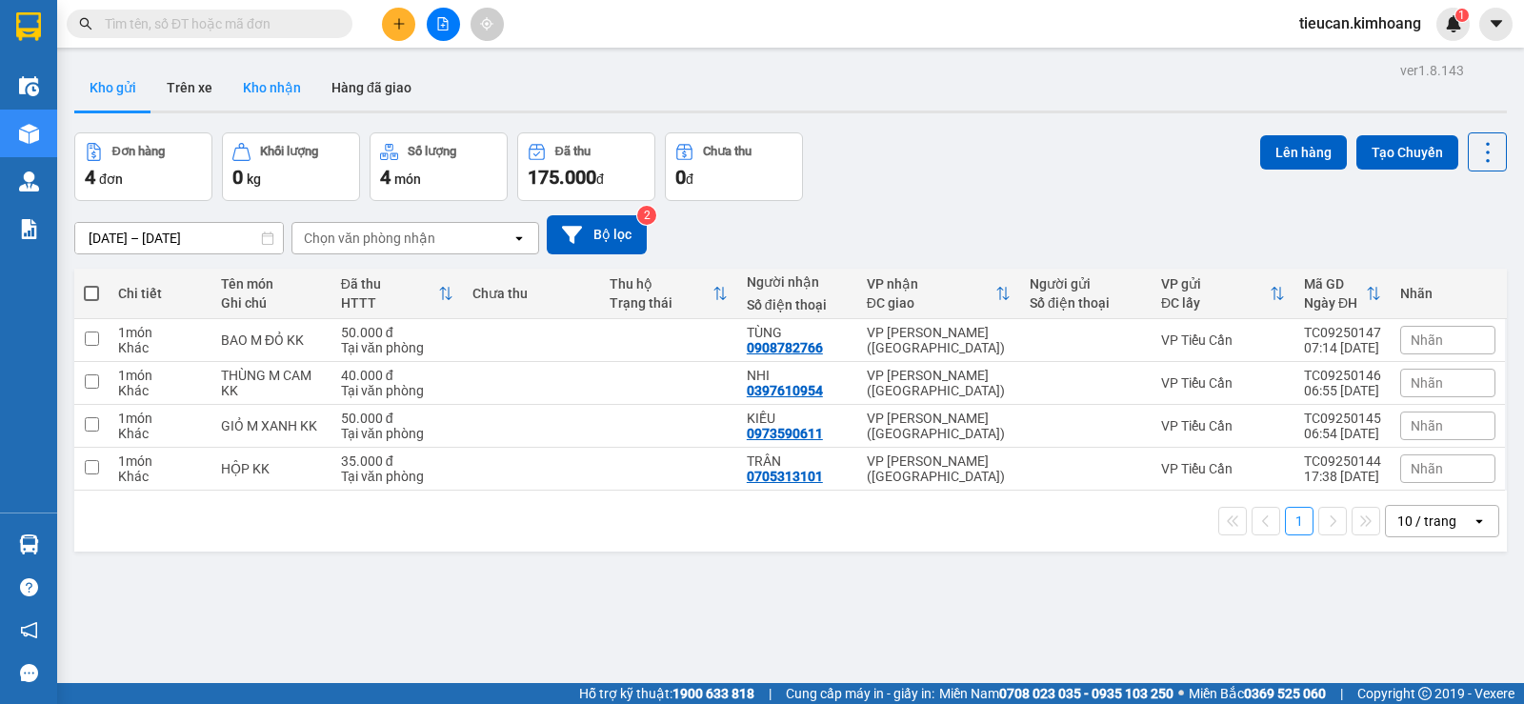
click at [277, 90] on button "Kho nhận" at bounding box center [272, 88] width 89 height 46
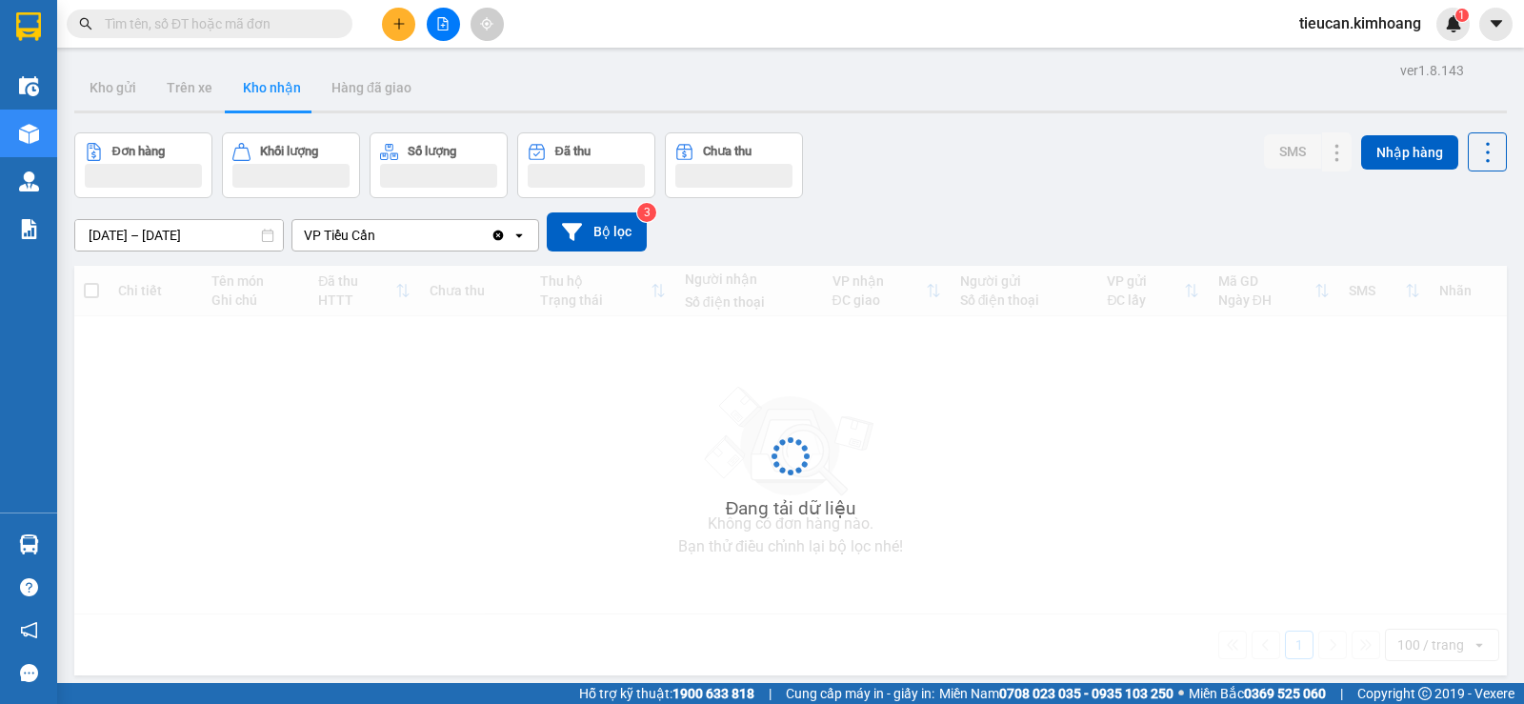
click at [277, 90] on button "Kho nhận" at bounding box center [272, 88] width 89 height 46
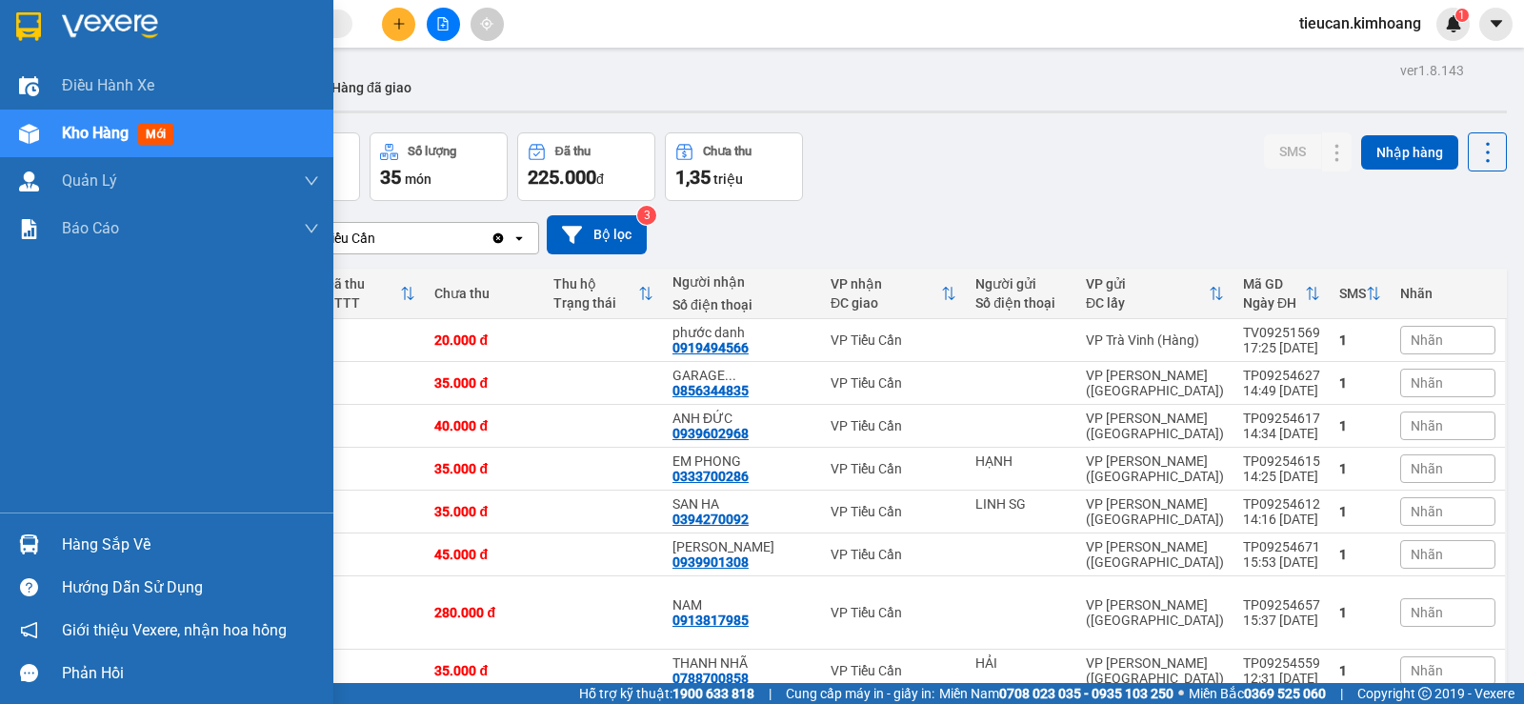
click at [89, 553] on div "Hàng sắp về" at bounding box center [190, 545] width 257 height 29
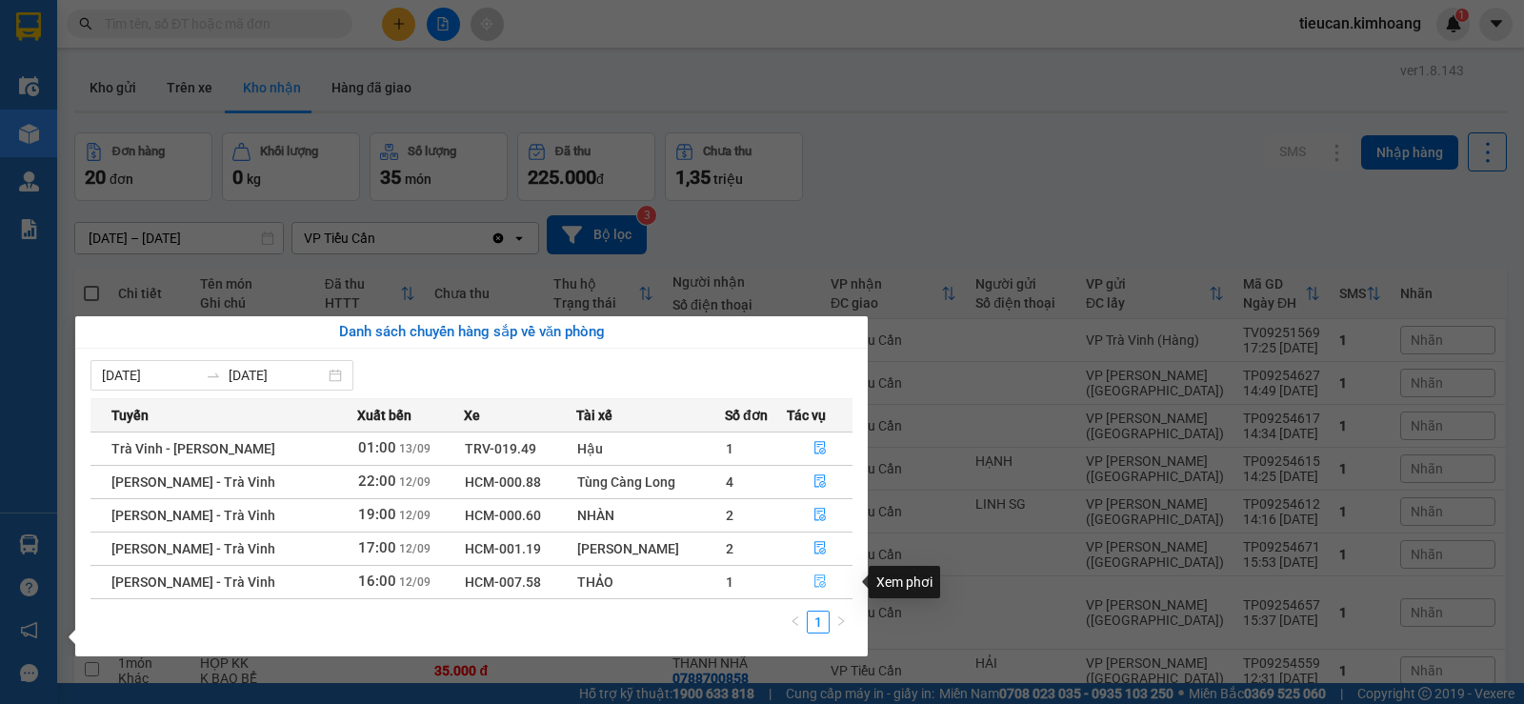
click at [820, 587] on icon "file-done" at bounding box center [819, 580] width 13 height 13
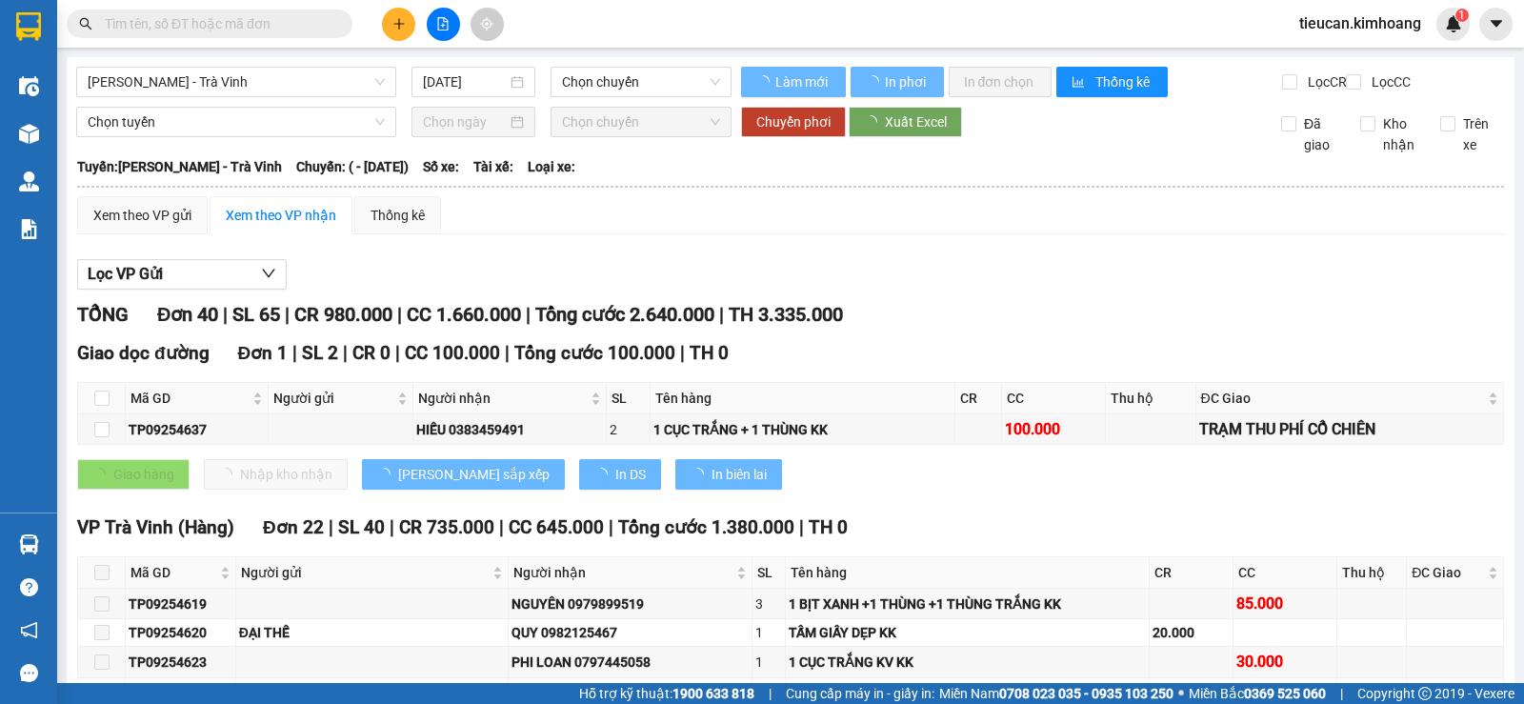
type input "[DATE]"
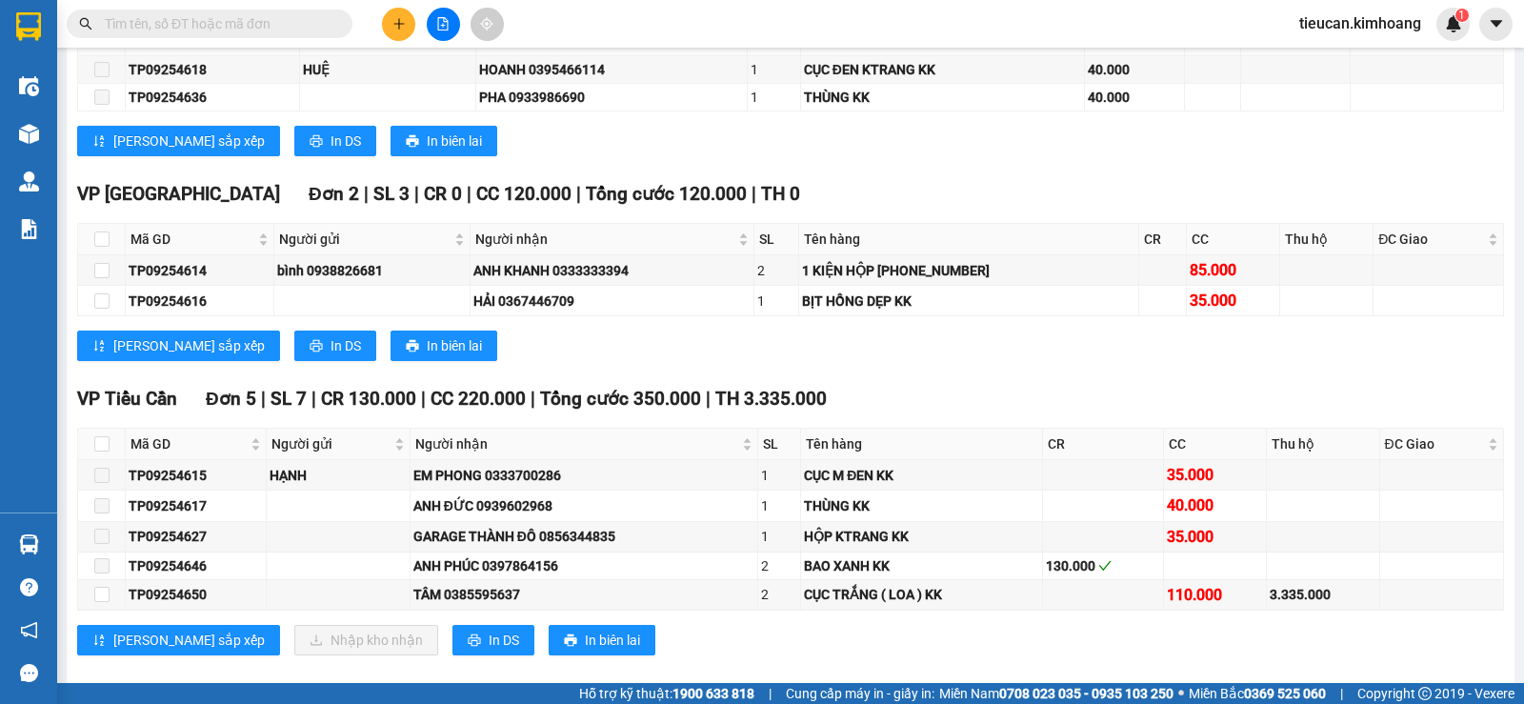
scroll to position [1429, 0]
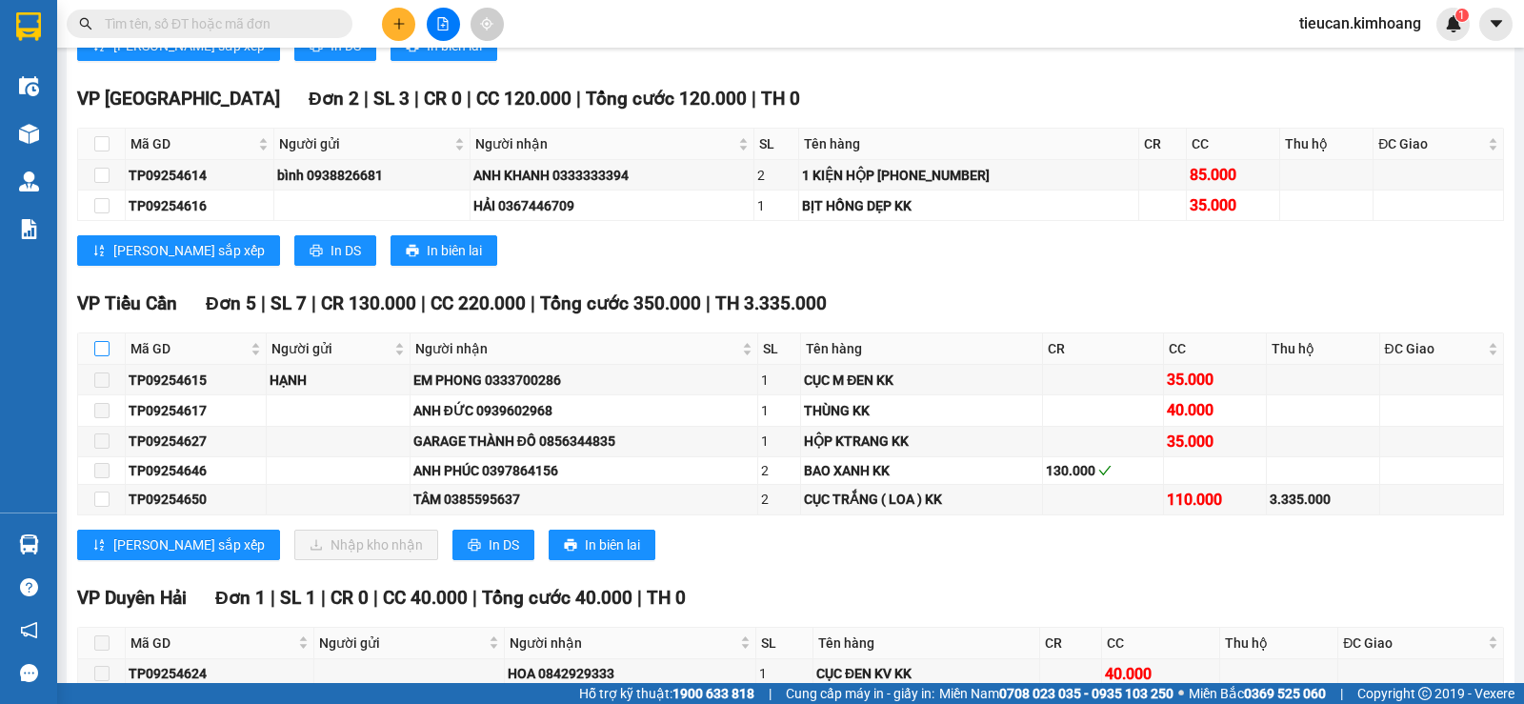
click at [94, 356] on input "checkbox" at bounding box center [101, 348] width 15 height 15
checkbox input "false"
click at [103, 356] on input "checkbox" at bounding box center [101, 348] width 15 height 15
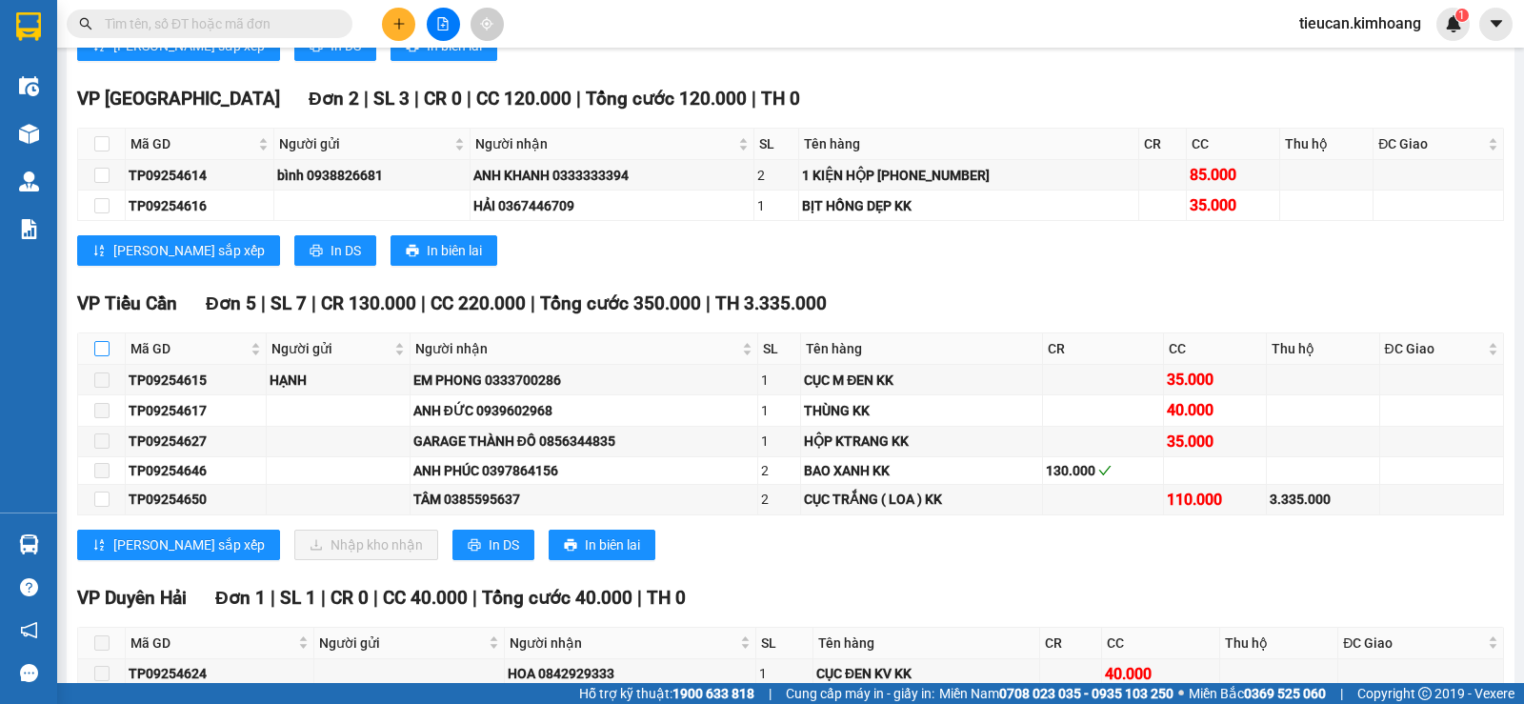
checkbox input "true"
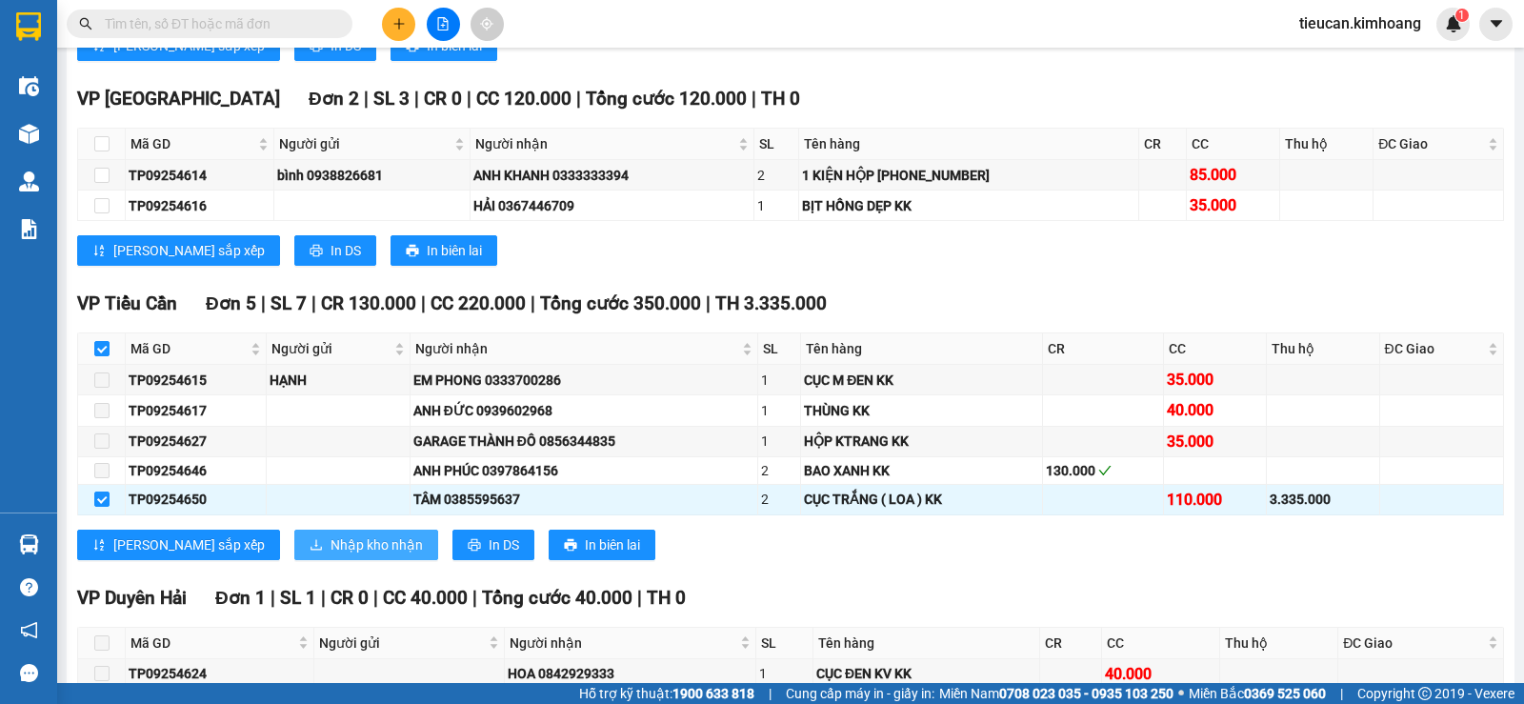
click at [330, 549] on span "Nhập kho nhận" at bounding box center [376, 544] width 92 height 21
click at [268, 549] on body "Kết quả tìm kiếm ( 0 ) Bộ lọc No Data tieucan.kimhoang 1 Điều hành xe Kho hàng …" at bounding box center [762, 352] width 1524 height 704
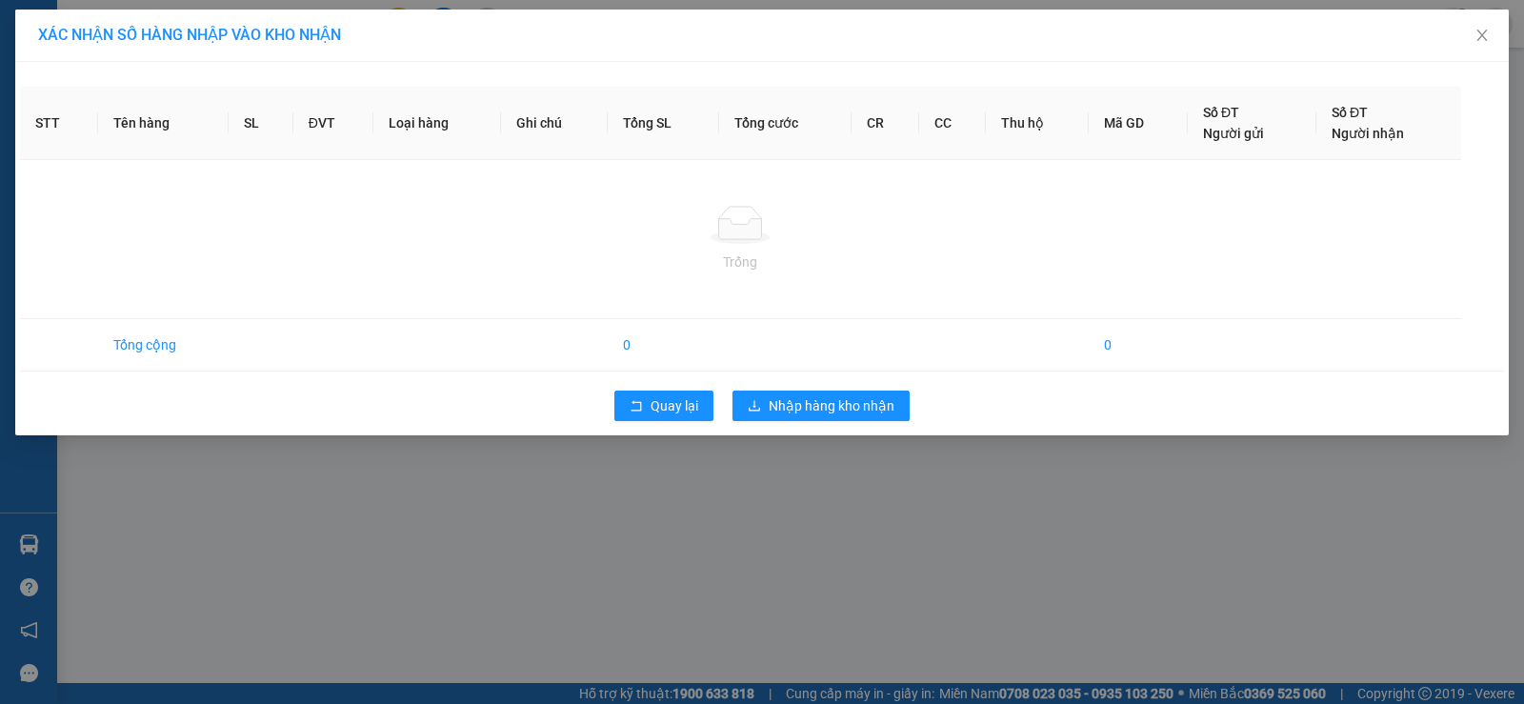
click at [268, 549] on div "XÁC NHẬN SỐ HÀNG NHẬP VÀO KHO NHẬN STT Tên hàng SL ĐVT Loại hàng Ghi chú Tổng S…" at bounding box center [762, 352] width 1524 height 704
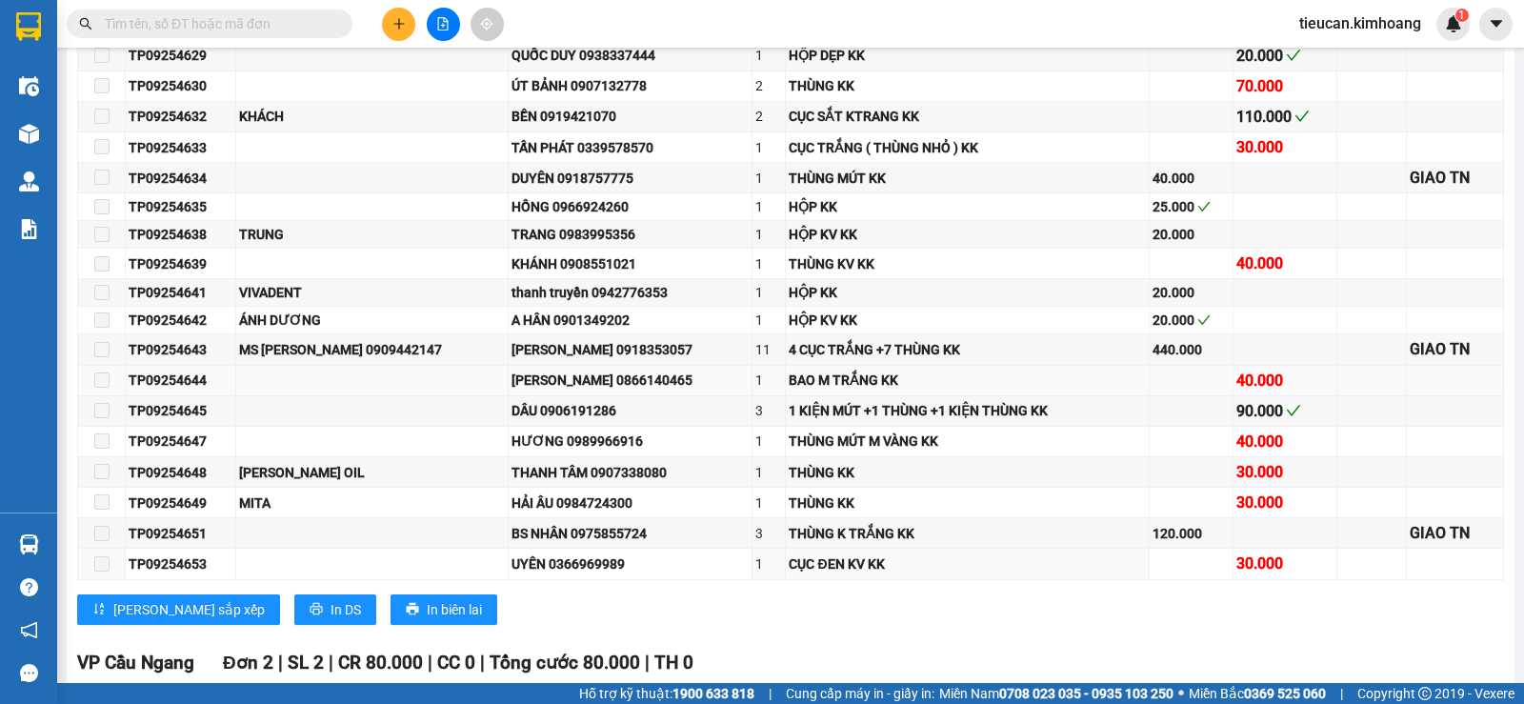
scroll to position [1333, 0]
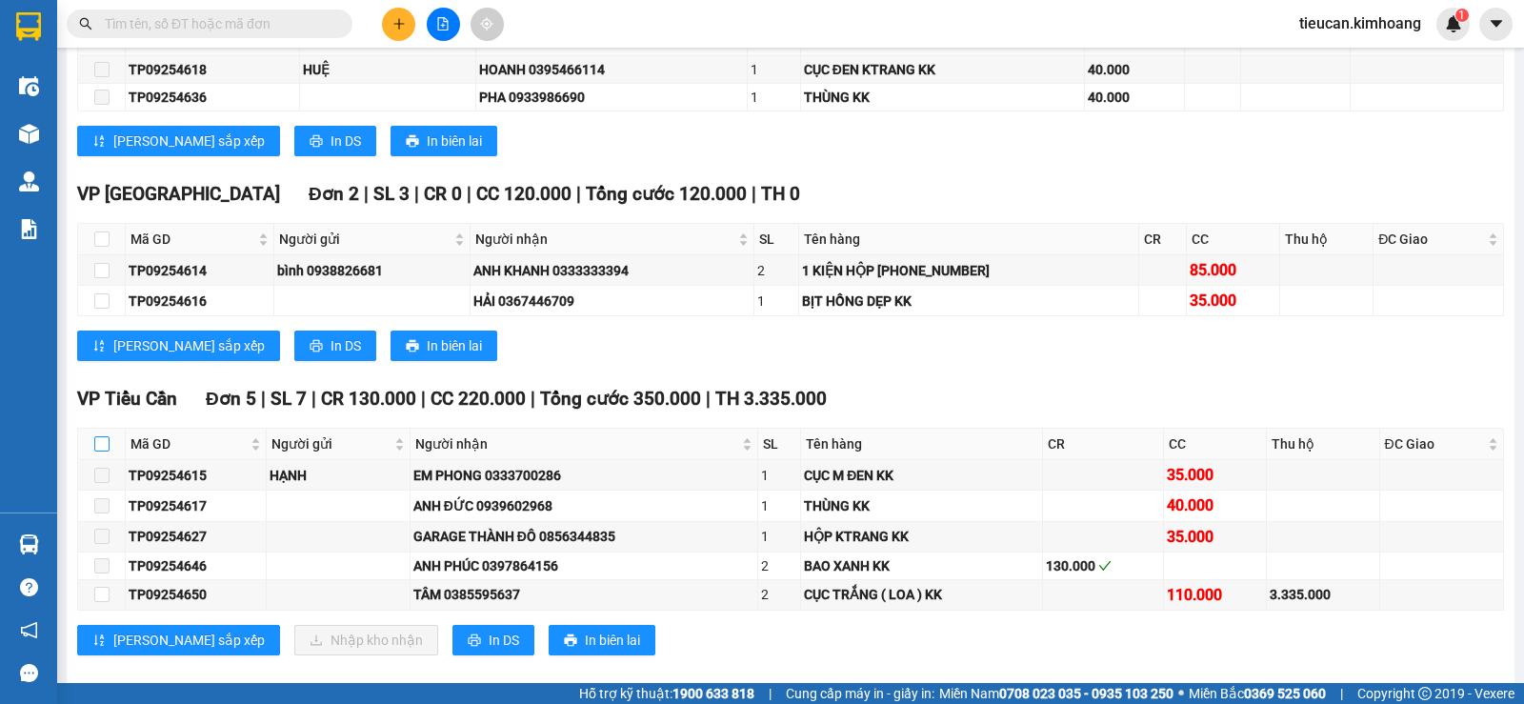
click at [94, 451] on input "checkbox" at bounding box center [101, 443] width 15 height 15
checkbox input "true"
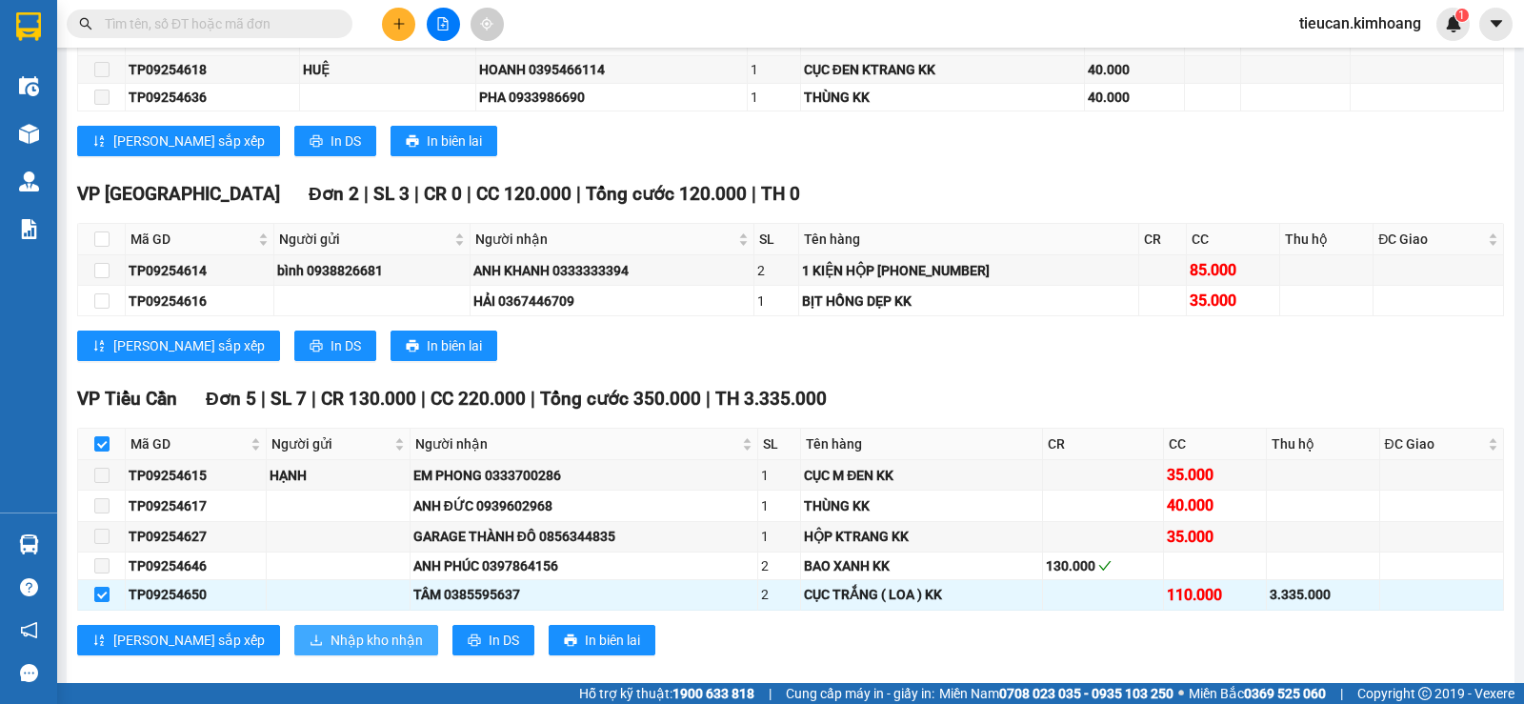
click at [330, 651] on span "Nhập kho nhận" at bounding box center [376, 640] width 92 height 21
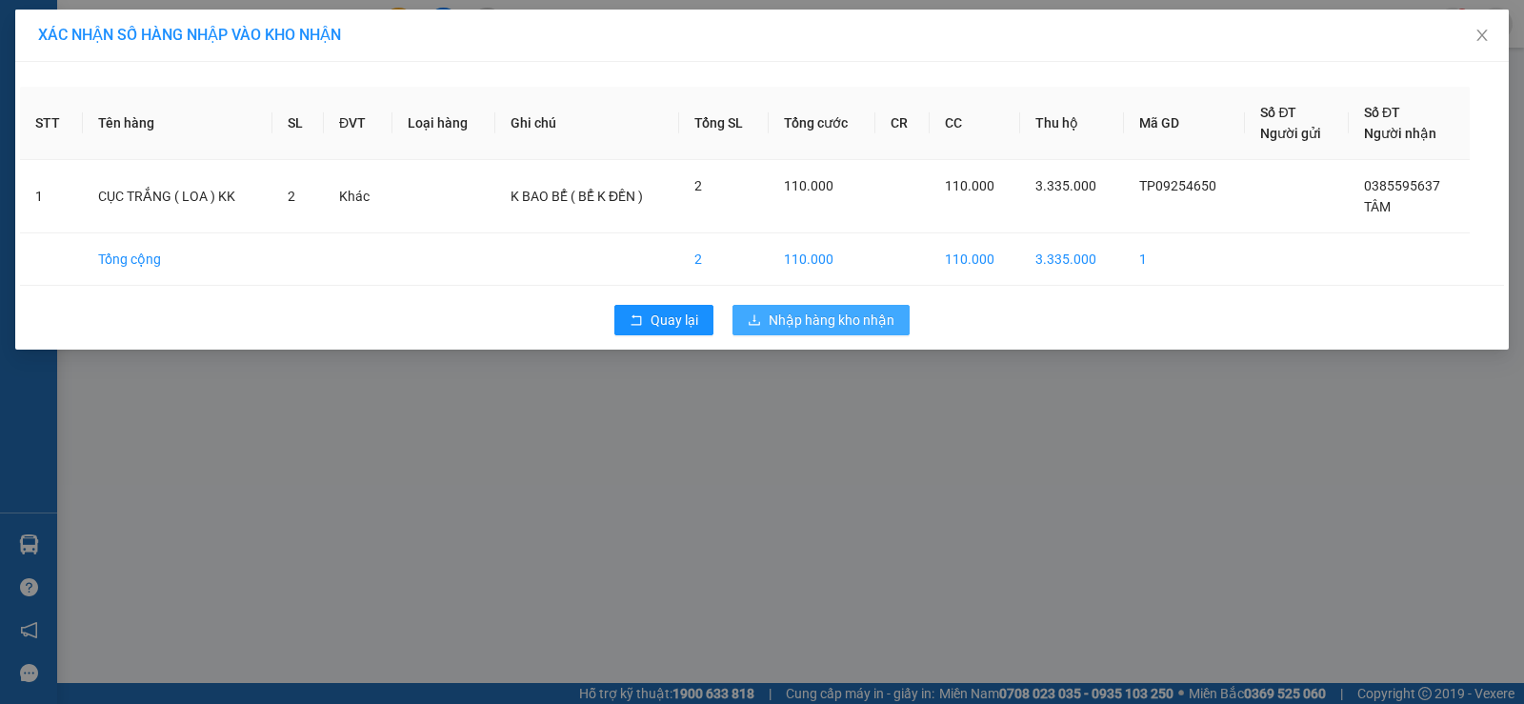
click at [770, 317] on span "Nhập hàng kho nhận" at bounding box center [832, 320] width 126 height 21
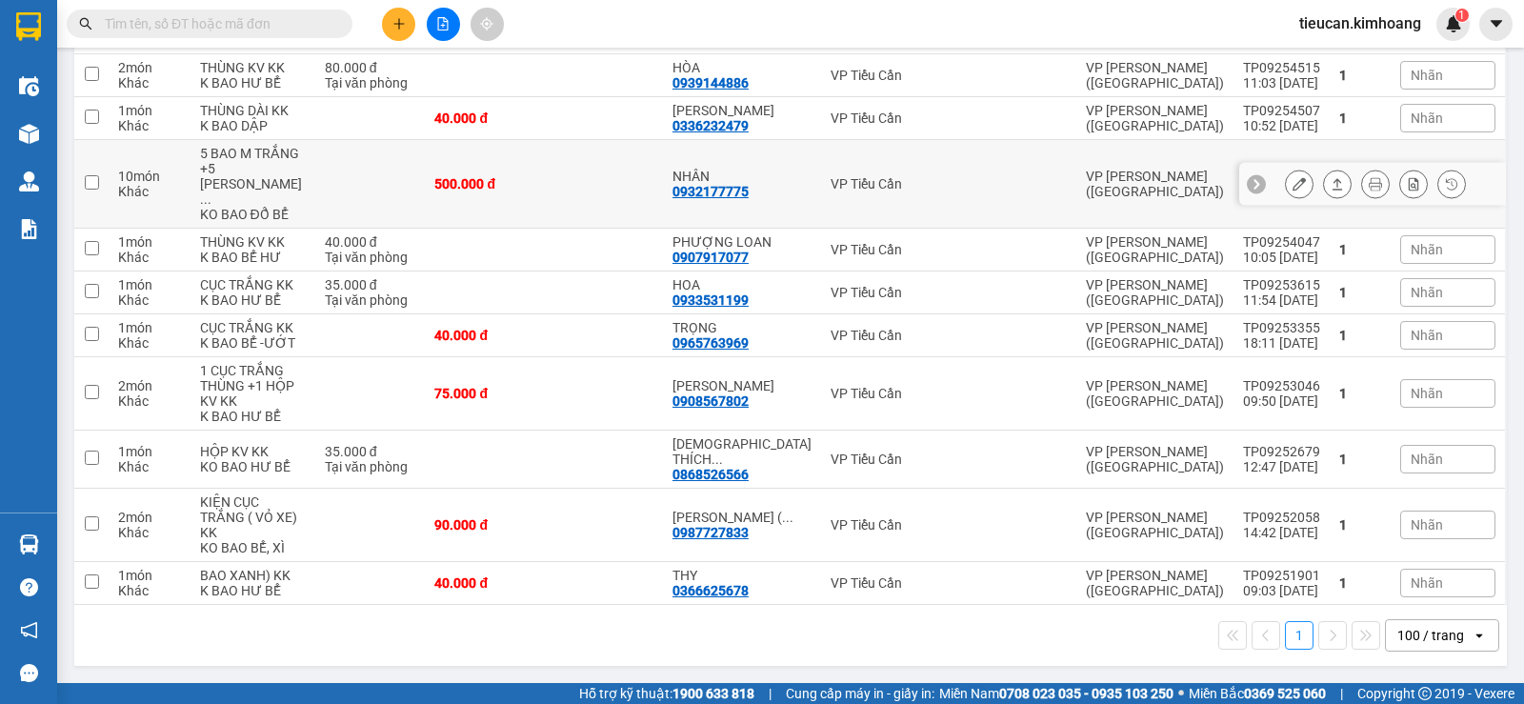
scroll to position [443, 0]
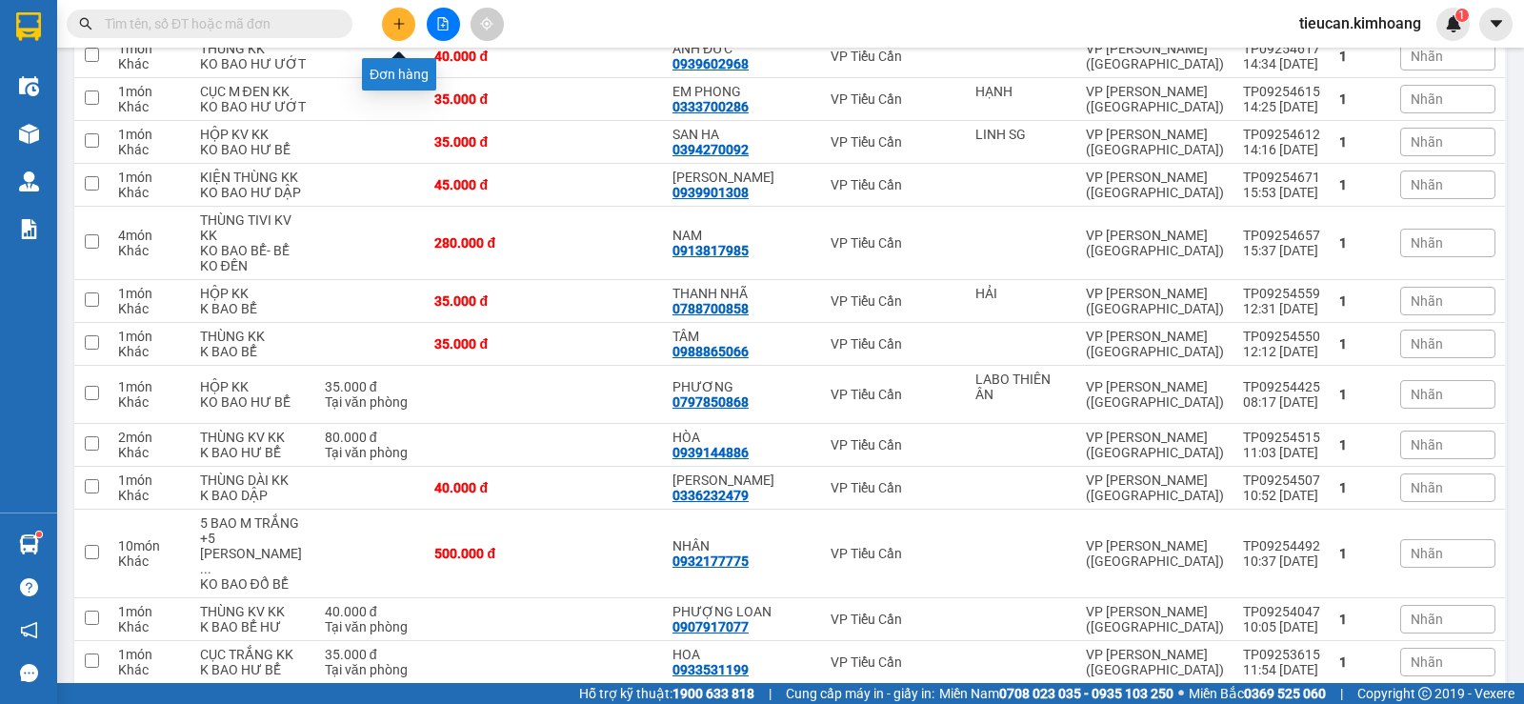
click at [390, 15] on button at bounding box center [398, 24] width 33 height 33
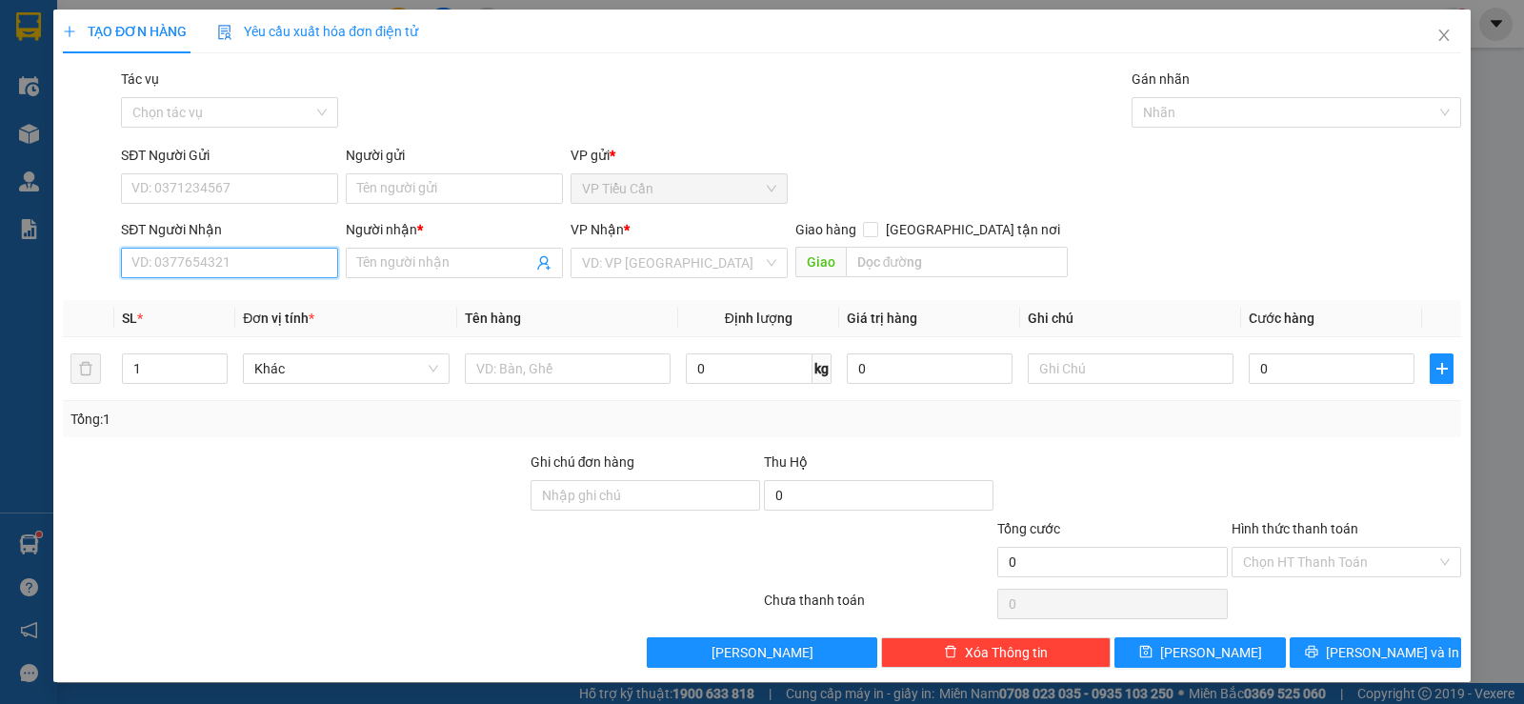
click at [312, 263] on input "SĐT Người Nhận" at bounding box center [229, 263] width 217 height 30
type input "0397778086"
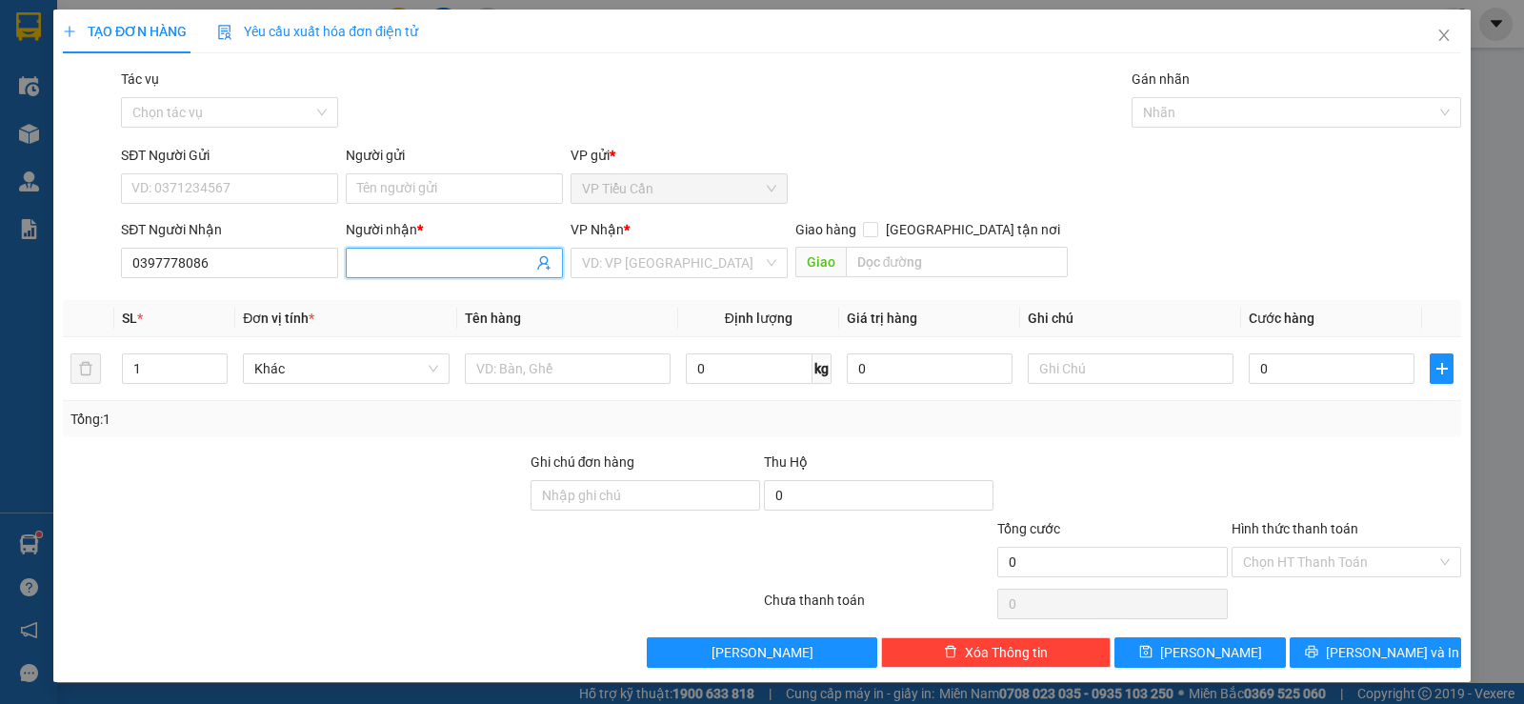
click at [384, 259] on input "Người nhận *" at bounding box center [444, 262] width 175 height 21
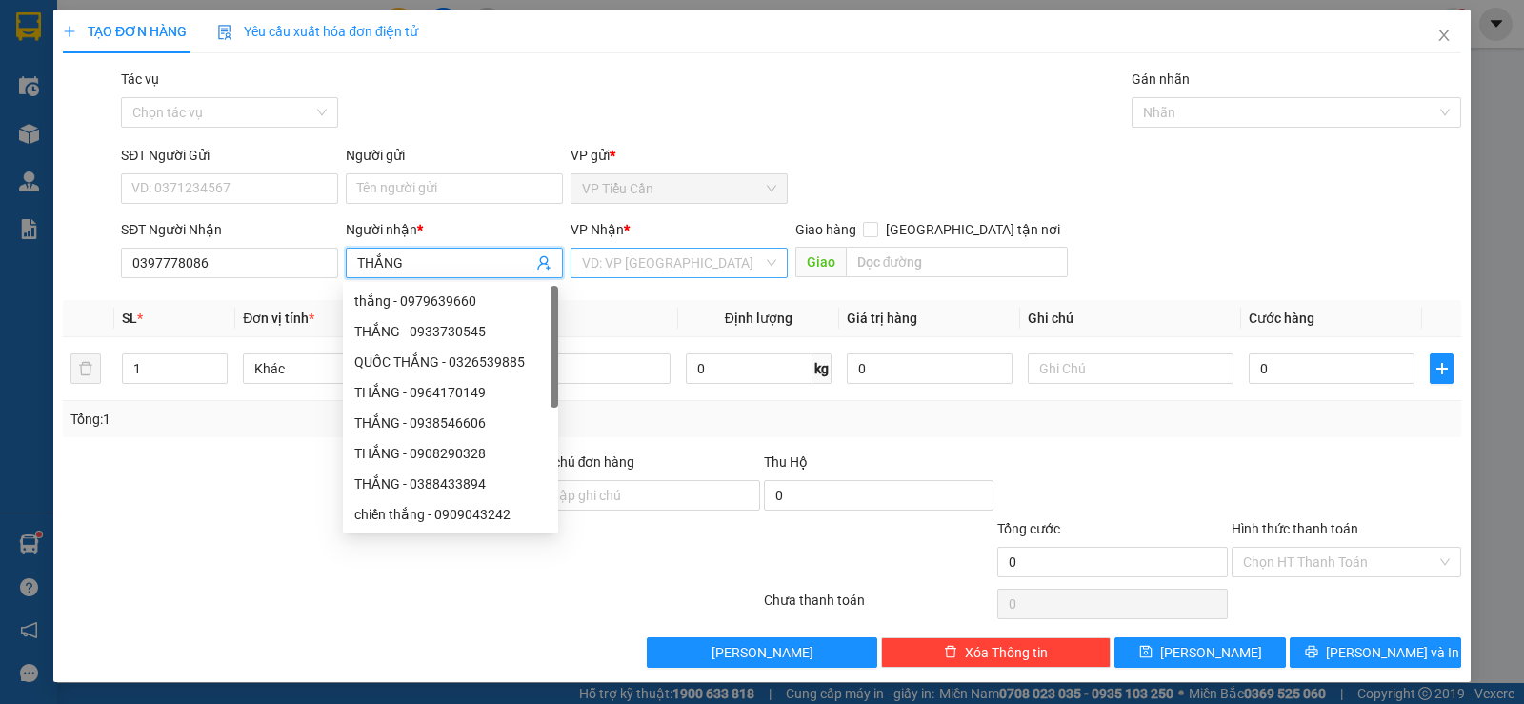
type input "THẮNG"
click at [625, 266] on input "search" at bounding box center [672, 263] width 181 height 29
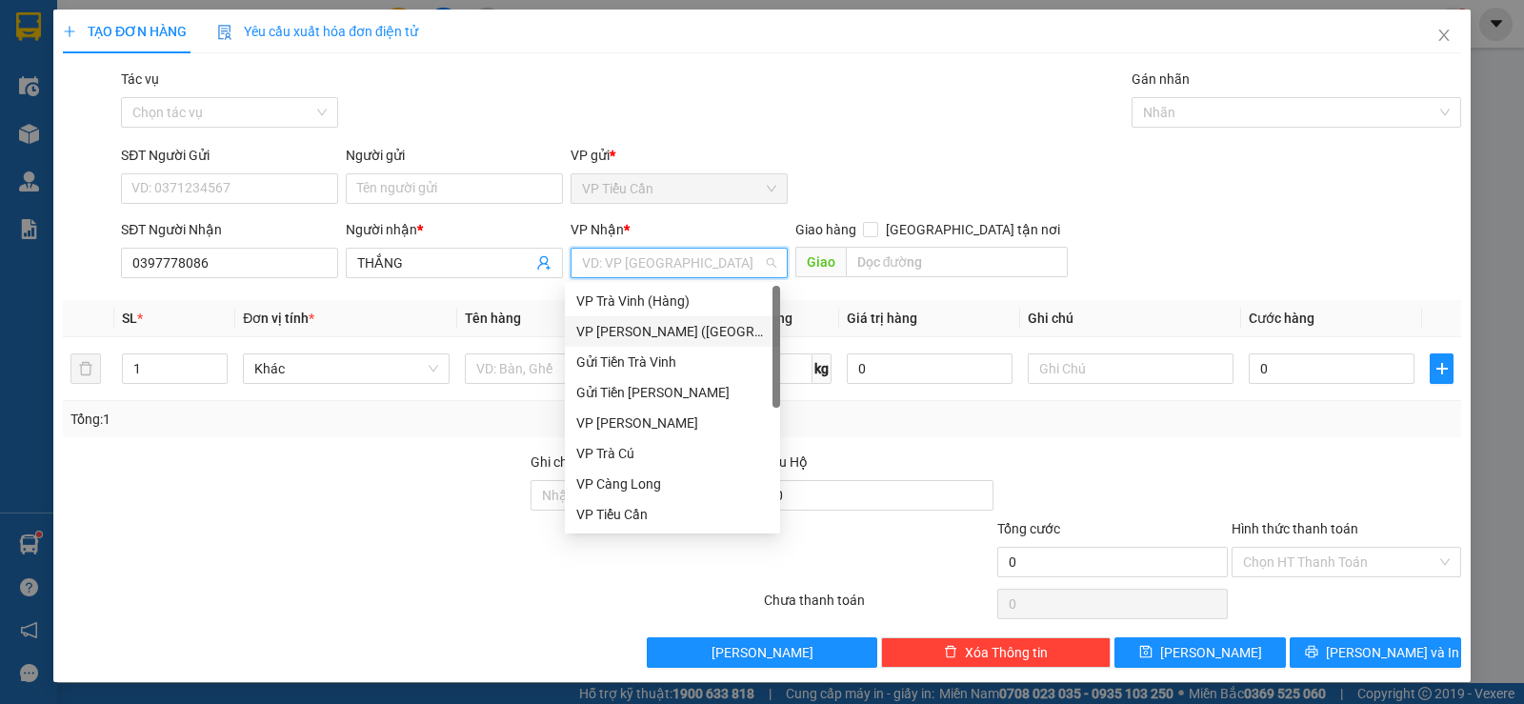
click at [670, 330] on div "VP [PERSON_NAME] ([GEOGRAPHIC_DATA])" at bounding box center [672, 331] width 192 height 21
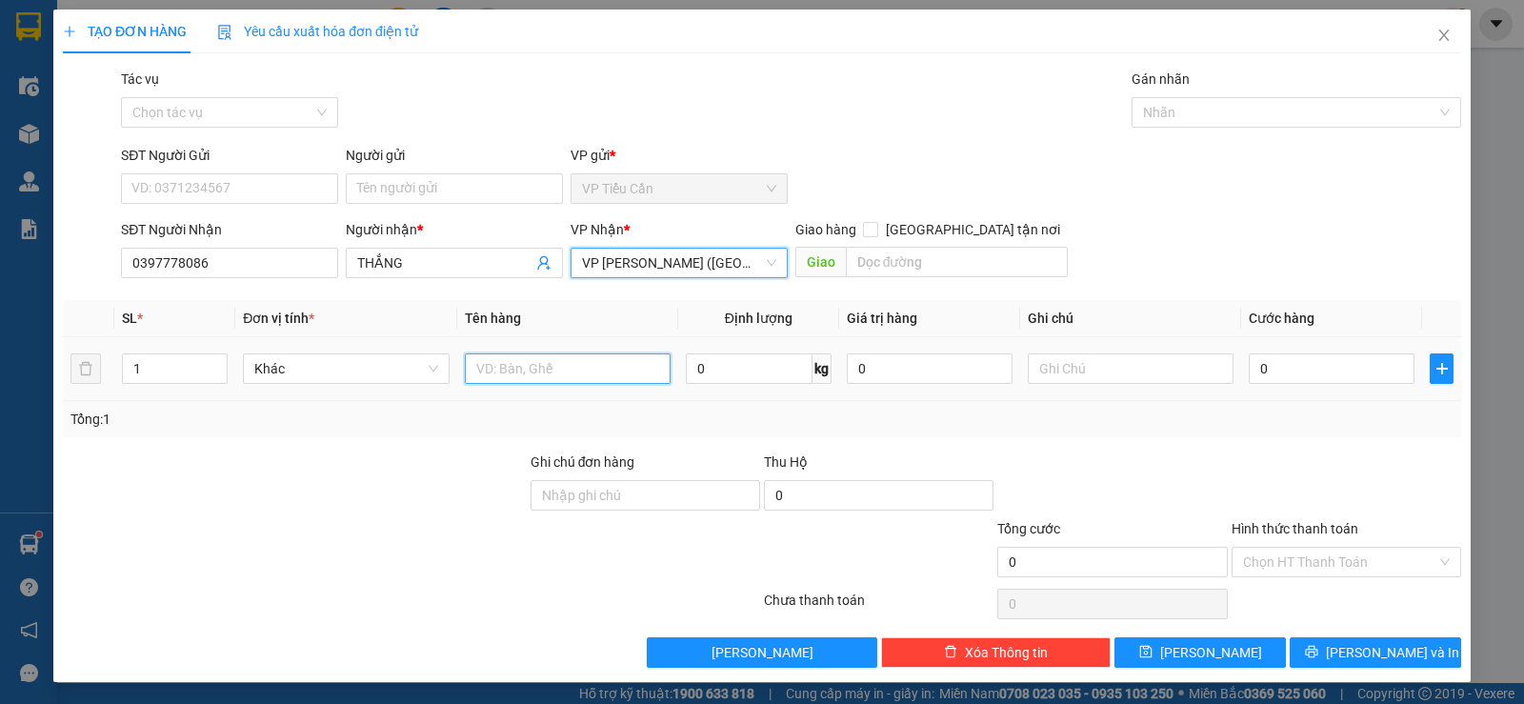
click at [519, 371] on input "text" at bounding box center [568, 368] width 206 height 30
type input "THÙNG KK"
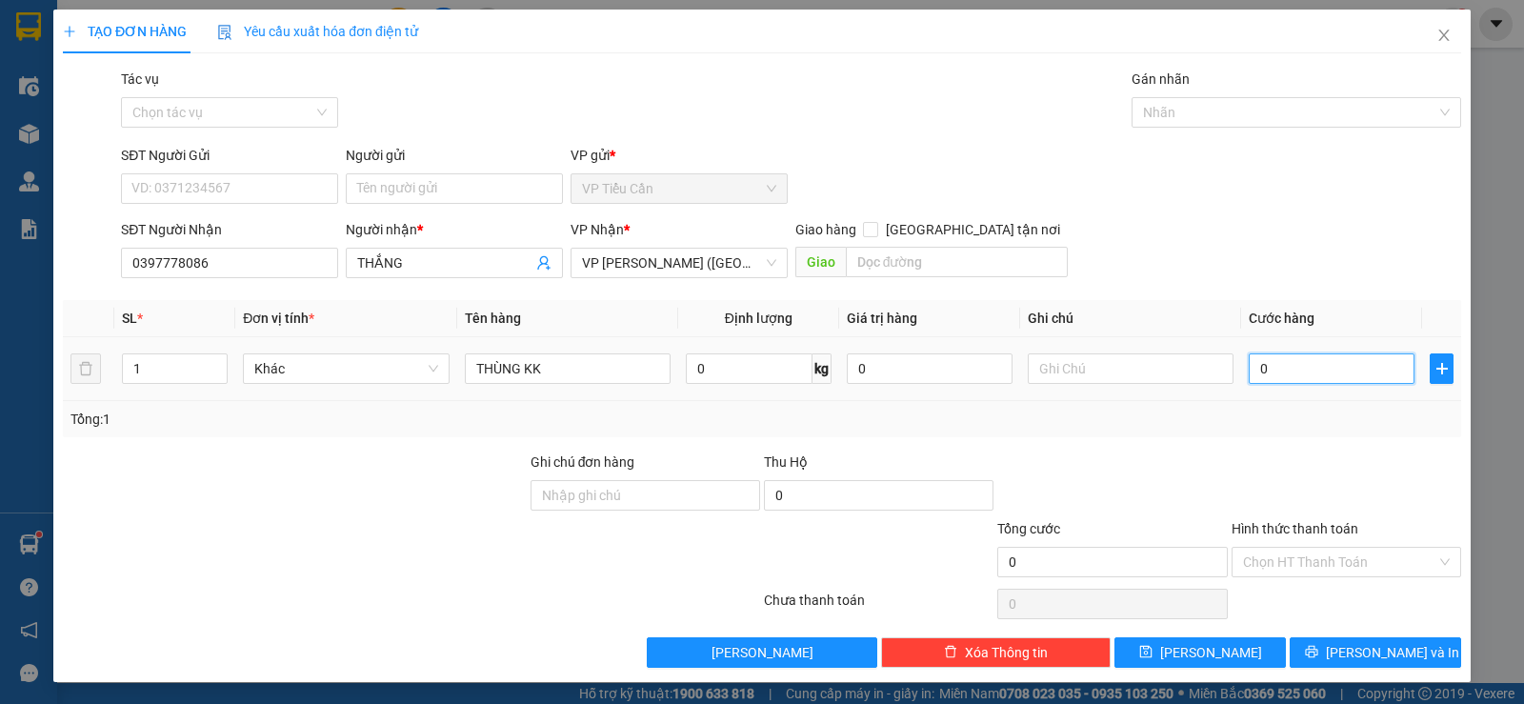
click at [1249, 368] on input "0" at bounding box center [1332, 368] width 166 height 30
type input "3"
type input "36"
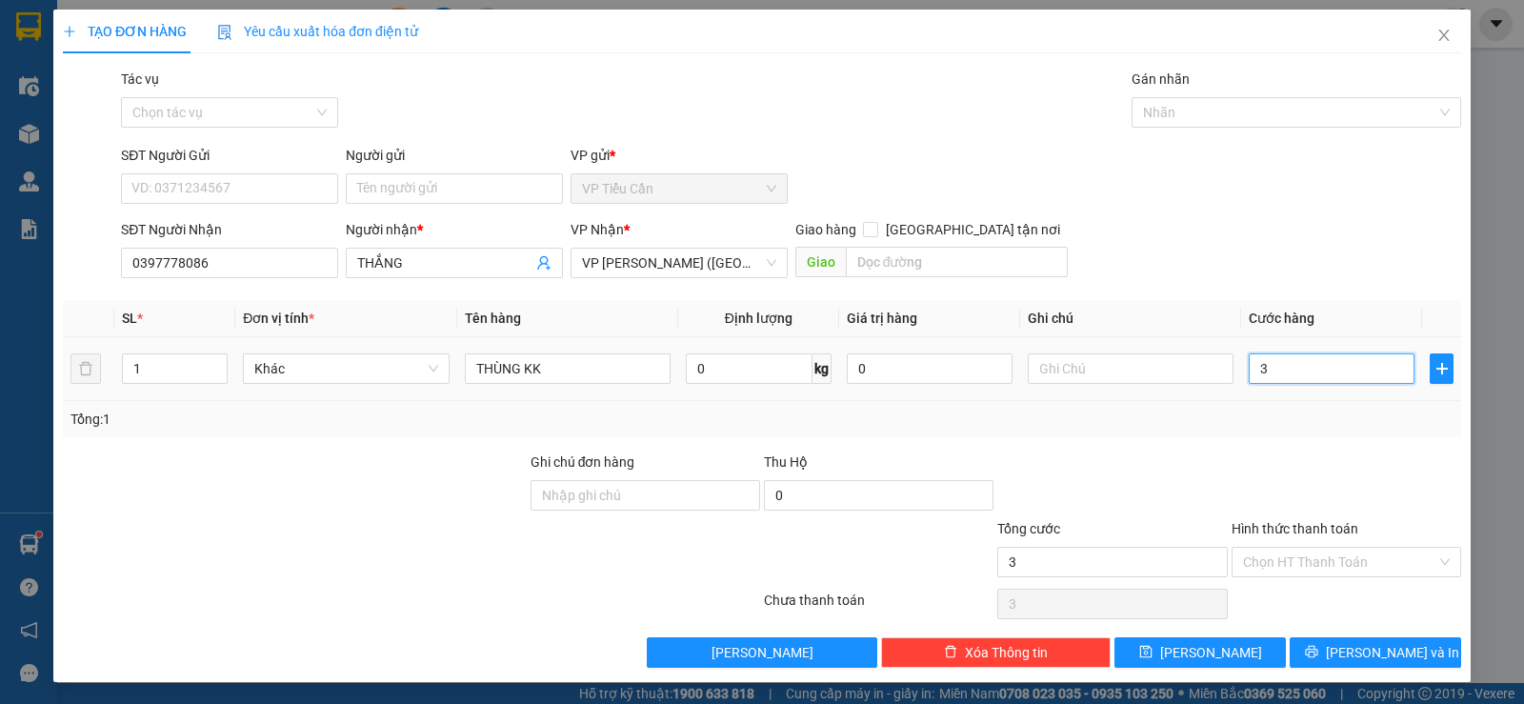
type input "36"
type input "3"
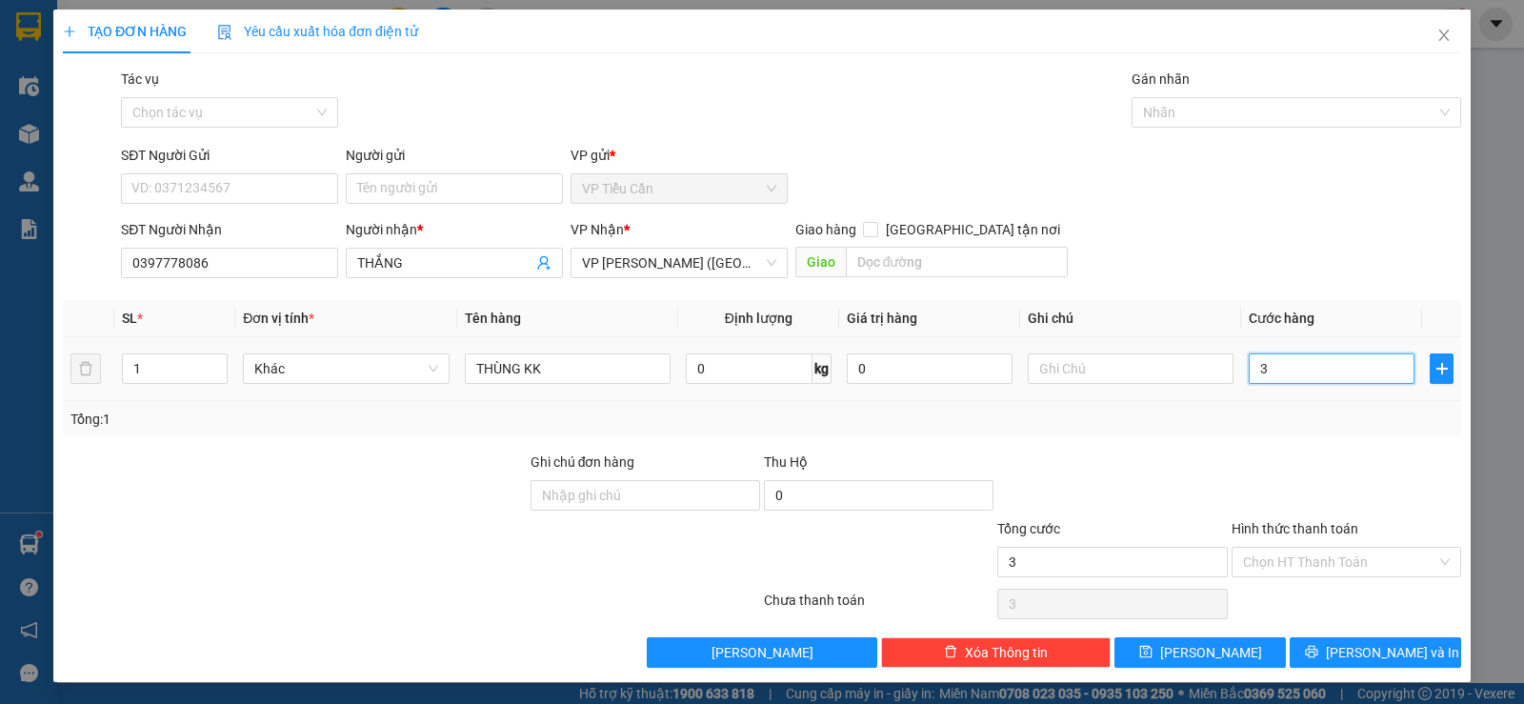
type input "35"
type input "35.000"
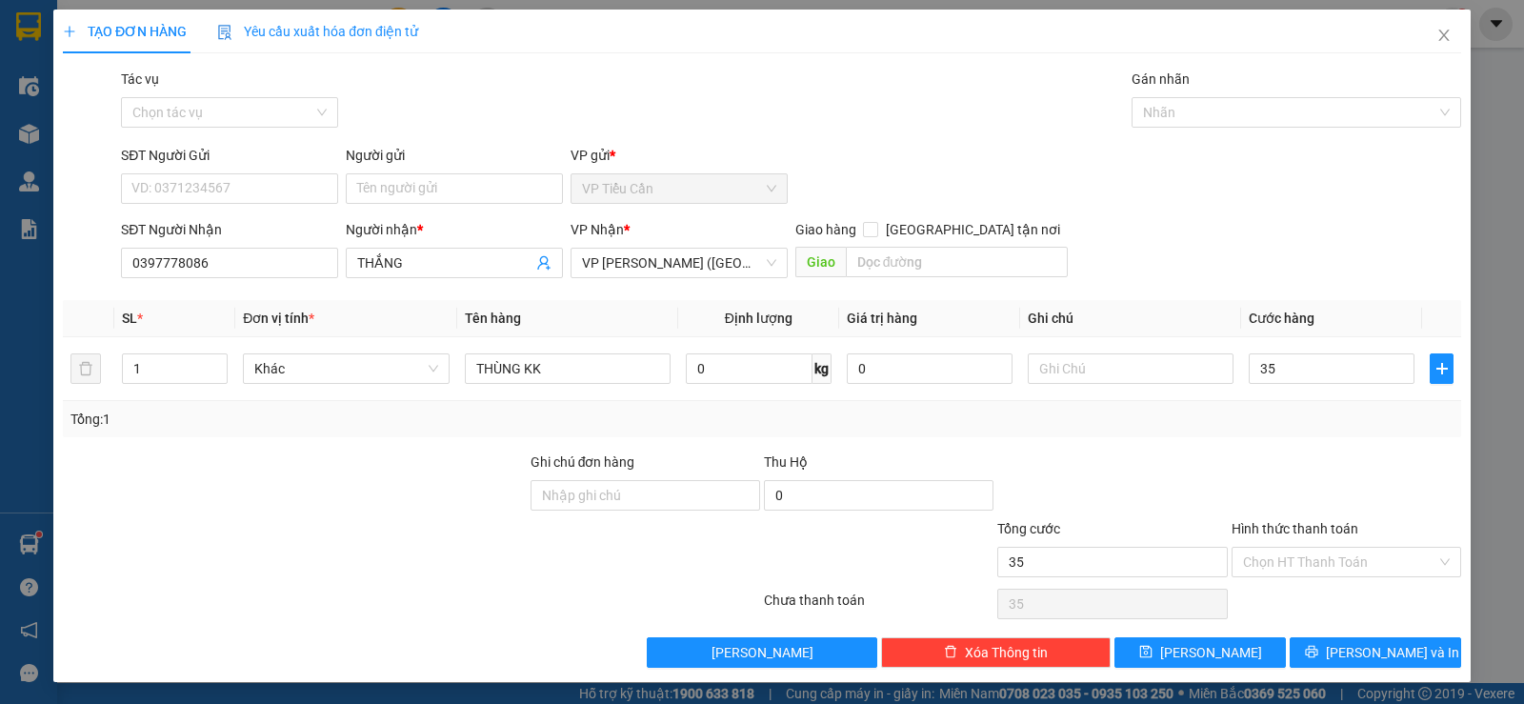
type input "35.000"
click at [1208, 433] on div "Tổng: 1" at bounding box center [762, 419] width 1398 height 36
click at [1360, 655] on span "[PERSON_NAME] và In" at bounding box center [1392, 652] width 133 height 21
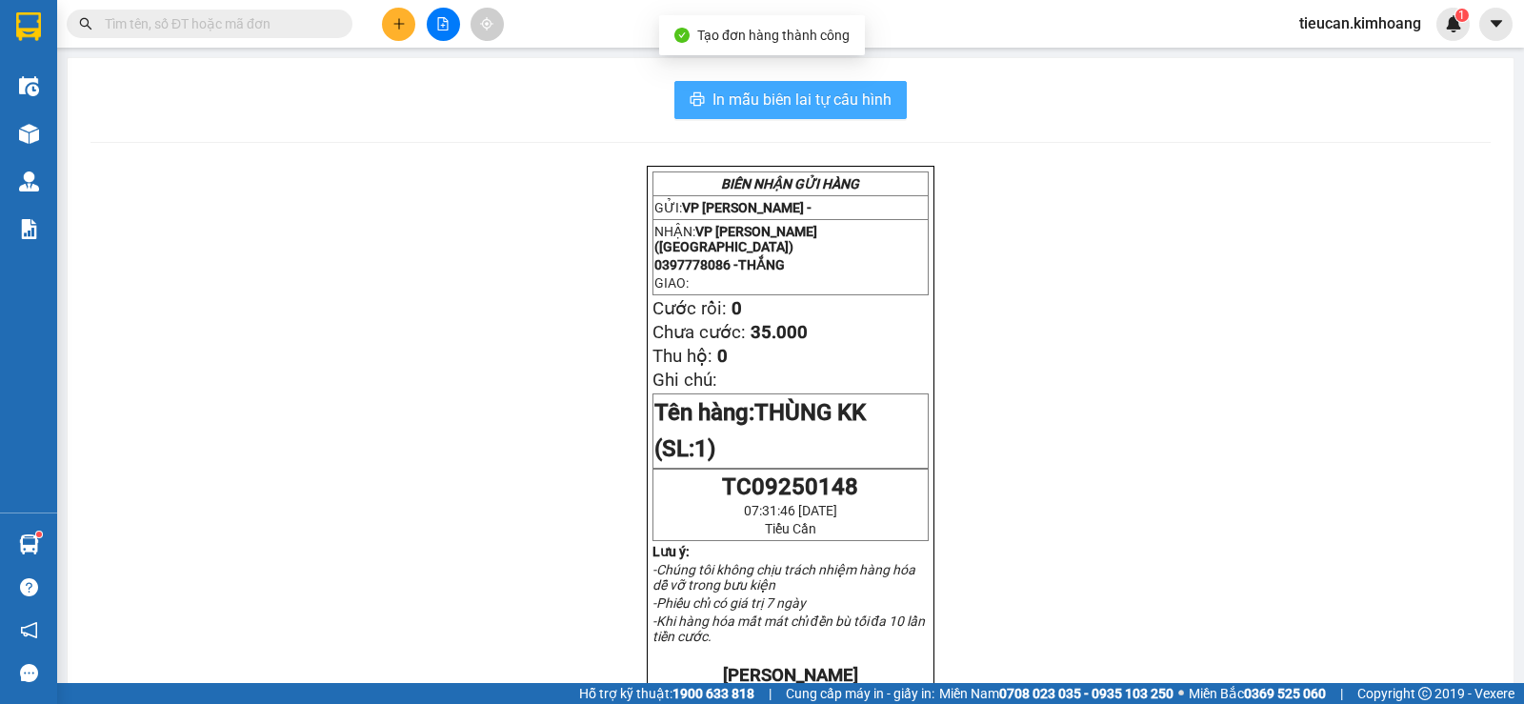
click at [785, 91] on span "In mẫu biên lai tự cấu hình" at bounding box center [801, 100] width 179 height 24
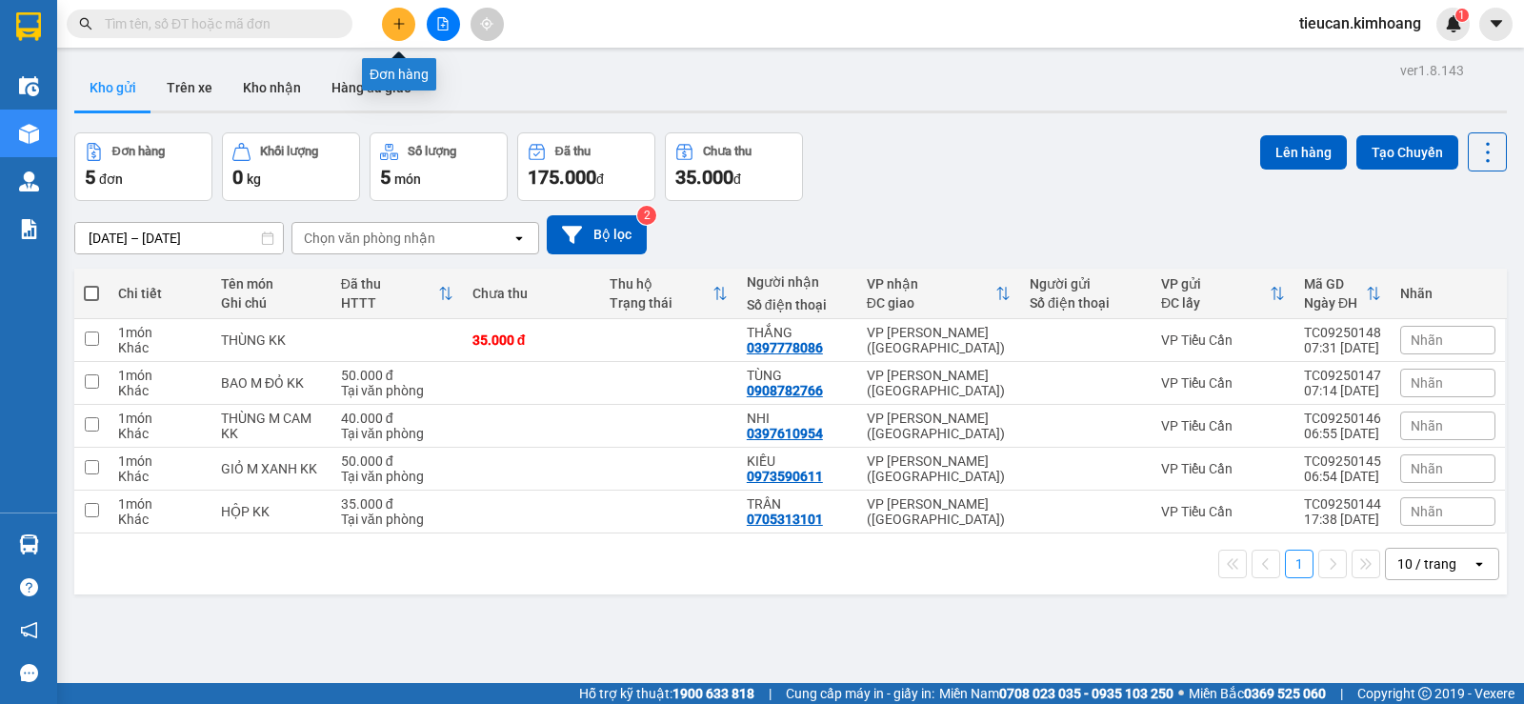
click at [395, 22] on icon "plus" at bounding box center [398, 23] width 13 height 13
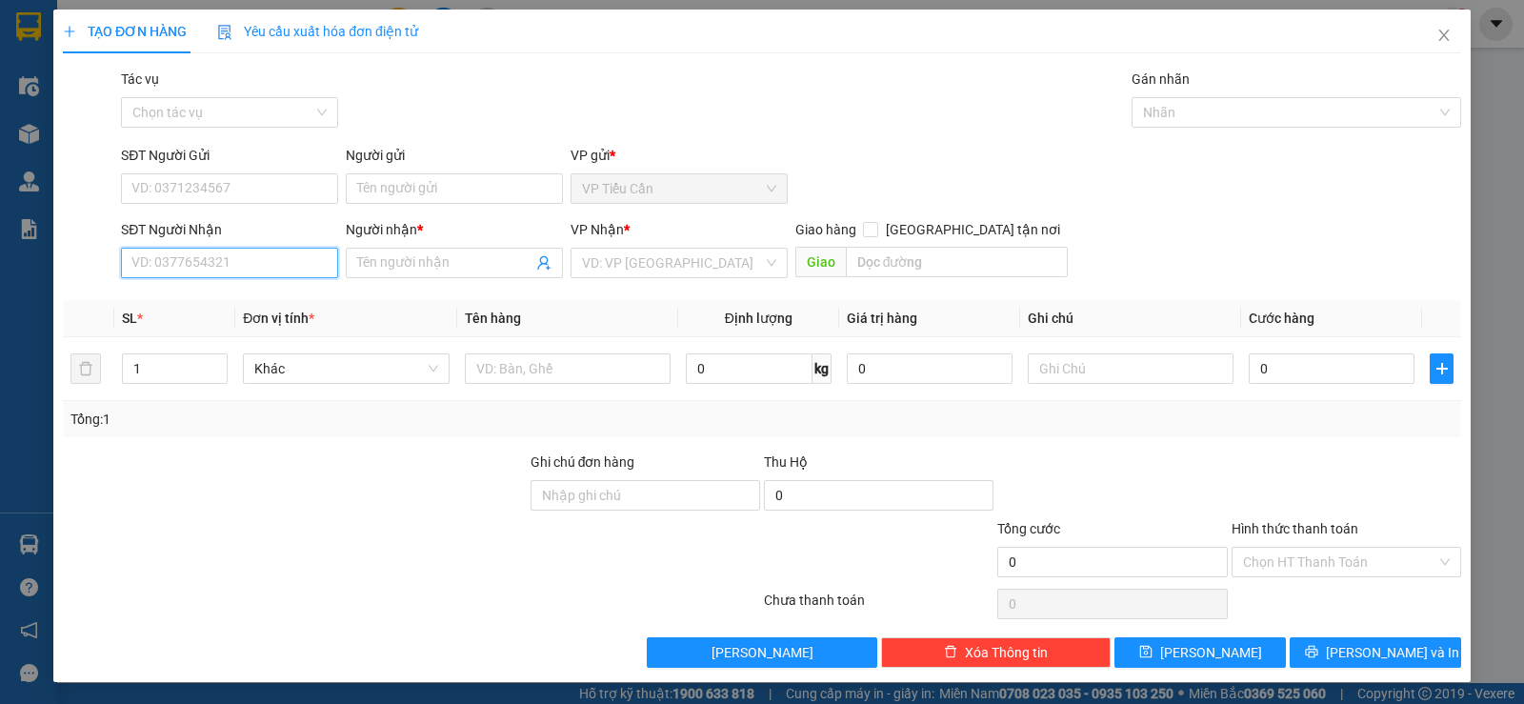
click at [265, 267] on input "SĐT Người Nhận" at bounding box center [229, 263] width 217 height 30
type input "0938047897"
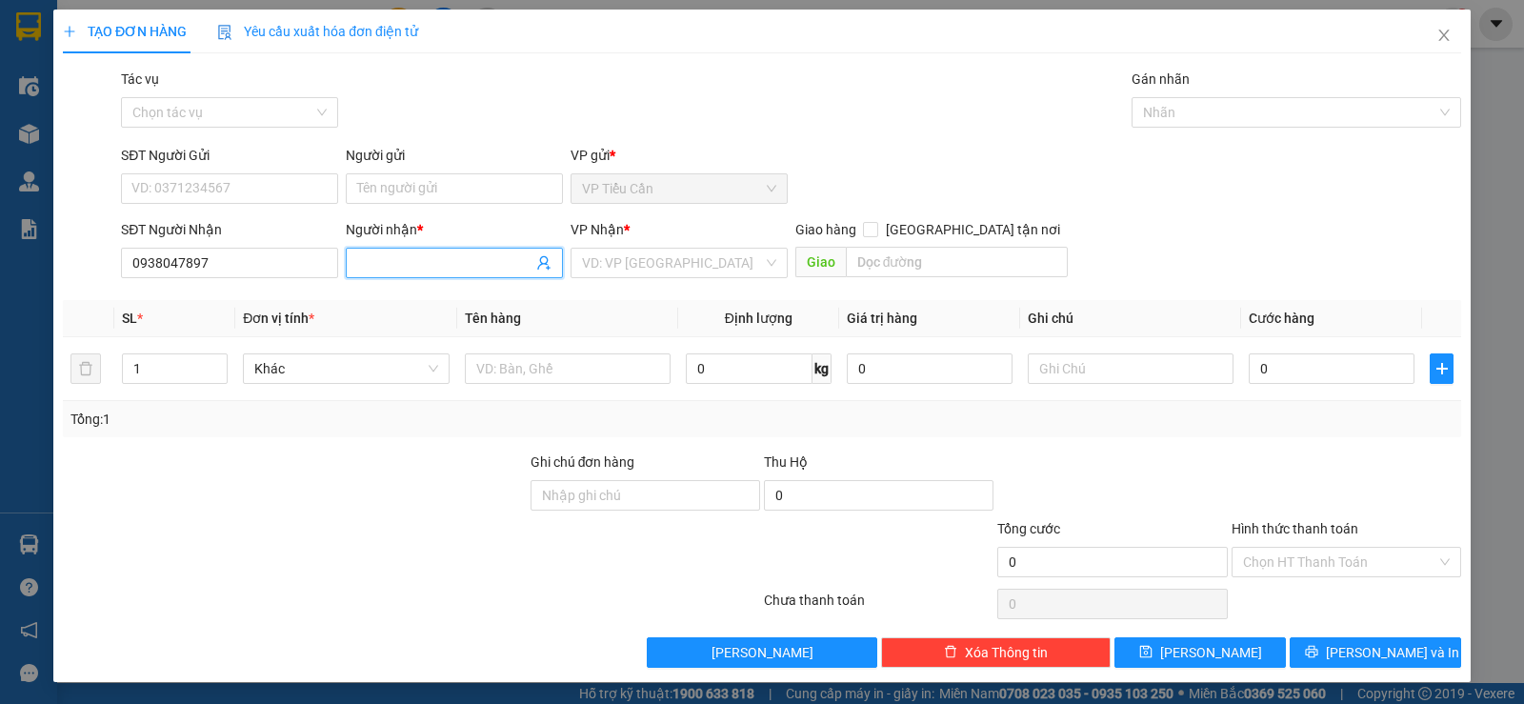
click at [389, 261] on input "Người nhận *" at bounding box center [444, 262] width 175 height 21
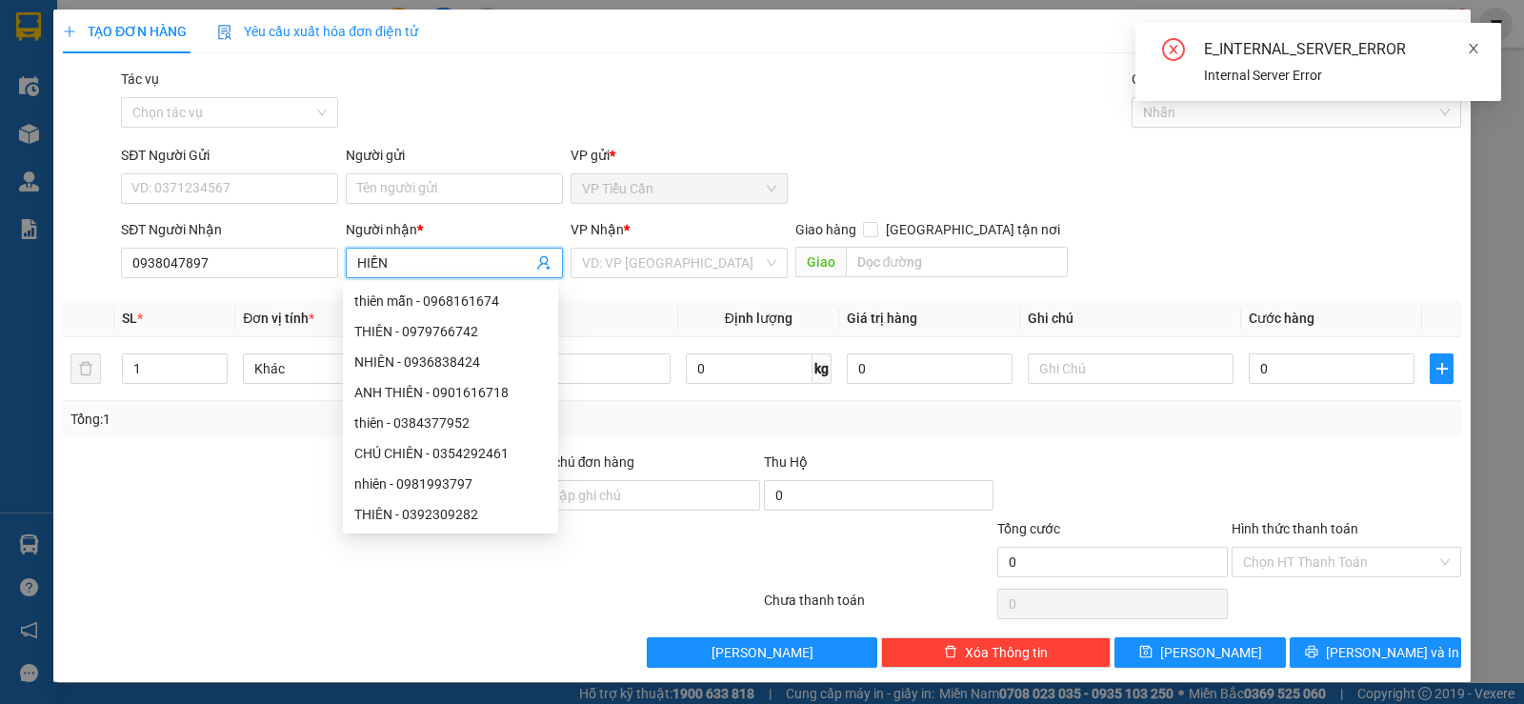
type input "HIỀN"
click at [1472, 49] on icon "close" at bounding box center [1474, 49] width 10 height 10
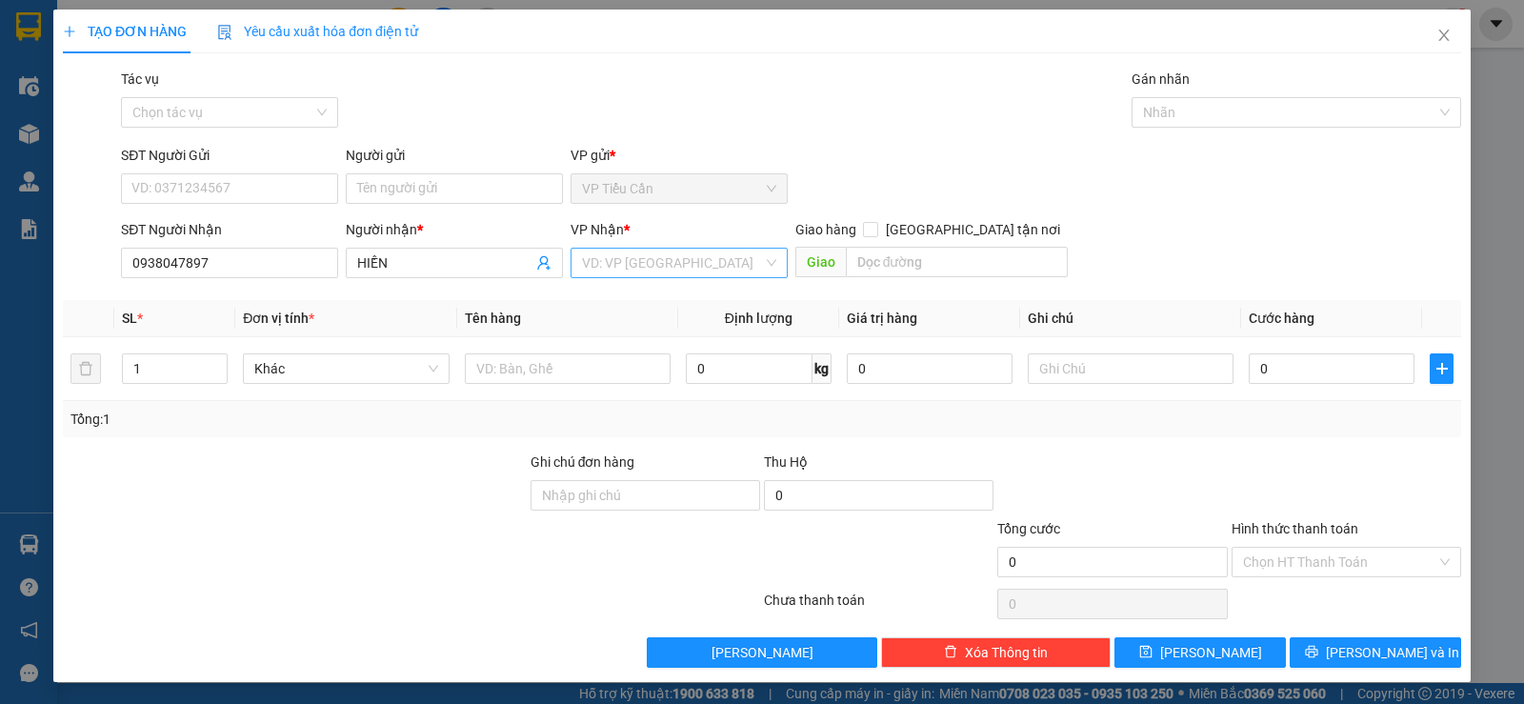
click at [598, 269] on input "search" at bounding box center [672, 263] width 181 height 29
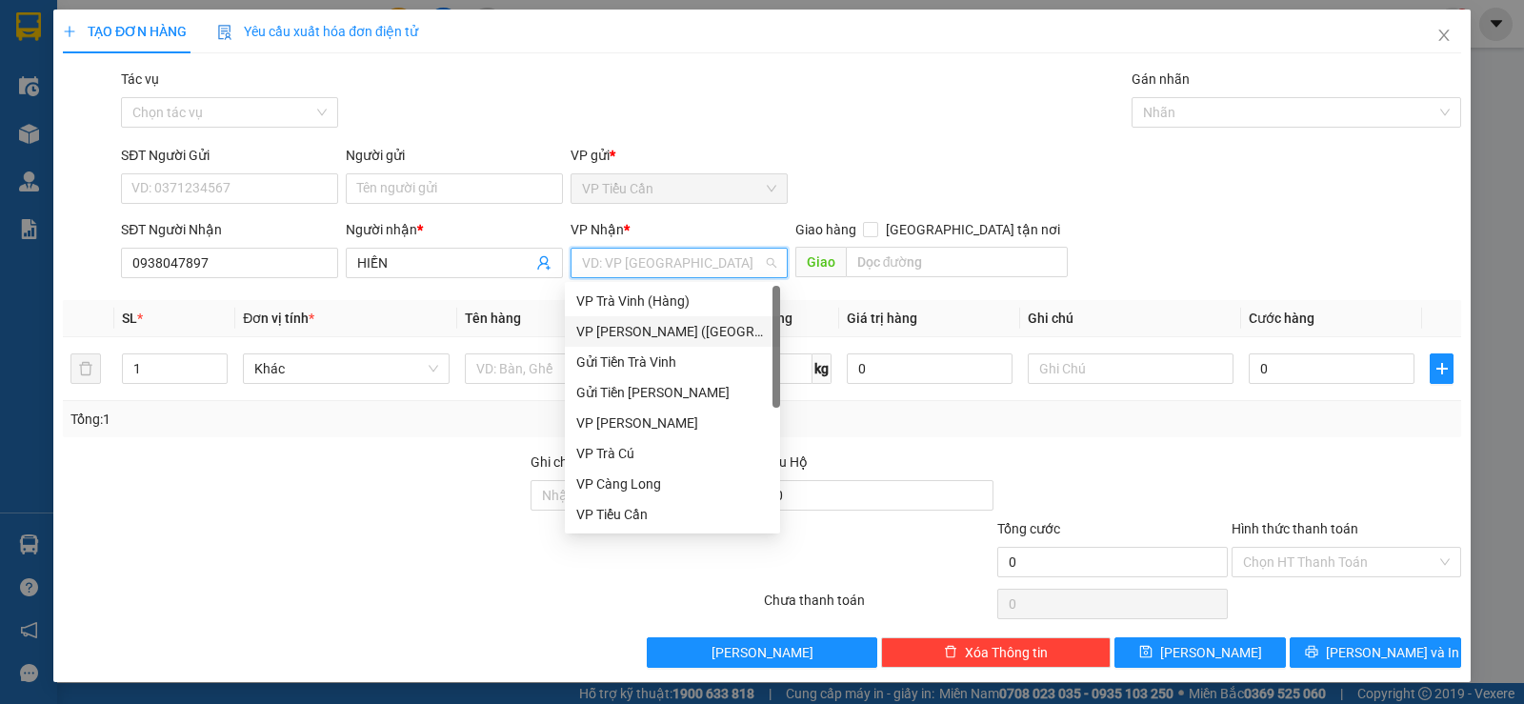
click at [637, 331] on div "VP [PERSON_NAME] ([GEOGRAPHIC_DATA])" at bounding box center [672, 331] width 192 height 21
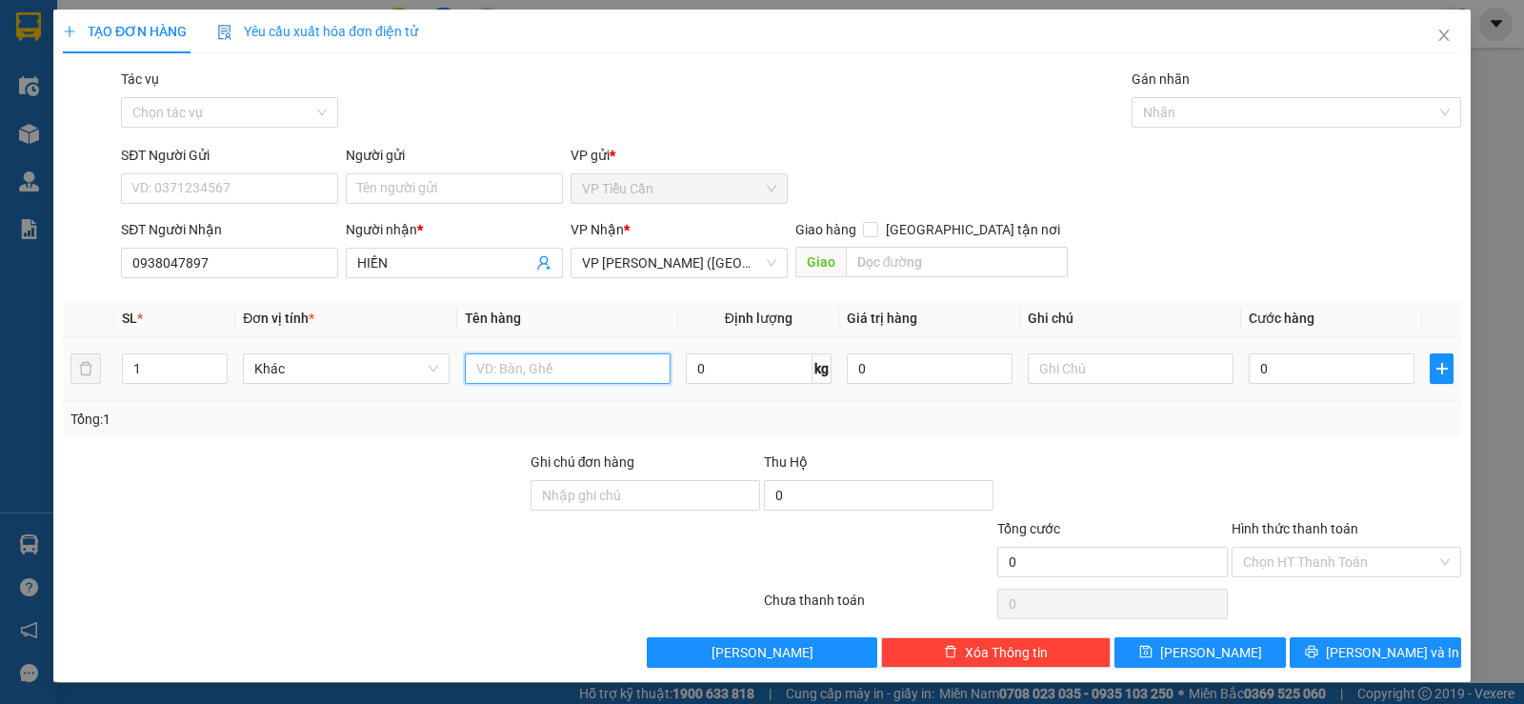
click at [475, 374] on input "text" at bounding box center [568, 368] width 206 height 30
type input "THÙNG MÚT KK"
click at [1056, 375] on input "text" at bounding box center [1131, 368] width 206 height 30
type input "K BAO HƯ"
click at [1249, 368] on input "0" at bounding box center [1332, 368] width 166 height 30
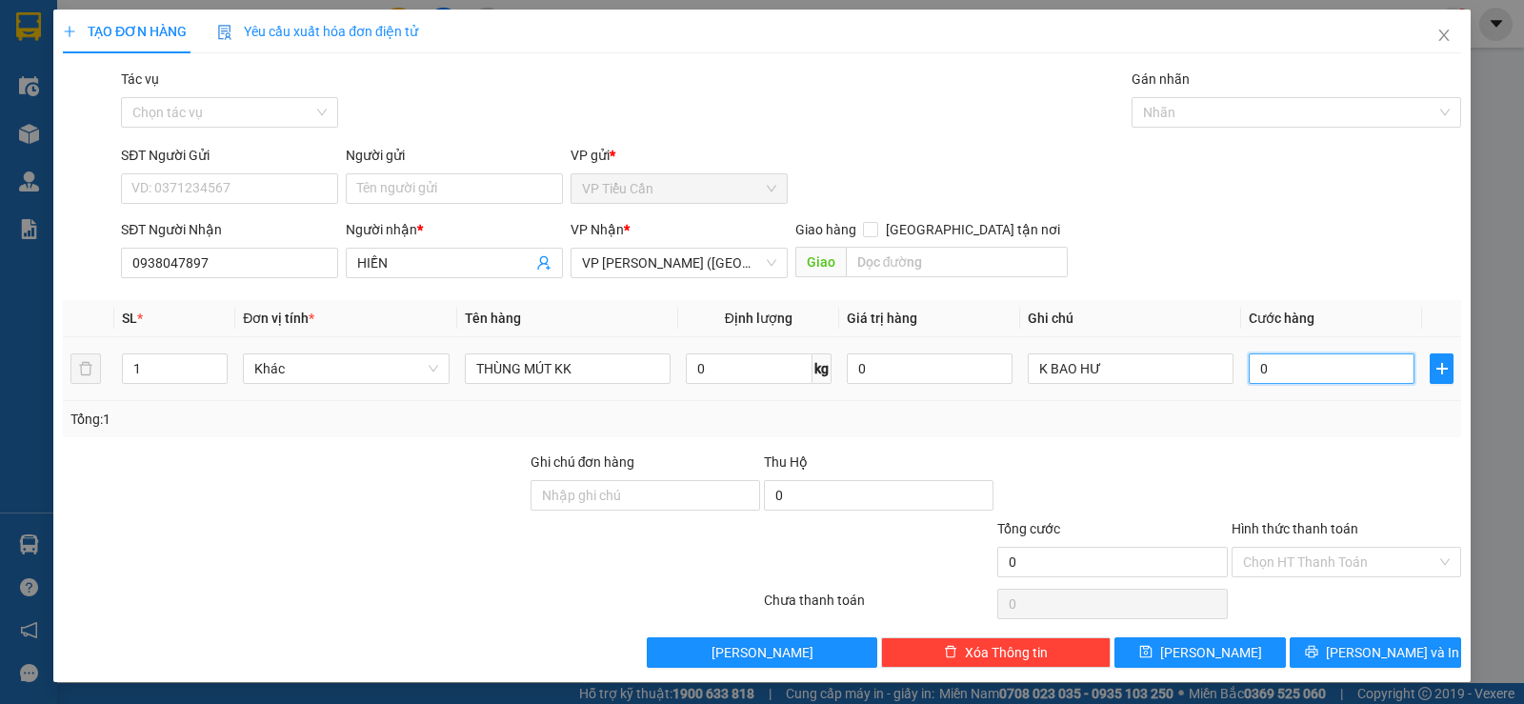
type input "4"
type input "40"
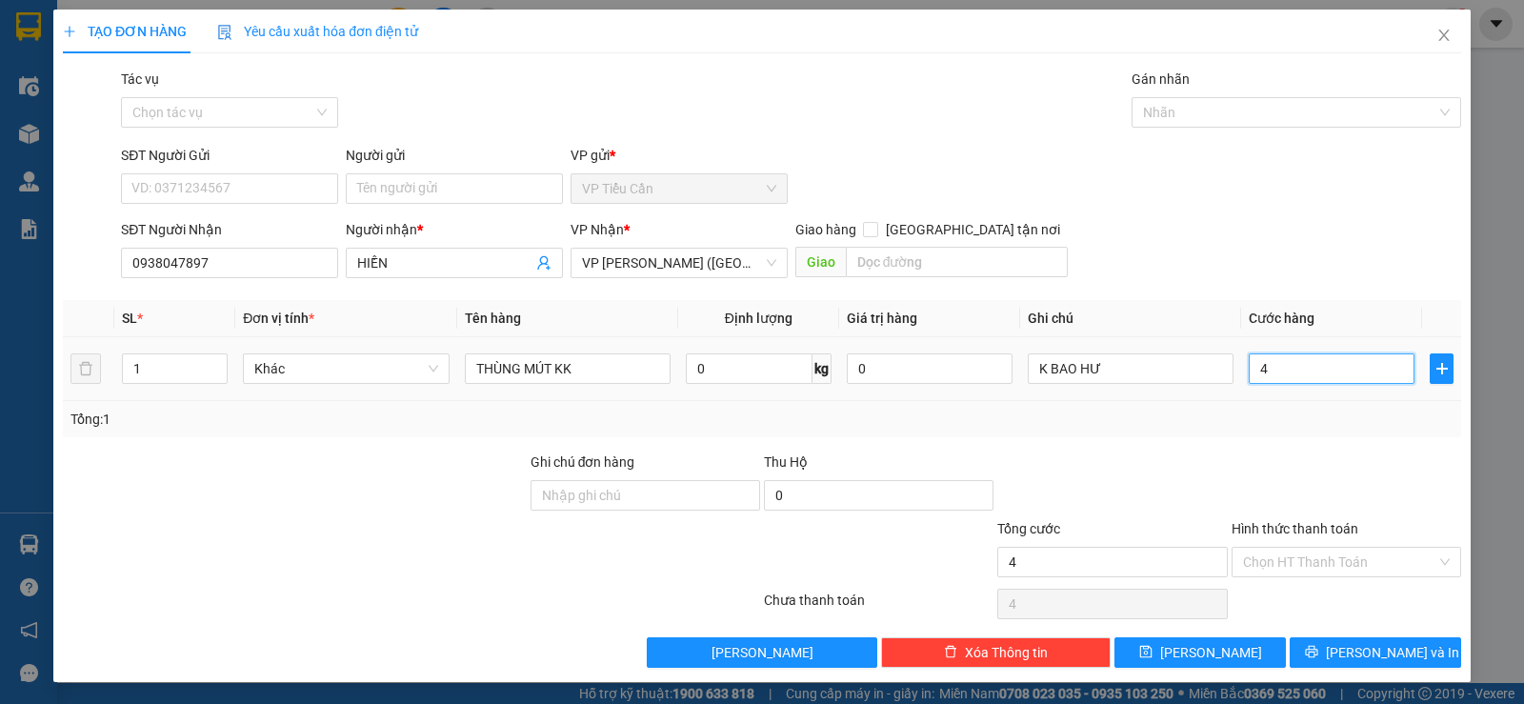
type input "40"
type input "40.000"
click at [1198, 473] on div at bounding box center [1111, 484] width 233 height 67
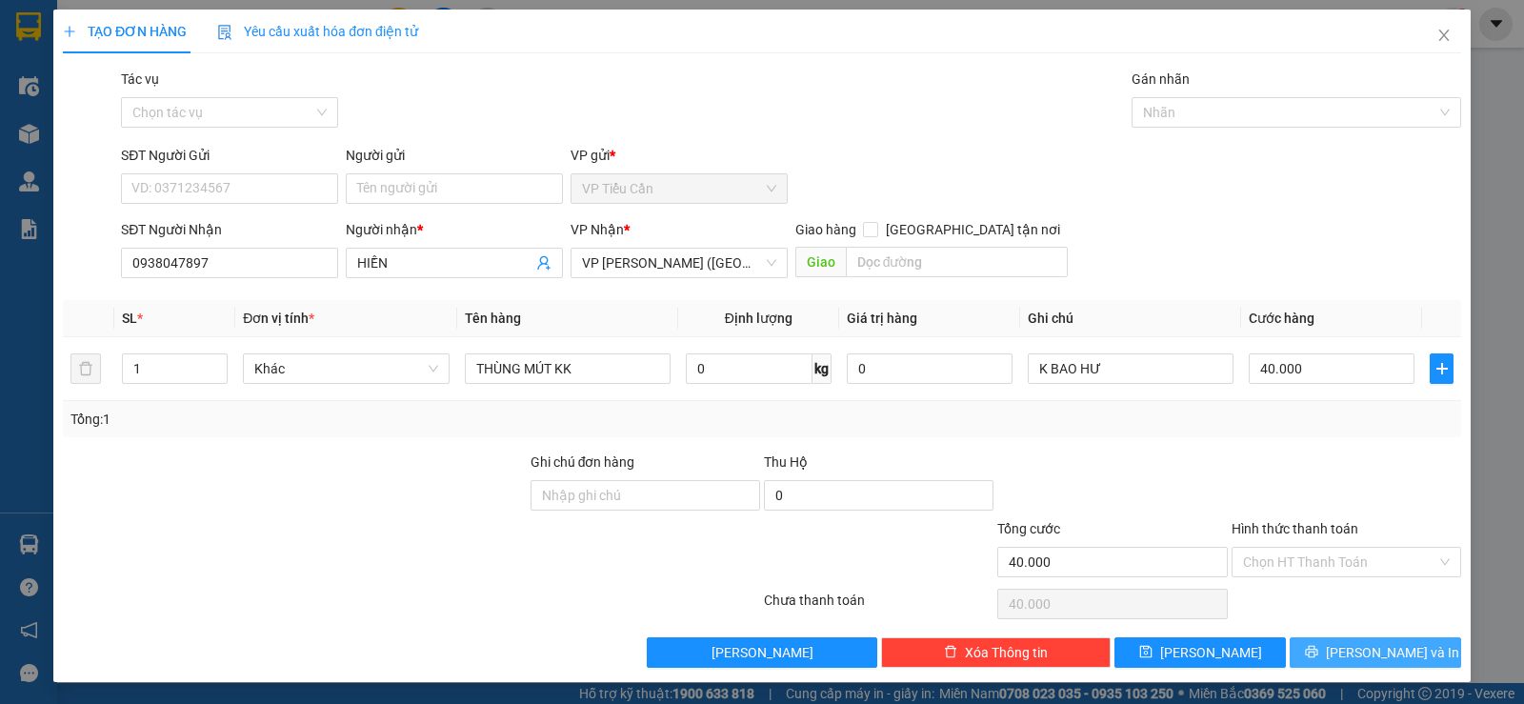
click at [1402, 660] on button "[PERSON_NAME] và In" at bounding box center [1375, 652] width 171 height 30
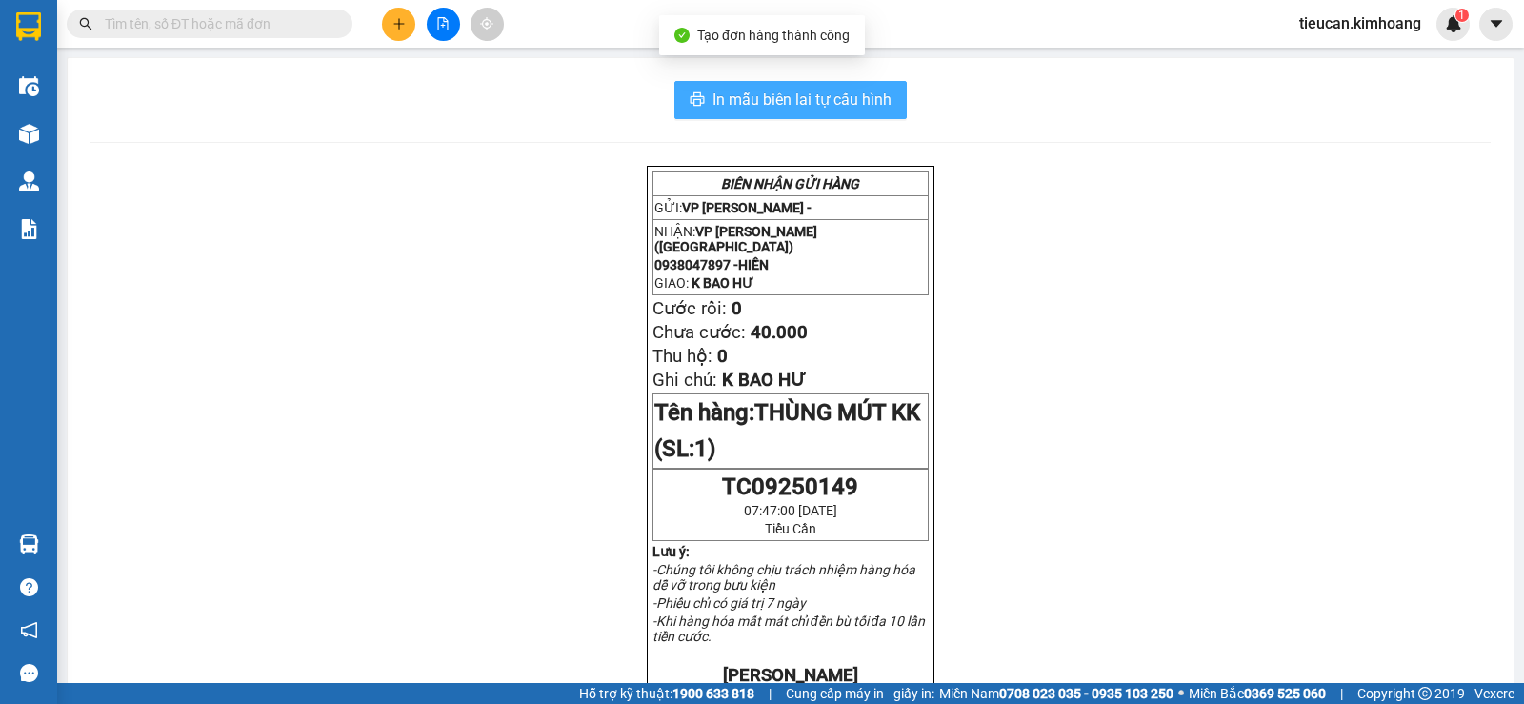
click at [859, 105] on span "In mẫu biên lai tự cấu hình" at bounding box center [801, 100] width 179 height 24
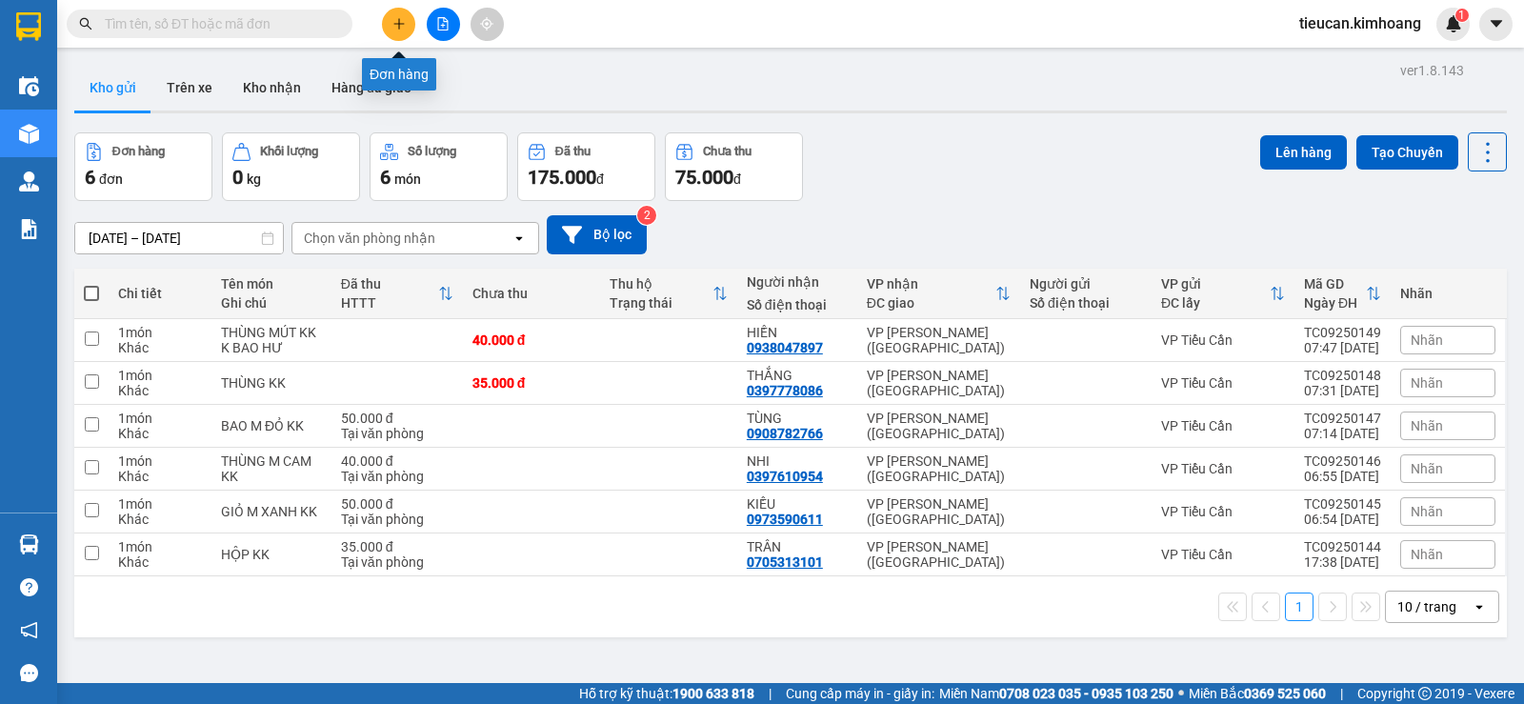
click at [392, 27] on icon "plus" at bounding box center [398, 23] width 13 height 13
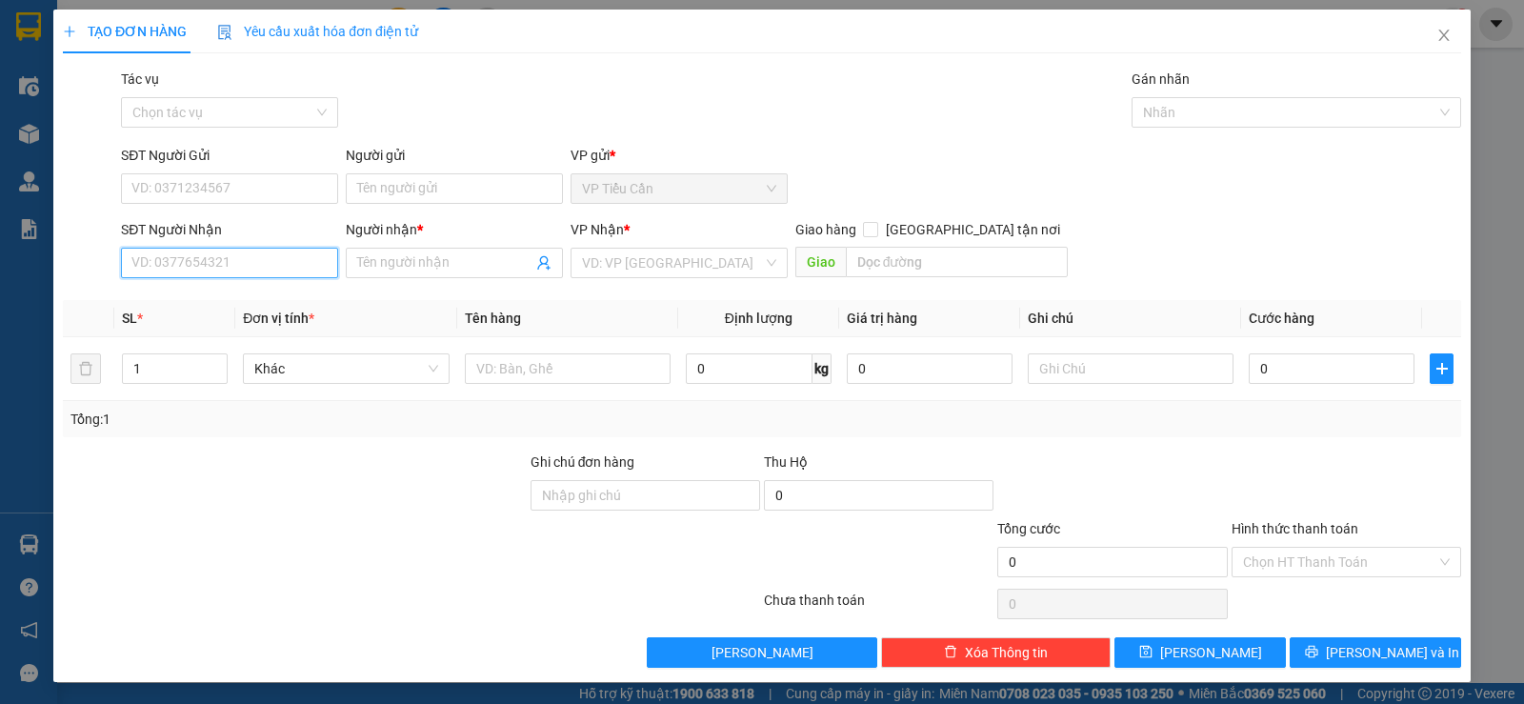
click at [225, 266] on input "SĐT Người Nhận" at bounding box center [229, 263] width 217 height 30
click at [225, 290] on div "0909288828 - anh tài" at bounding box center [227, 301] width 215 height 30
type input "0909288828"
type input "anh tài"
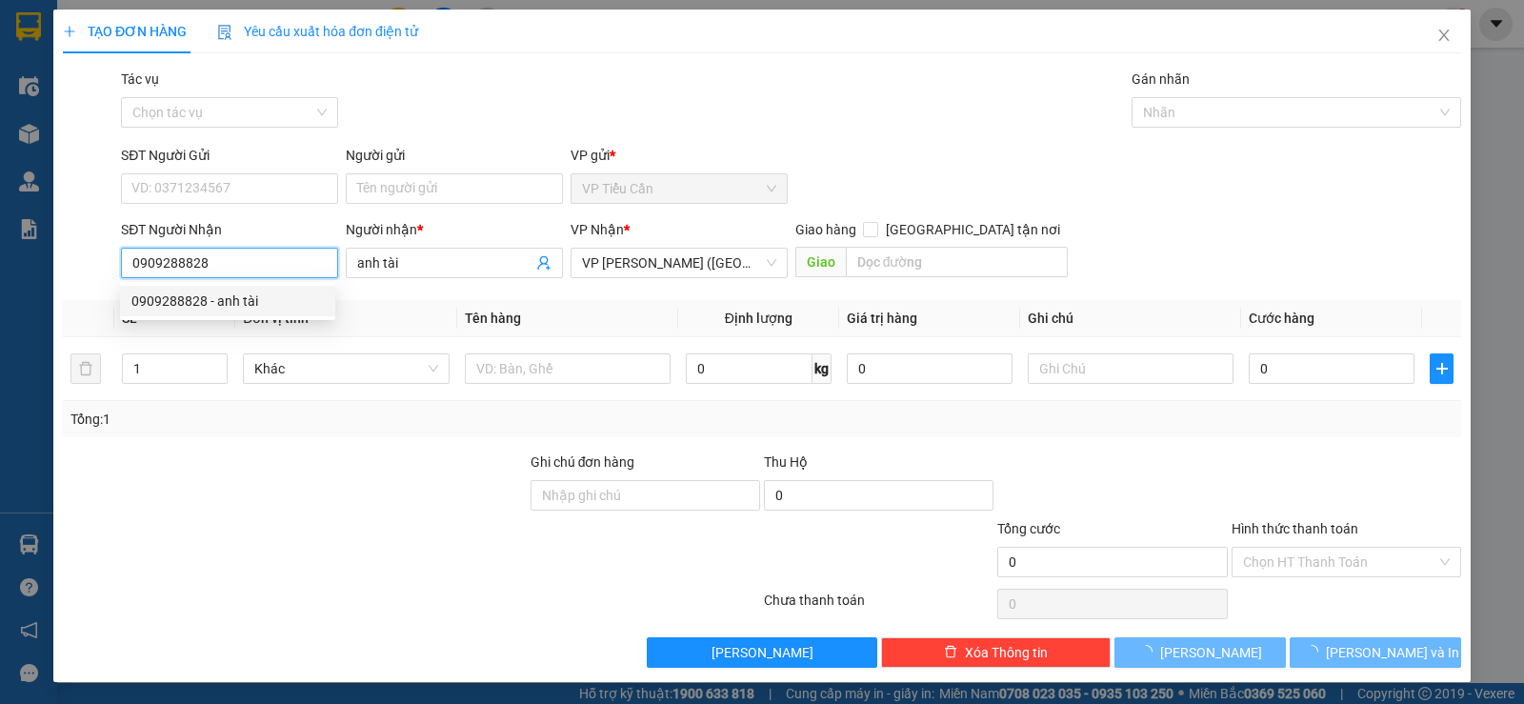
type input "35.000"
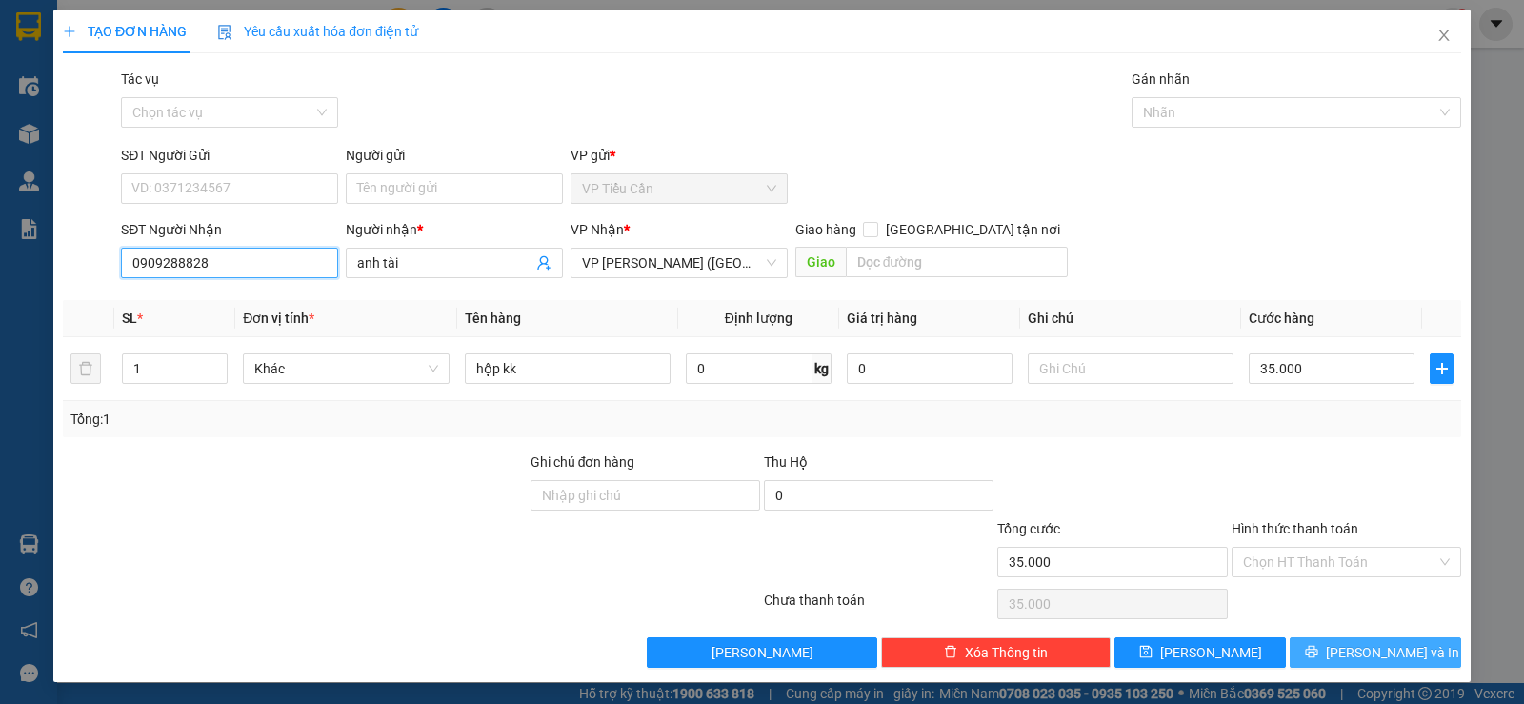
type input "0909288828"
click at [1391, 643] on span "[PERSON_NAME] và In" at bounding box center [1392, 652] width 133 height 21
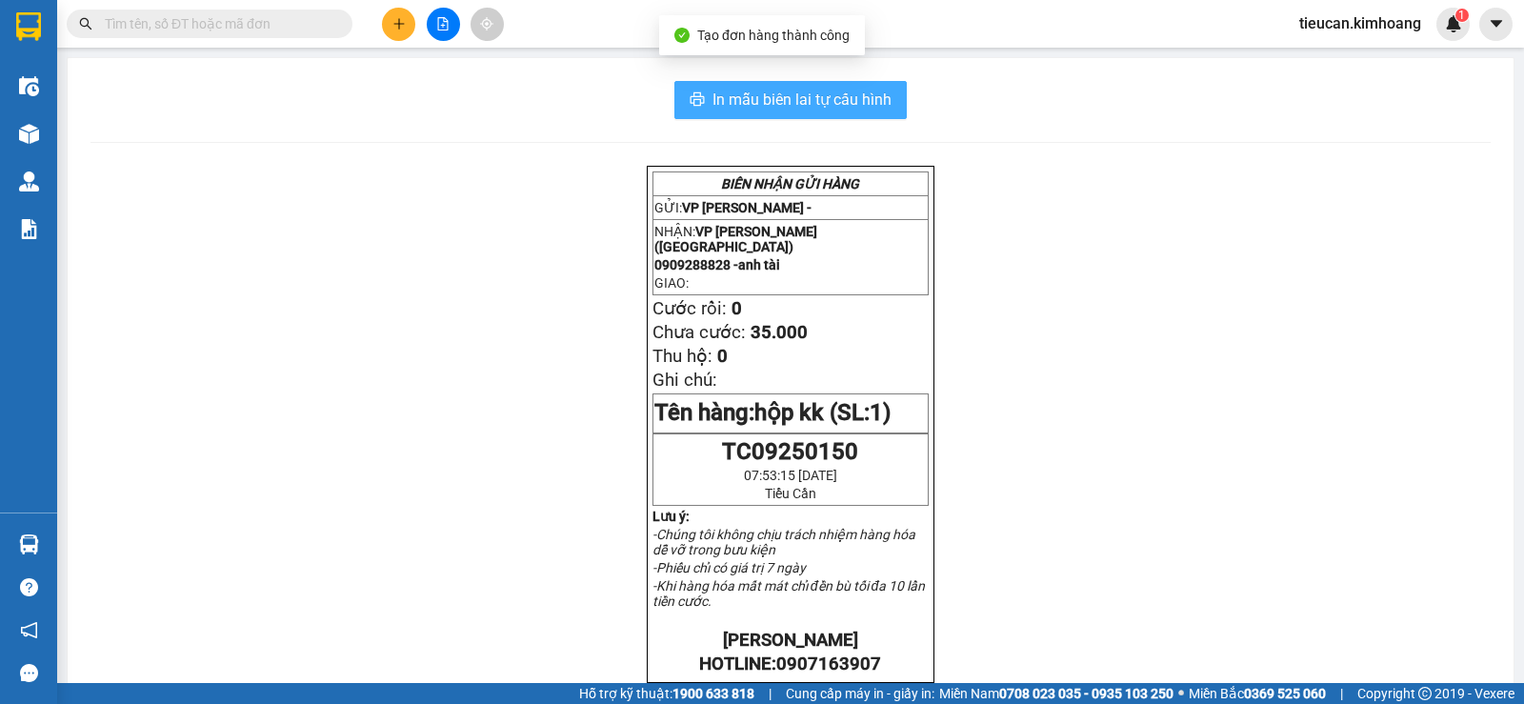
click at [866, 92] on span "In mẫu biên lai tự cấu hình" at bounding box center [801, 100] width 179 height 24
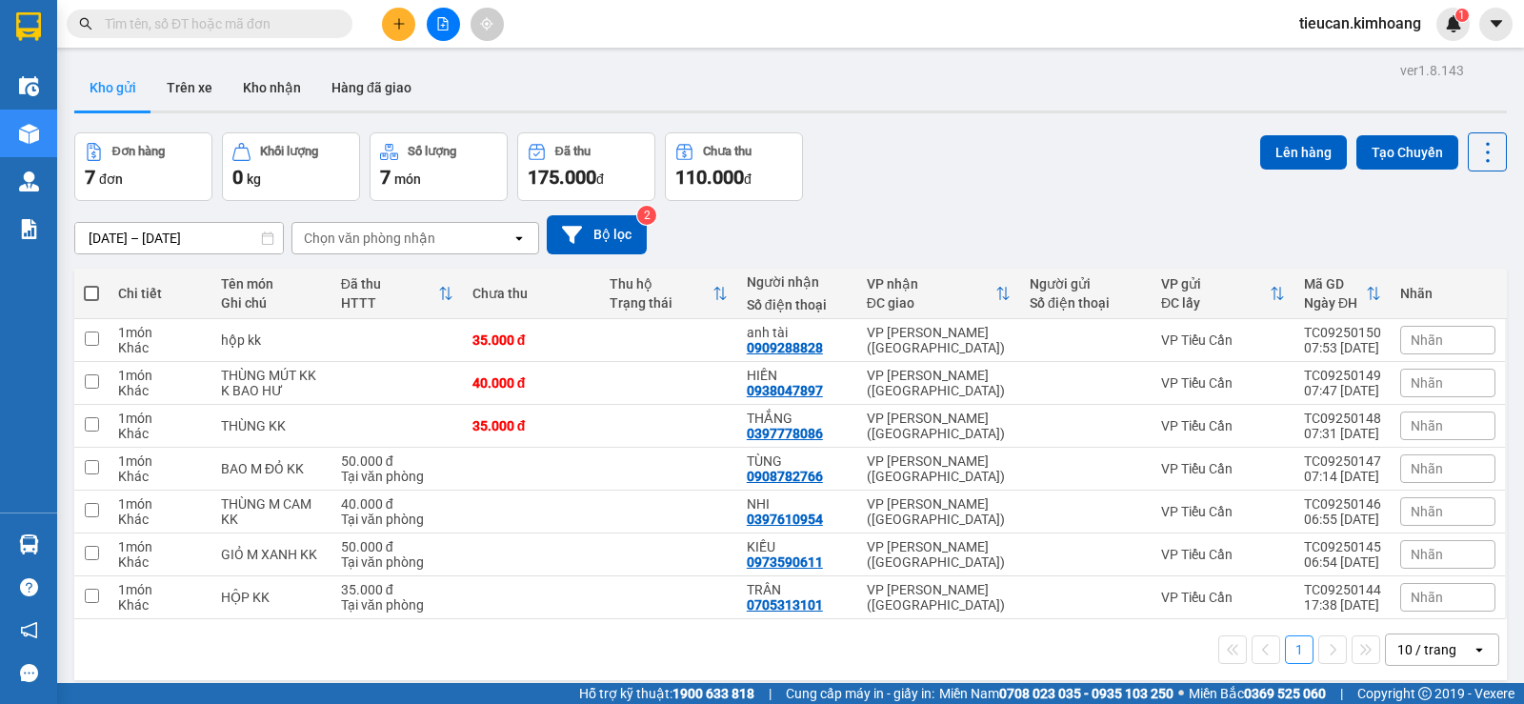
click at [88, 293] on span at bounding box center [91, 293] width 15 height 15
click at [91, 284] on input "checkbox" at bounding box center [91, 284] width 0 height 0
checkbox input "true"
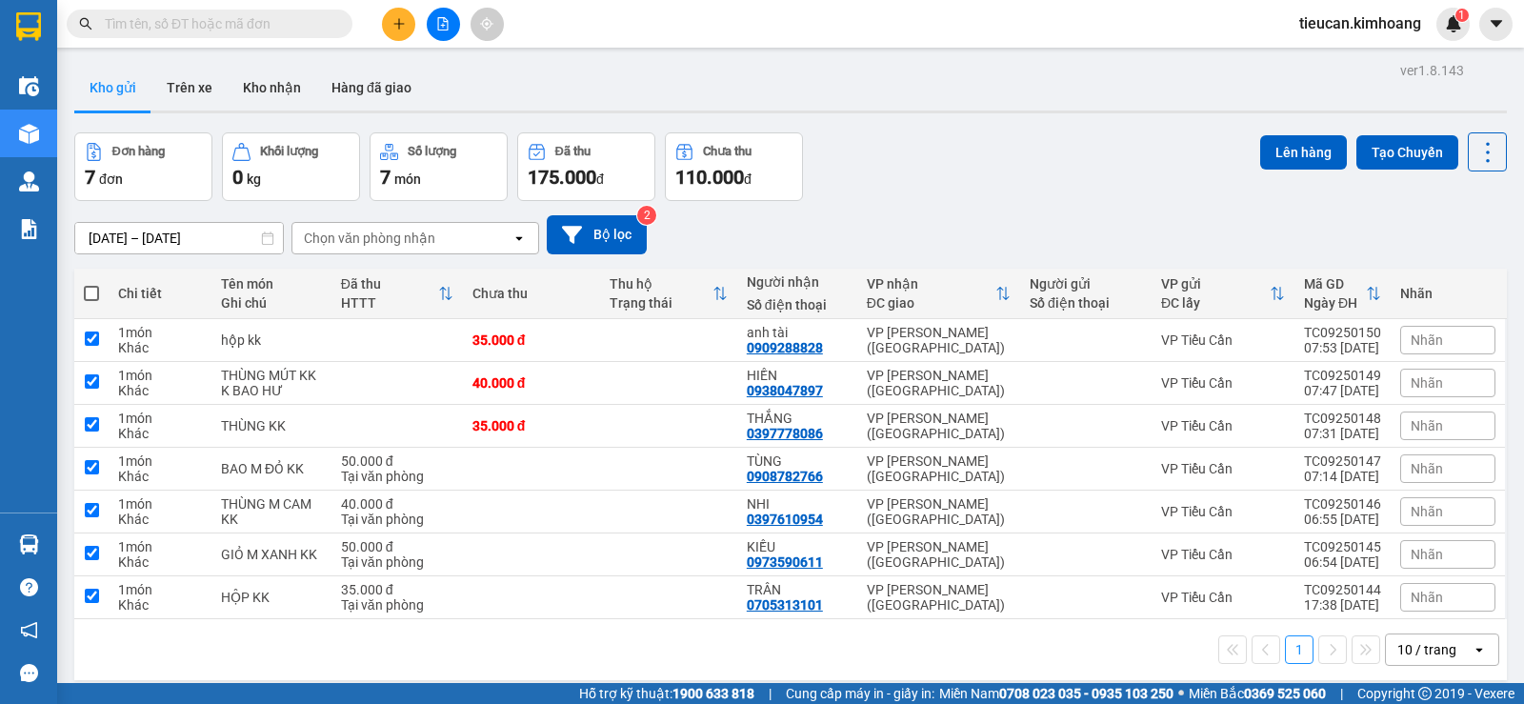
checkbox input "true"
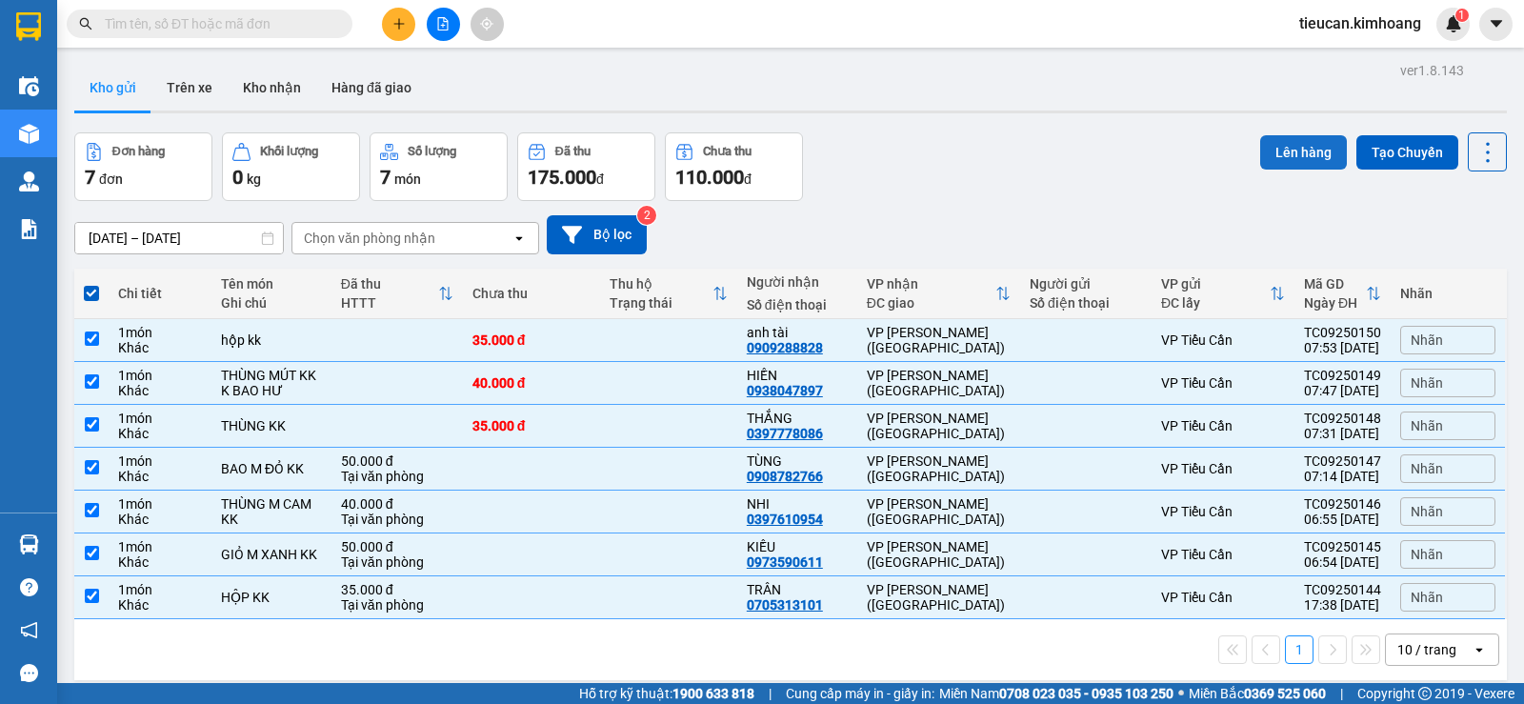
click at [1275, 155] on button "Lên hàng" at bounding box center [1303, 152] width 87 height 34
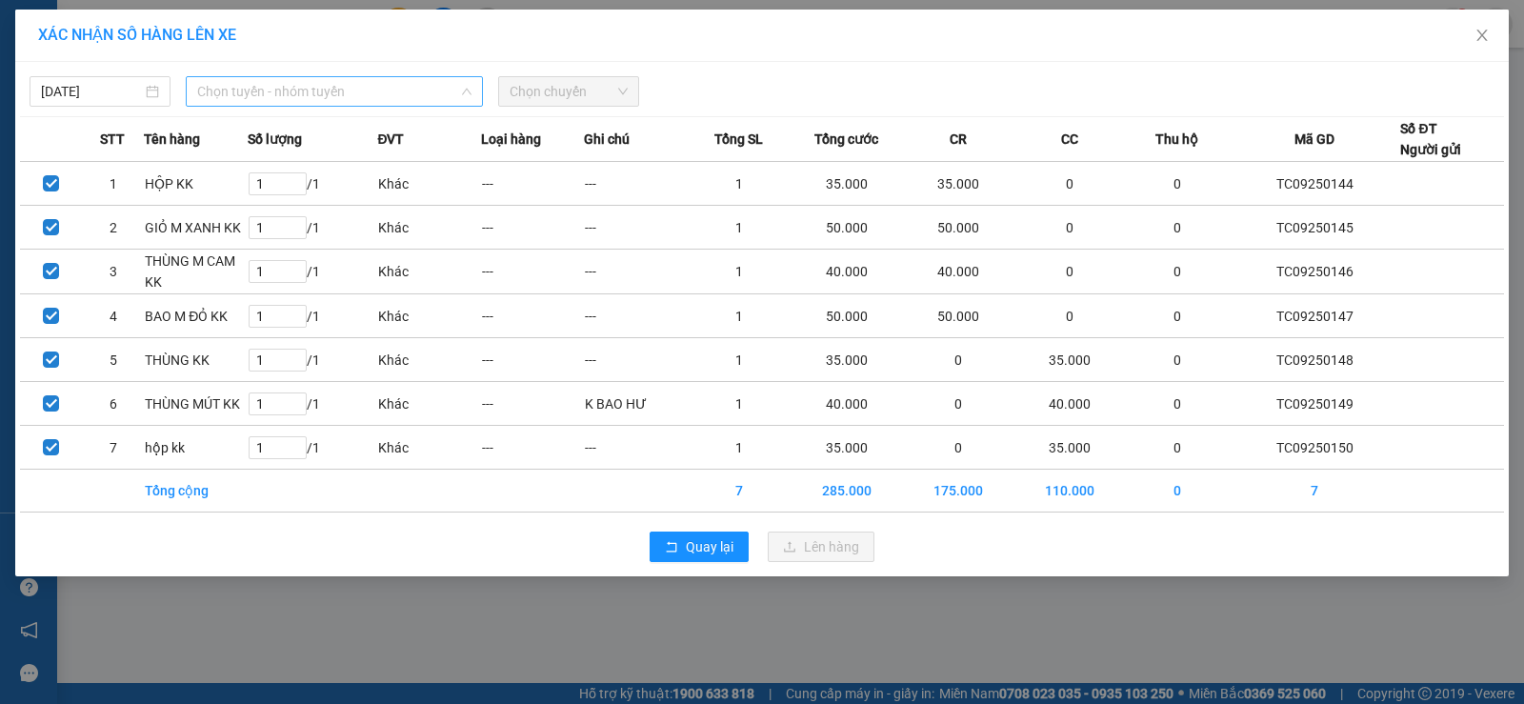
click at [266, 89] on span "Chọn tuyến - nhóm tuyến" at bounding box center [334, 91] width 274 height 29
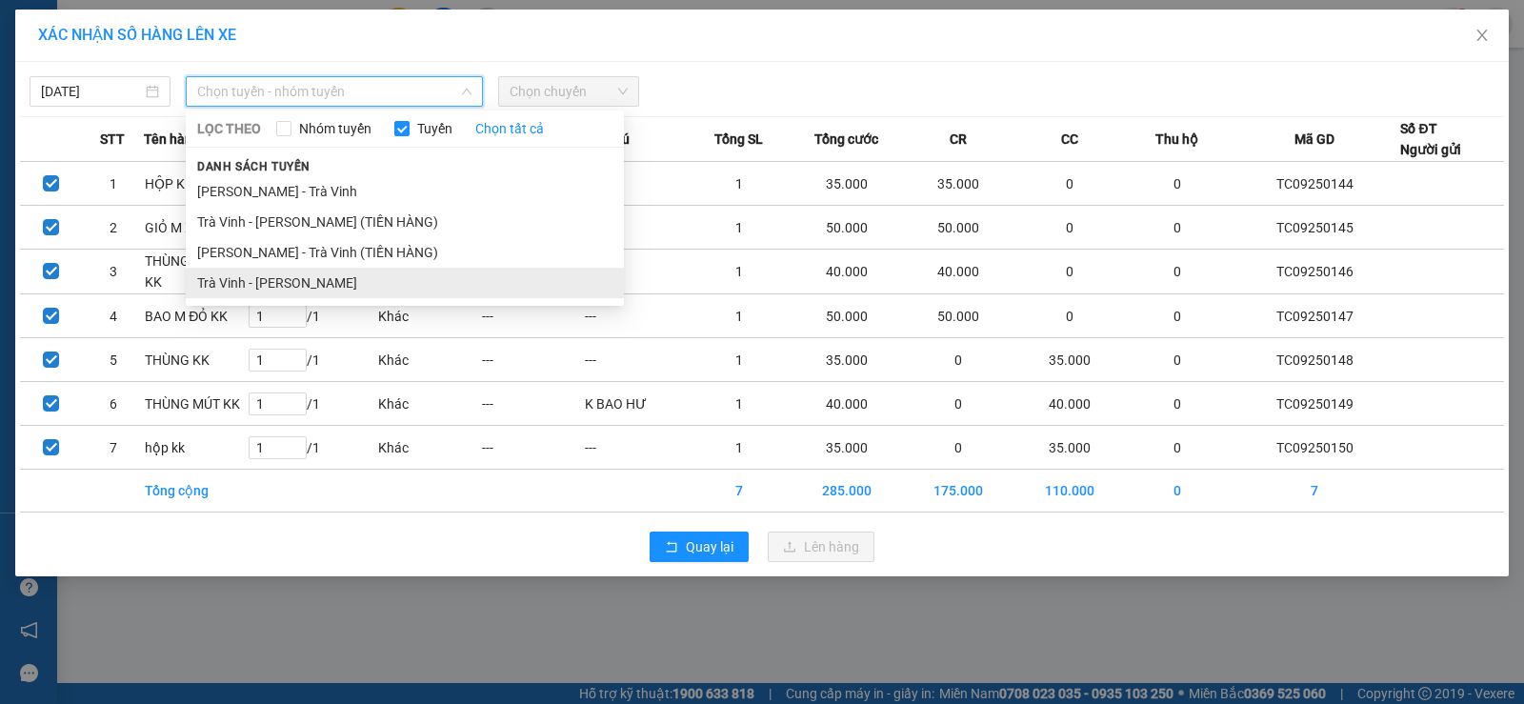
click at [325, 283] on li "Trà Vinh - [PERSON_NAME]" at bounding box center [405, 283] width 438 height 30
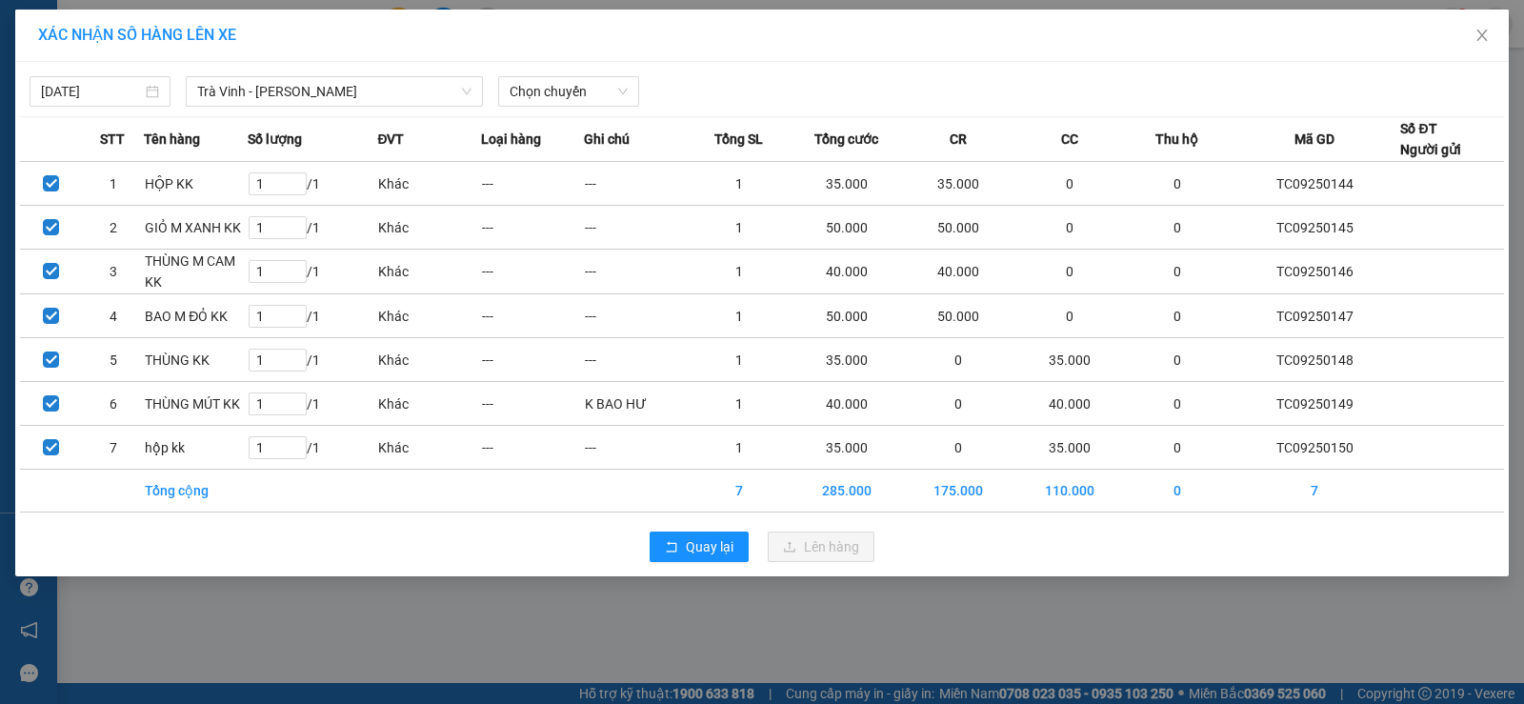
click at [1397, 79] on div "[DATE] Trà Vinh - [GEOGRAPHIC_DATA] LỌC THEO Nhóm tuyến Tuyến Chọn tất cả Danh …" at bounding box center [762, 87] width 1484 height 40
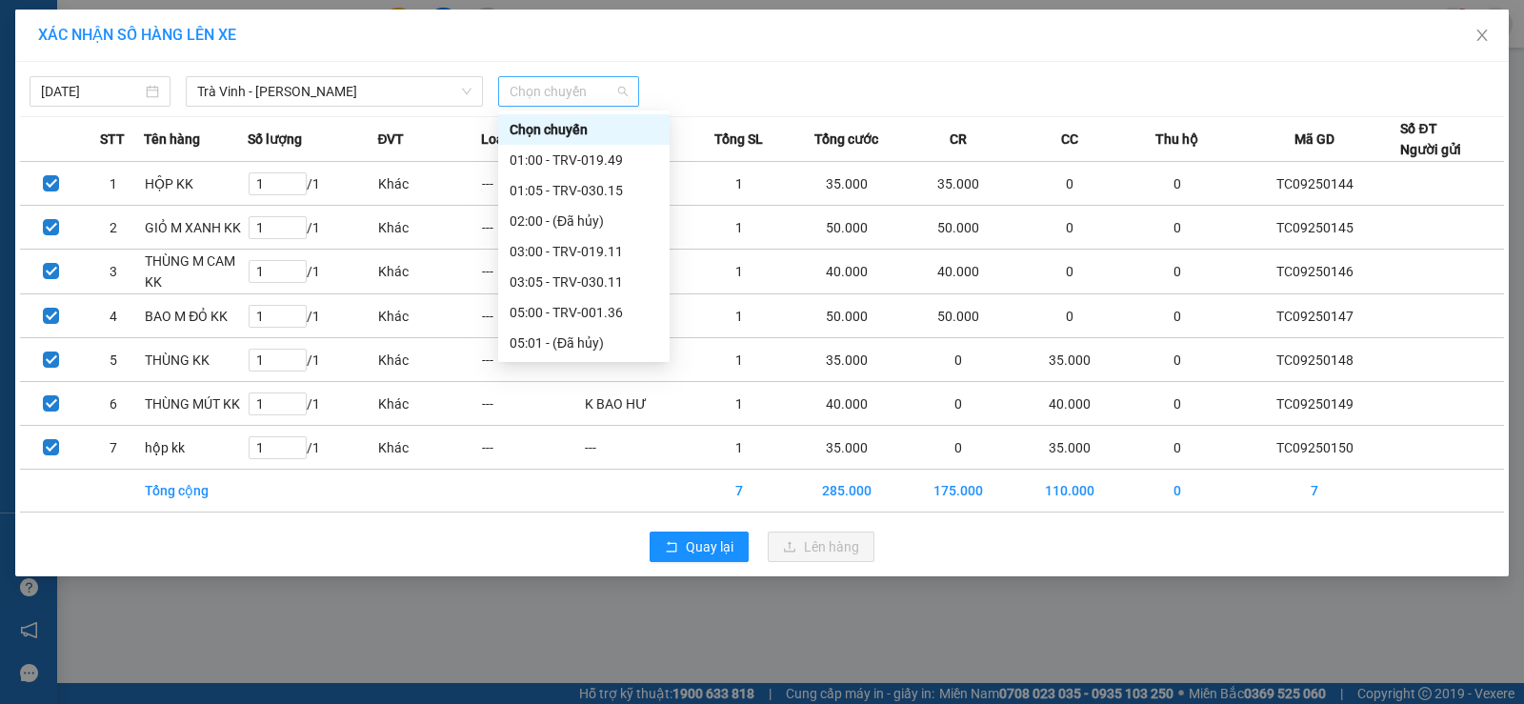
click at [571, 85] on span "Chọn chuyến" at bounding box center [569, 91] width 118 height 29
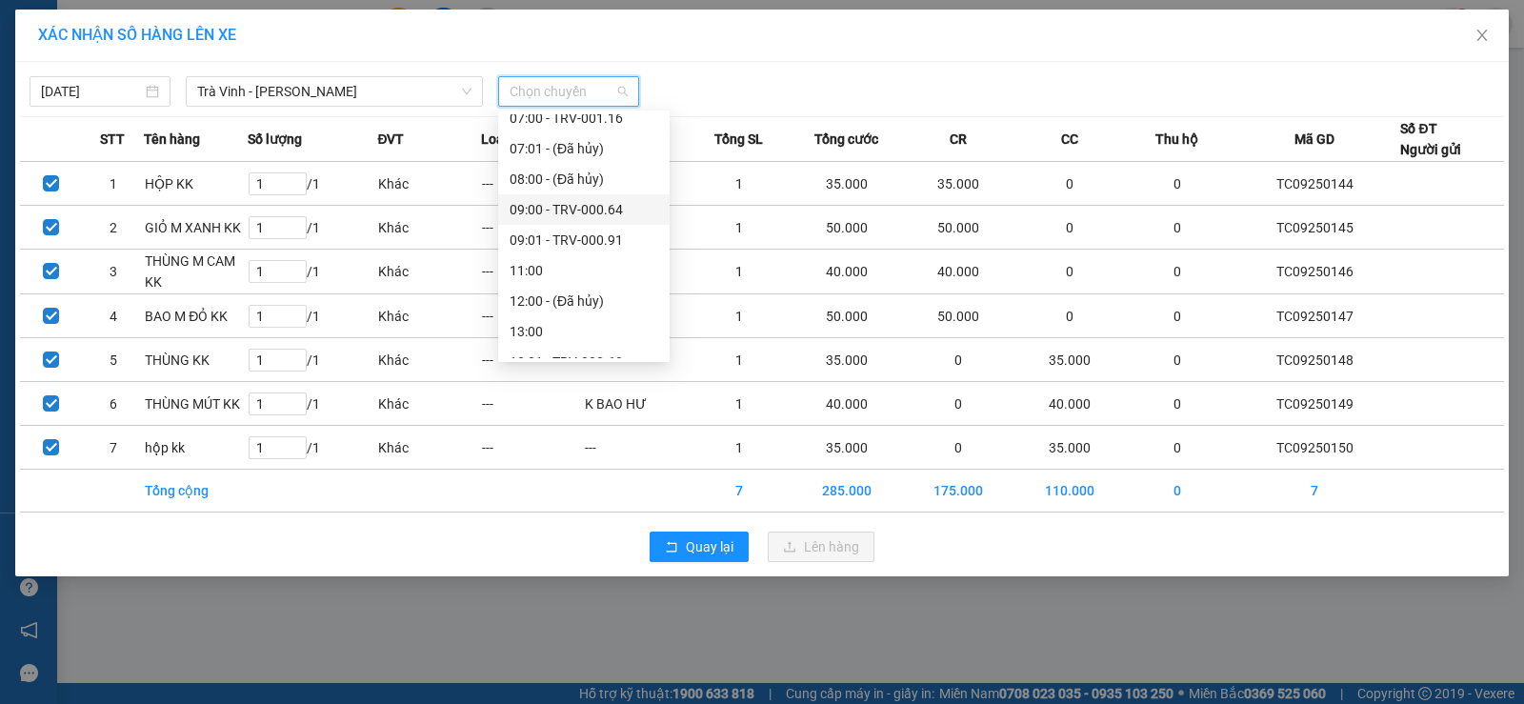
click at [522, 203] on div "09:00 - TRV-000.64" at bounding box center [584, 209] width 149 height 21
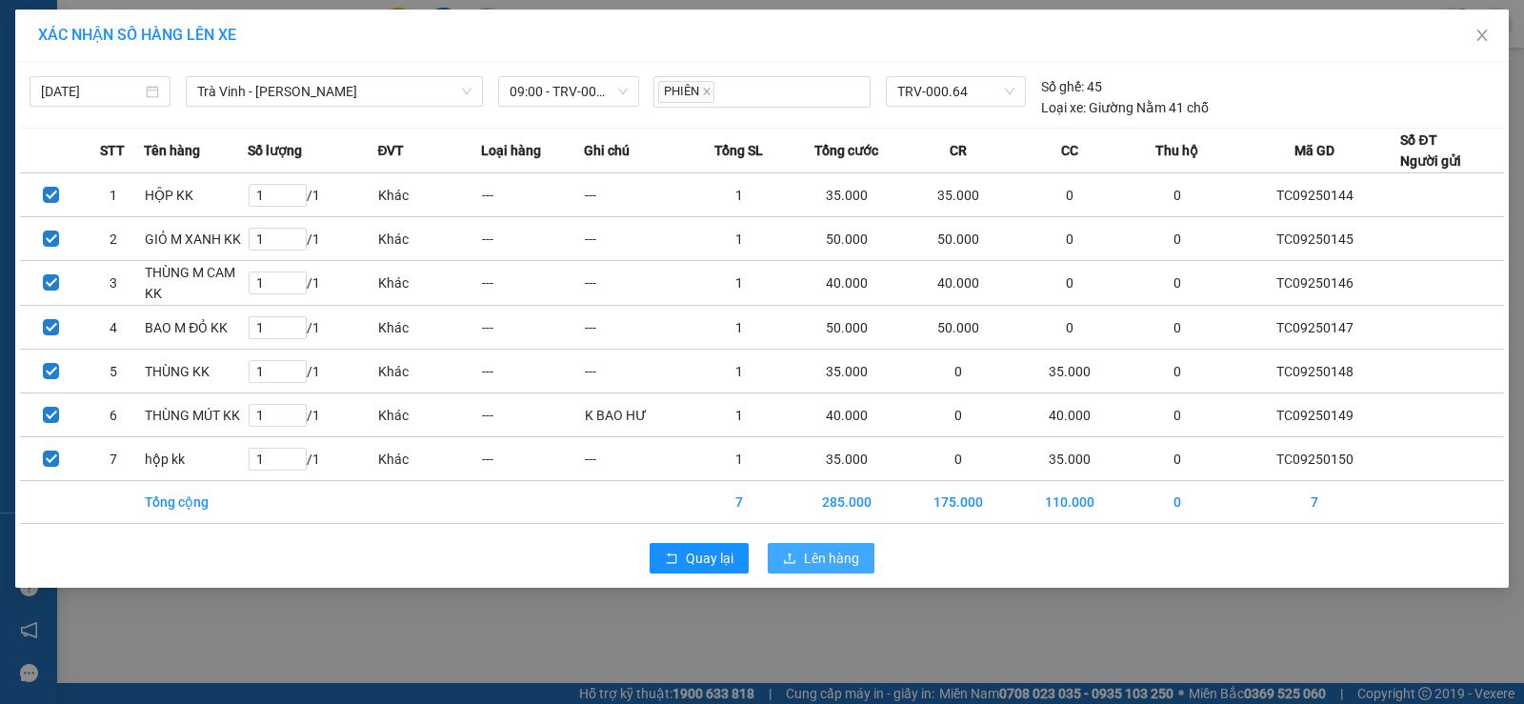
click at [827, 553] on span "Lên hàng" at bounding box center [831, 558] width 55 height 21
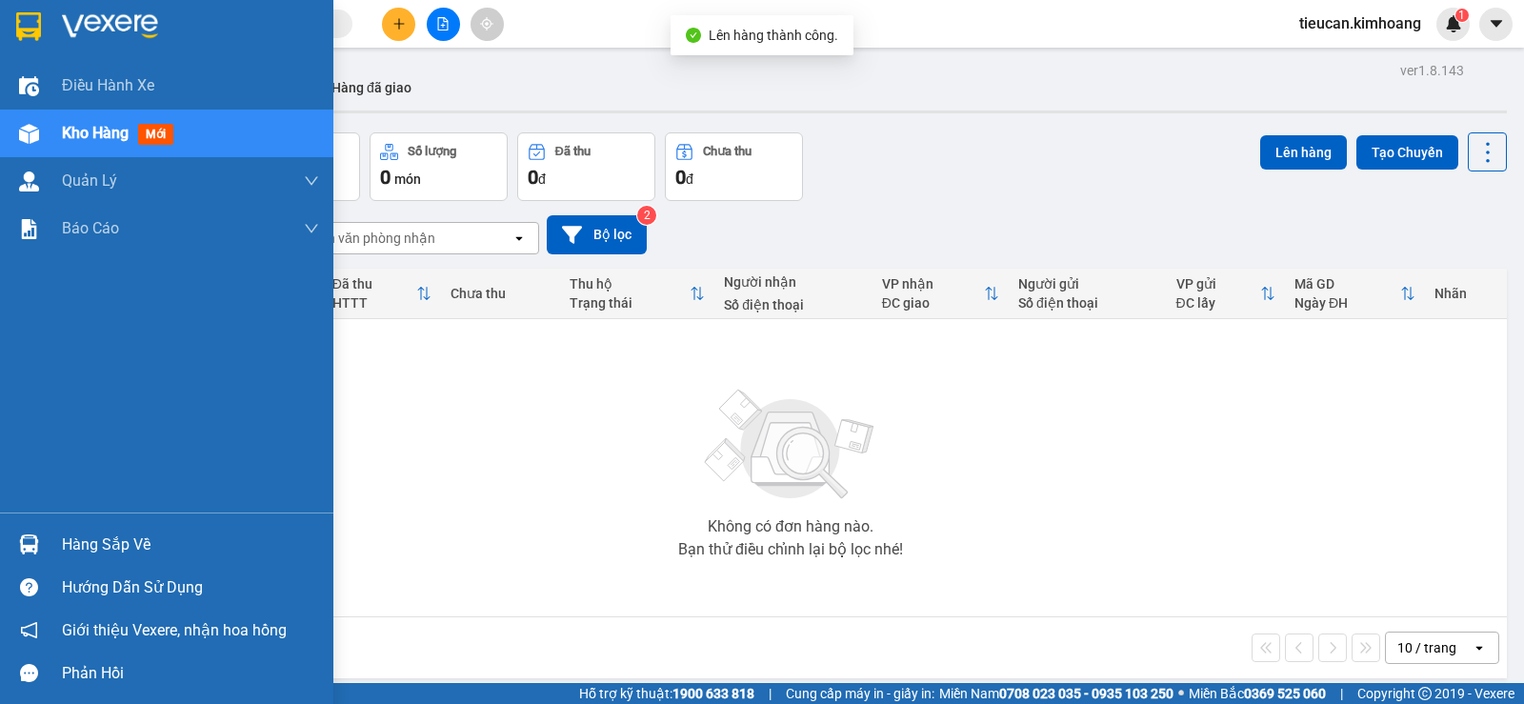
click at [53, 547] on div "Hàng sắp về" at bounding box center [166, 544] width 333 height 43
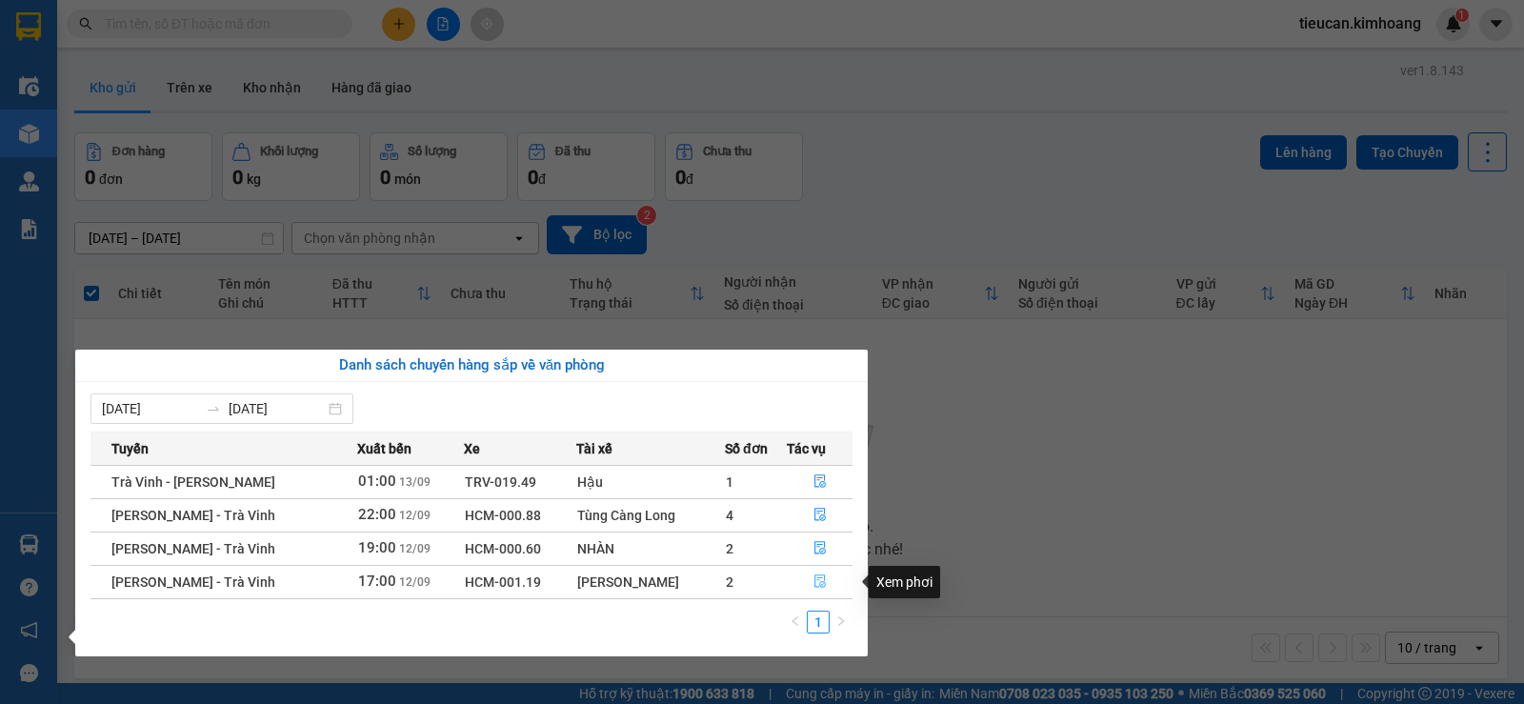
click at [820, 575] on icon "file-done" at bounding box center [819, 581] width 11 height 13
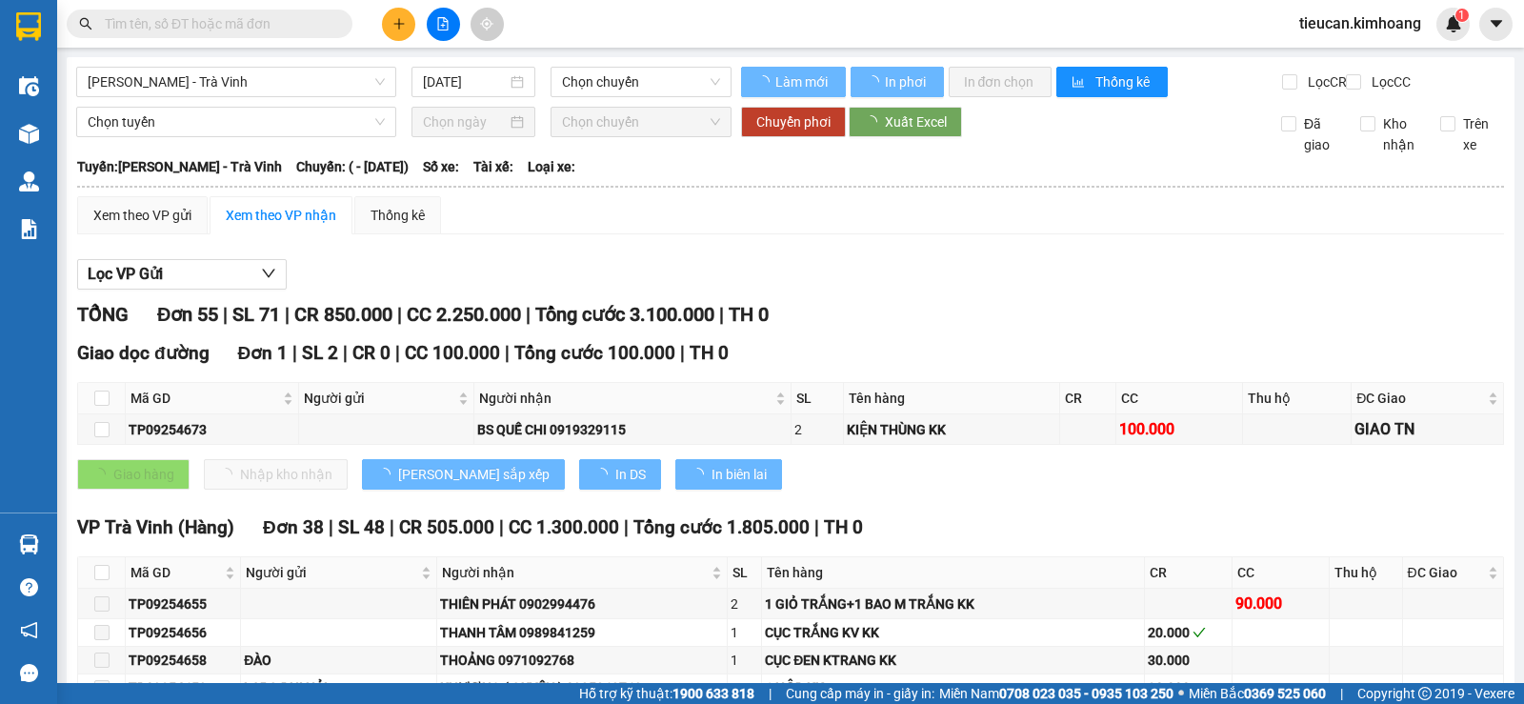
type input "[DATE]"
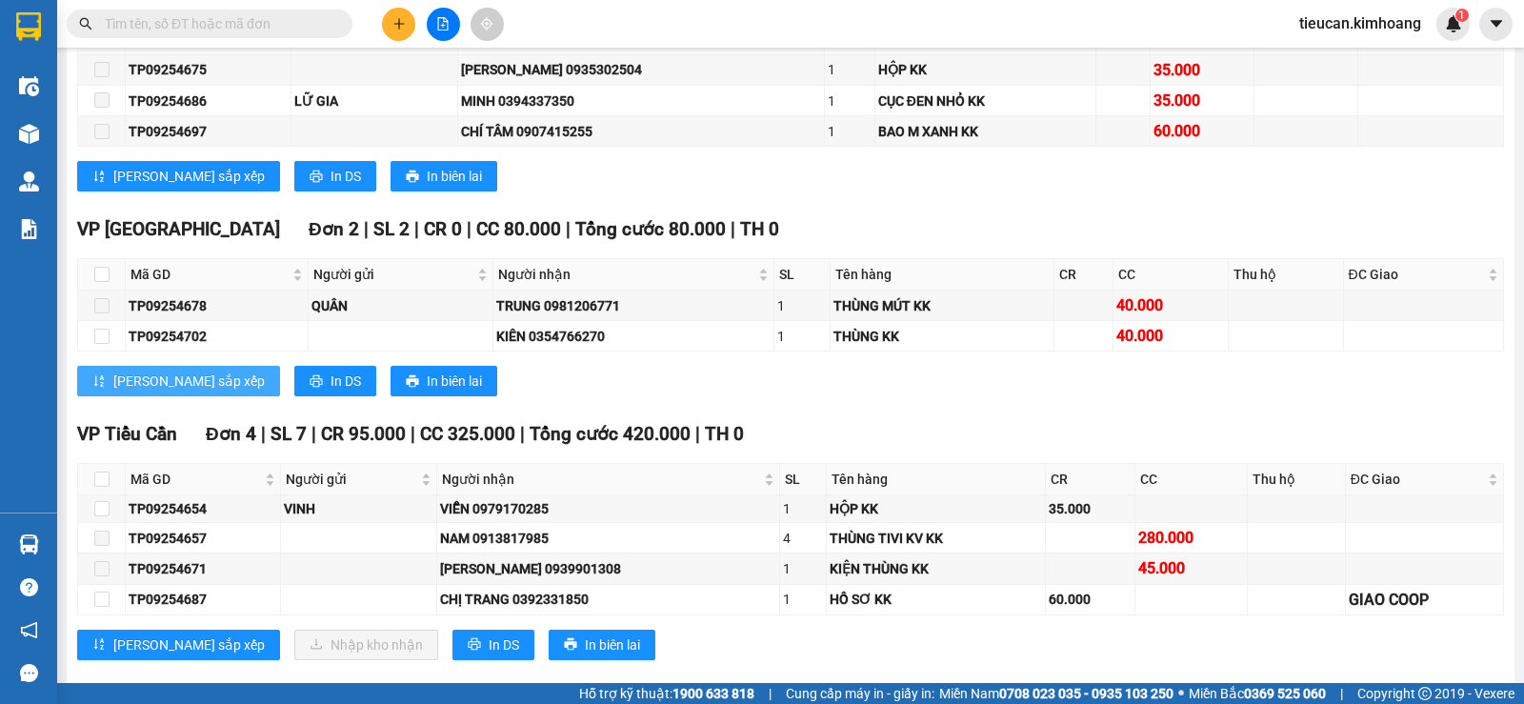
scroll to position [1905, 0]
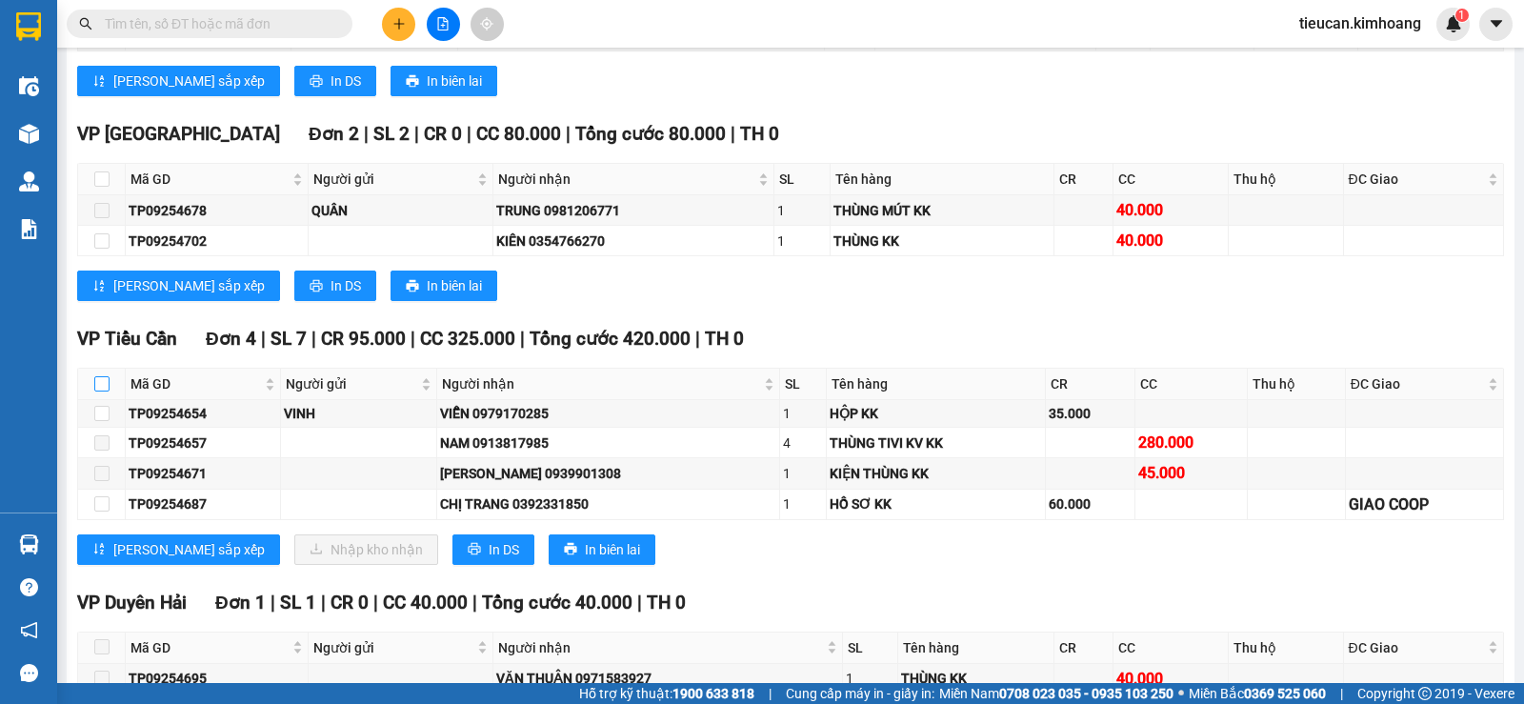
click at [97, 391] on input "checkbox" at bounding box center [101, 383] width 15 height 15
checkbox input "true"
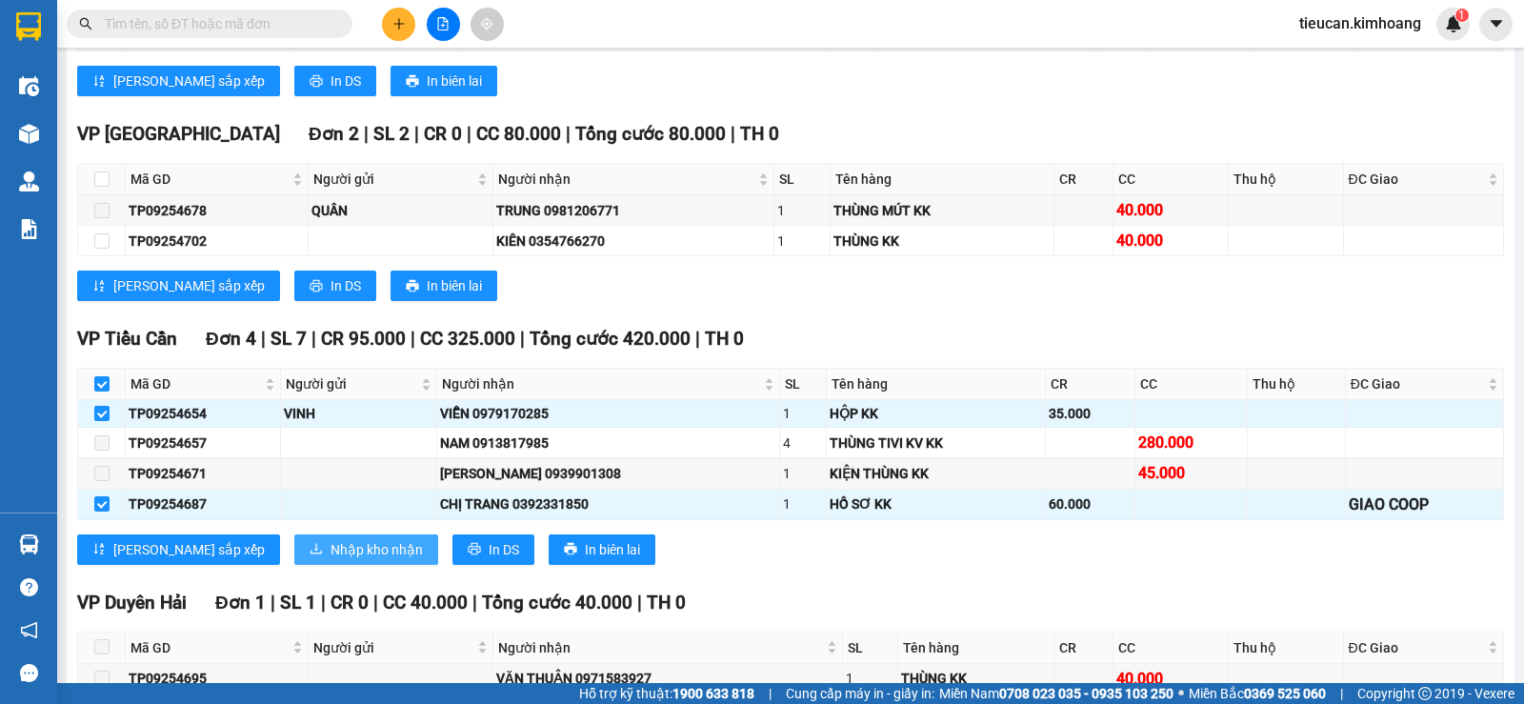
click at [330, 557] on span "Nhập kho nhận" at bounding box center [376, 549] width 92 height 21
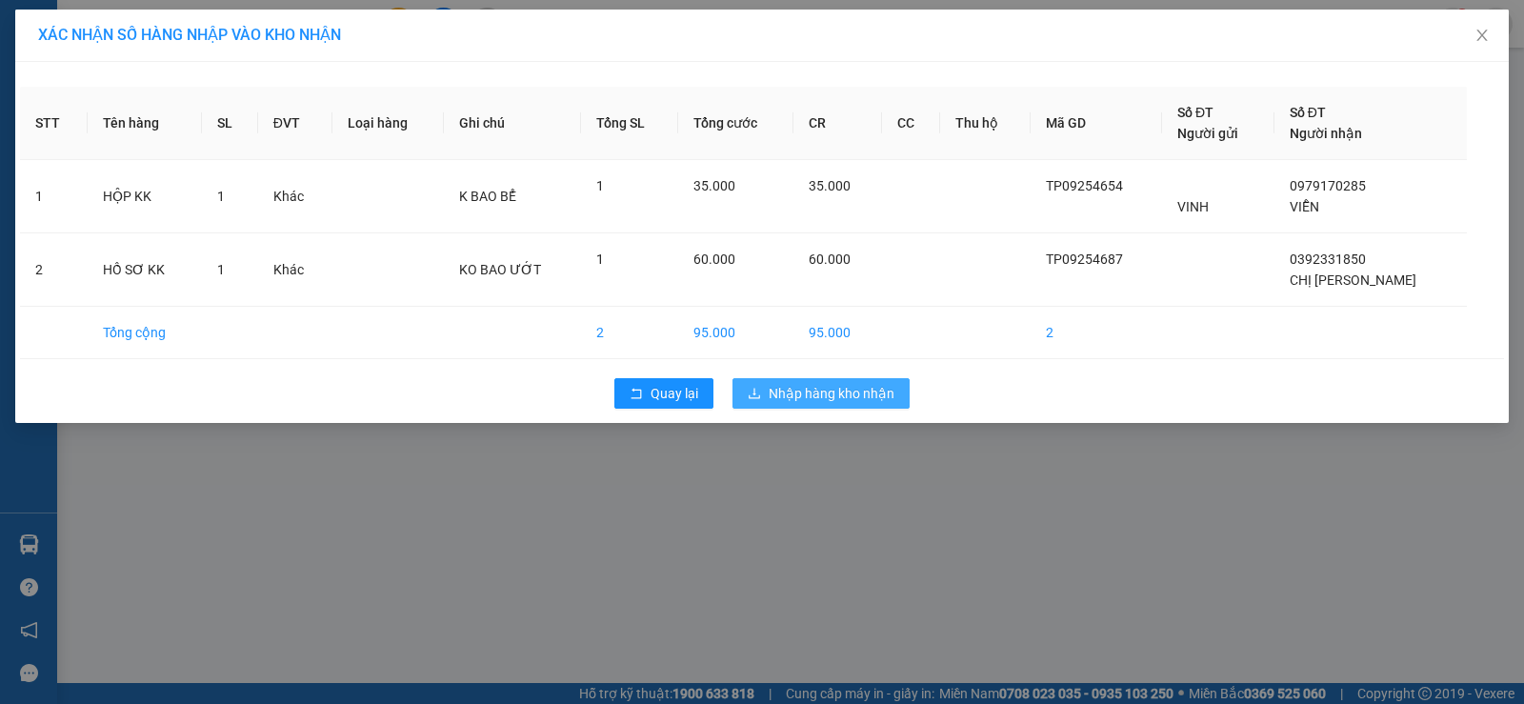
click at [796, 378] on button "Nhập hàng kho nhận" at bounding box center [820, 393] width 177 height 30
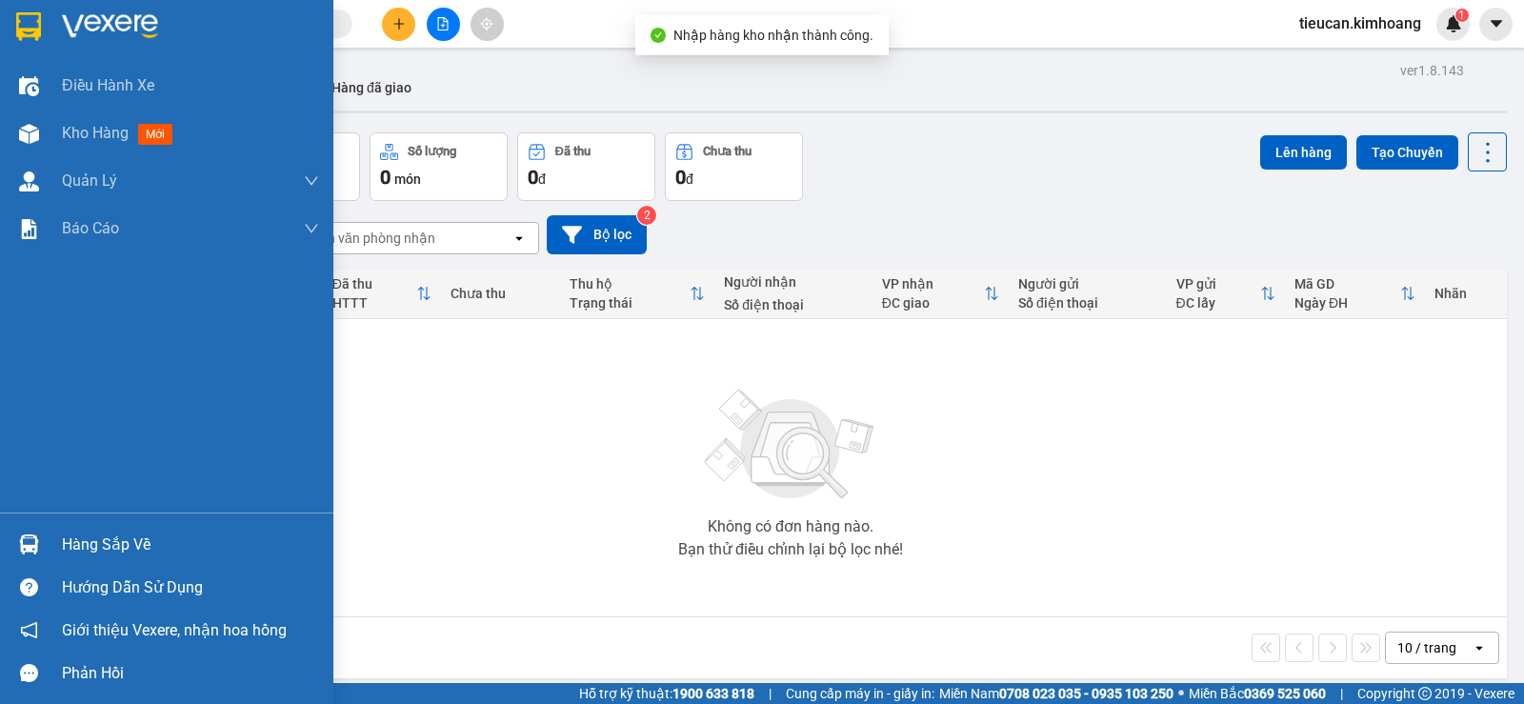
click at [79, 541] on div "Hàng sắp về" at bounding box center [190, 545] width 257 height 29
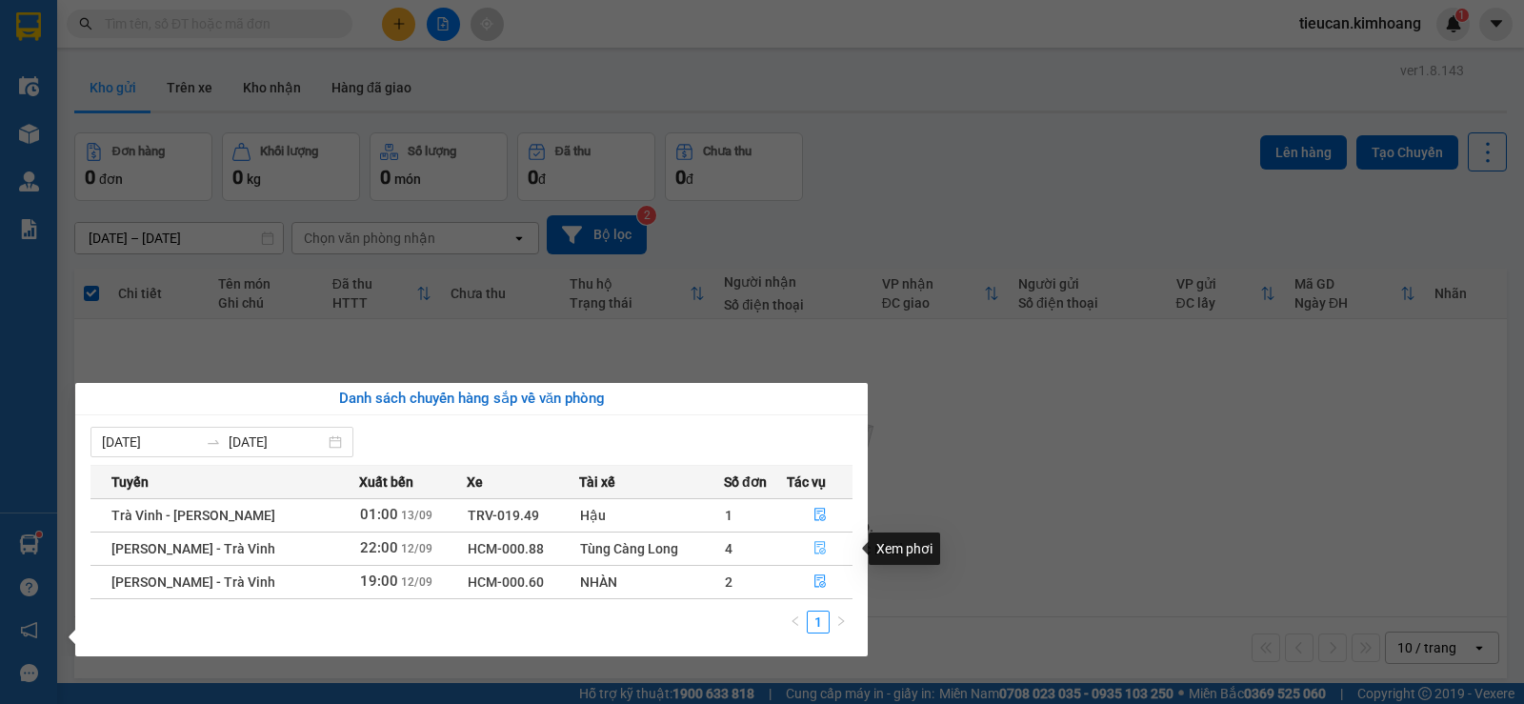
click at [814, 551] on icon "file-done" at bounding box center [819, 547] width 13 height 13
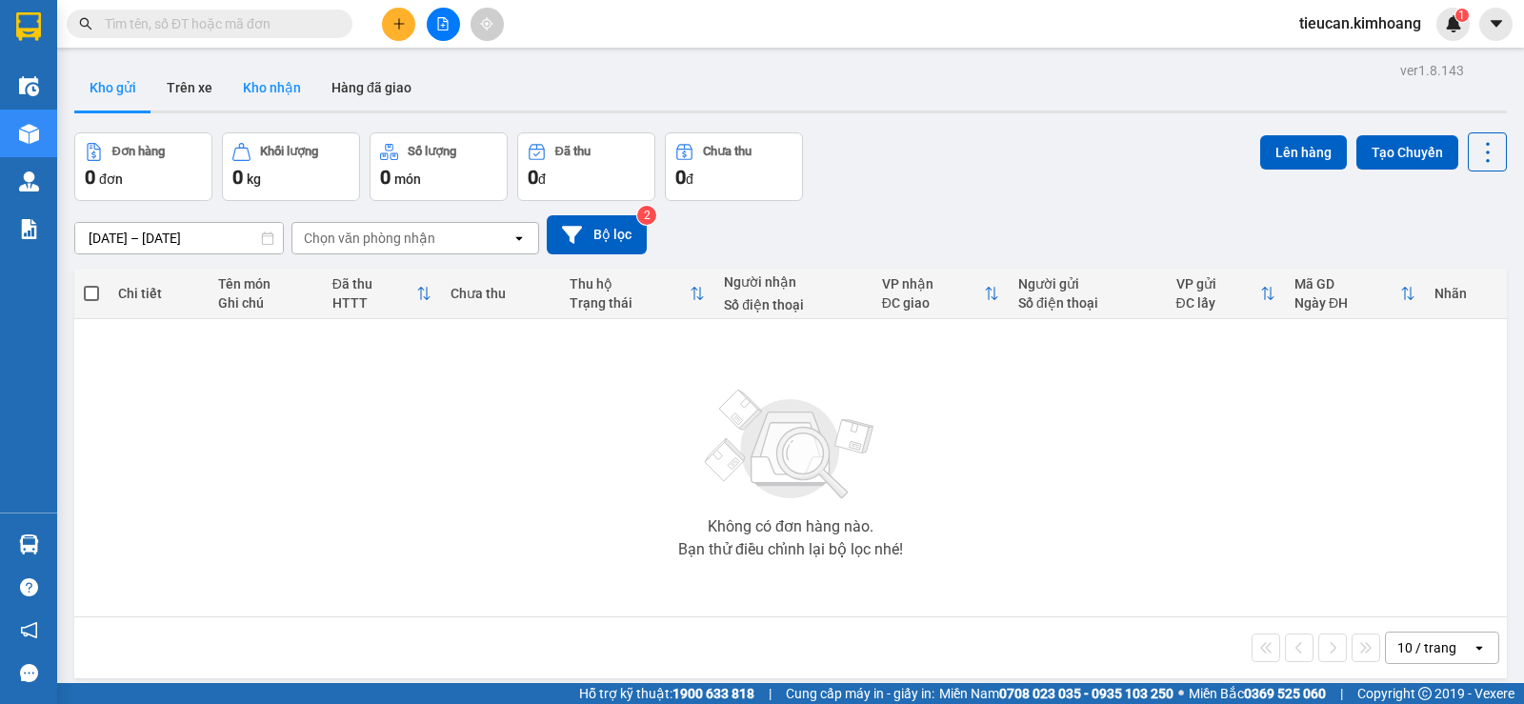
click at [268, 91] on button "Kho nhận" at bounding box center [272, 88] width 89 height 46
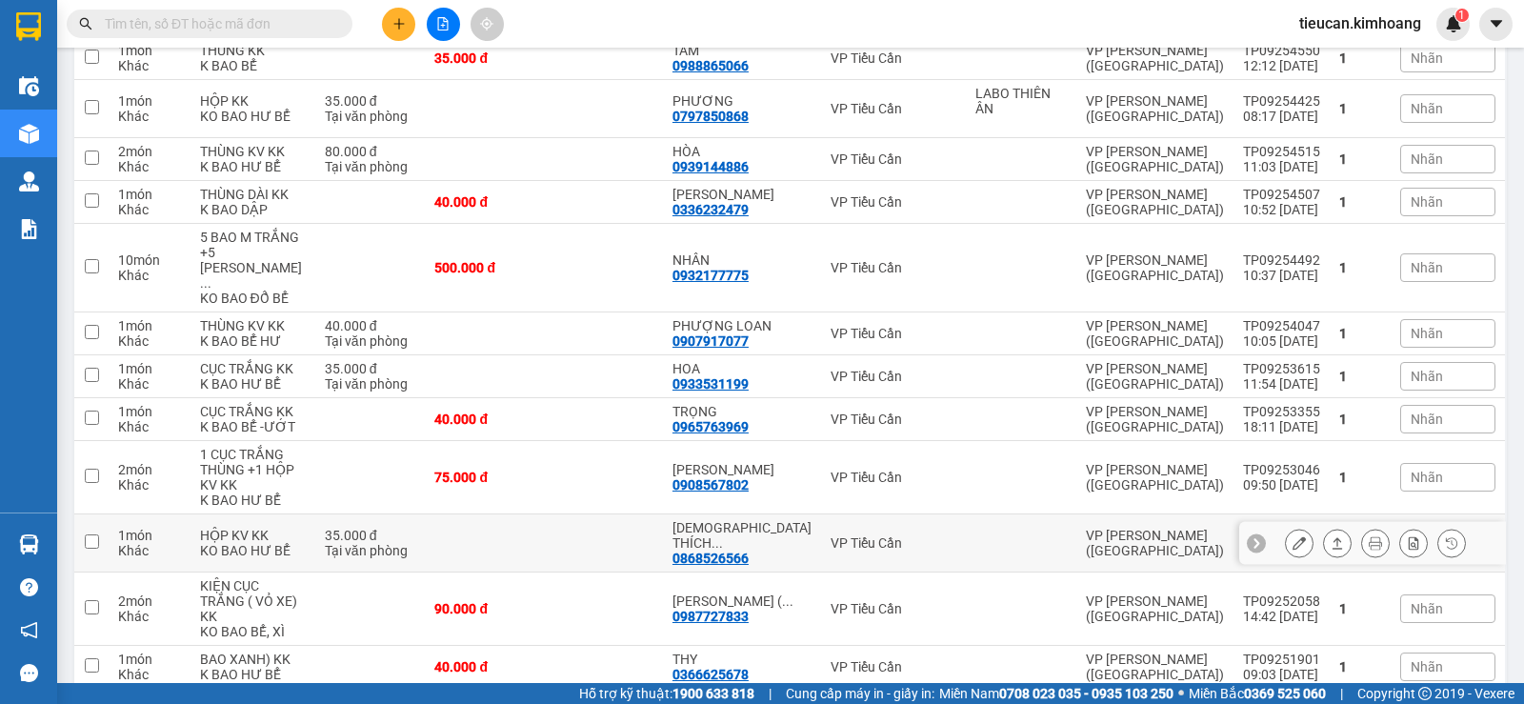
scroll to position [719, 0]
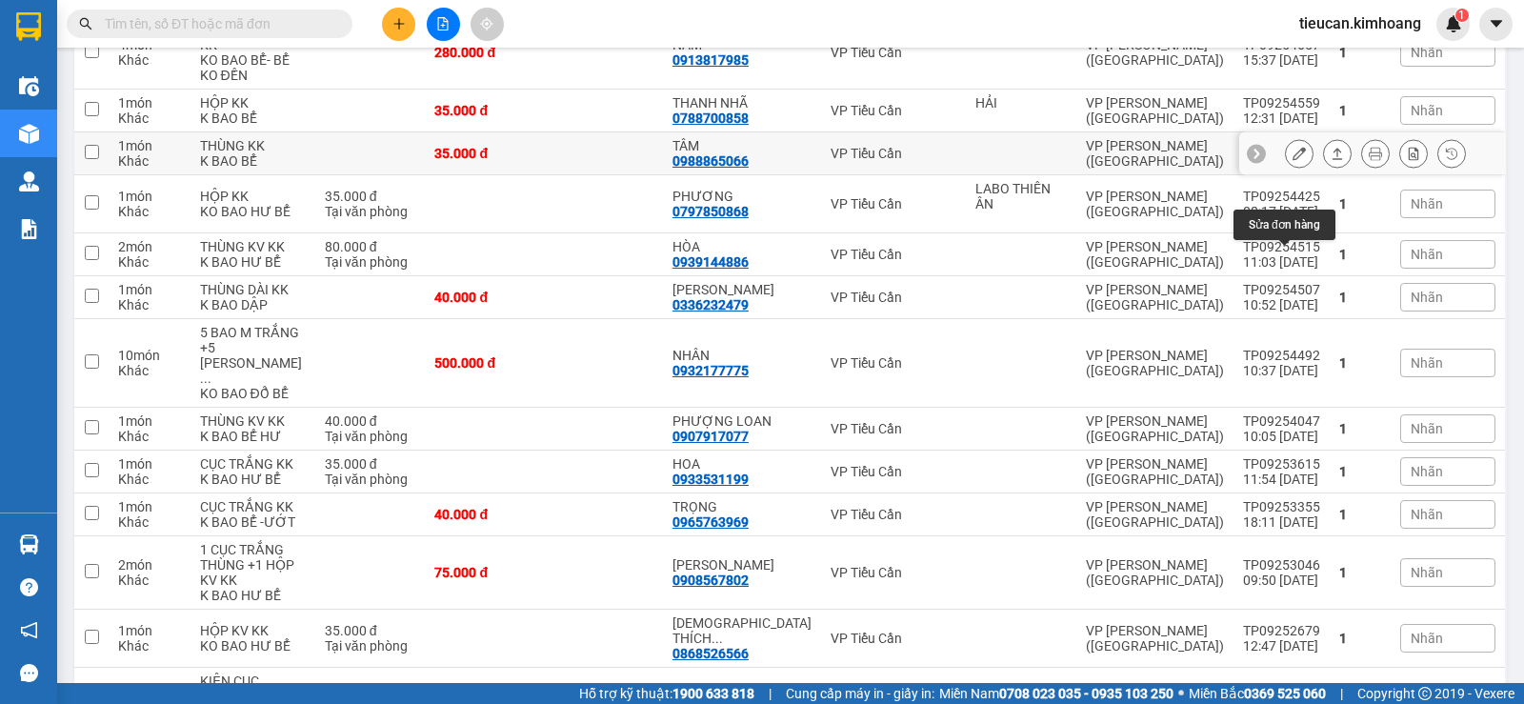
click at [1292, 160] on icon at bounding box center [1298, 153] width 13 height 13
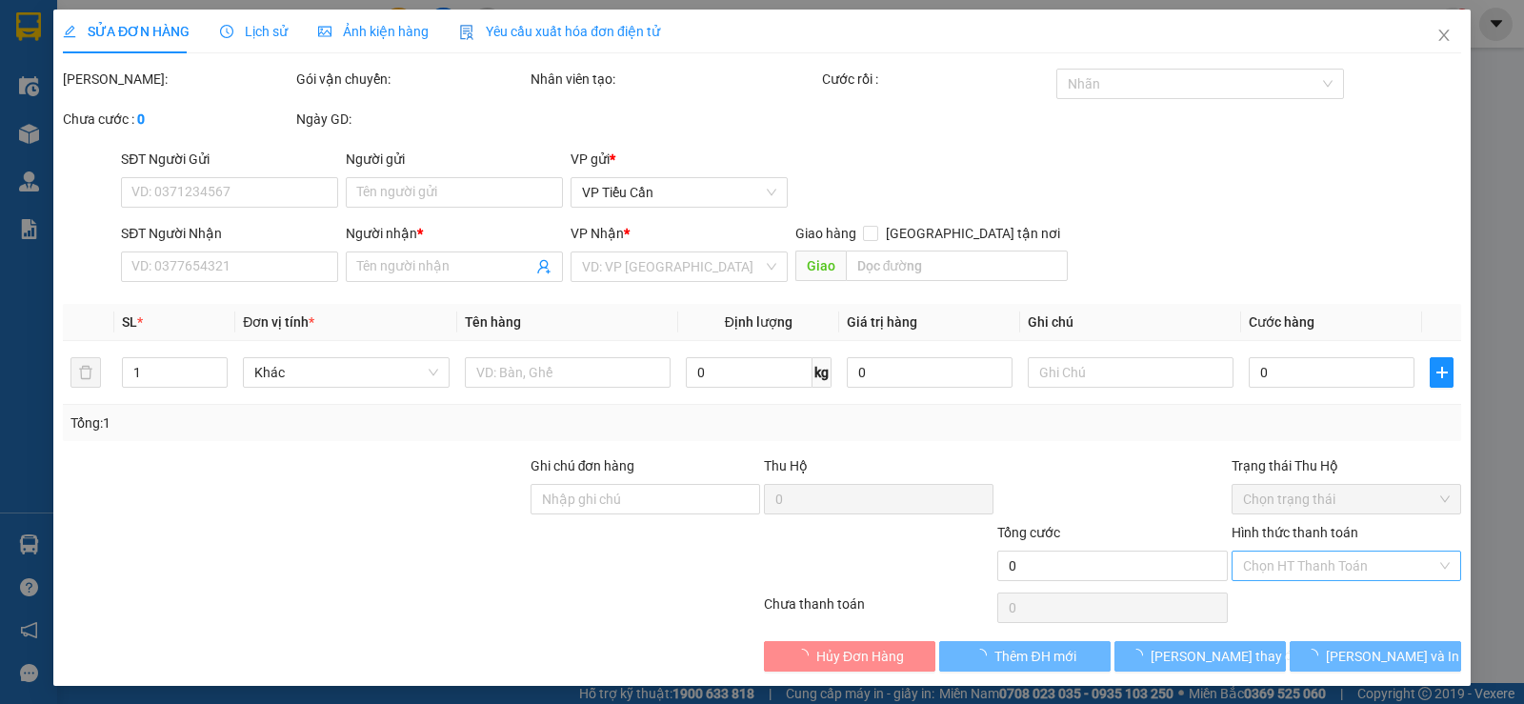
type input "0988865066"
type input "TÂM"
type input "35.000"
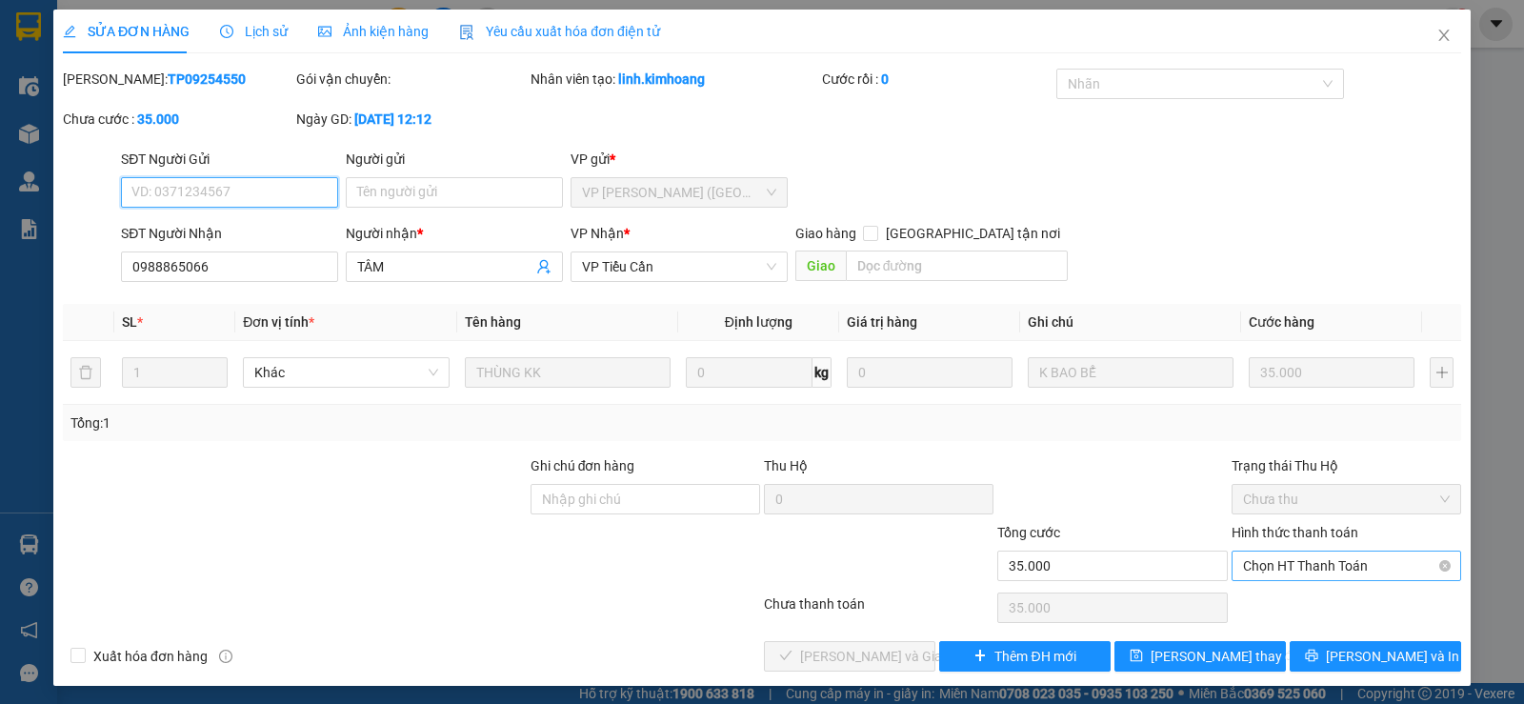
click at [1293, 564] on span "Chọn HT Thanh Toán" at bounding box center [1346, 565] width 207 height 29
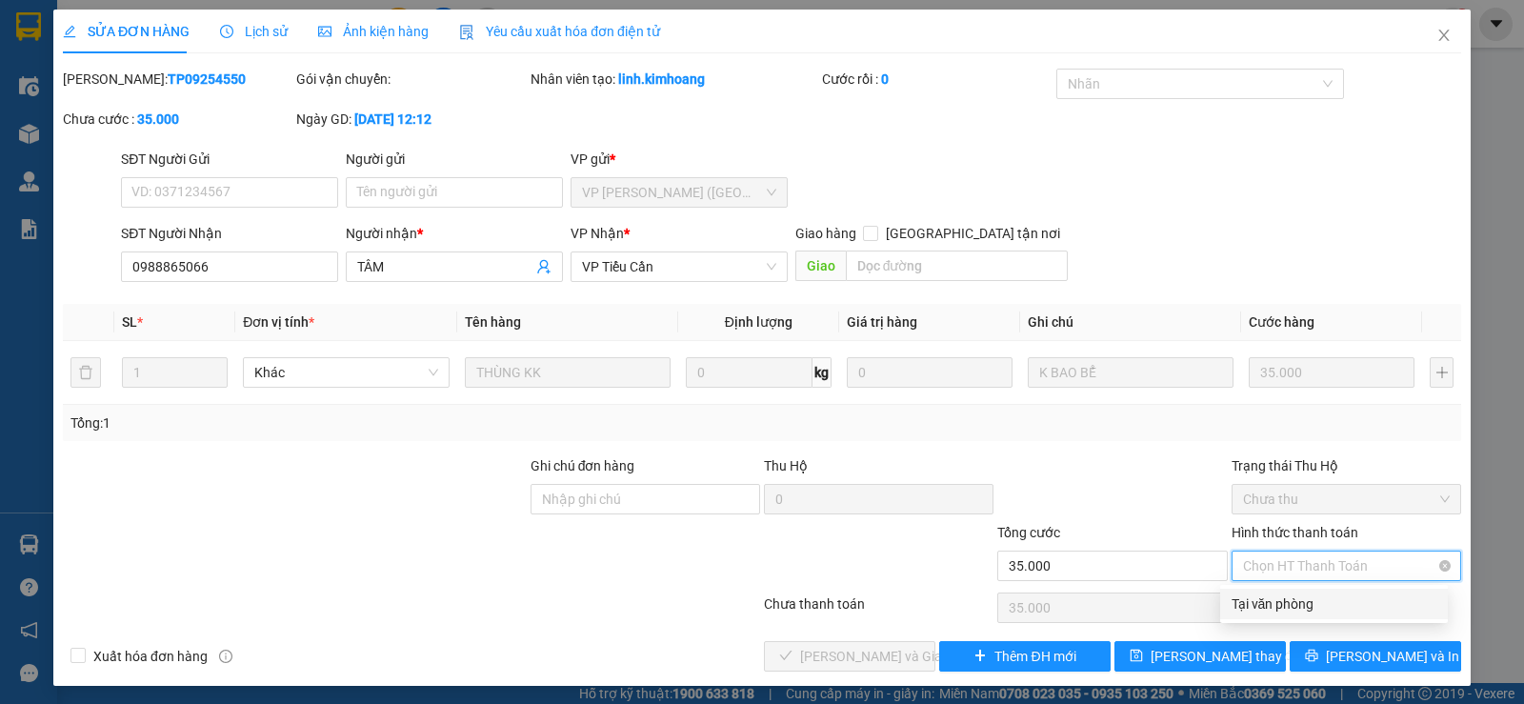
click at [1259, 607] on div "Tại văn phòng" at bounding box center [1333, 603] width 205 height 21
type input "0"
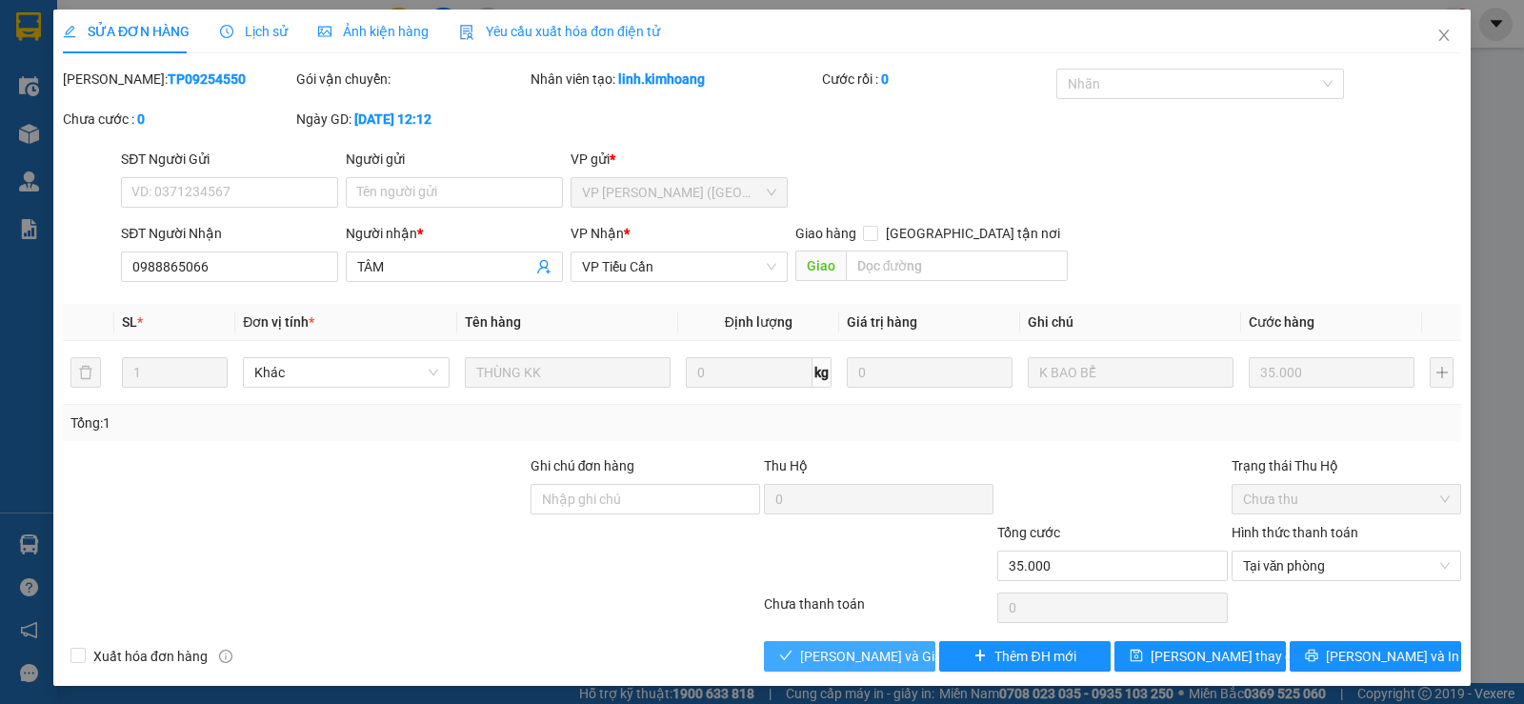
click at [828, 646] on span "[PERSON_NAME] và Giao hàng" at bounding box center [891, 656] width 183 height 21
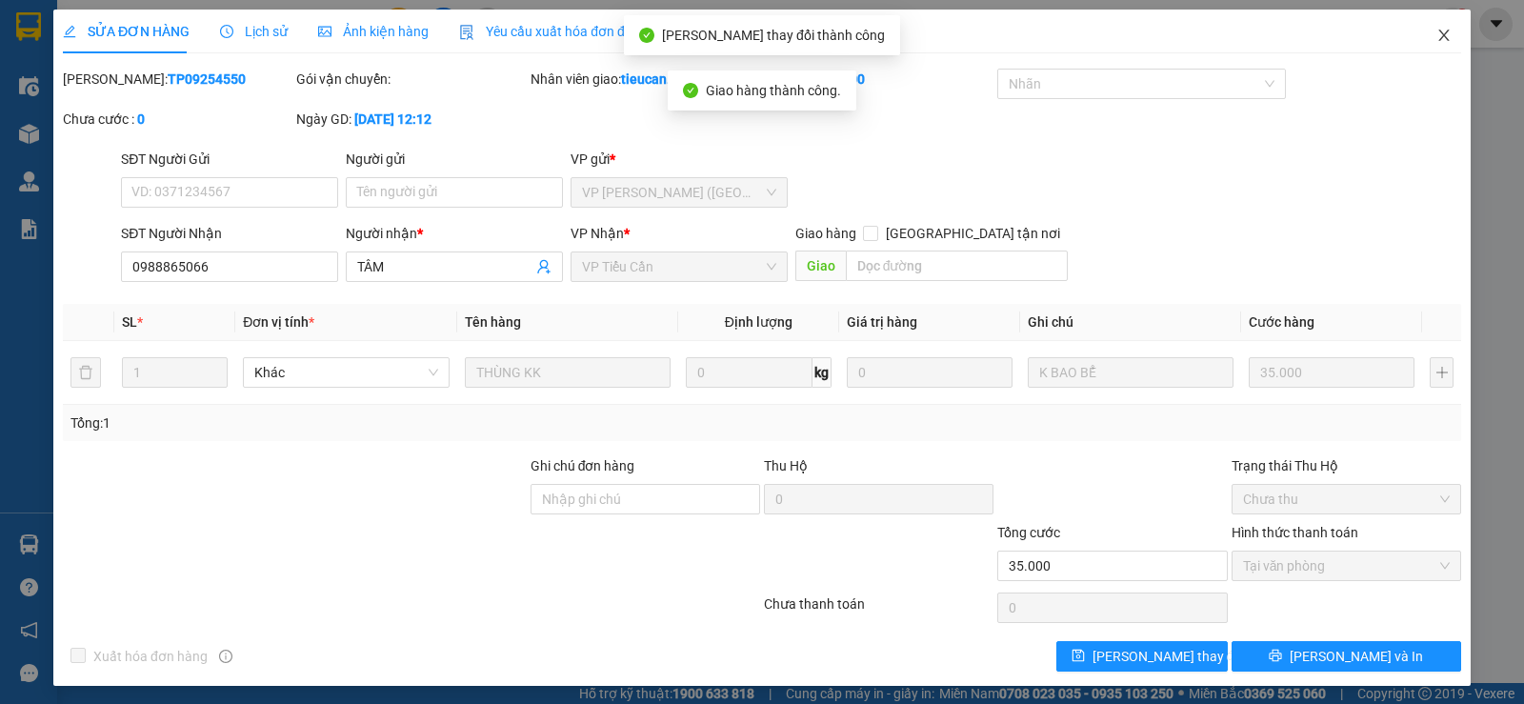
click at [1436, 34] on icon "close" at bounding box center [1443, 35] width 15 height 15
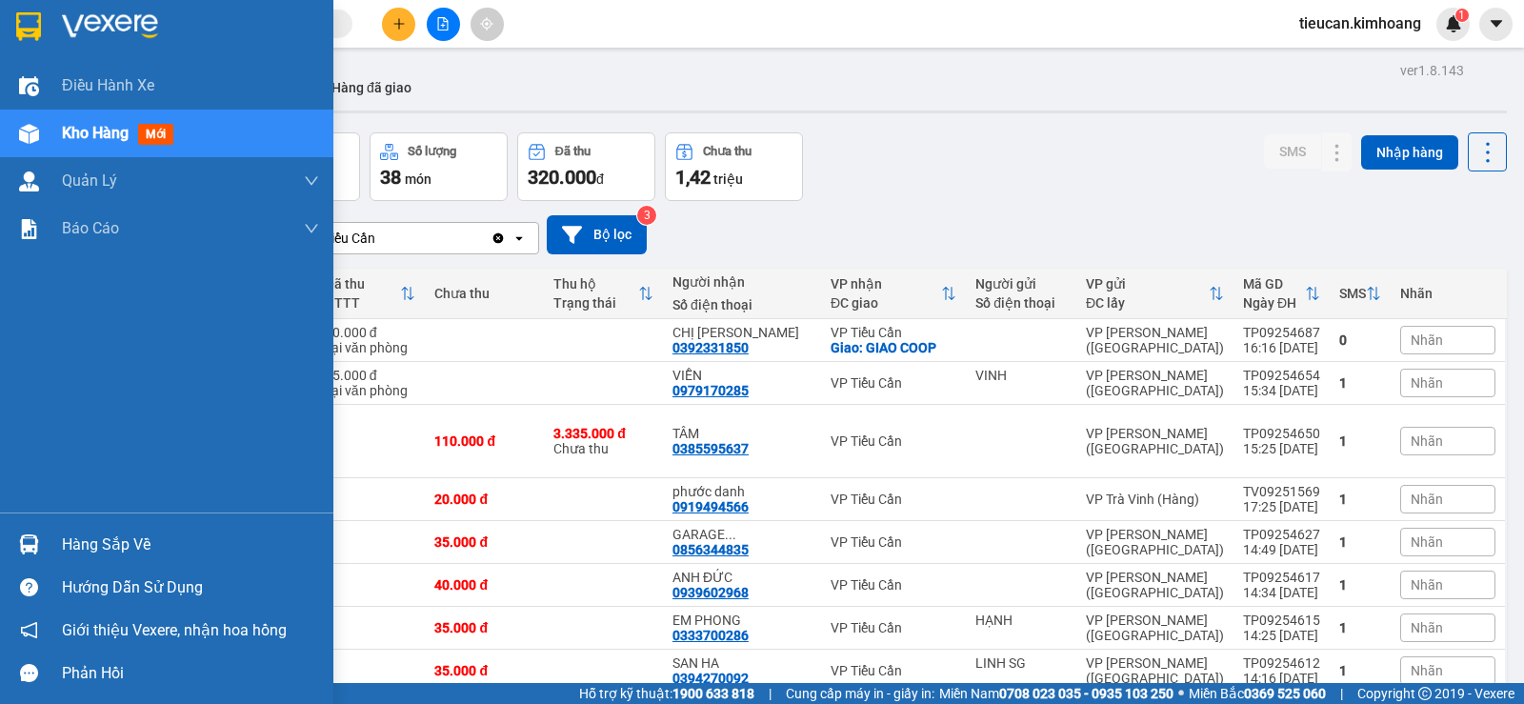
click at [63, 546] on div "Hàng sắp về" at bounding box center [190, 545] width 257 height 29
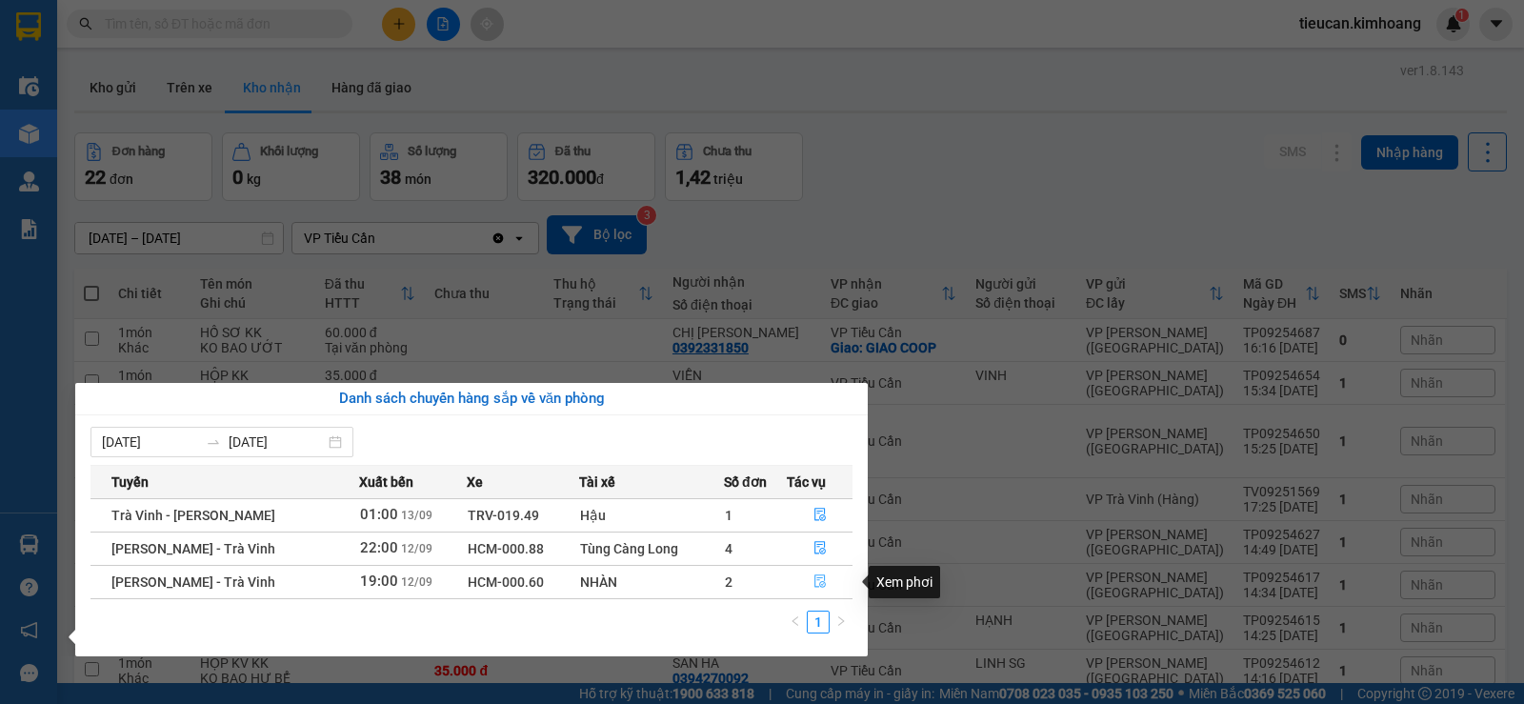
click at [816, 582] on icon "file-done" at bounding box center [819, 580] width 13 height 13
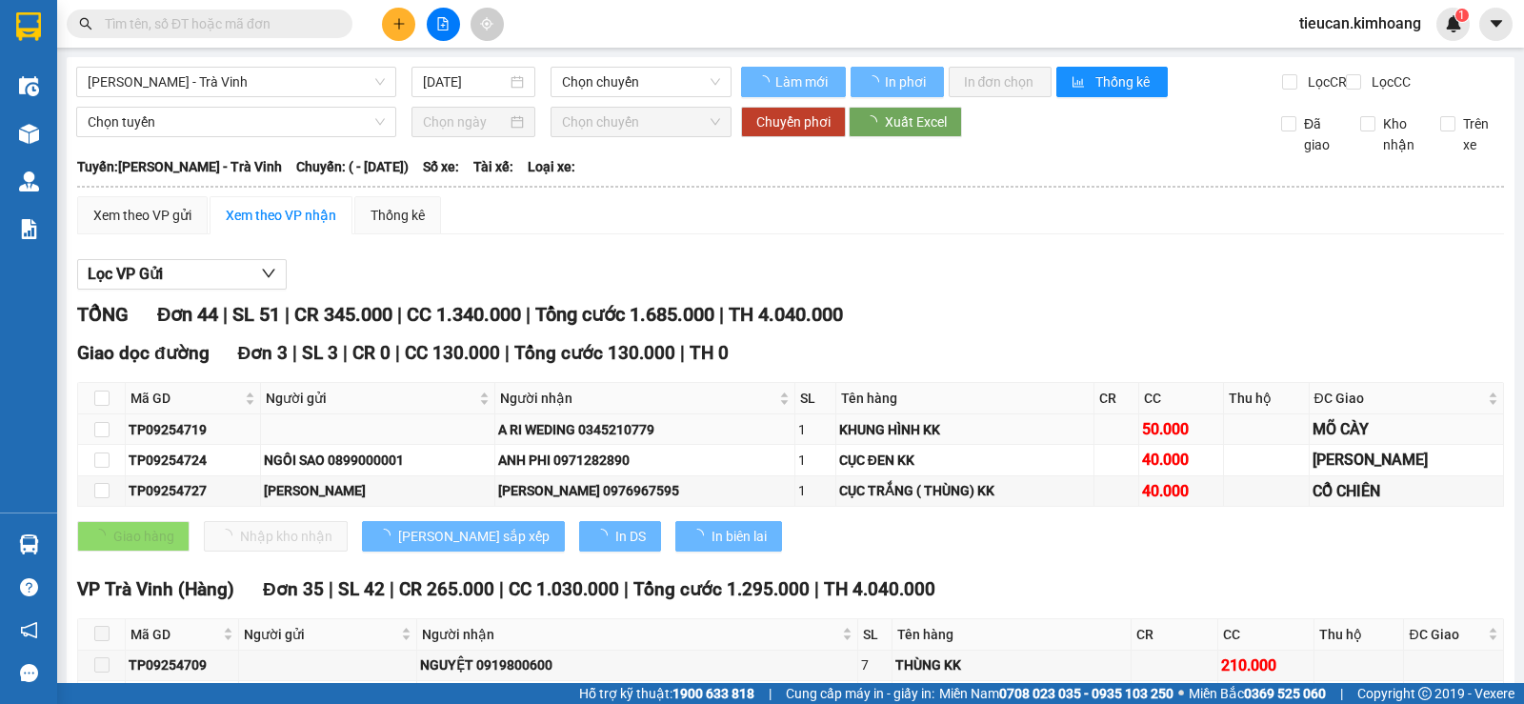
type input "[DATE]"
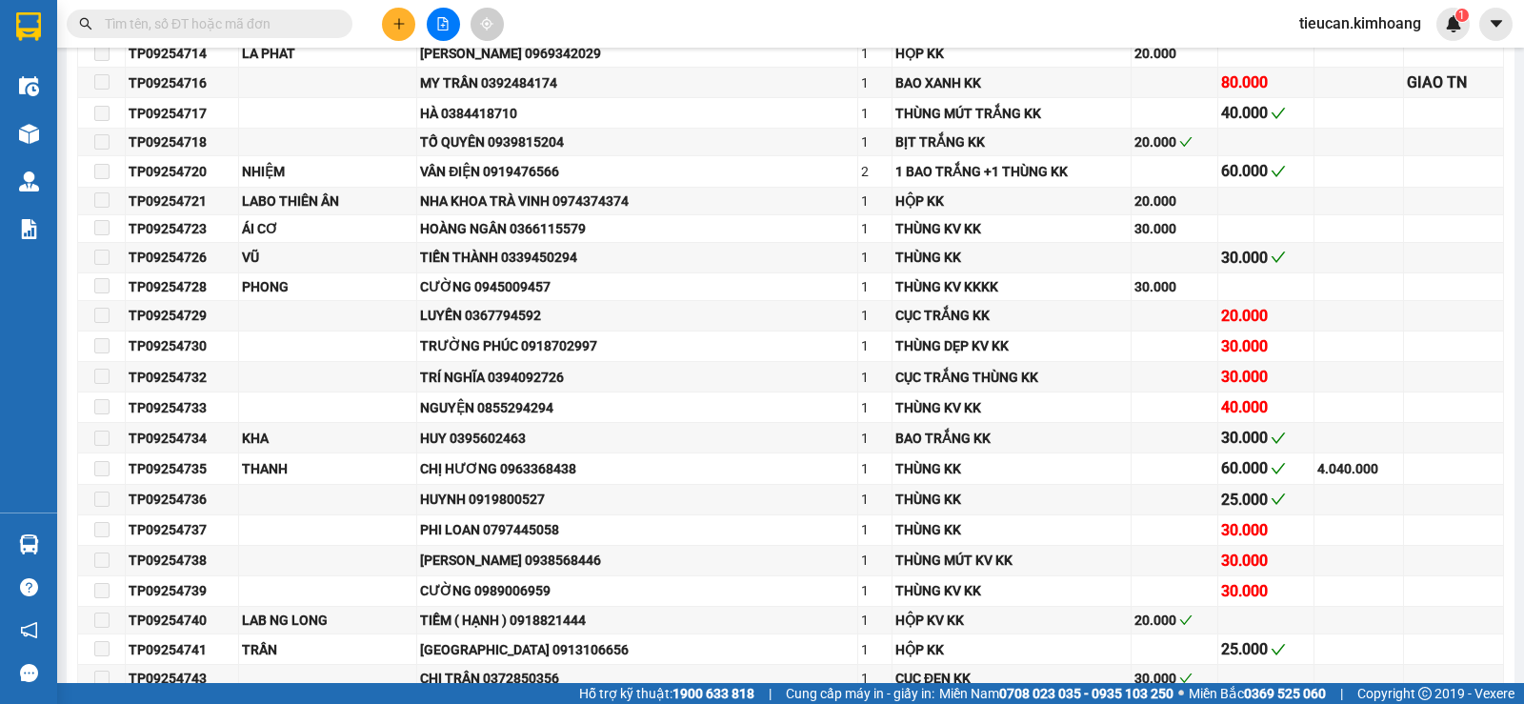
scroll to position [1524, 0]
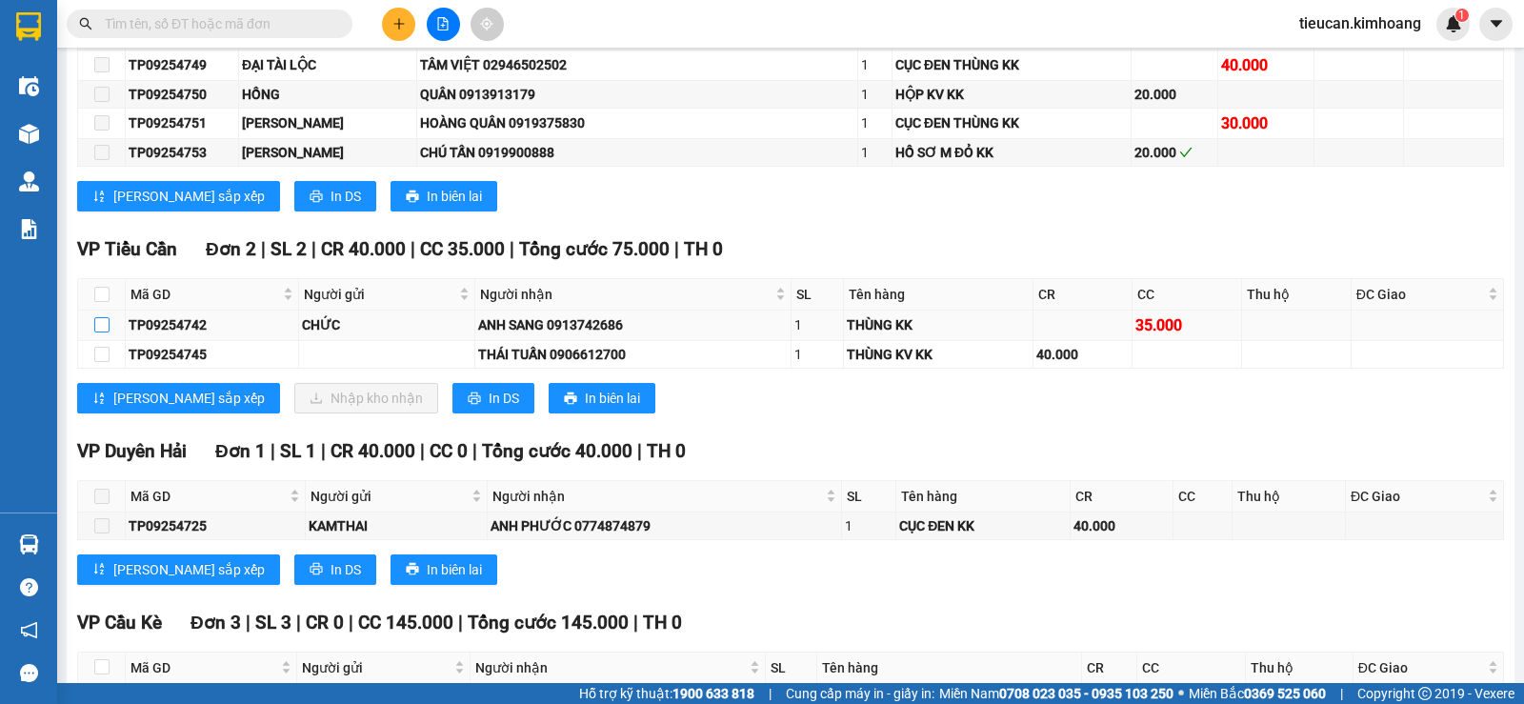
click at [96, 331] on input "checkbox" at bounding box center [101, 324] width 15 height 15
checkbox input "true"
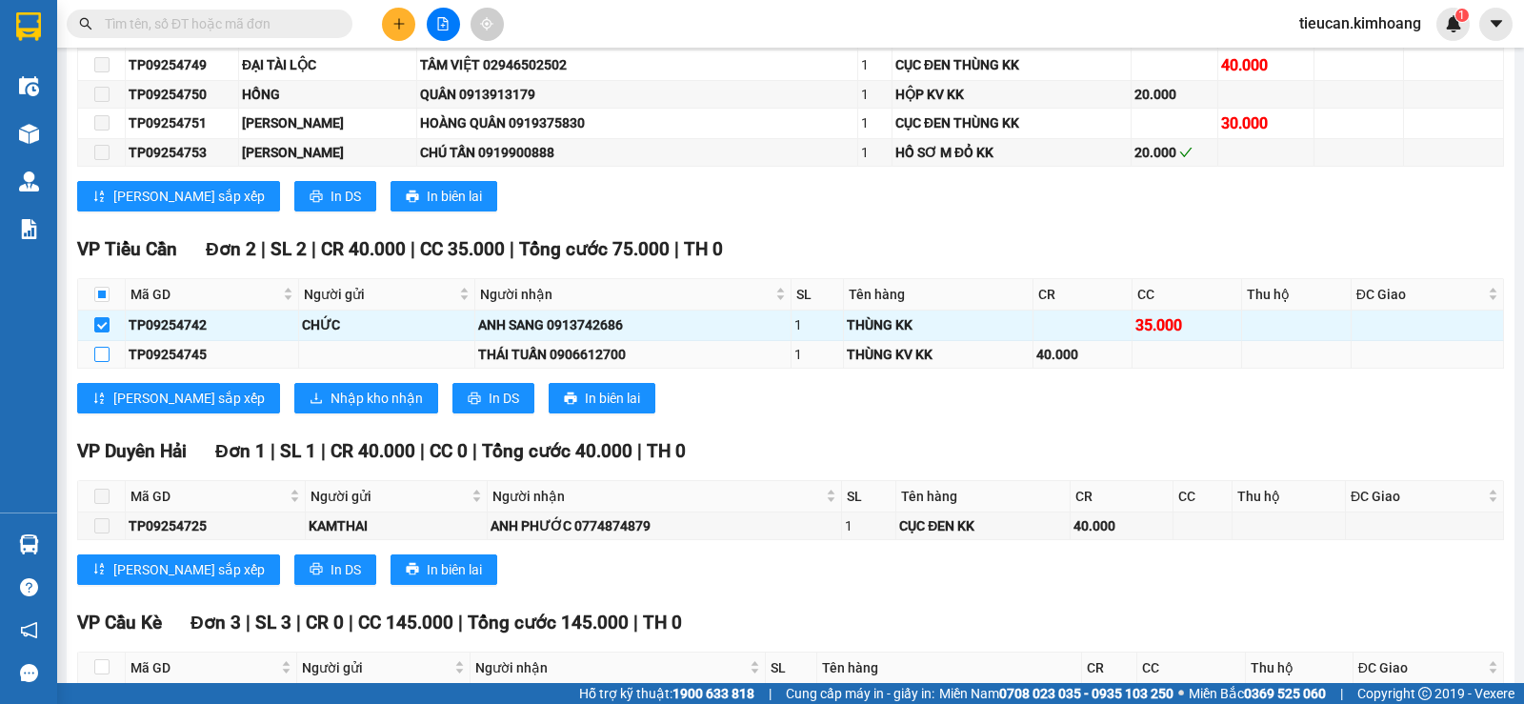
click at [105, 362] on input "checkbox" at bounding box center [101, 354] width 15 height 15
checkbox input "true"
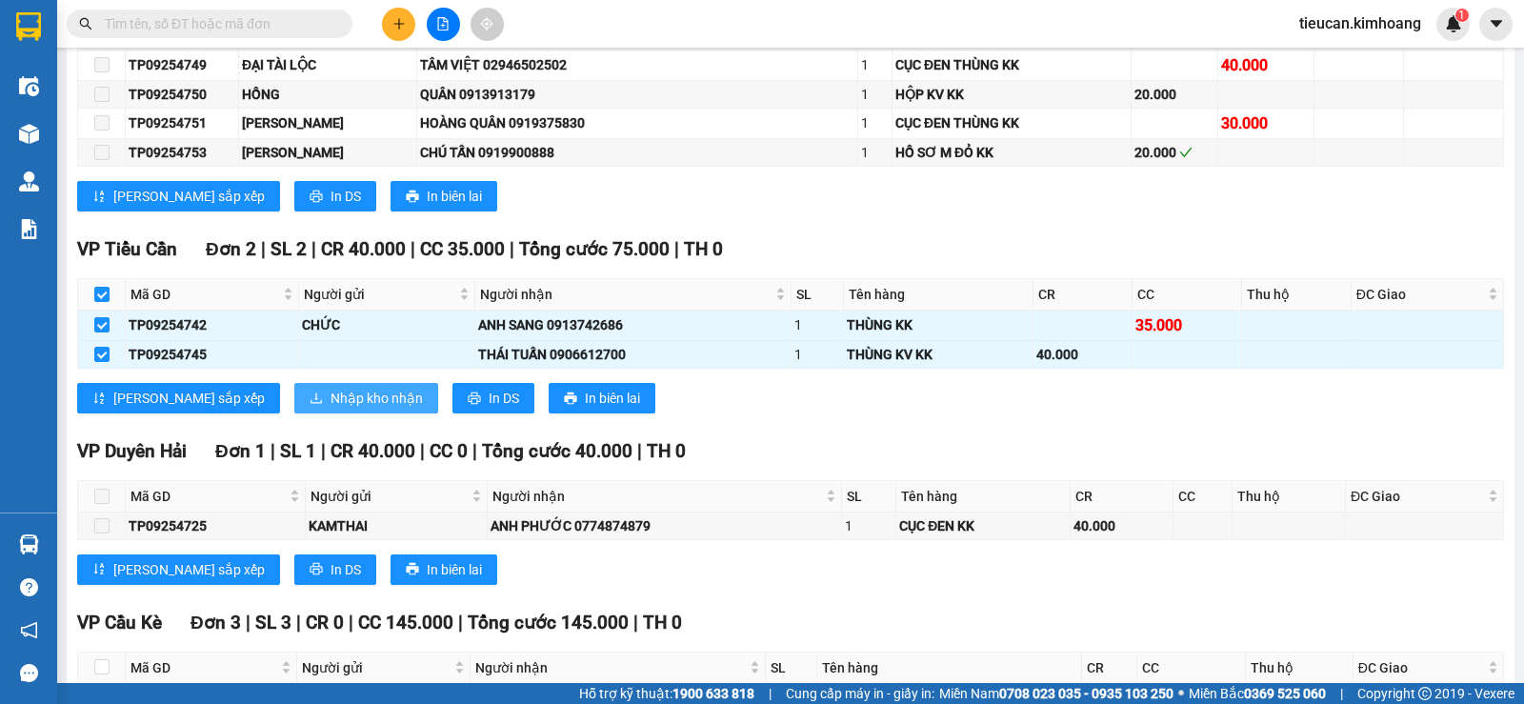
click at [330, 409] on span "Nhập kho nhận" at bounding box center [376, 398] width 92 height 21
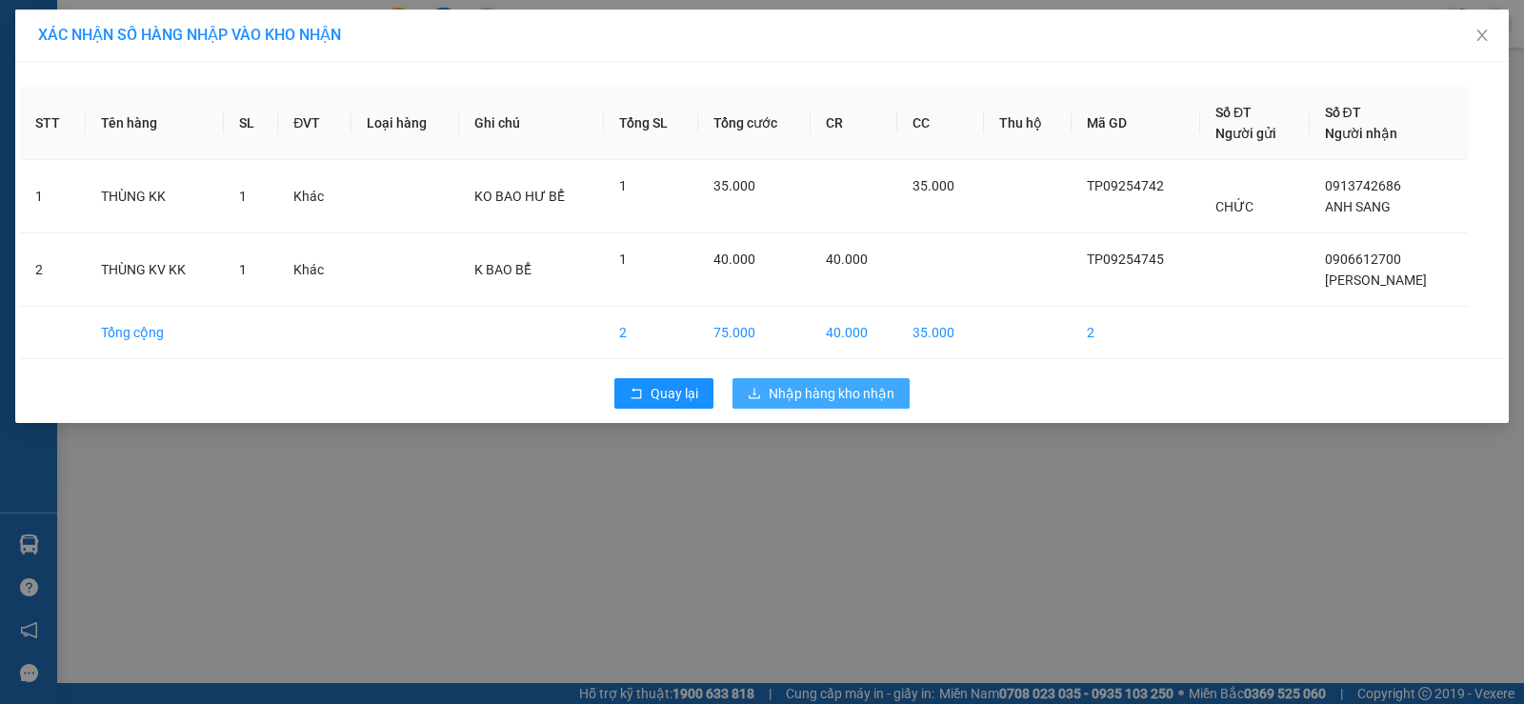
click at [901, 383] on button "Nhập hàng kho nhận" at bounding box center [820, 393] width 177 height 30
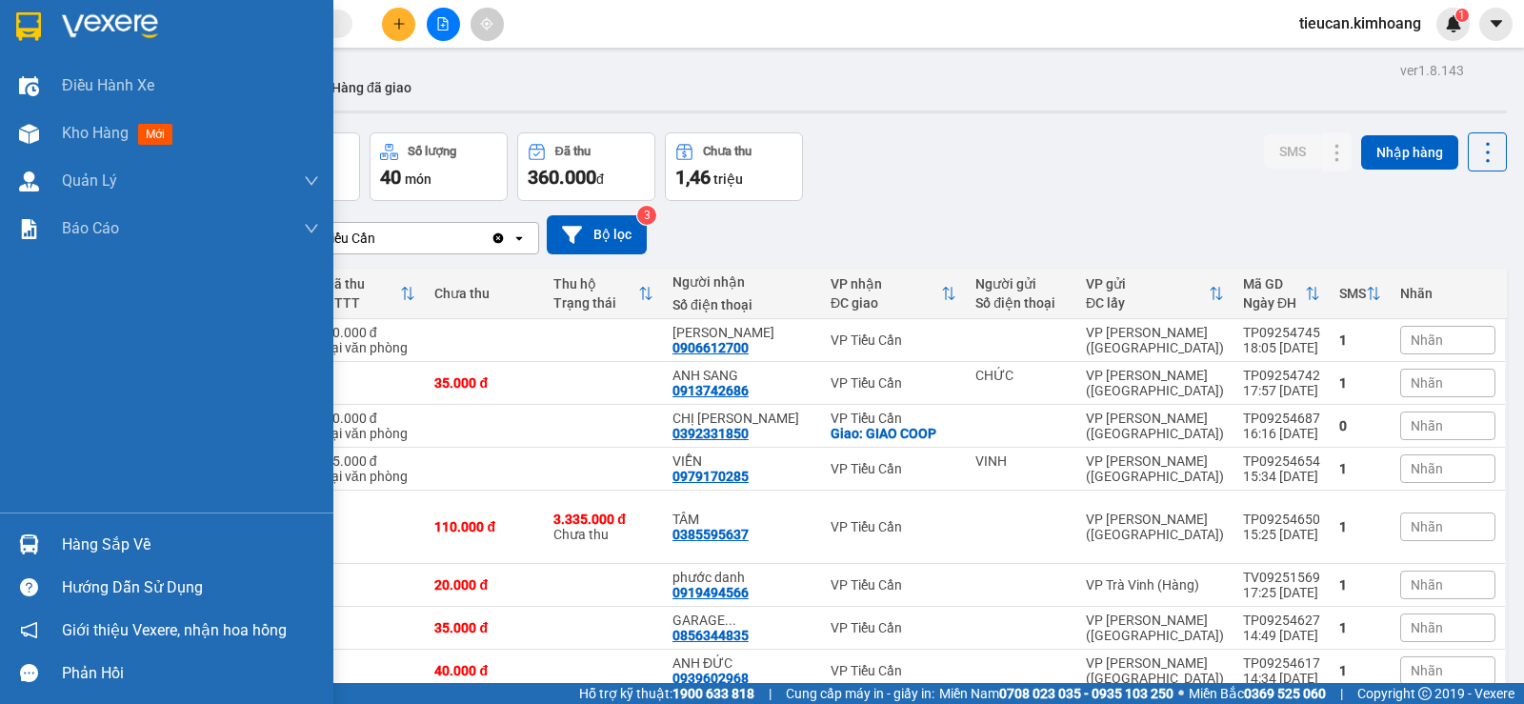
click at [75, 541] on div "Hàng sắp về" at bounding box center [190, 545] width 257 height 29
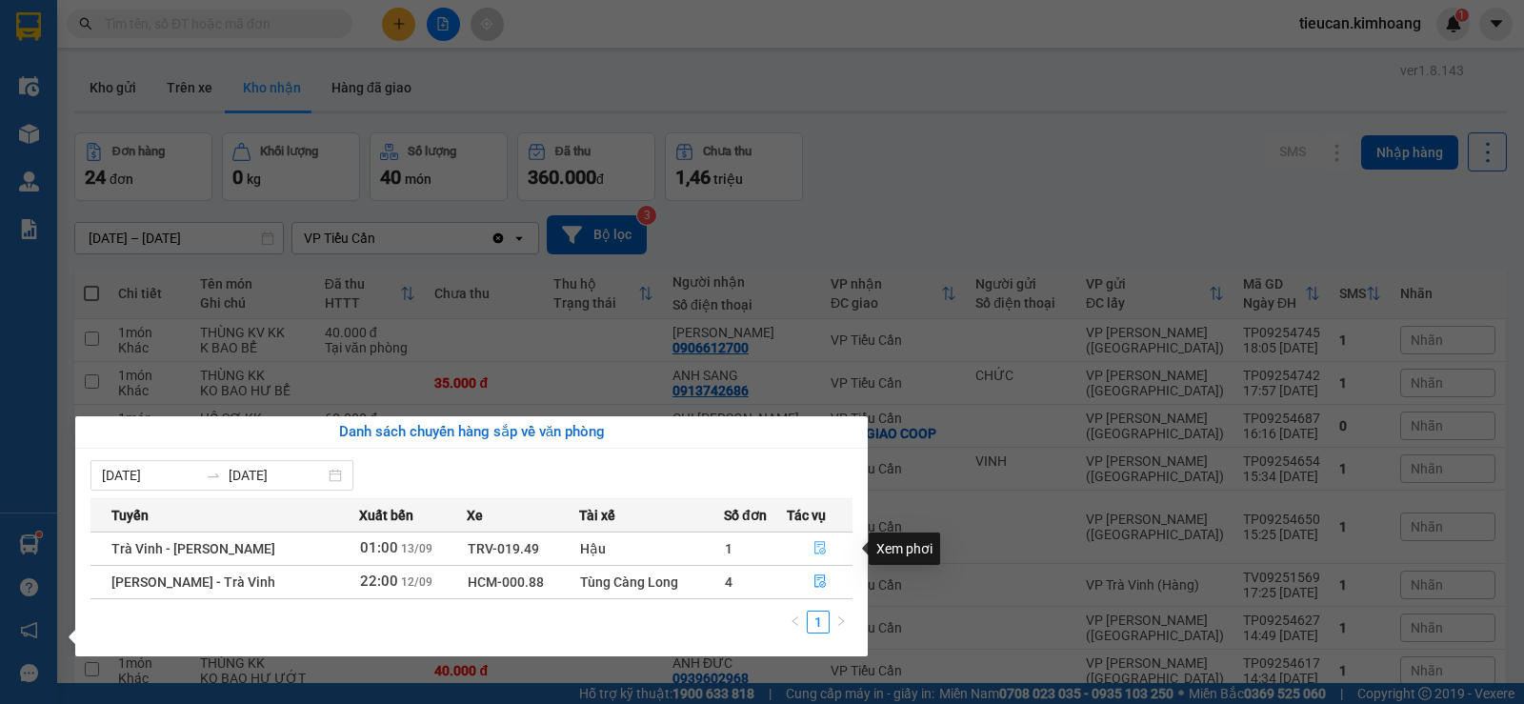
click at [823, 545] on icon "file-done" at bounding box center [819, 547] width 13 height 13
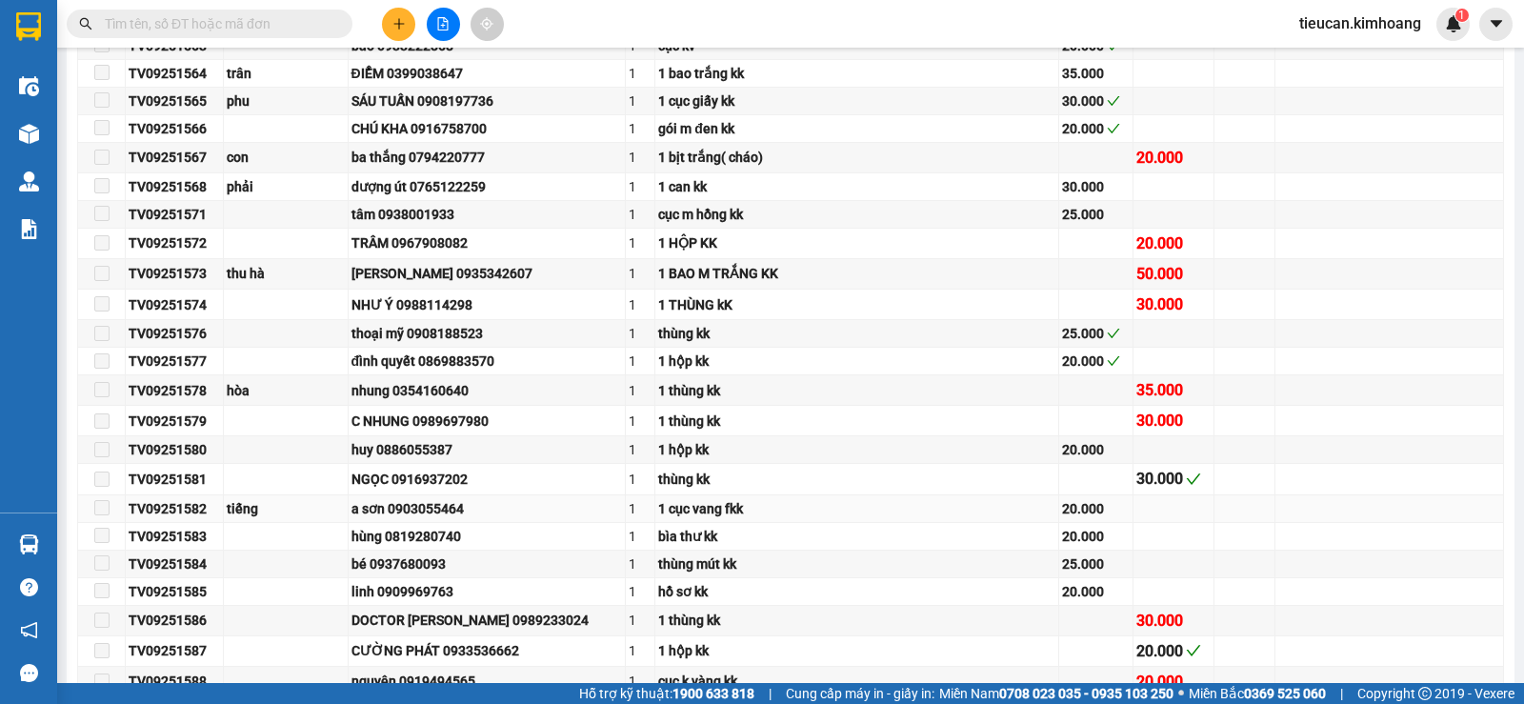
type input "13/09/2025"
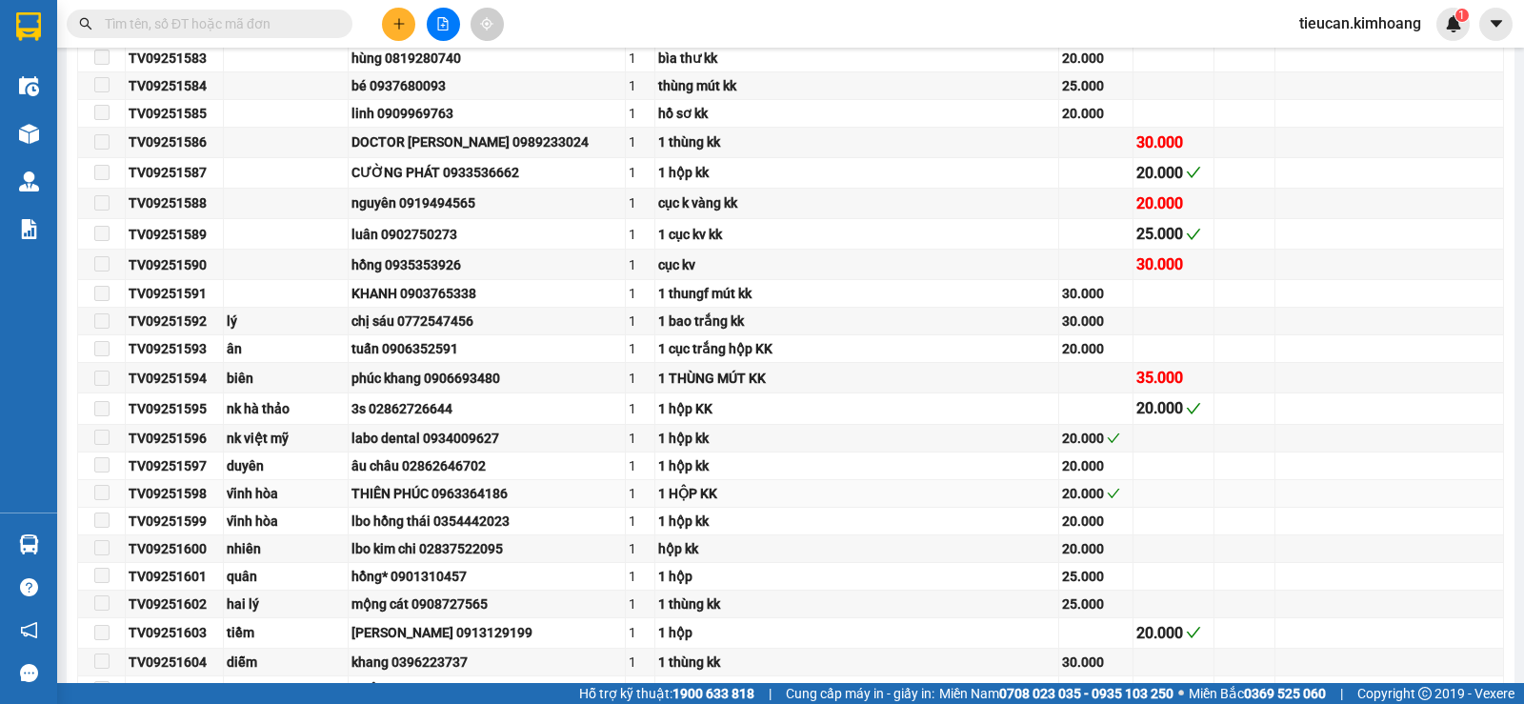
scroll to position [1810, 0]
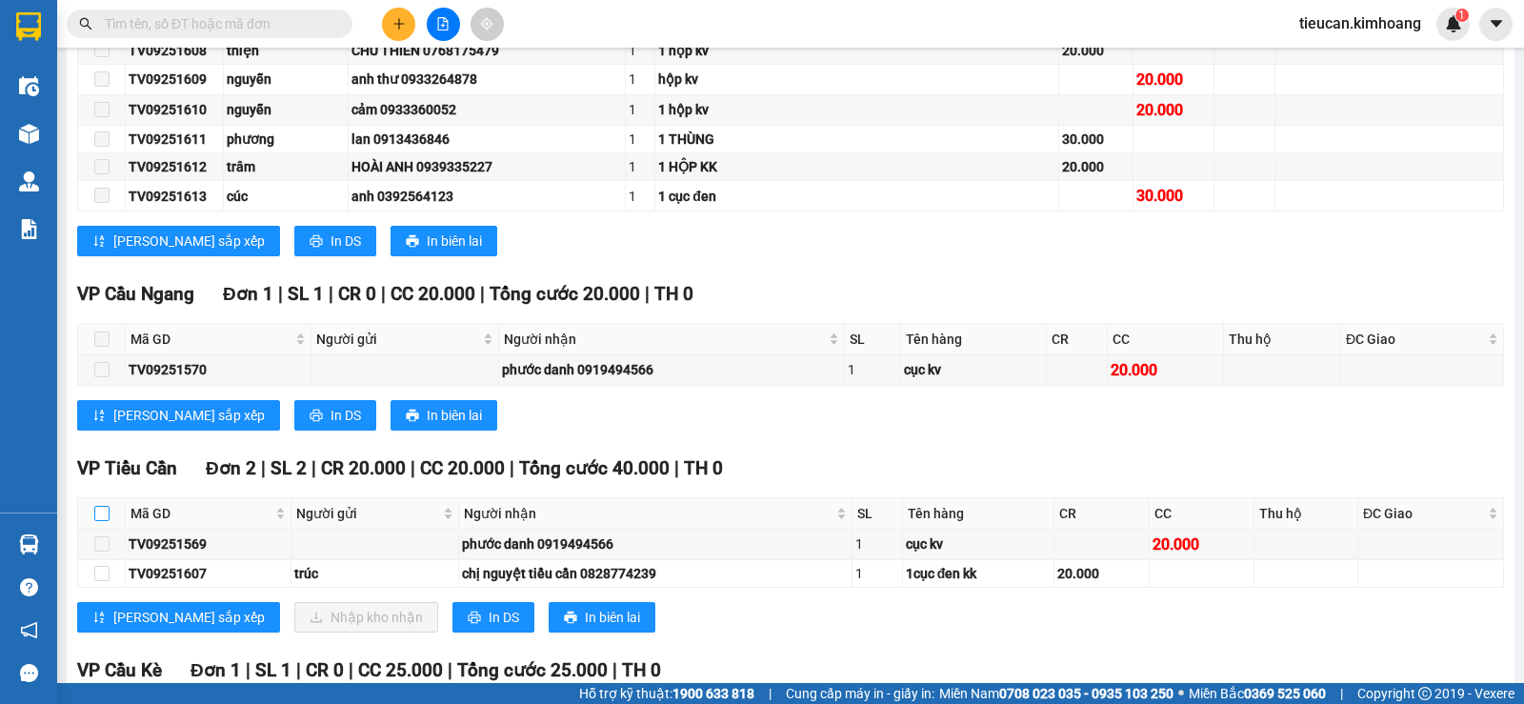
click at [102, 521] on input "checkbox" at bounding box center [101, 513] width 15 height 15
checkbox input "true"
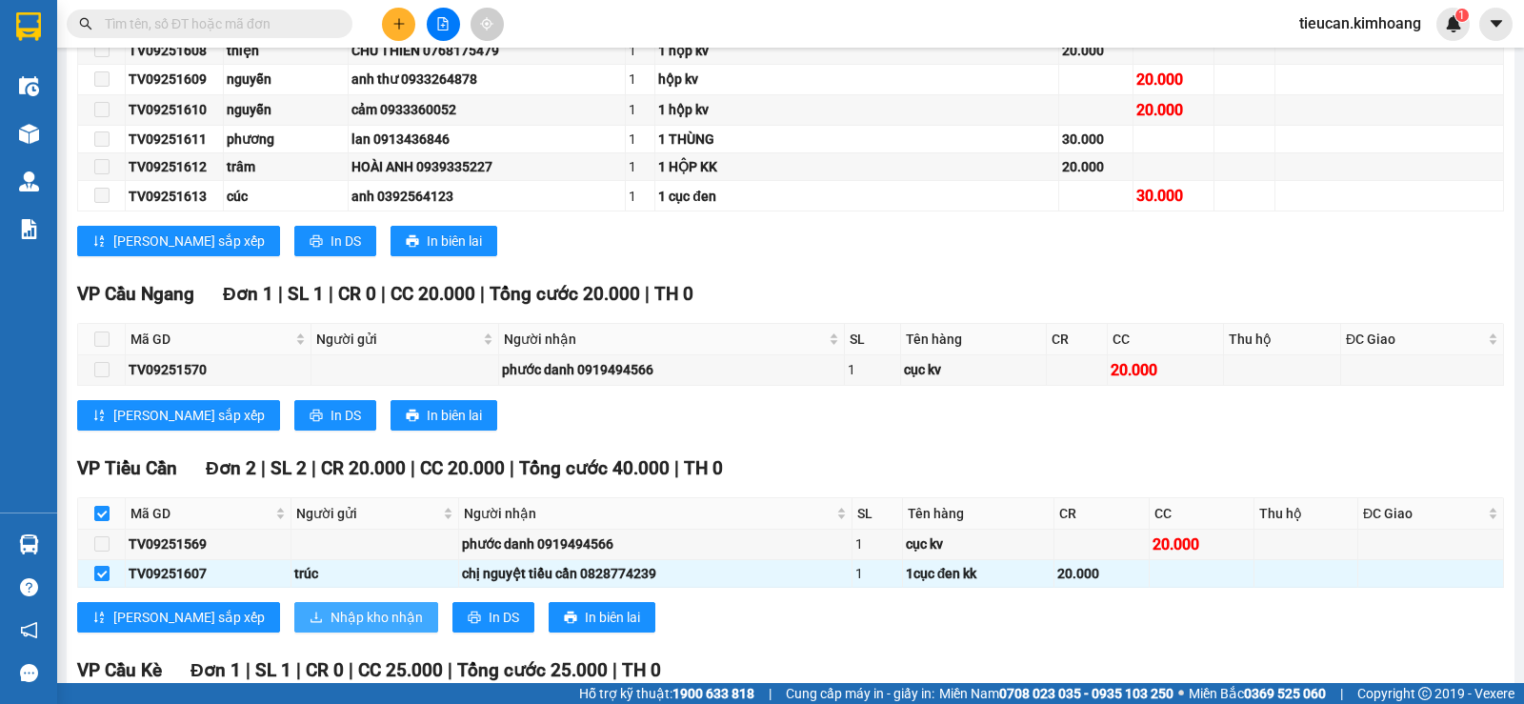
click at [294, 625] on button "Nhập kho nhận" at bounding box center [366, 617] width 144 height 30
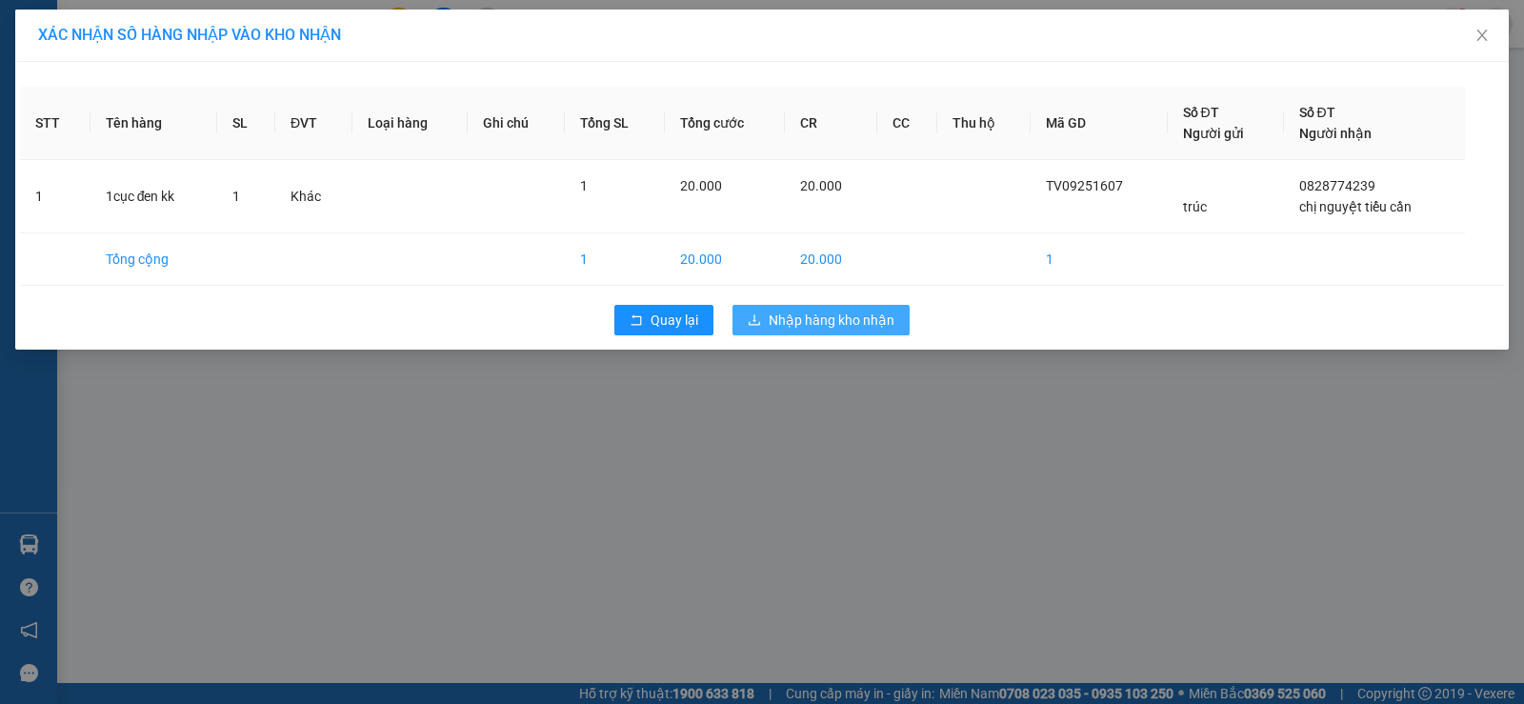
click at [754, 327] on span "download" at bounding box center [754, 320] width 13 height 15
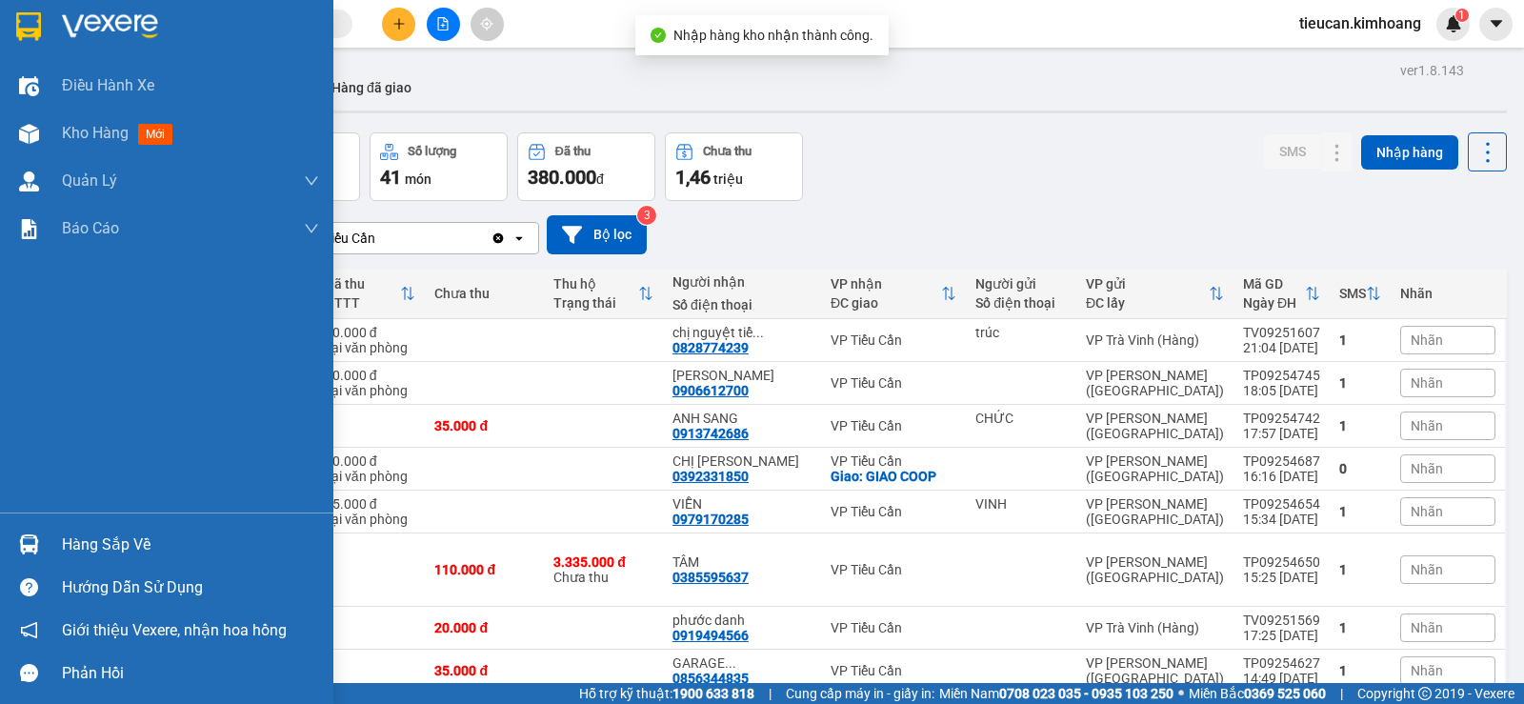
click at [91, 542] on div "Hàng sắp về" at bounding box center [190, 545] width 257 height 29
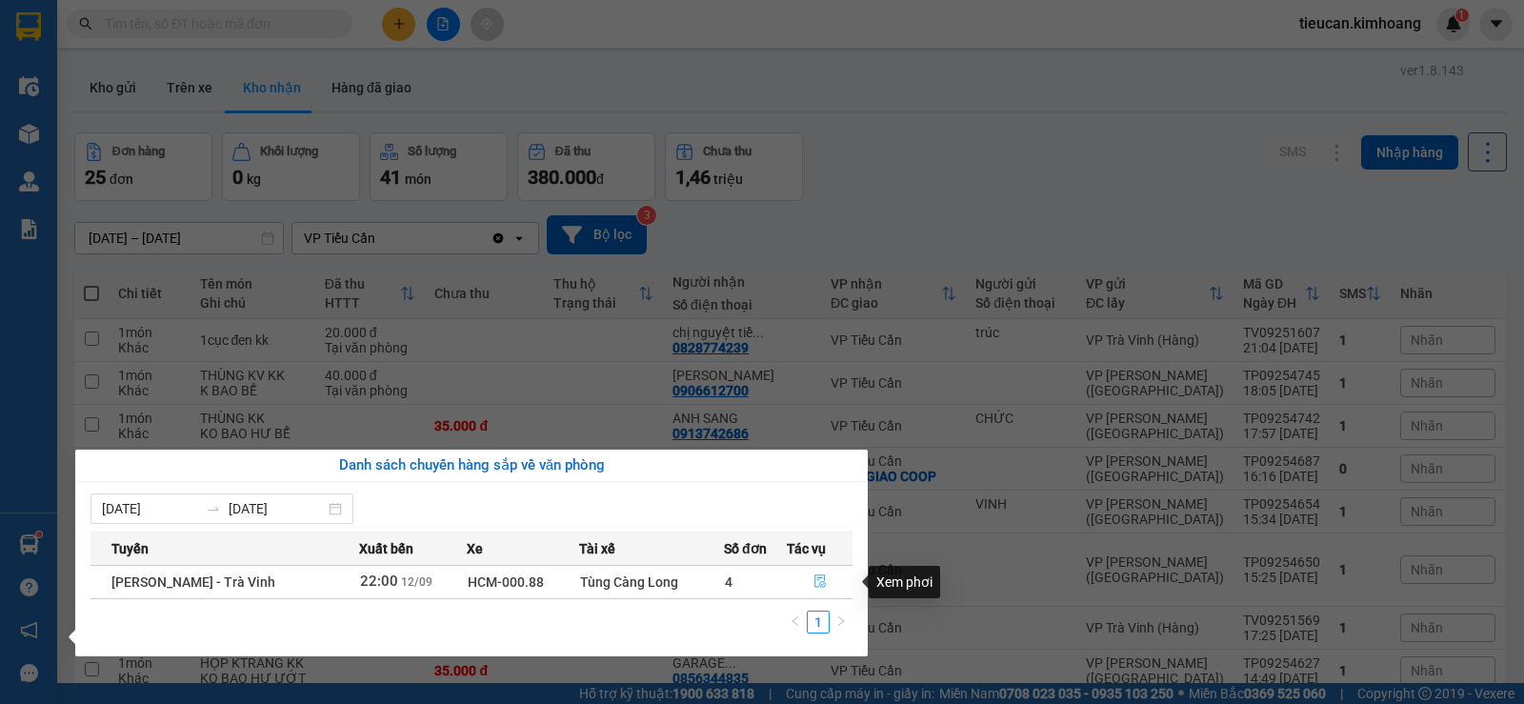
click at [814, 580] on icon "file-done" at bounding box center [819, 581] width 11 height 13
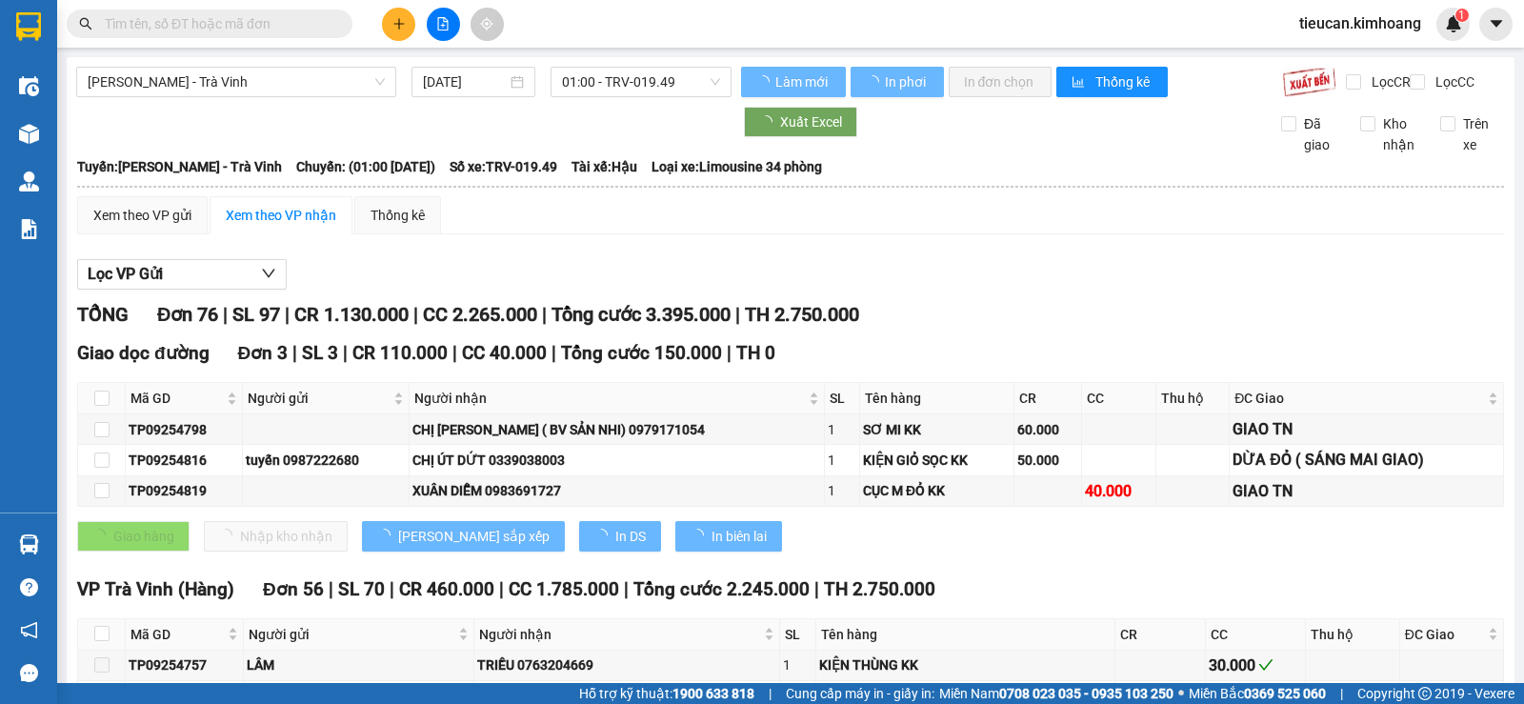
type input "12/09/2025"
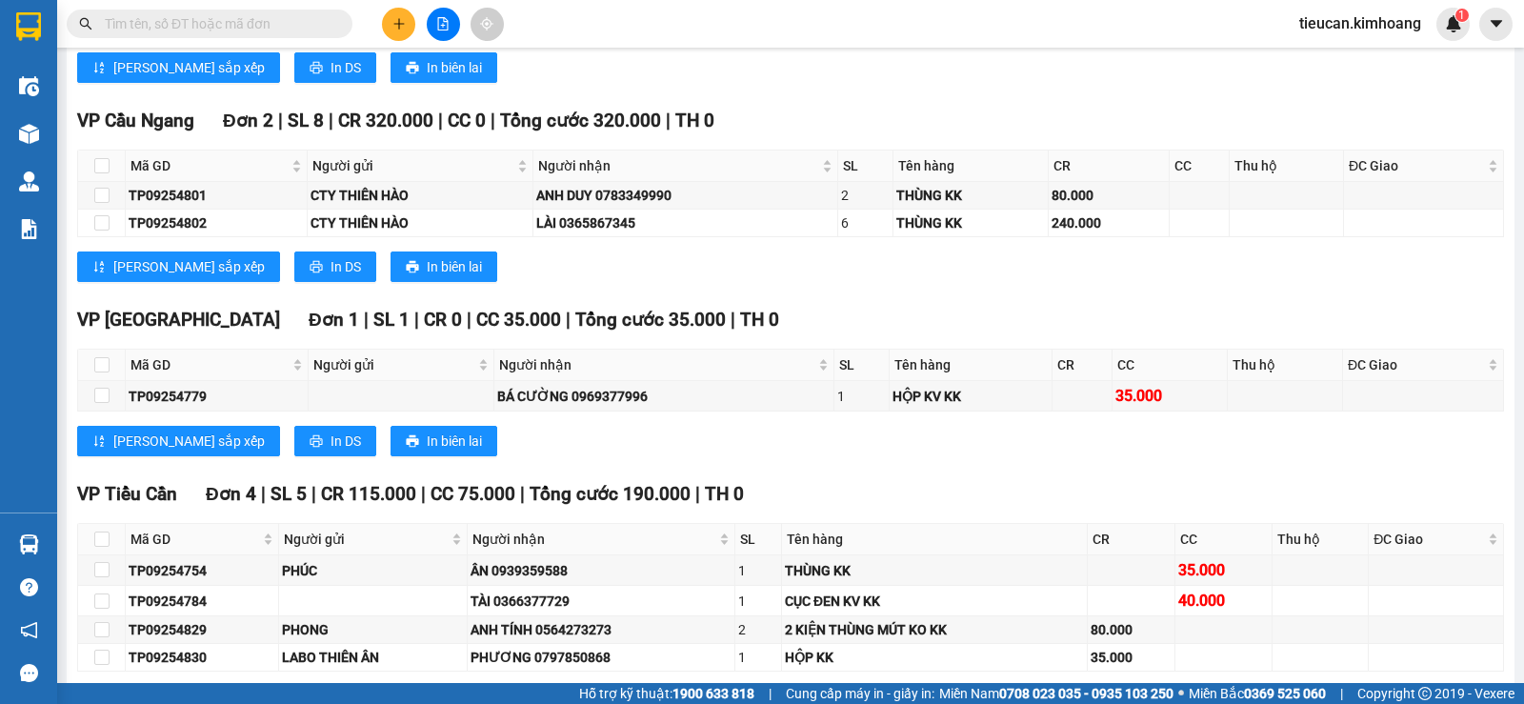
scroll to position [2381, 0]
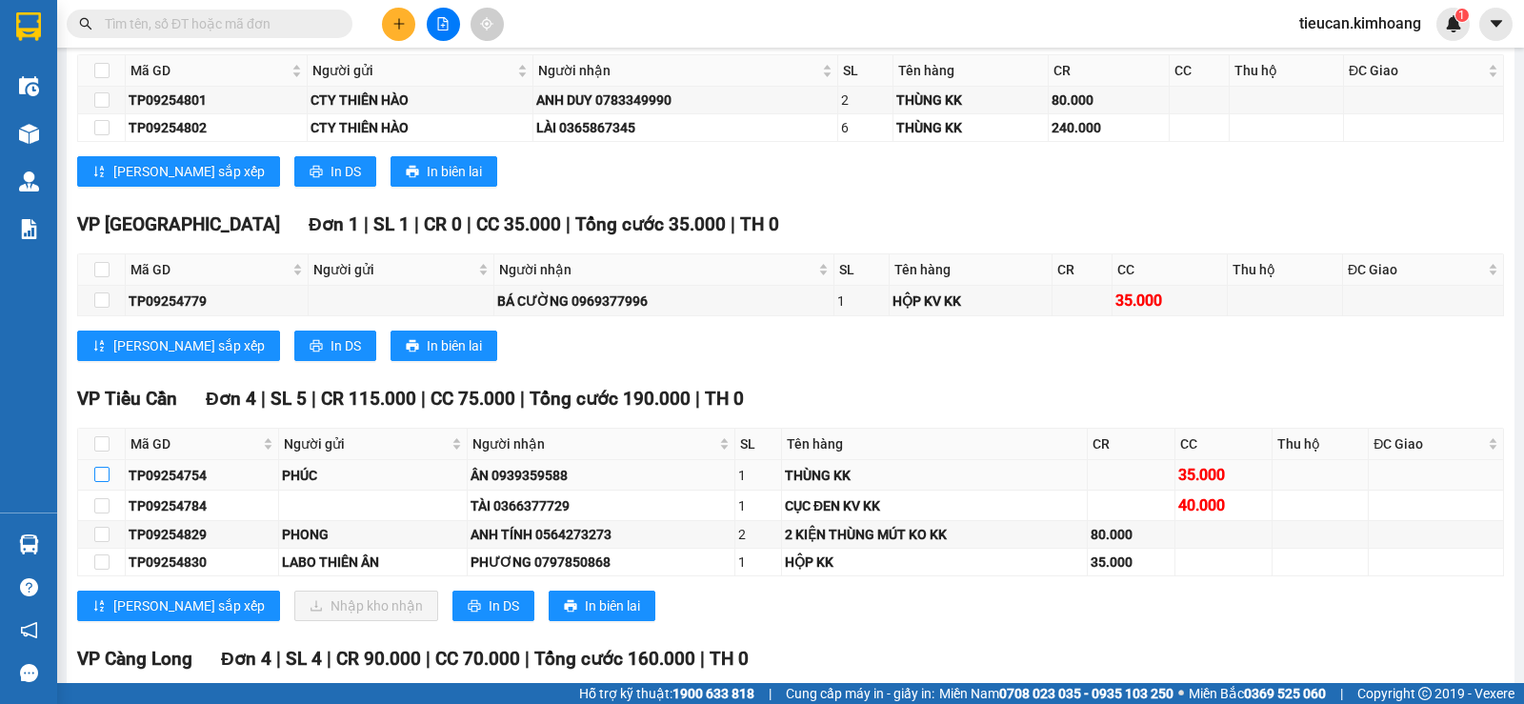
click at [103, 478] on label at bounding box center [101, 475] width 15 height 21
click at [103, 478] on input "checkbox" at bounding box center [101, 474] width 15 height 15
checkbox input "true"
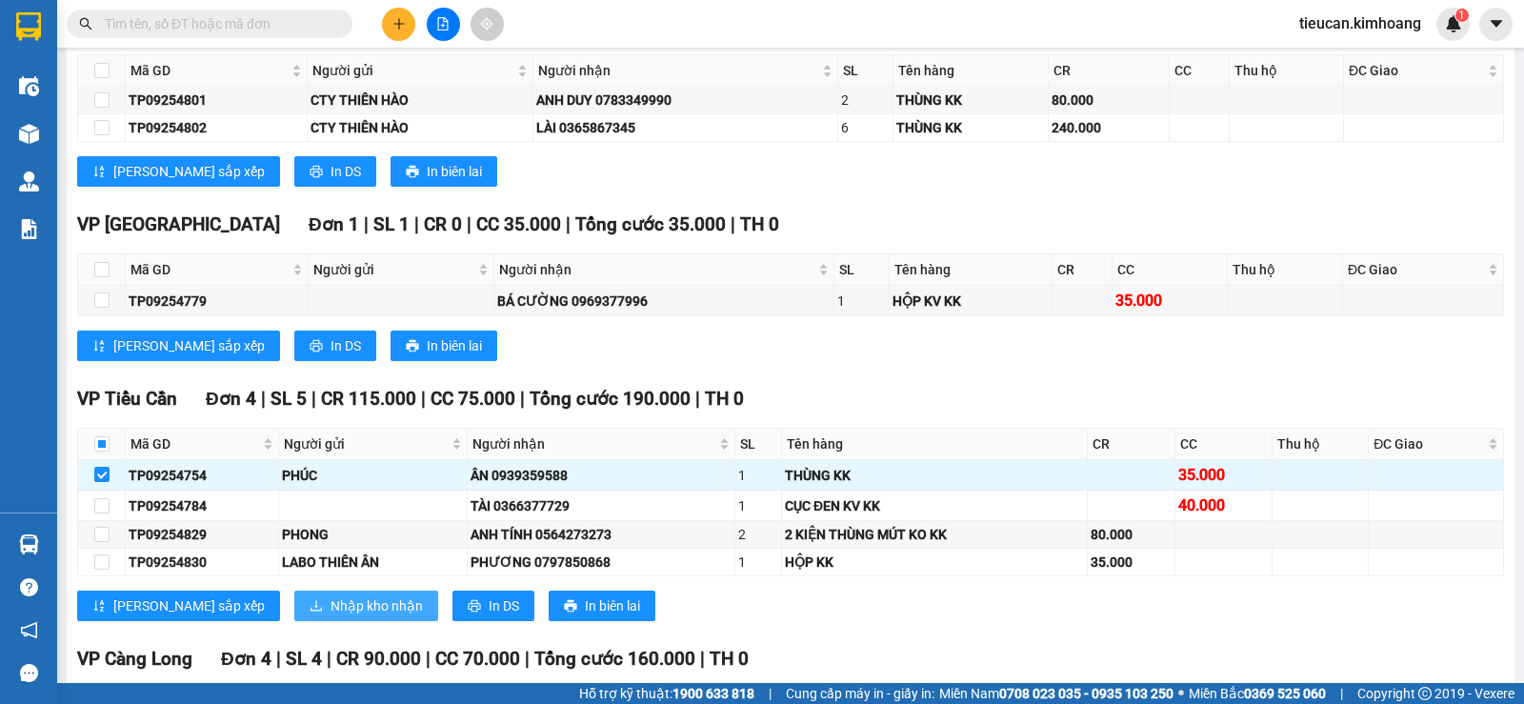
click at [330, 616] on span "Nhập kho nhận" at bounding box center [376, 605] width 92 height 21
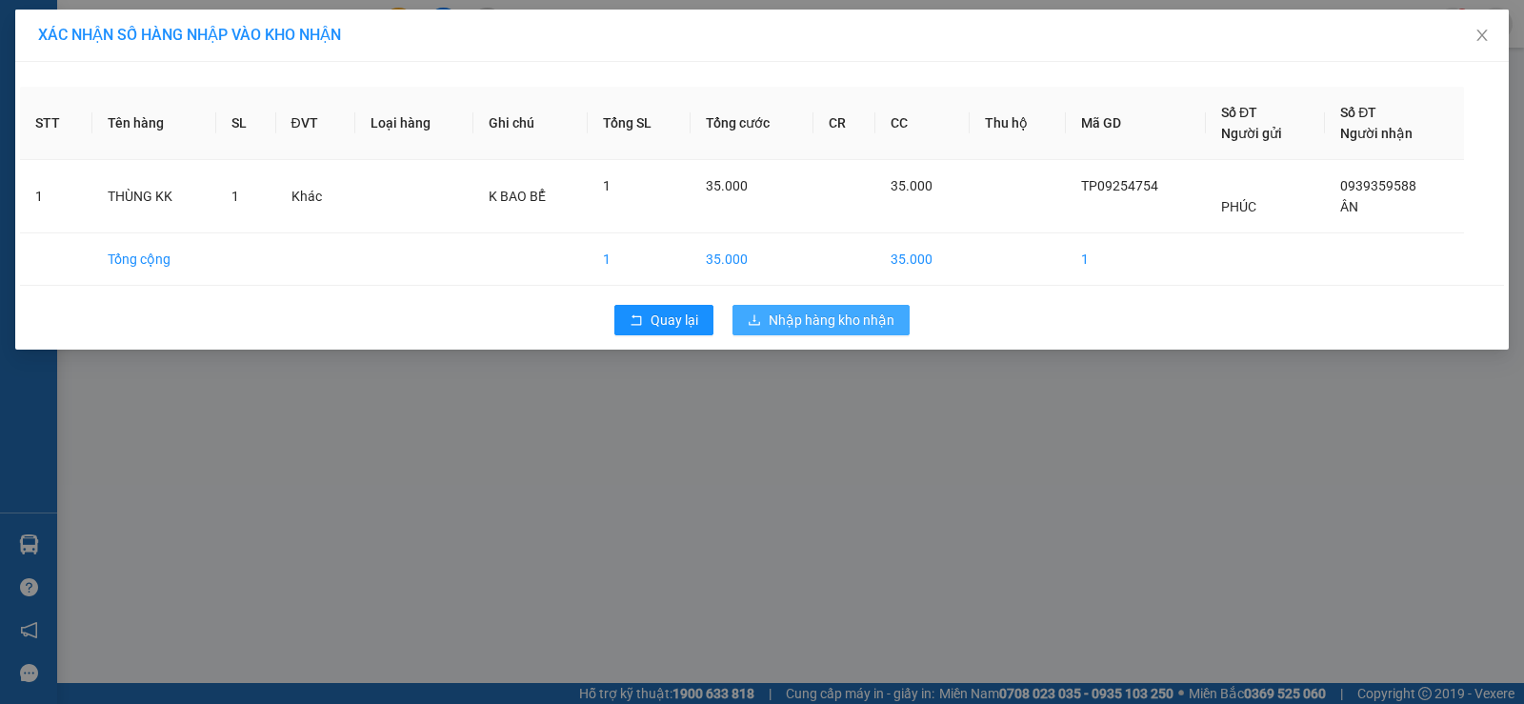
click at [900, 330] on button "Nhập hàng kho nhận" at bounding box center [820, 320] width 177 height 30
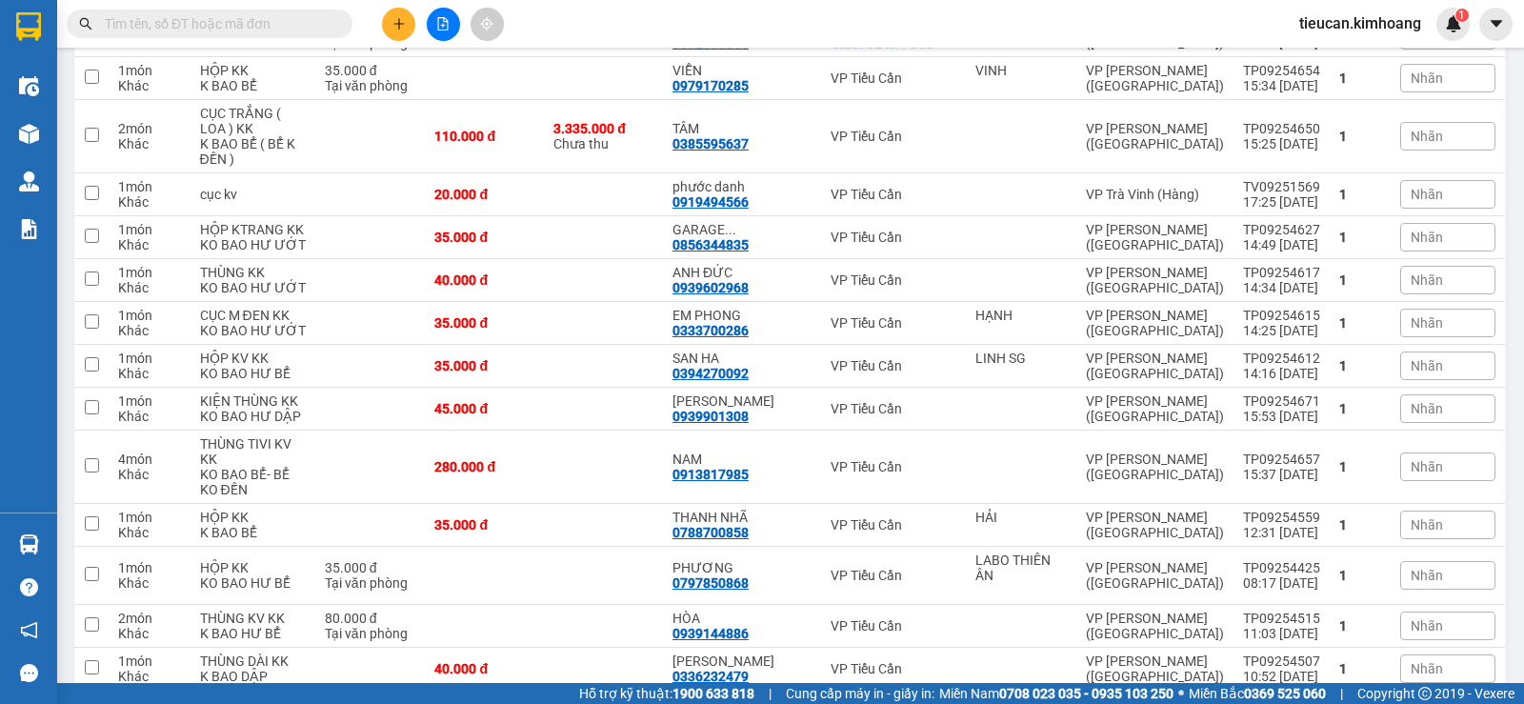
scroll to position [571, 0]
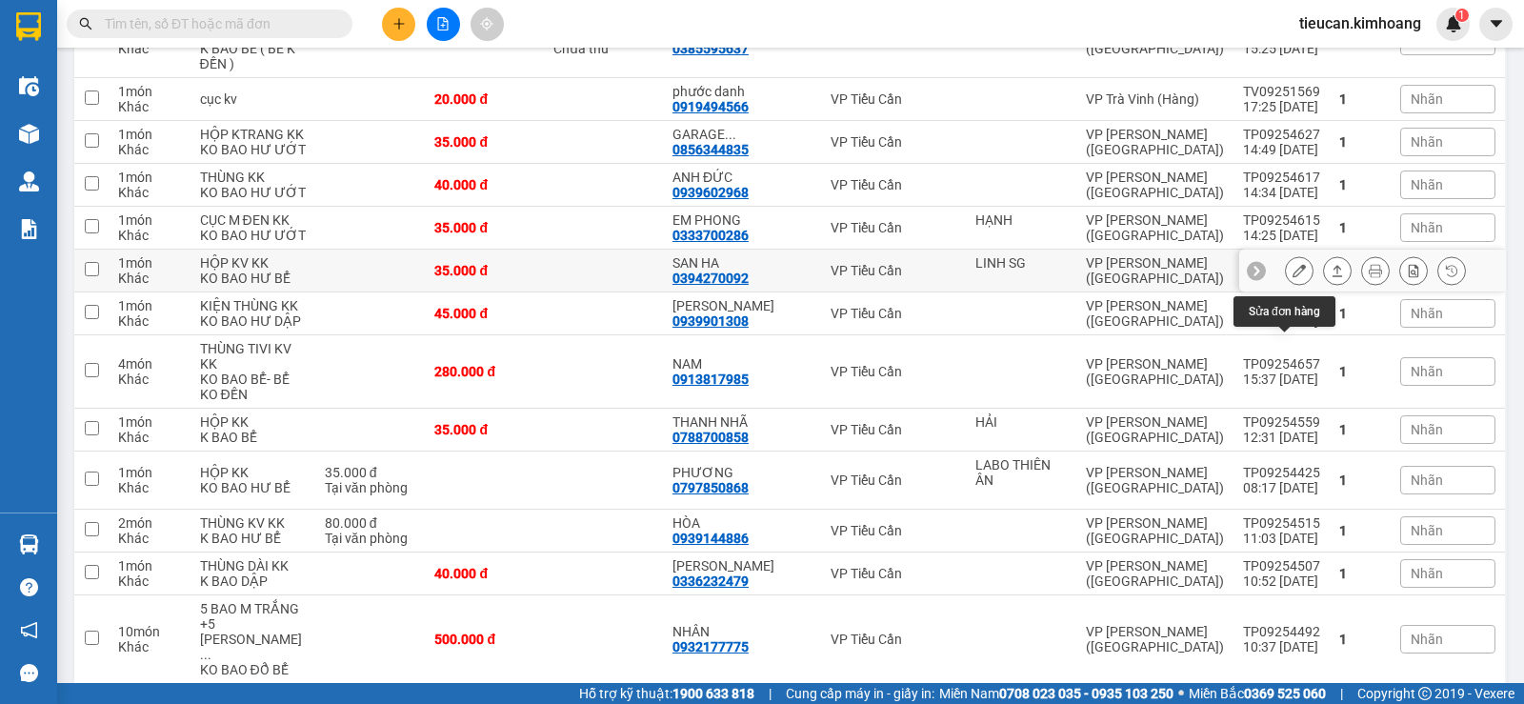
click at [1292, 277] on icon at bounding box center [1298, 270] width 13 height 13
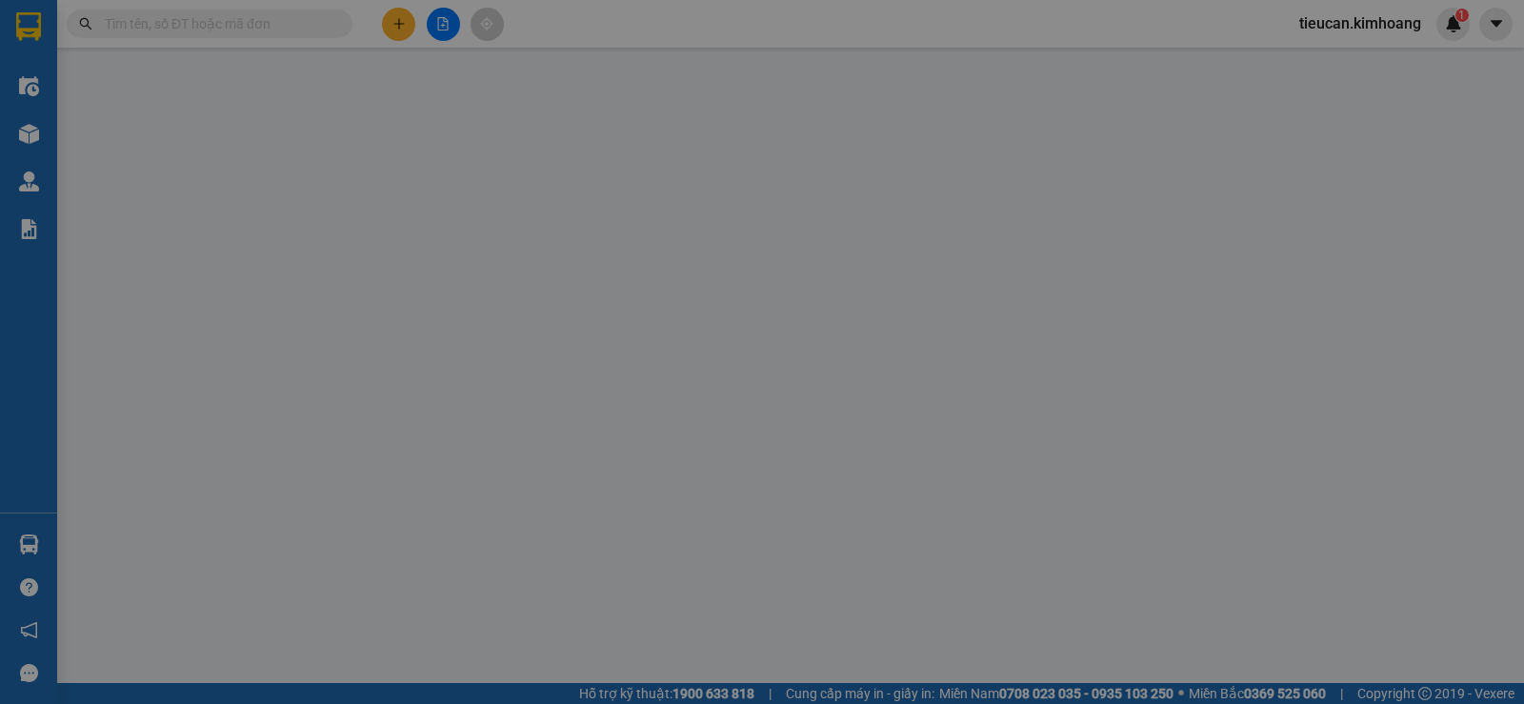
type input "LINH SG"
type input "0394270092"
type input "SAN HA"
type input "35.000"
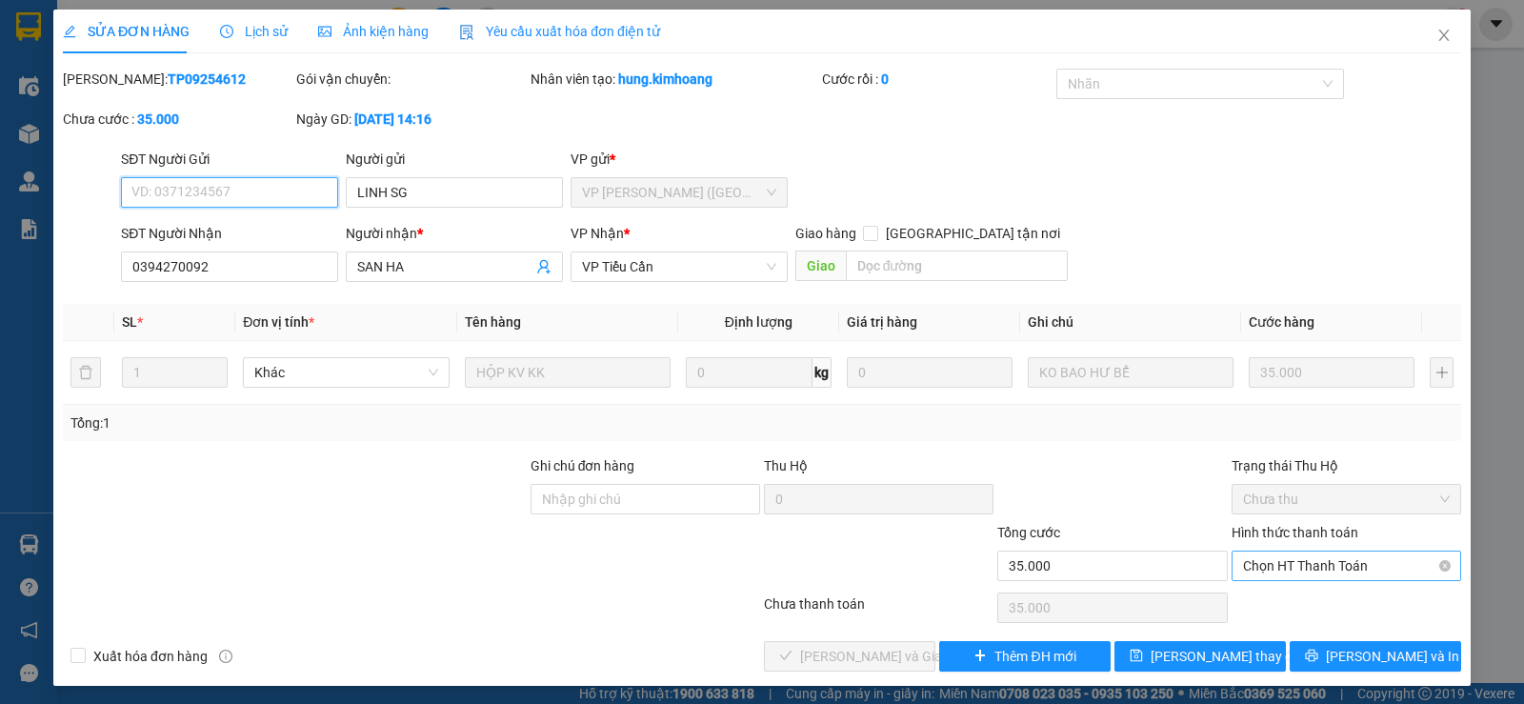
click at [1295, 565] on span "Chọn HT Thanh Toán" at bounding box center [1346, 565] width 207 height 29
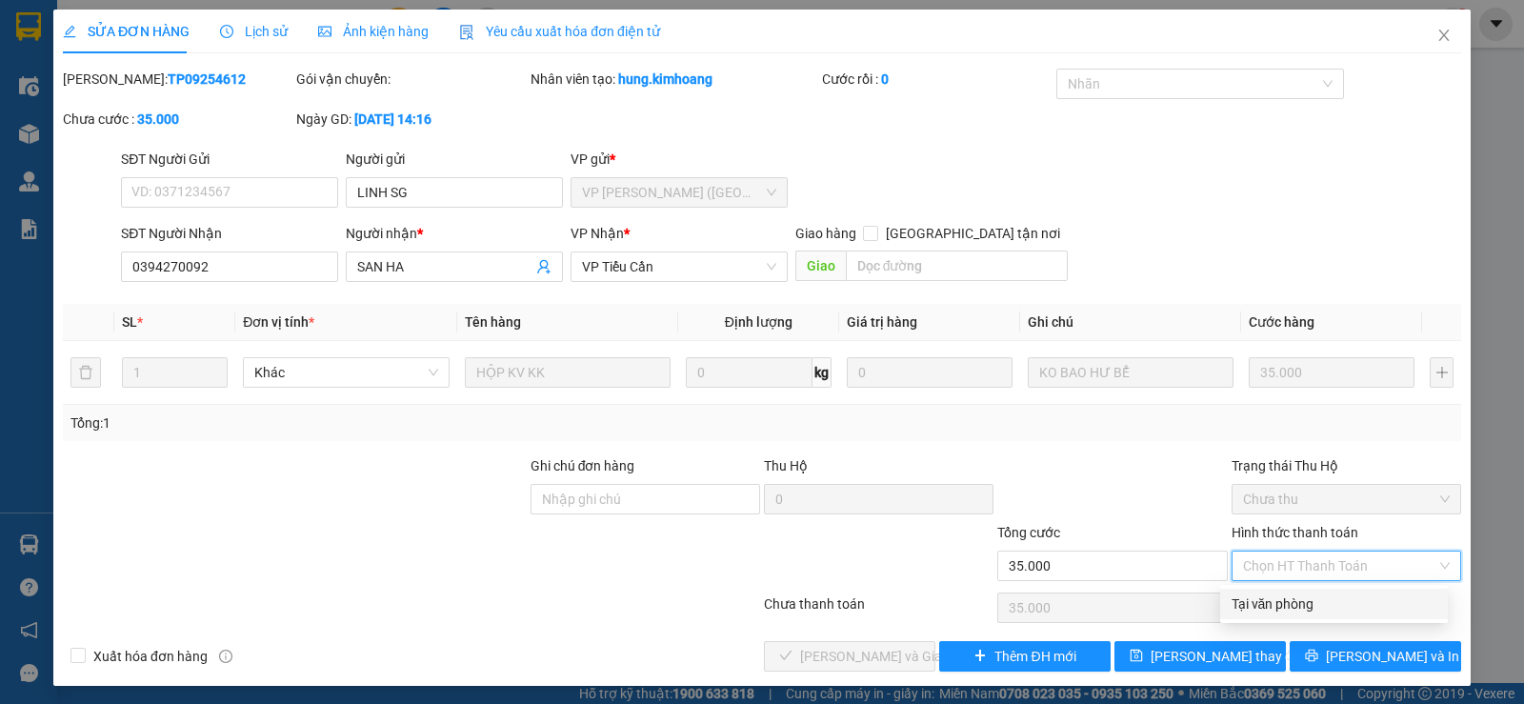
click at [1291, 601] on div "Tại văn phòng" at bounding box center [1333, 603] width 205 height 21
type input "0"
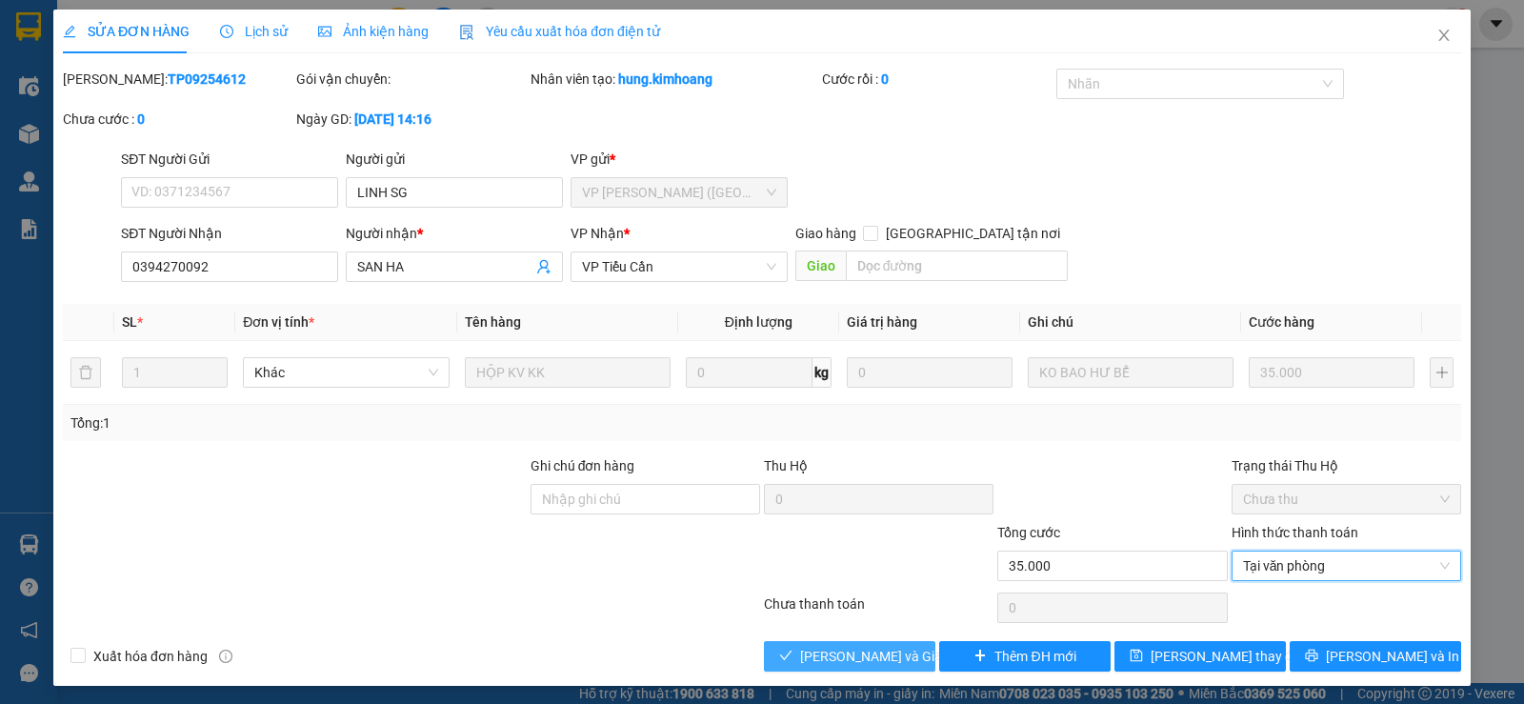
click at [808, 657] on span "Lưu và Giao hàng" at bounding box center [891, 656] width 183 height 21
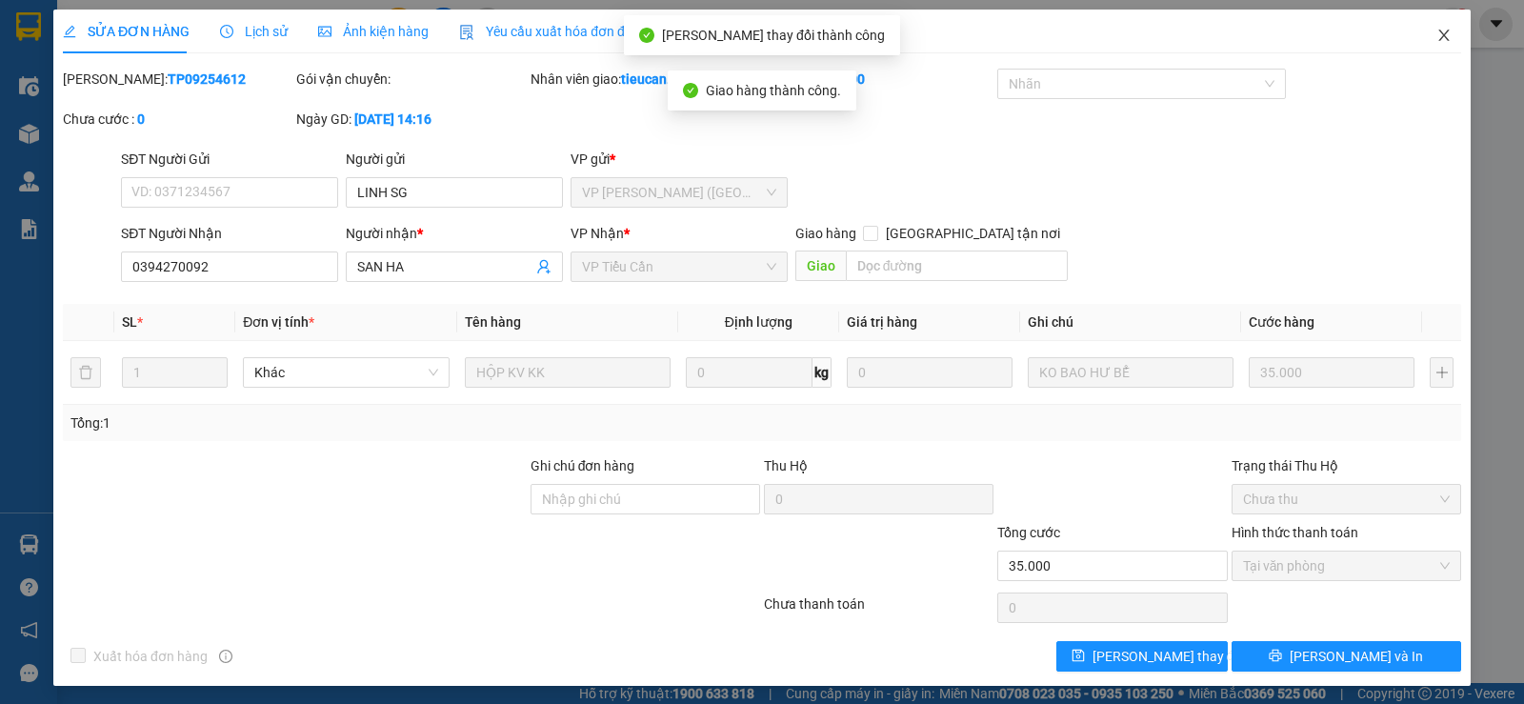
click at [1436, 43] on icon "close" at bounding box center [1443, 35] width 15 height 15
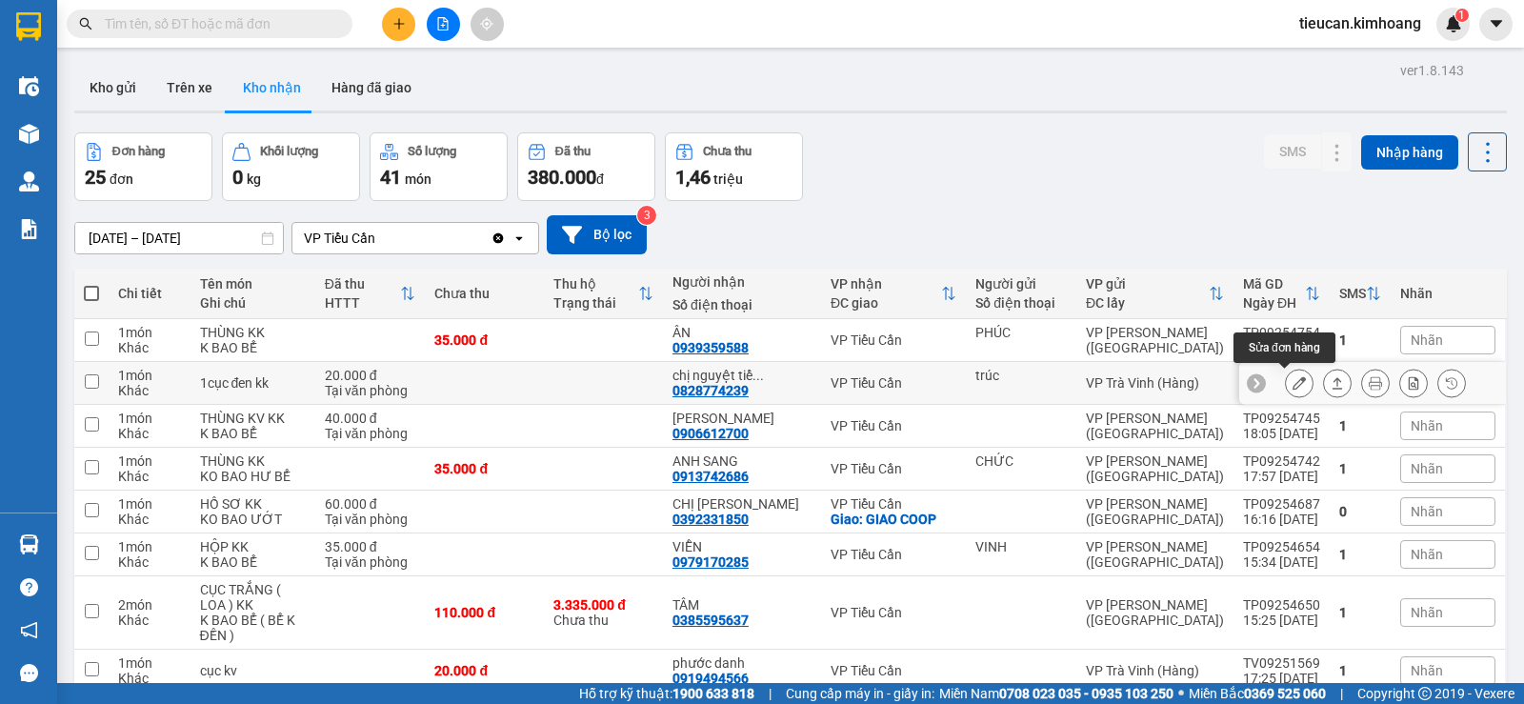
click at [1292, 384] on icon at bounding box center [1298, 382] width 13 height 13
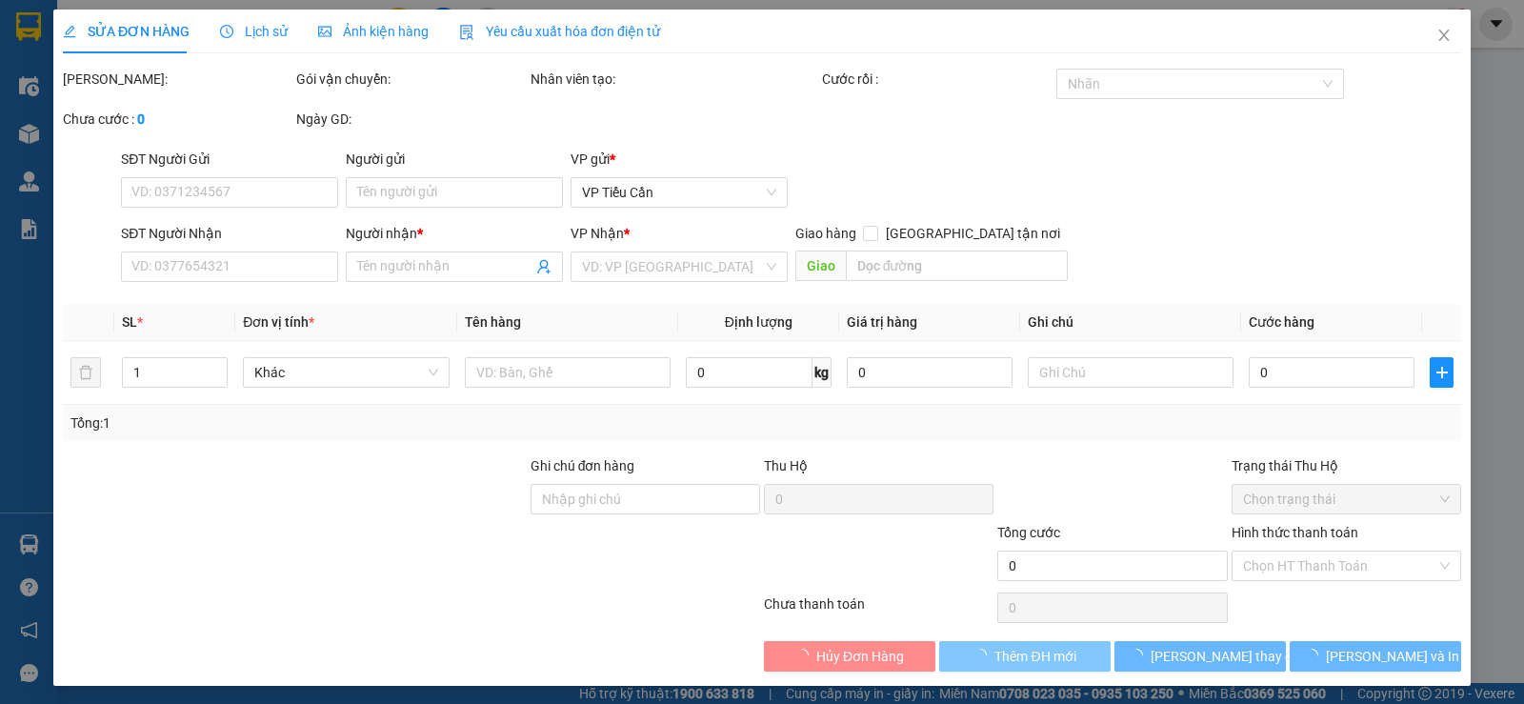
type input "trúc"
type input "0828774239"
type input "chị nguyệt tiểu cần"
type input "20.000"
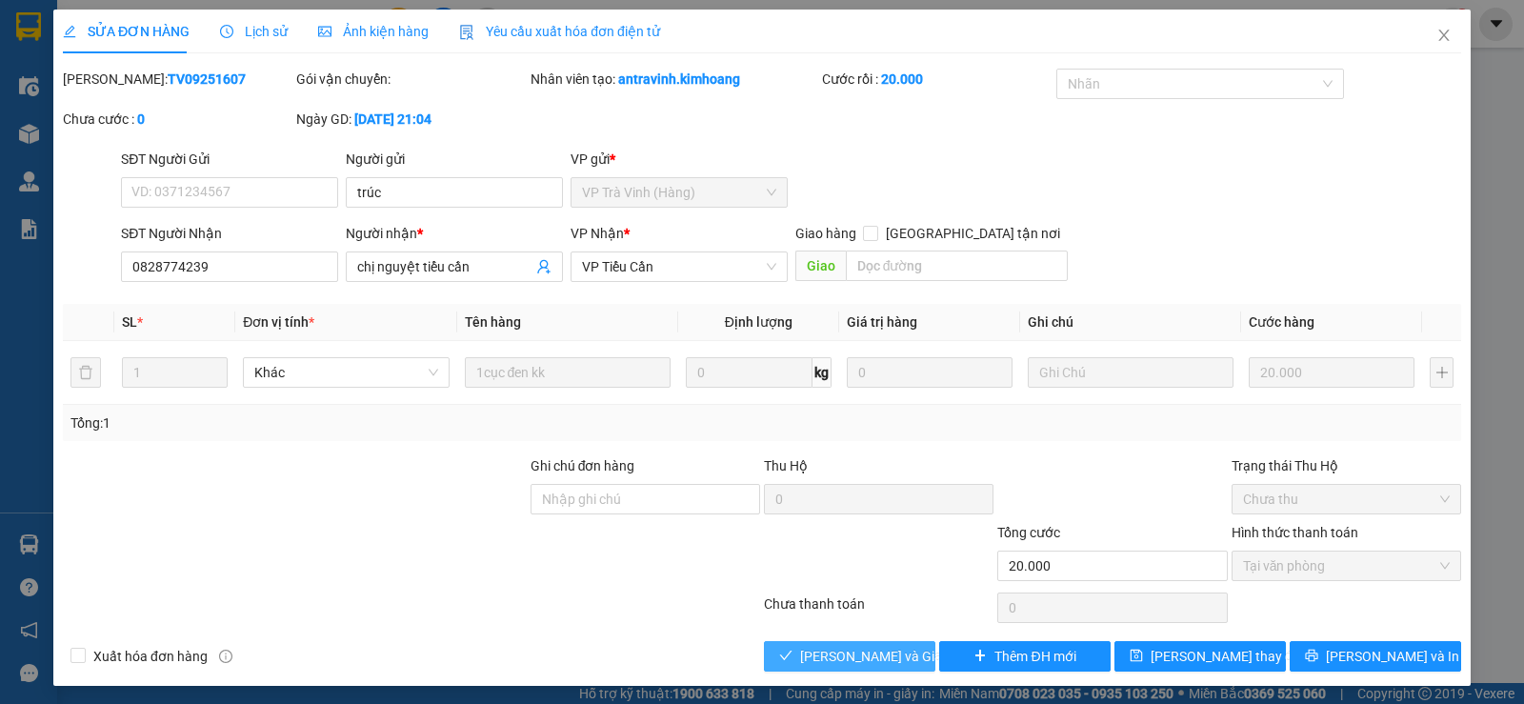
click at [871, 650] on span "Lưu và Giao hàng" at bounding box center [891, 656] width 183 height 21
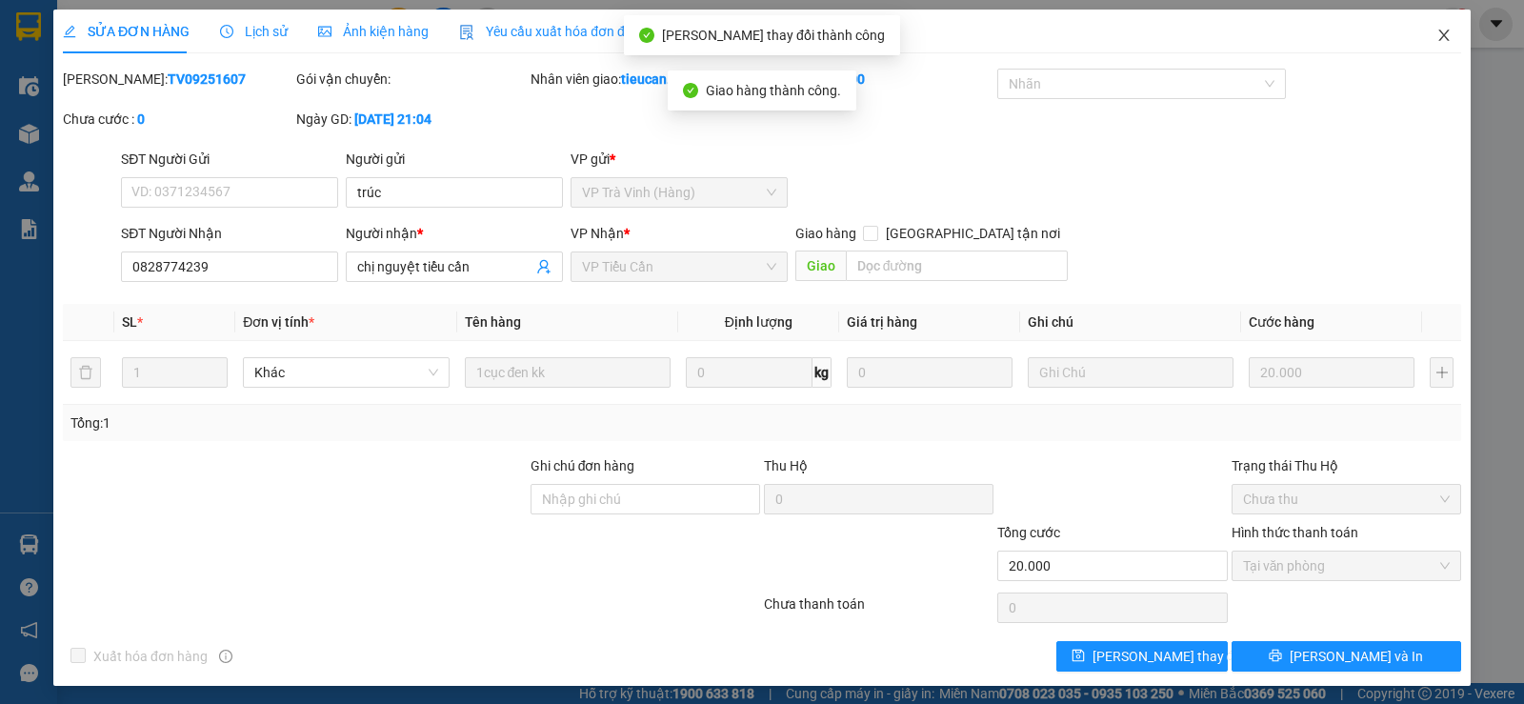
click at [1438, 40] on icon "close" at bounding box center [1443, 35] width 10 height 11
click at [1428, 40] on div "tieucan.kimhoang 1" at bounding box center [1377, 24] width 186 height 33
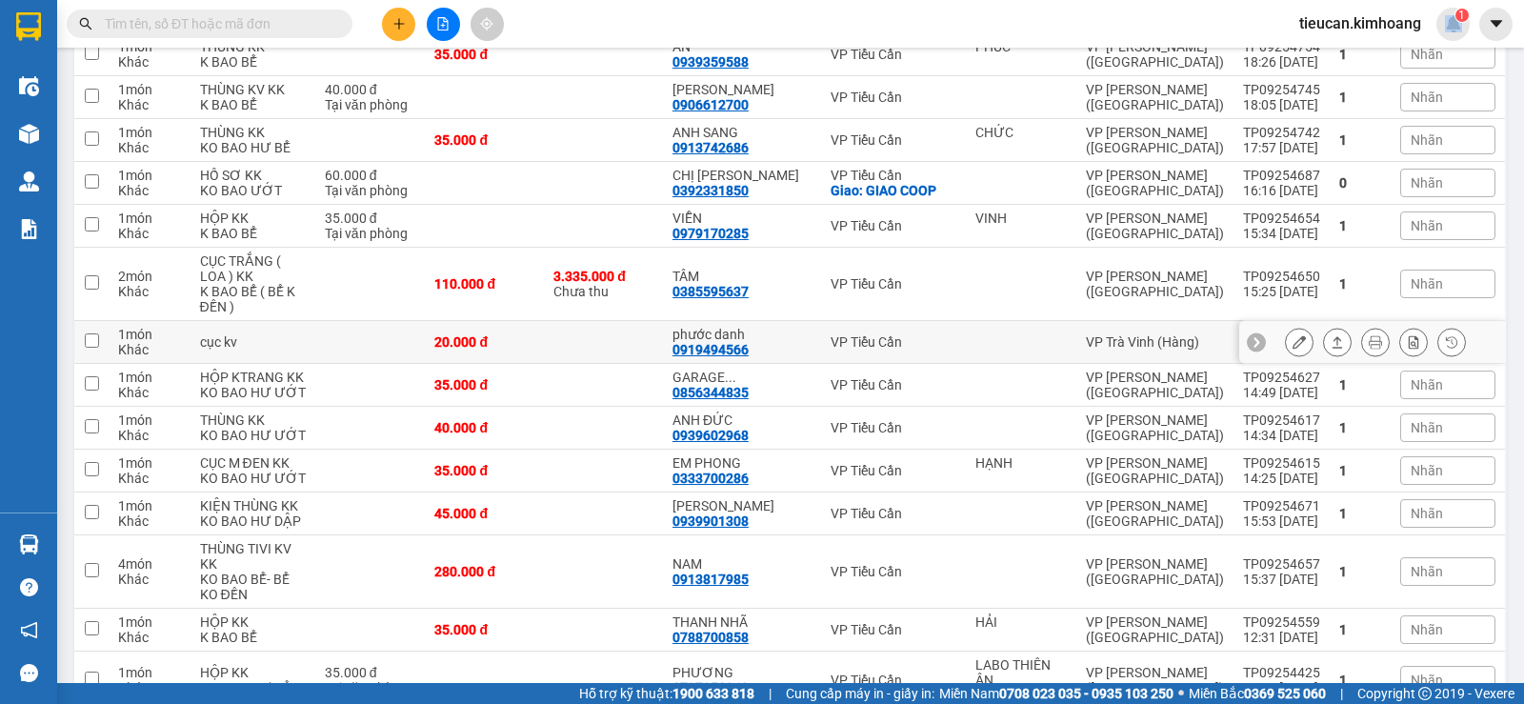
scroll to position [381, 0]
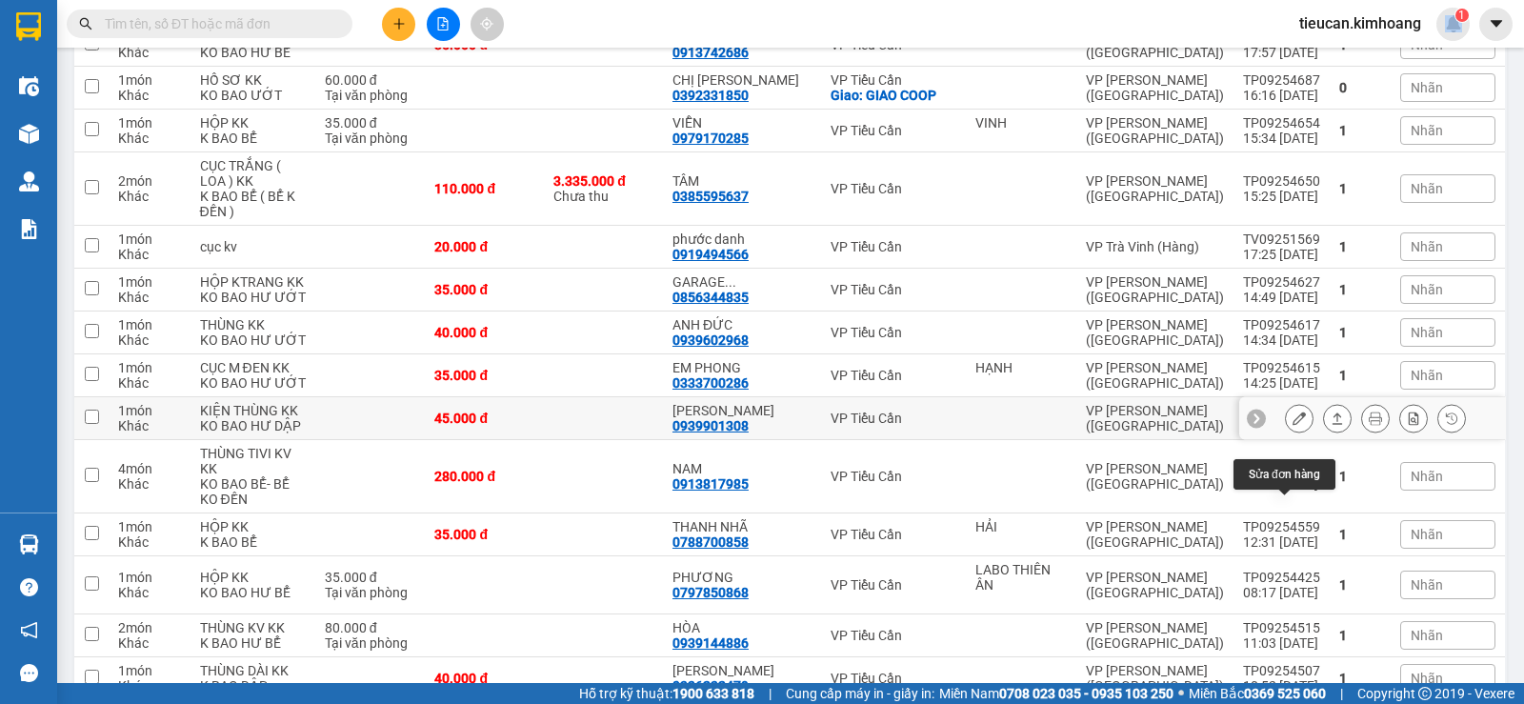
click at [1292, 425] on icon at bounding box center [1298, 417] width 13 height 13
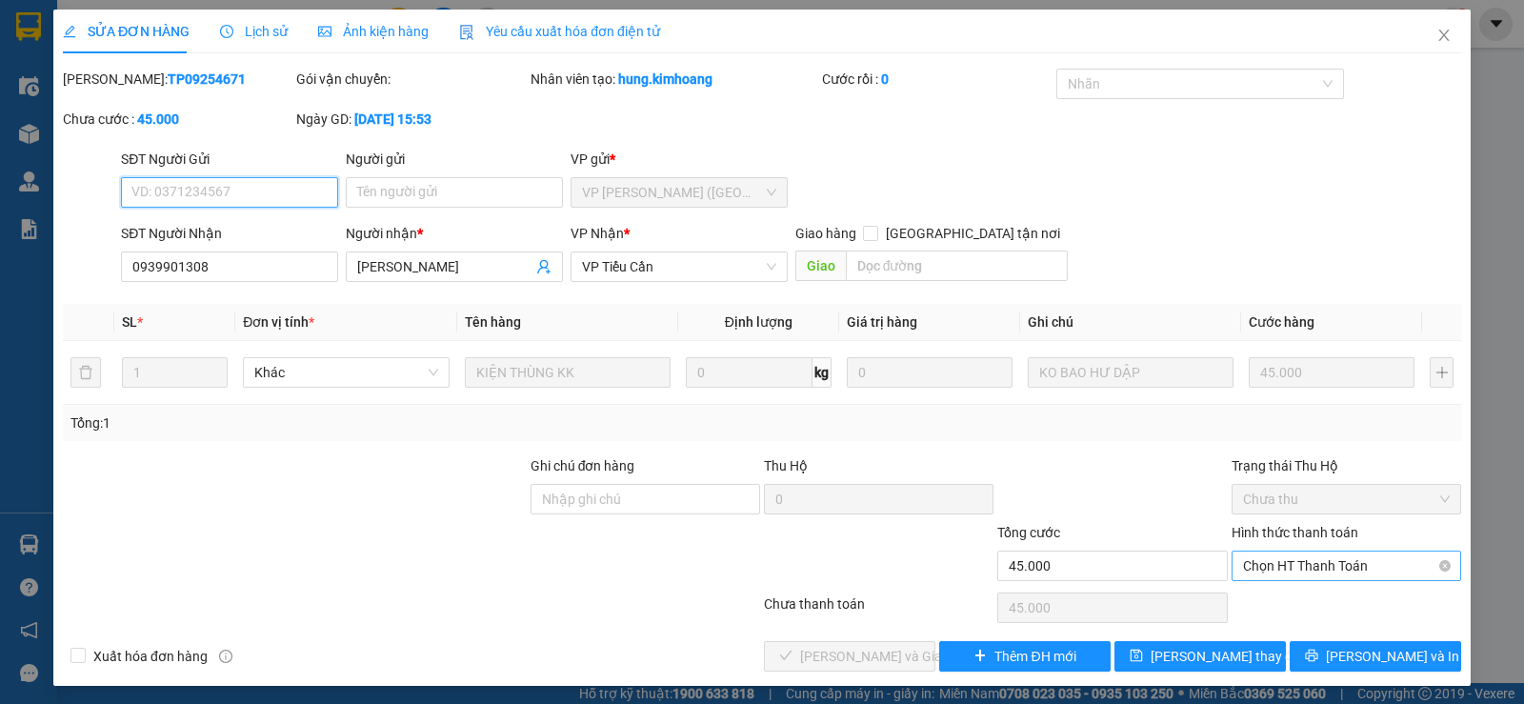
click at [1264, 567] on span "Chọn HT Thanh Toán" at bounding box center [1346, 565] width 207 height 29
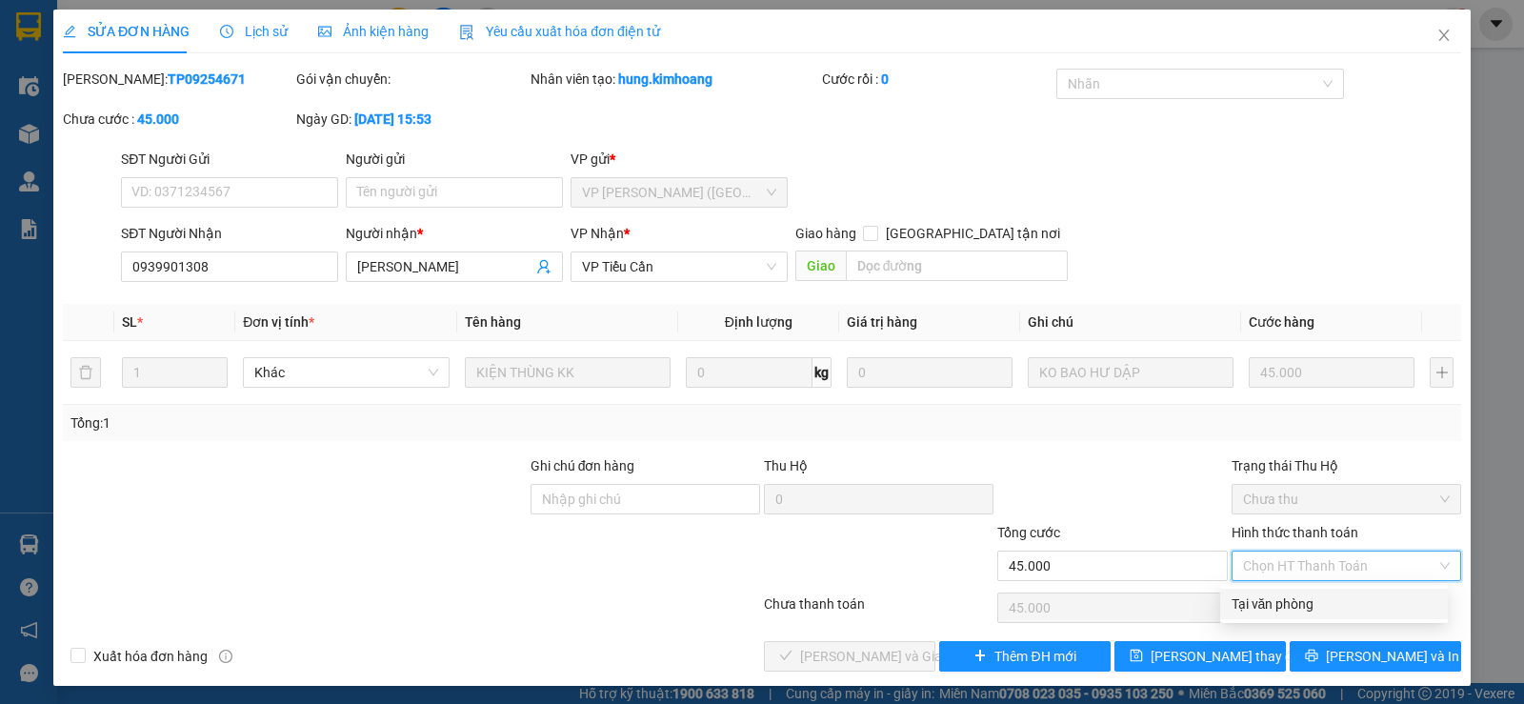
click at [1255, 596] on div "Tại văn phòng" at bounding box center [1333, 603] width 205 height 21
type input "0"
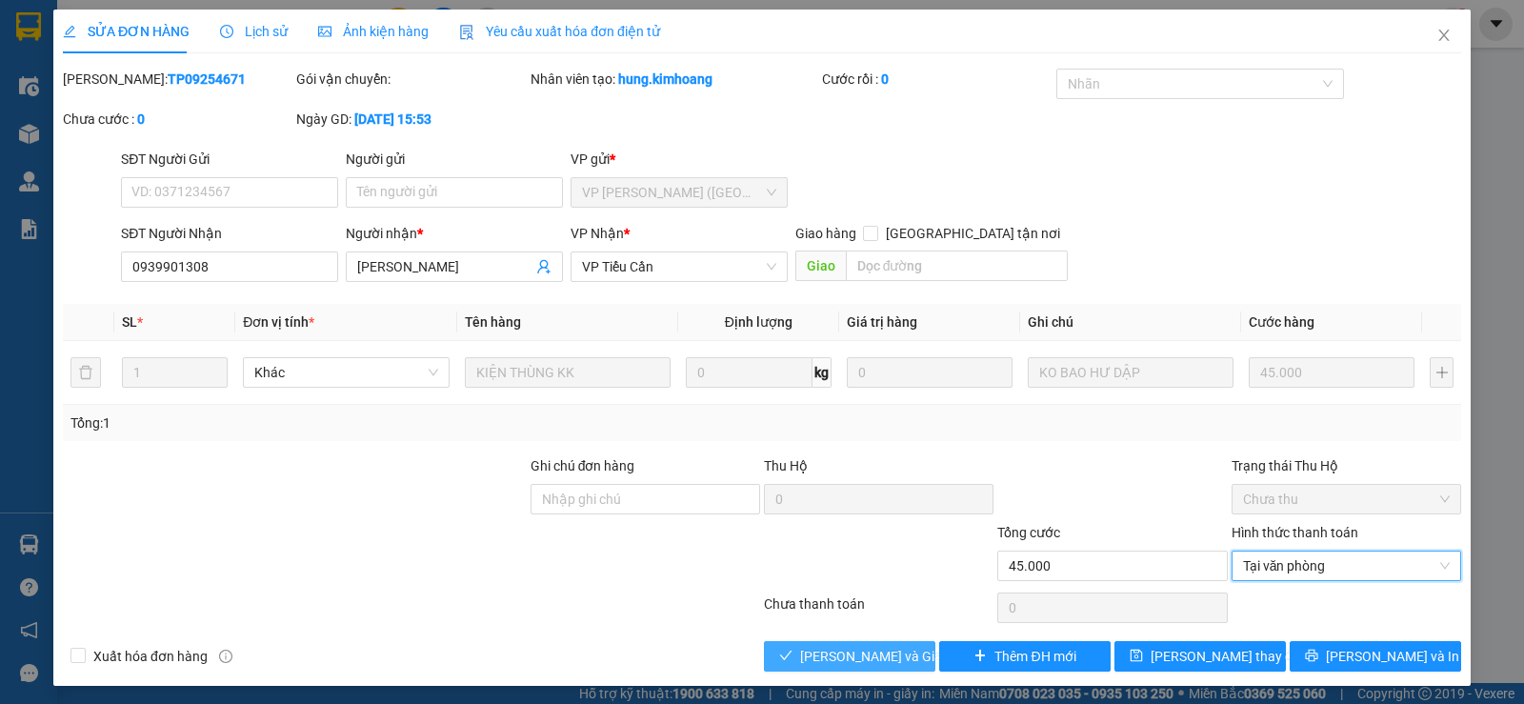
click at [880, 664] on span "Lưu và Giao hàng" at bounding box center [891, 656] width 183 height 21
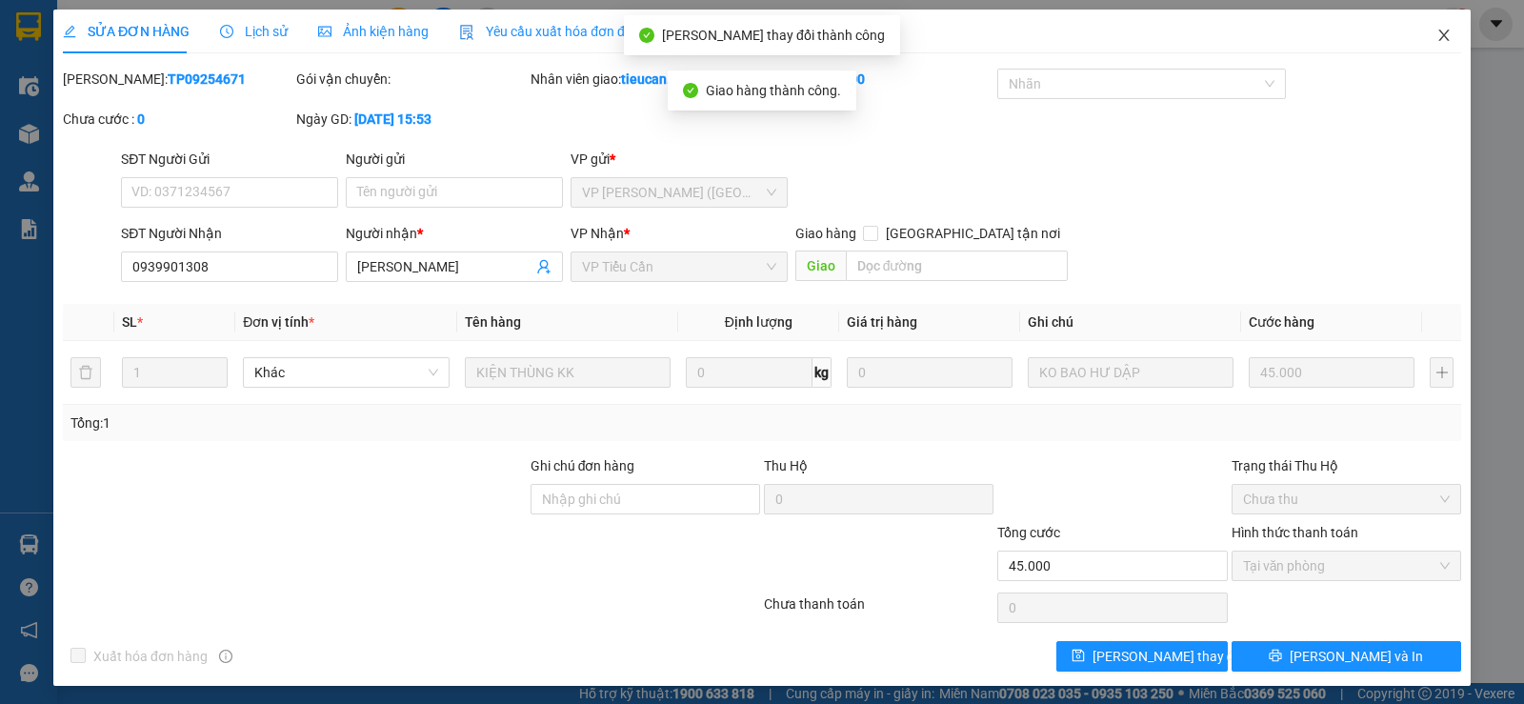
click at [1436, 41] on icon "close" at bounding box center [1443, 35] width 15 height 15
click at [1431, 41] on div "Kết quả tìm kiếm ( 0 ) Bộ lọc No Data tieucan.kimhoang 1" at bounding box center [762, 24] width 1524 height 48
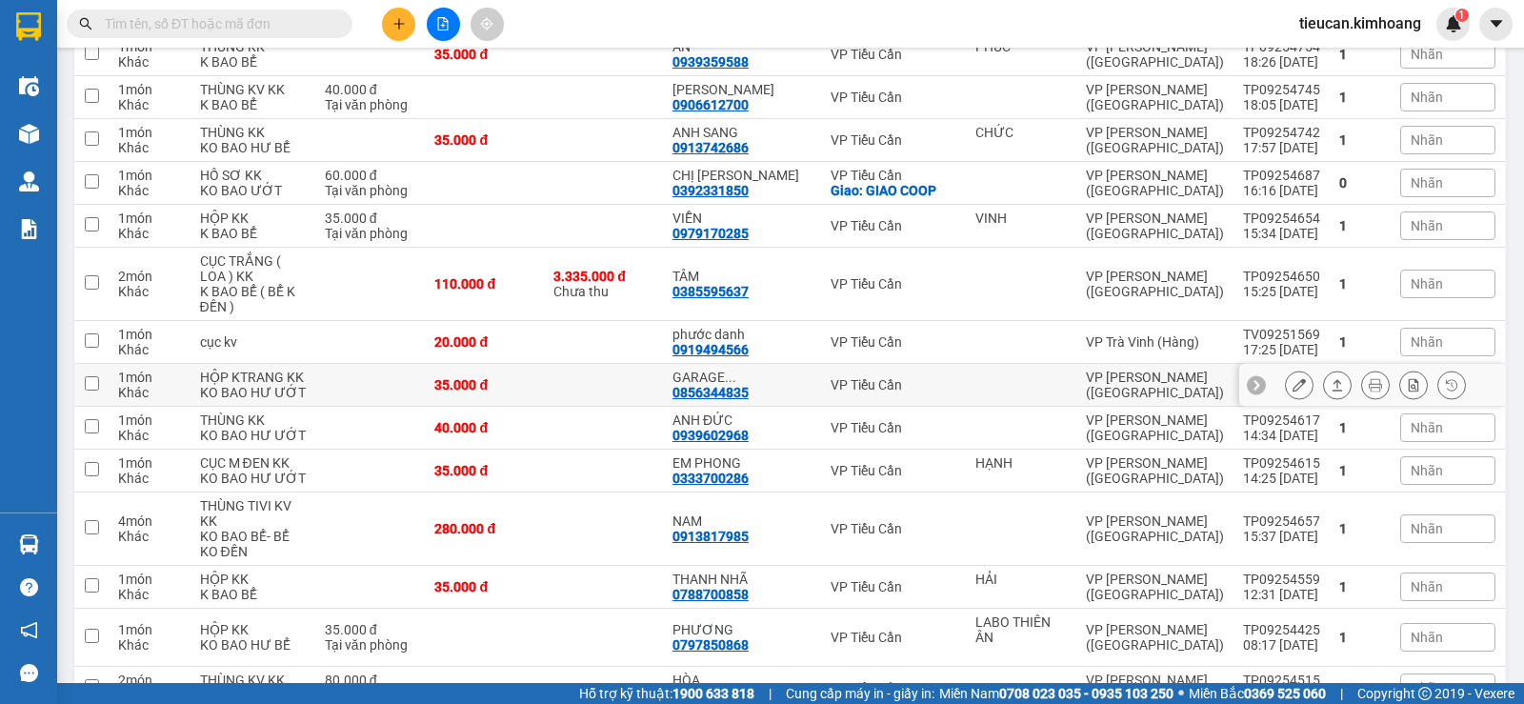
scroll to position [95, 0]
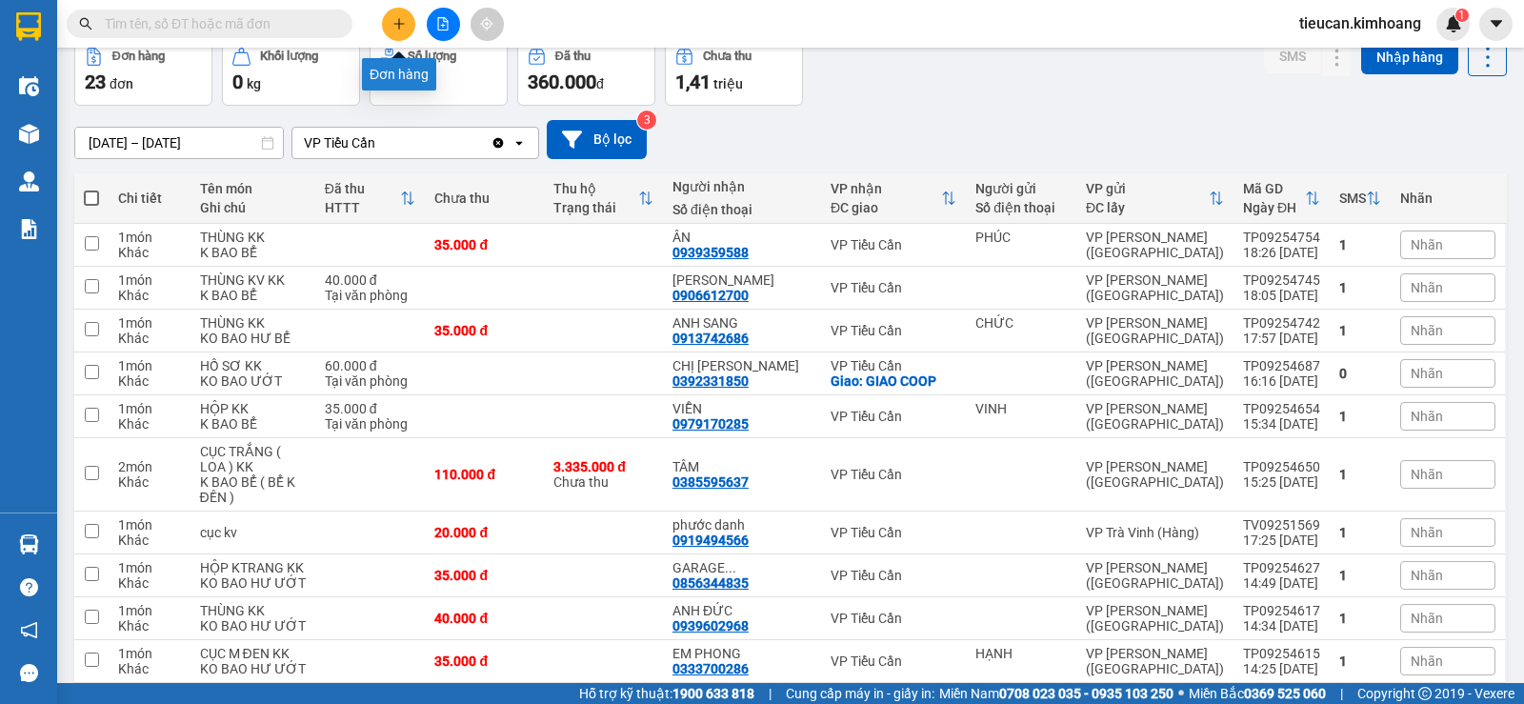
click at [397, 23] on icon "plus" at bounding box center [398, 23] width 13 height 13
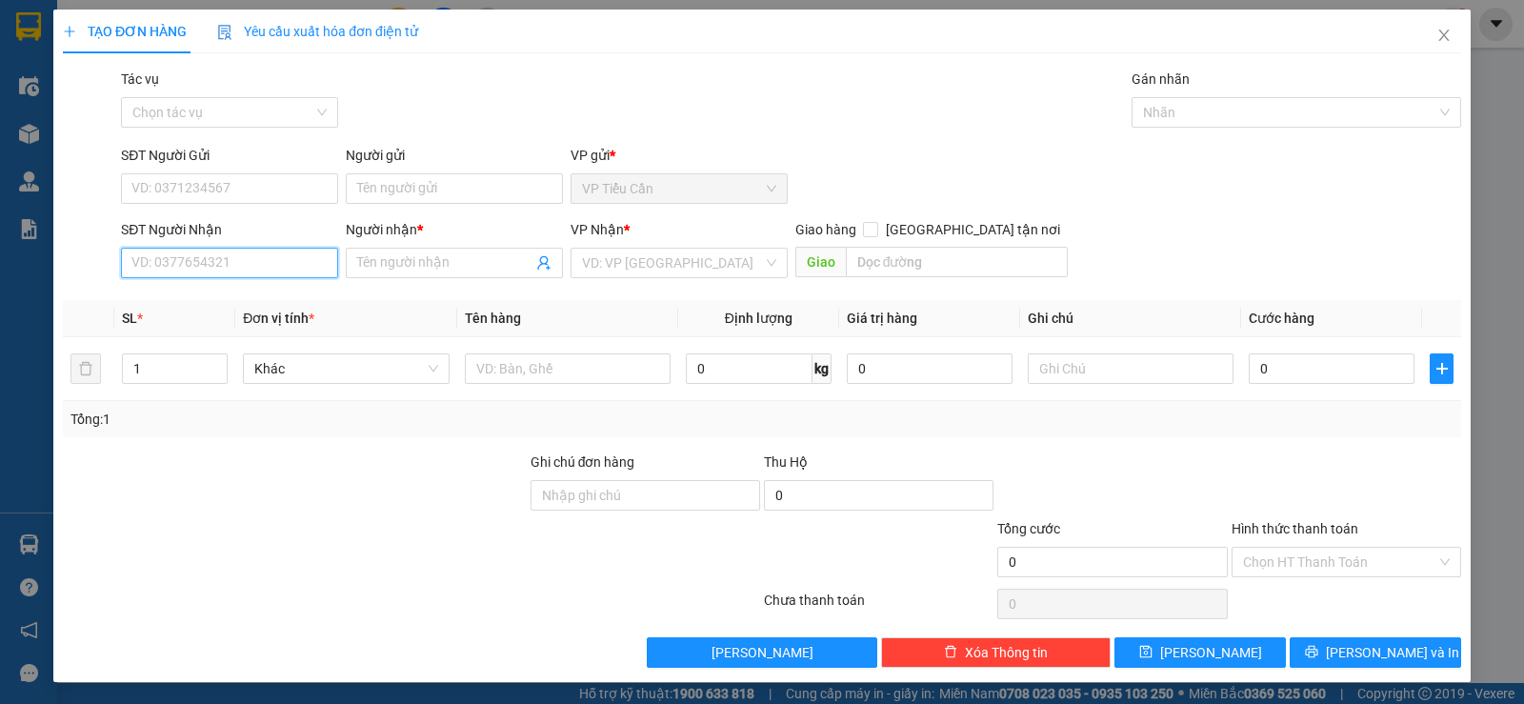
click at [301, 261] on input "SĐT Người Nhận" at bounding box center [229, 263] width 217 height 30
click at [222, 297] on div "0988966017 - TỰA" at bounding box center [227, 300] width 192 height 21
type input "0988966017"
type input "TỰA"
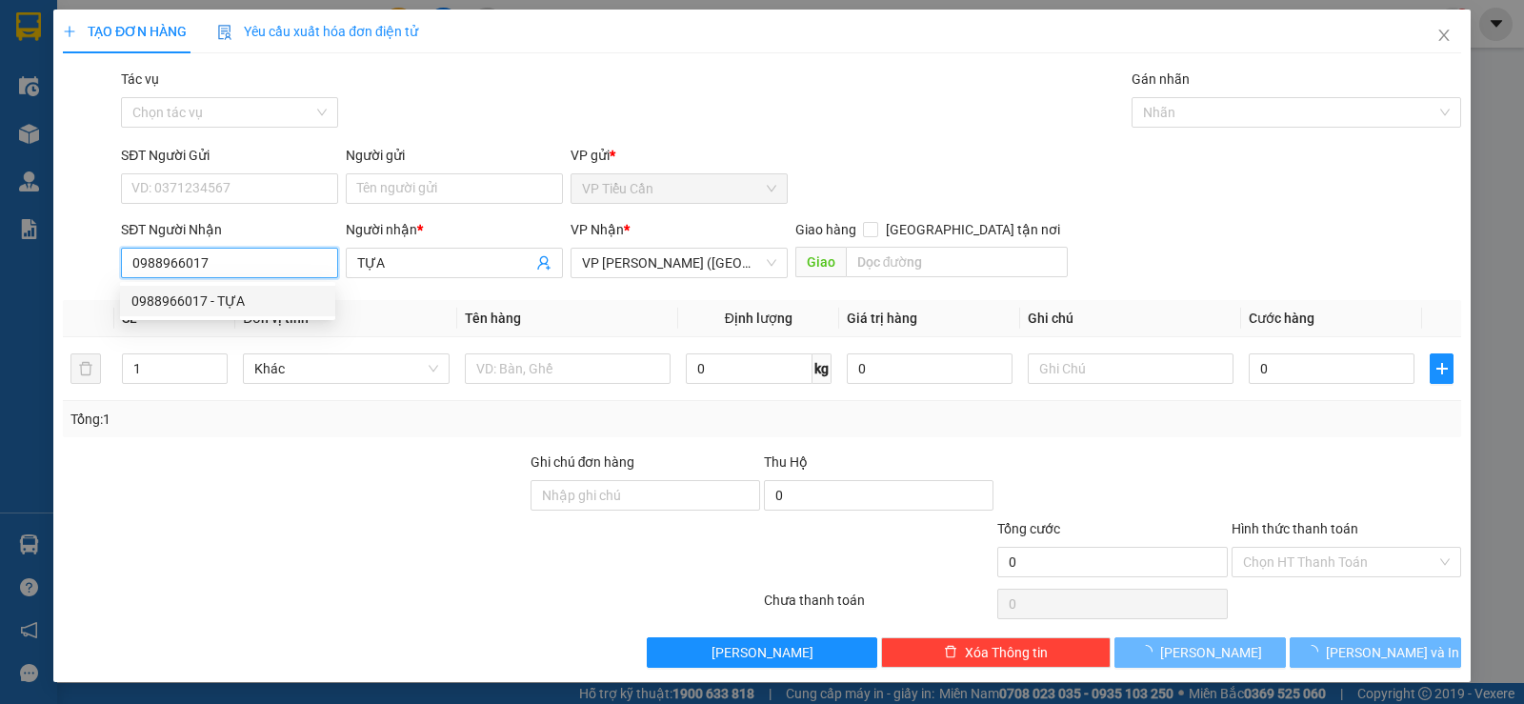
type input "50.000"
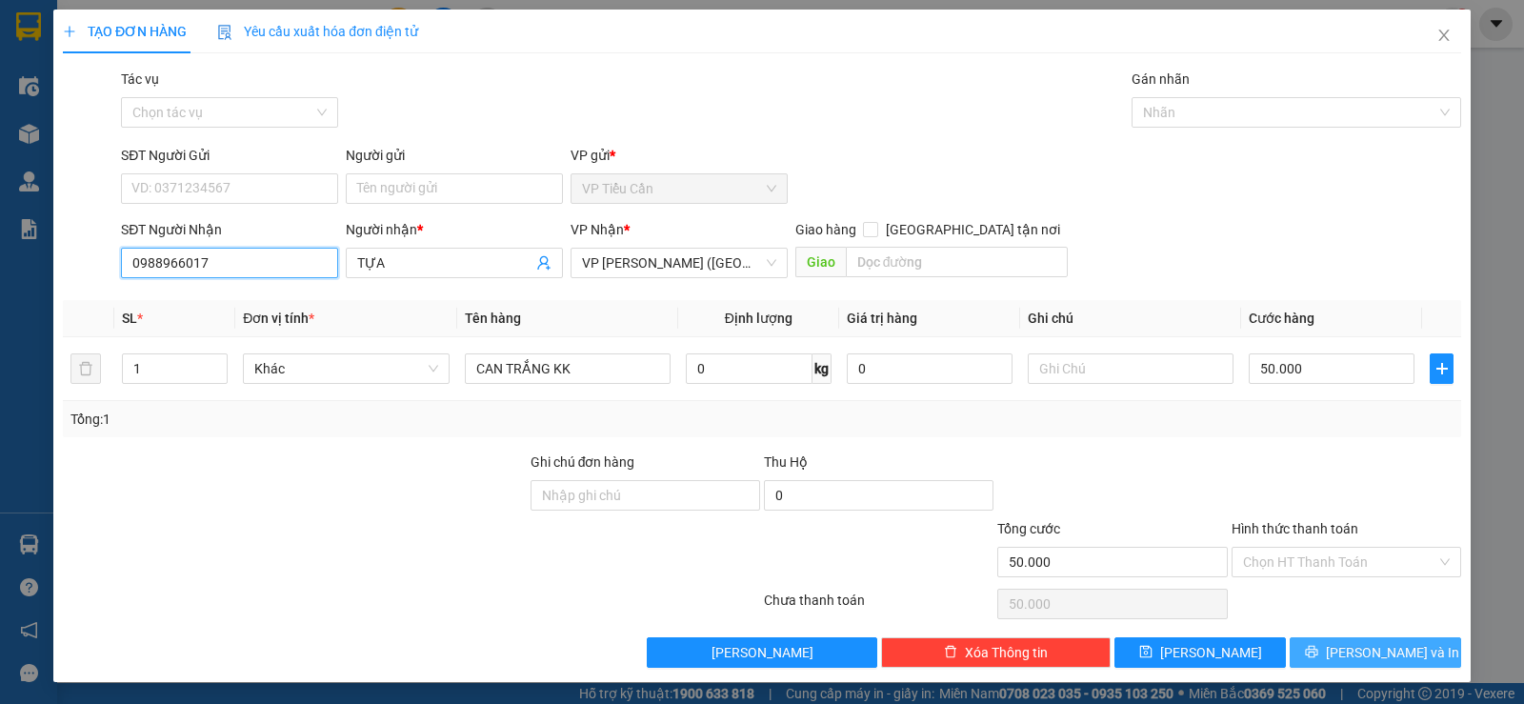
type input "0988966017"
click at [1322, 640] on button "[PERSON_NAME] và In" at bounding box center [1375, 652] width 171 height 30
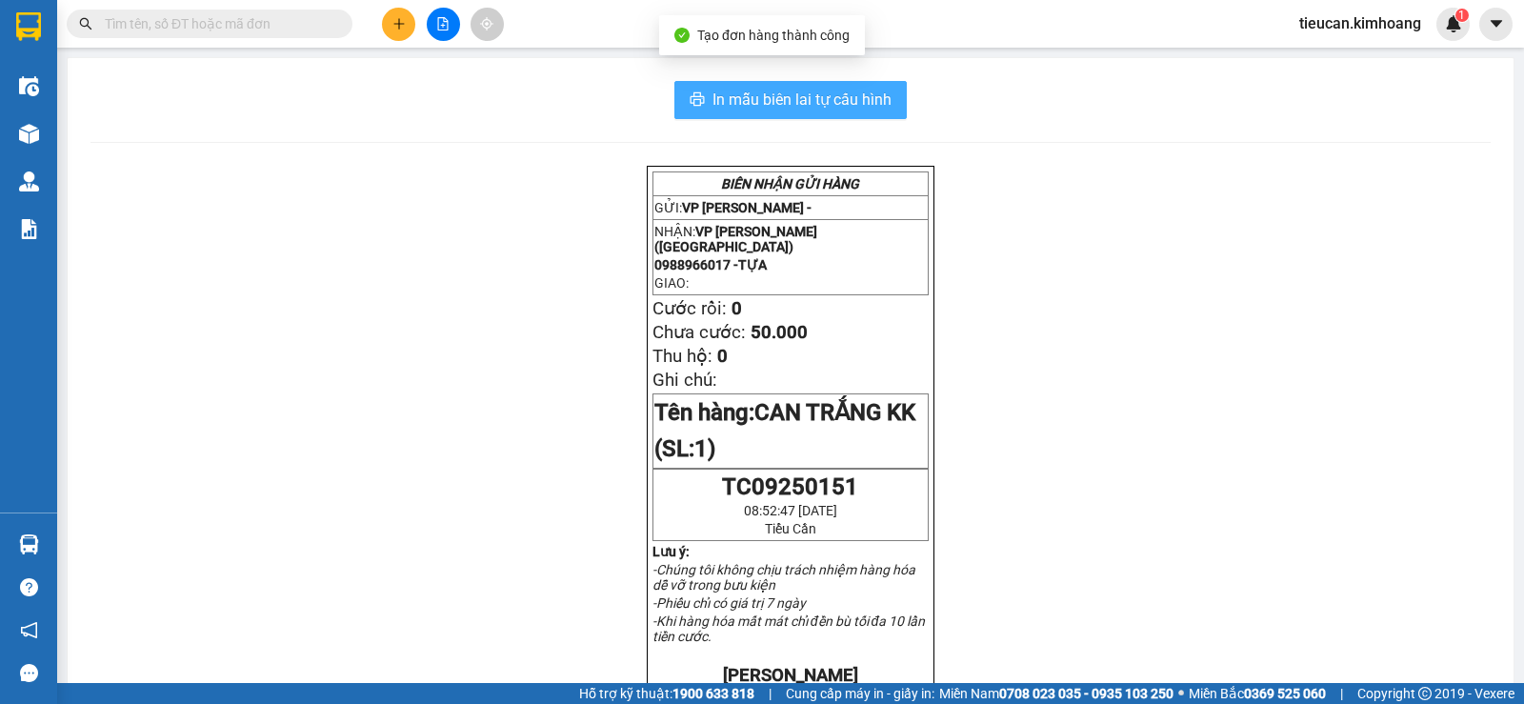
click at [822, 96] on span "In mẫu biên lai tự cấu hình" at bounding box center [801, 100] width 179 height 24
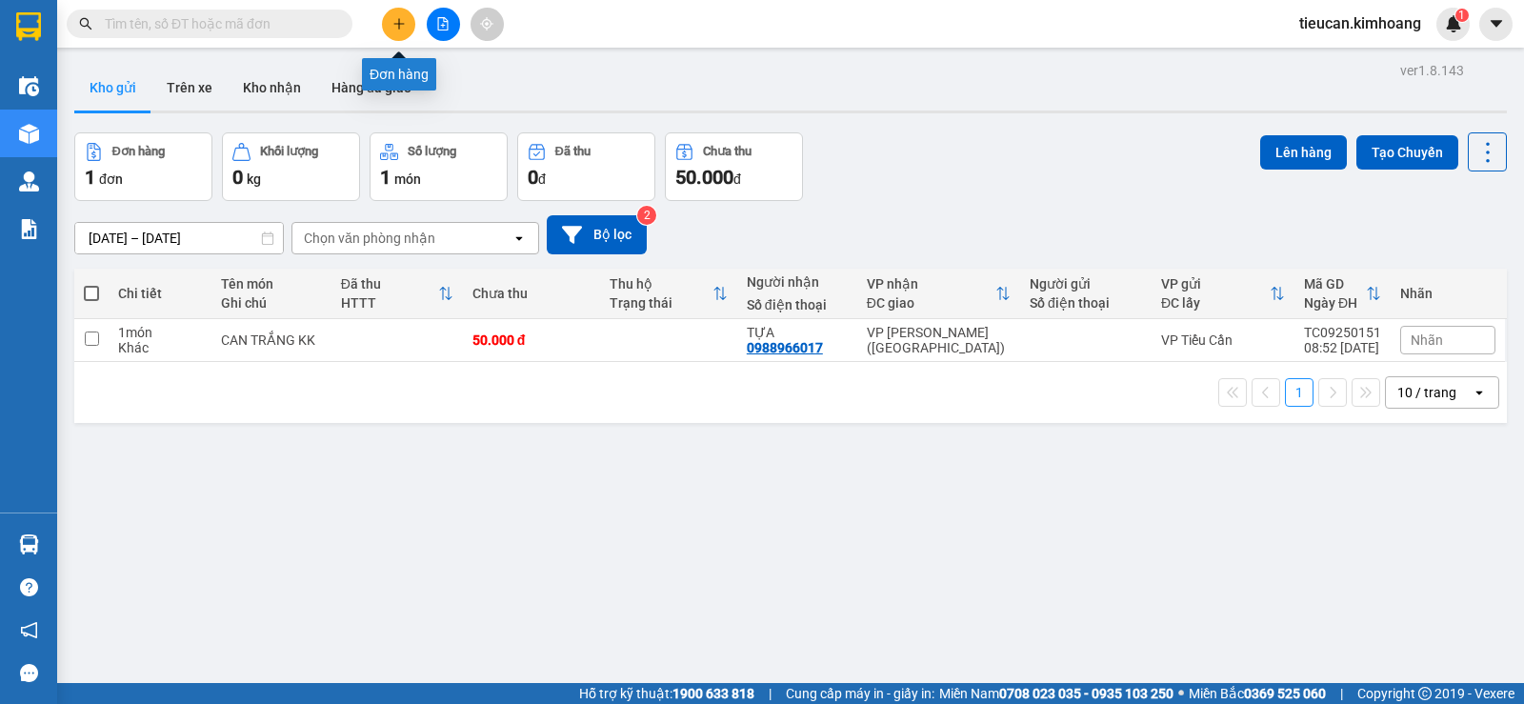
click at [405, 26] on icon "plus" at bounding box center [398, 23] width 13 height 13
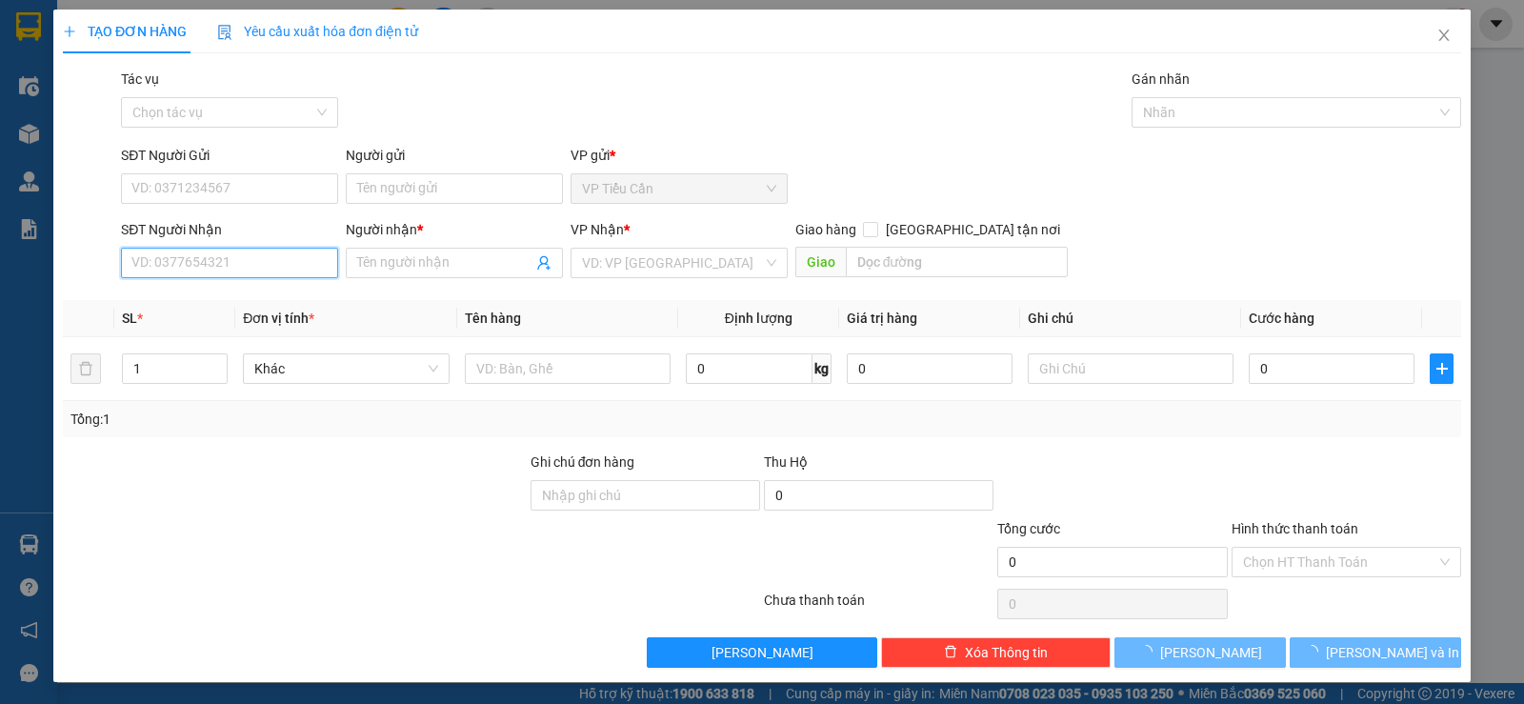
click at [270, 262] on input "SĐT Người Nhận" at bounding box center [229, 263] width 217 height 30
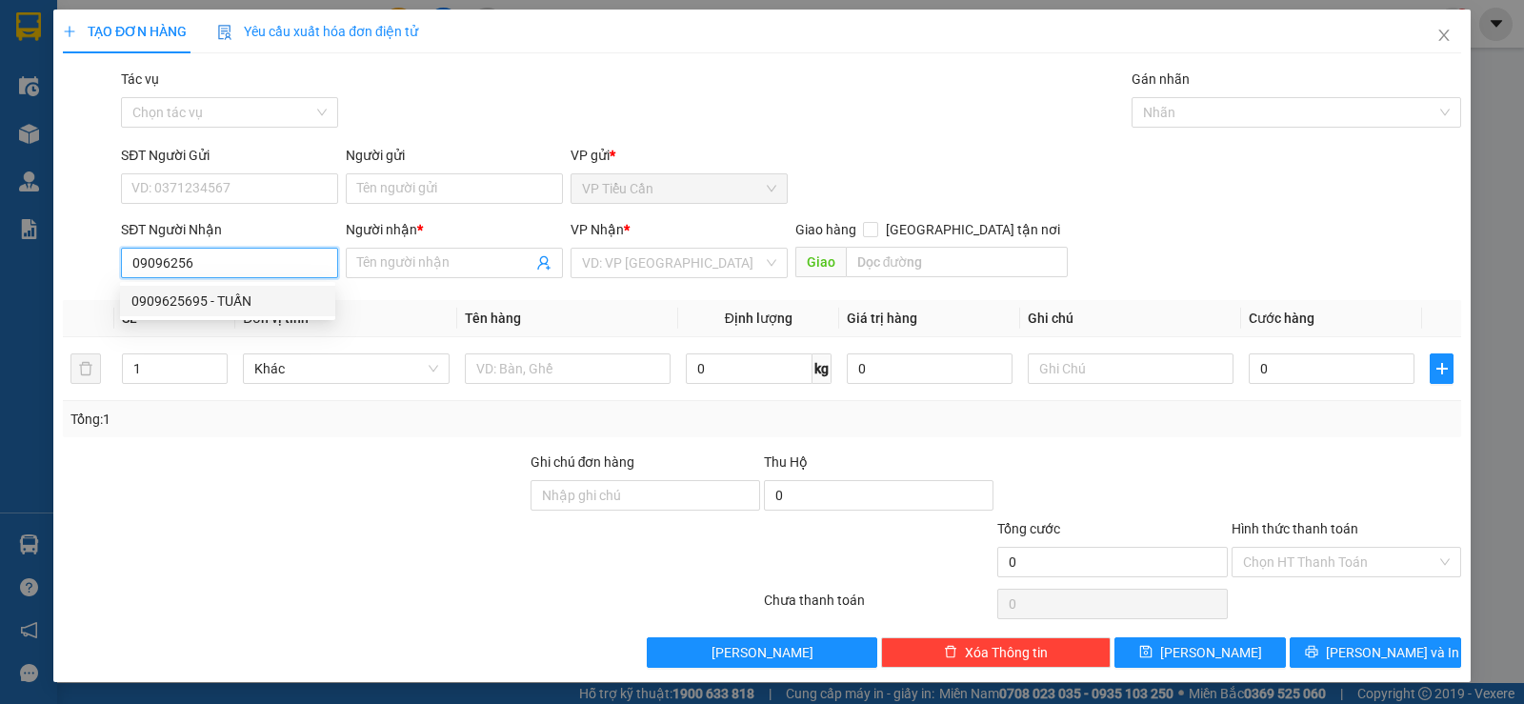
click at [241, 295] on div "0909625695 - TUẤN" at bounding box center [227, 300] width 192 height 21
type input "0909625695"
type input "TUẤN"
click at [241, 295] on div "0909625695 - TUẤN" at bounding box center [227, 300] width 192 height 21
type input "140.000"
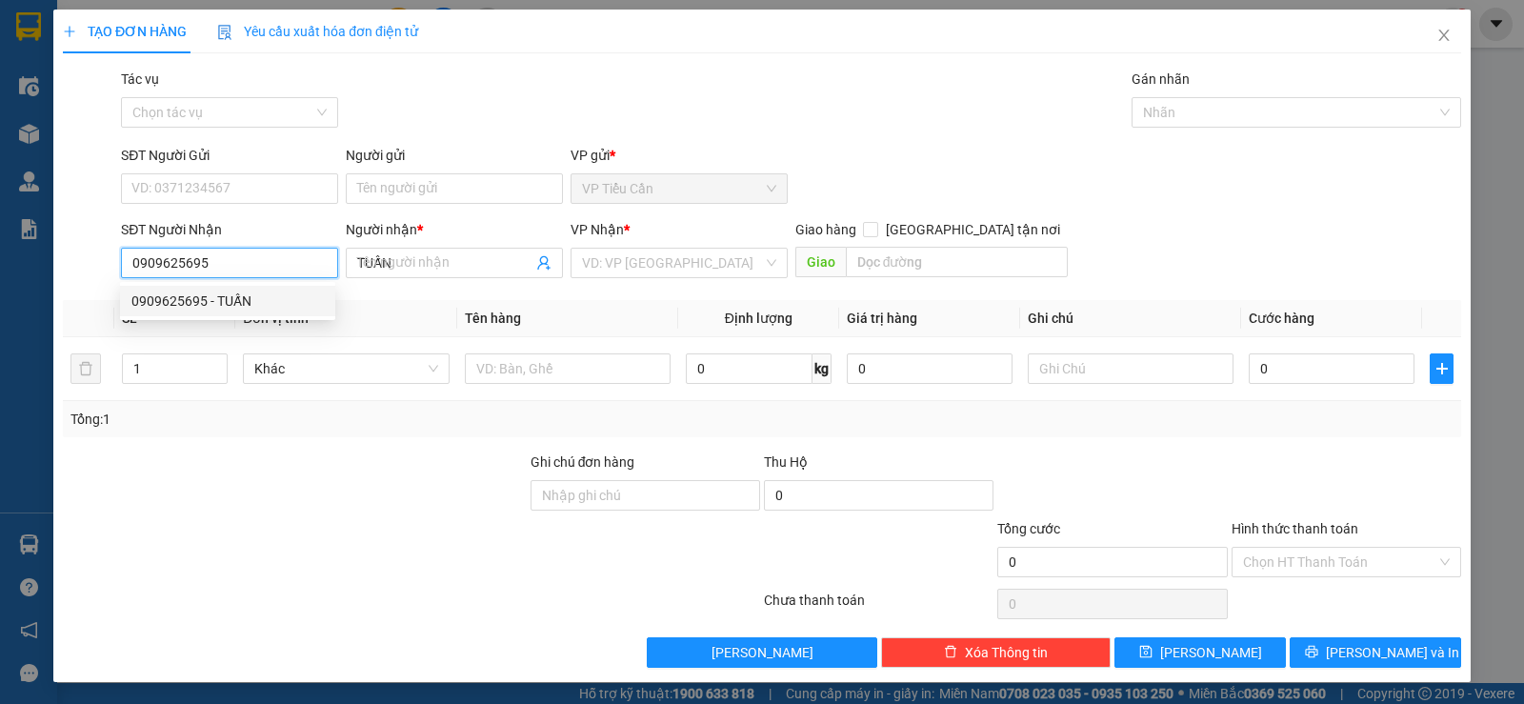
type input "140.000"
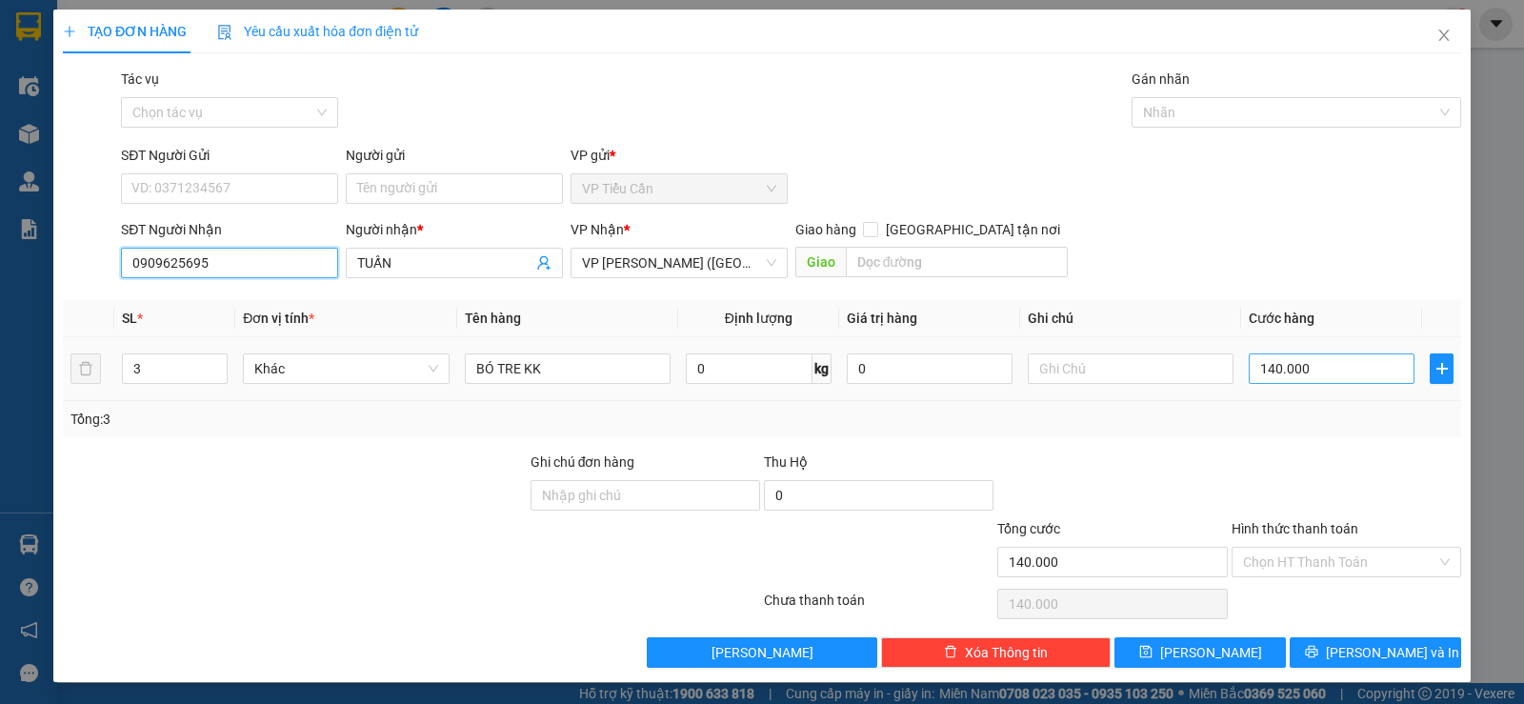
type input "0909625695"
click at [1338, 370] on input "140.000" at bounding box center [1332, 368] width 166 height 30
type input "0"
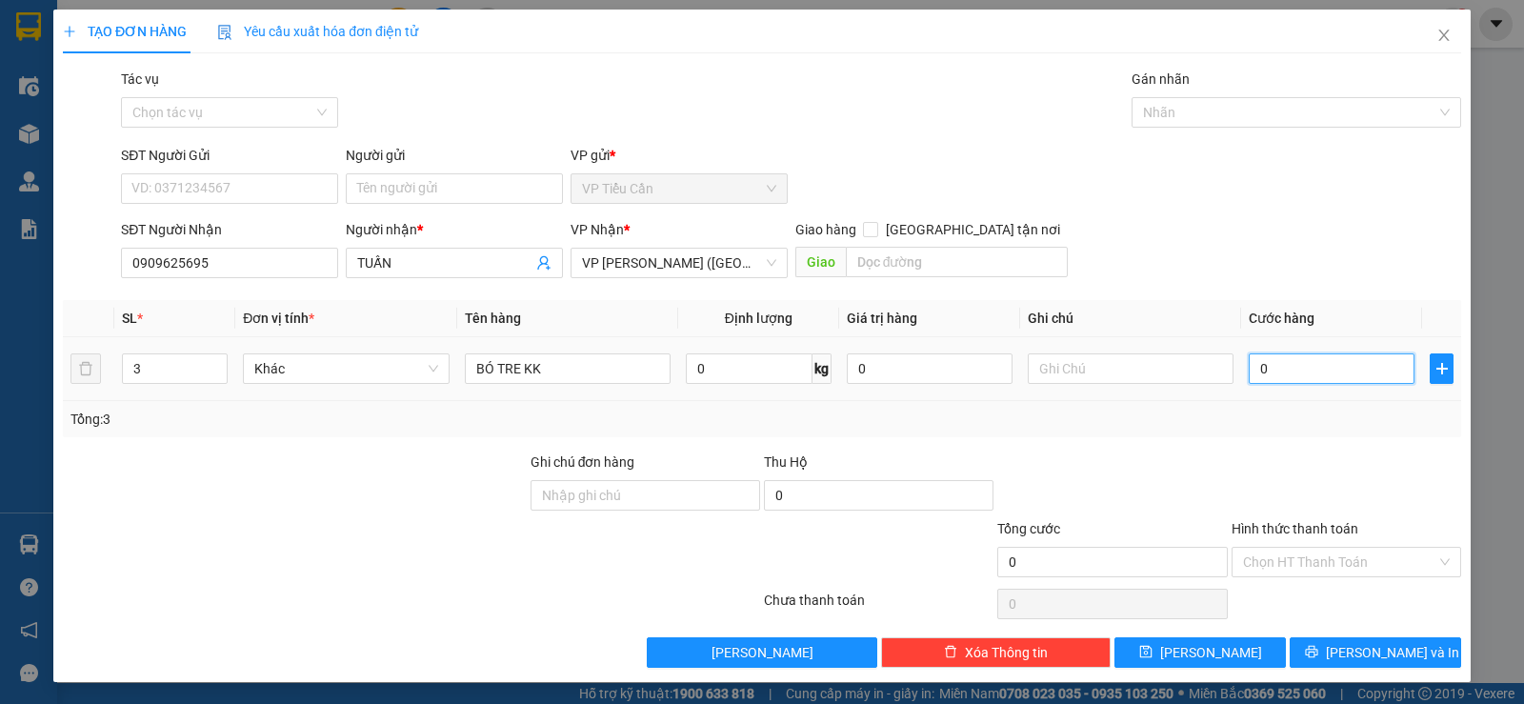
click at [1249, 364] on input "0" at bounding box center [1332, 368] width 166 height 30
type input "10"
type input "150"
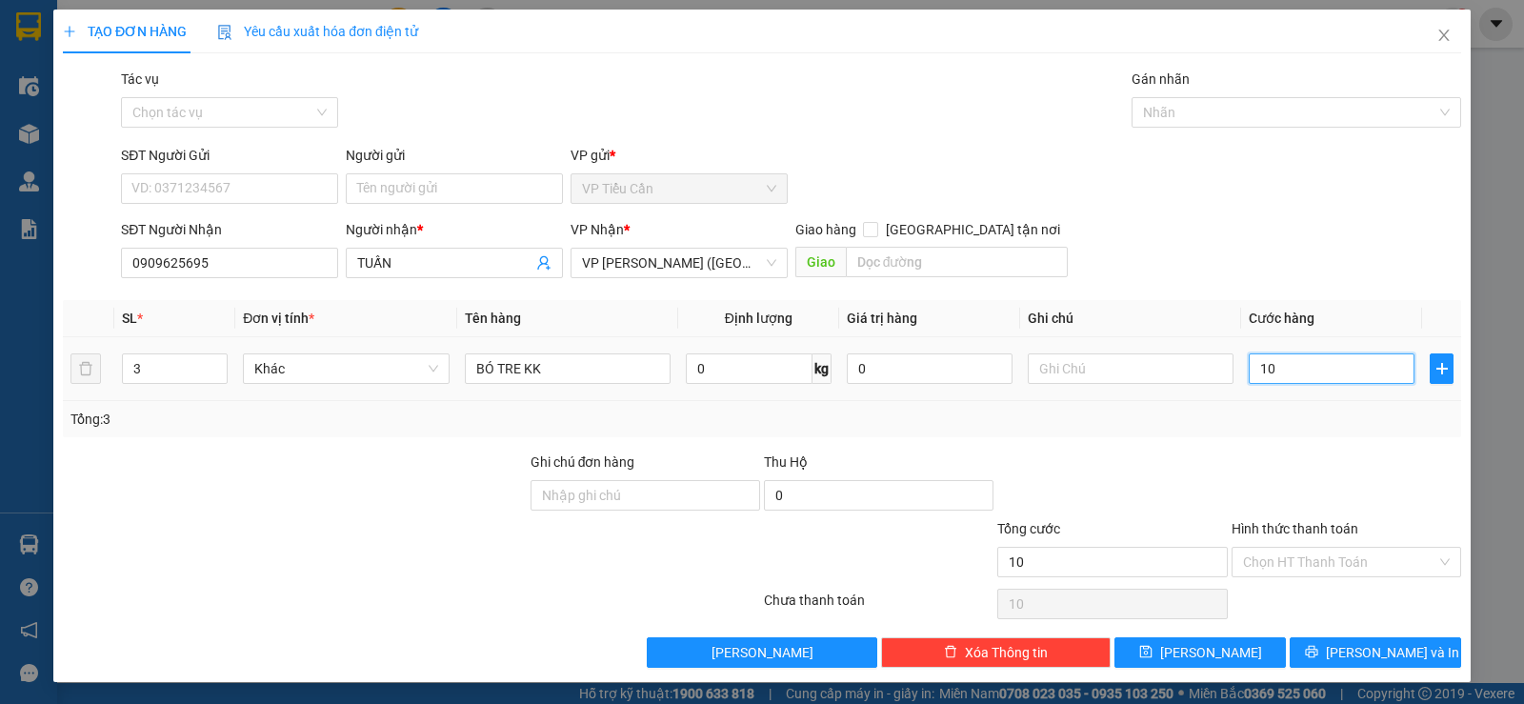
type input "150"
type input "150.000"
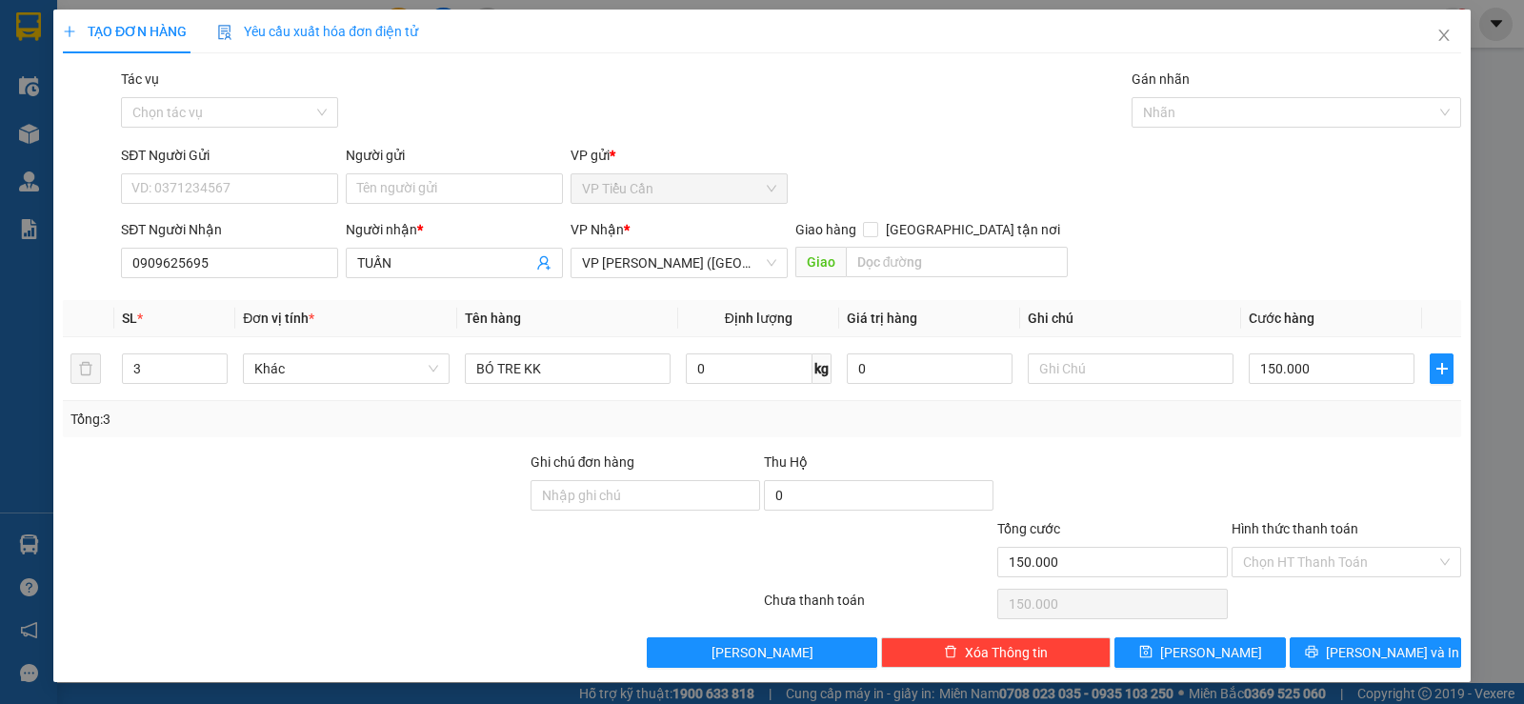
click at [1230, 456] on div at bounding box center [1346, 484] width 233 height 67
click at [1386, 647] on span "[PERSON_NAME] và In" at bounding box center [1392, 652] width 133 height 21
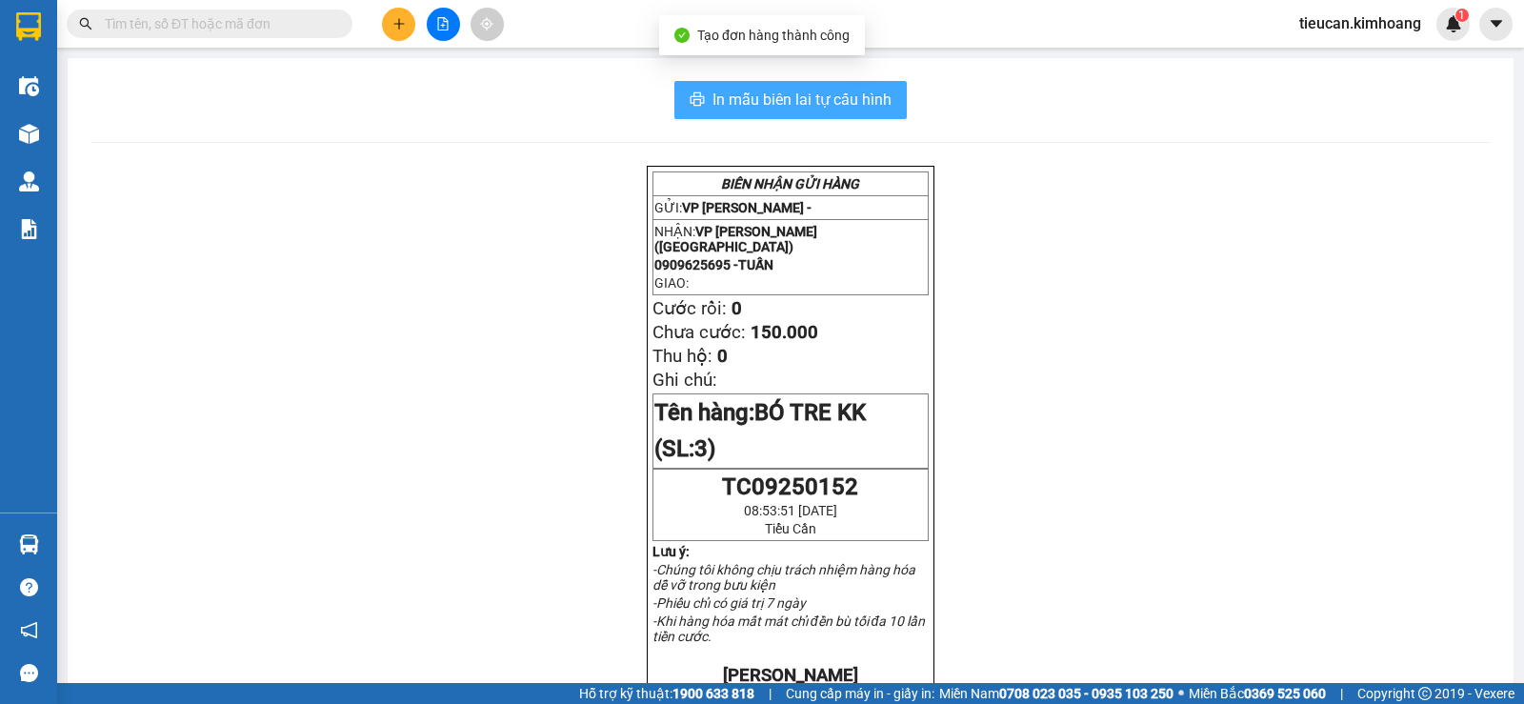
click at [794, 105] on span "In mẫu biên lai tự cấu hình" at bounding box center [801, 100] width 179 height 24
click at [1155, 597] on div "BIÊN NHẬN GỬI HÀNG GỬI: VP [PERSON_NAME] - NHẬN: VP [PERSON_NAME] (Hàng) 090962…" at bounding box center [790, 707] width 1400 height 1083
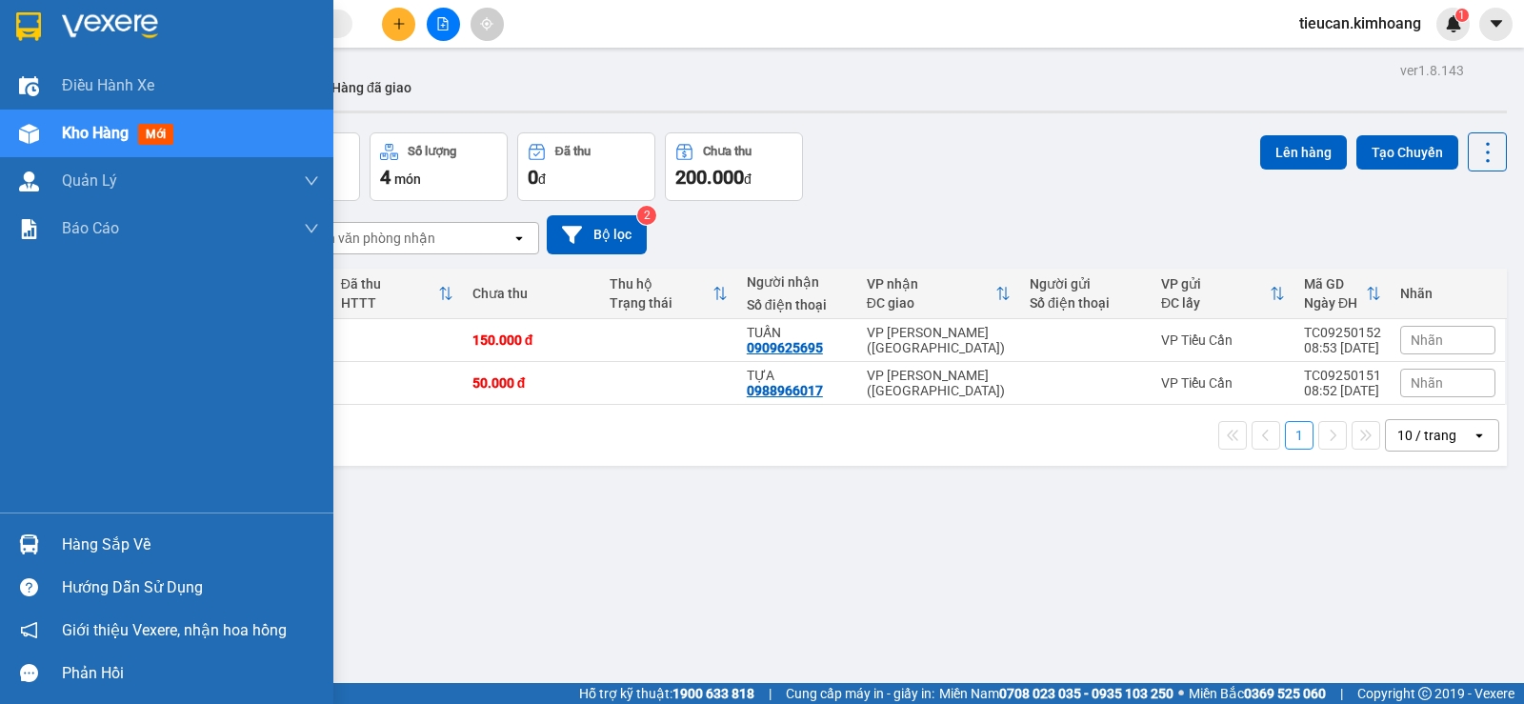
click at [121, 550] on div "Hàng sắp về" at bounding box center [190, 545] width 257 height 29
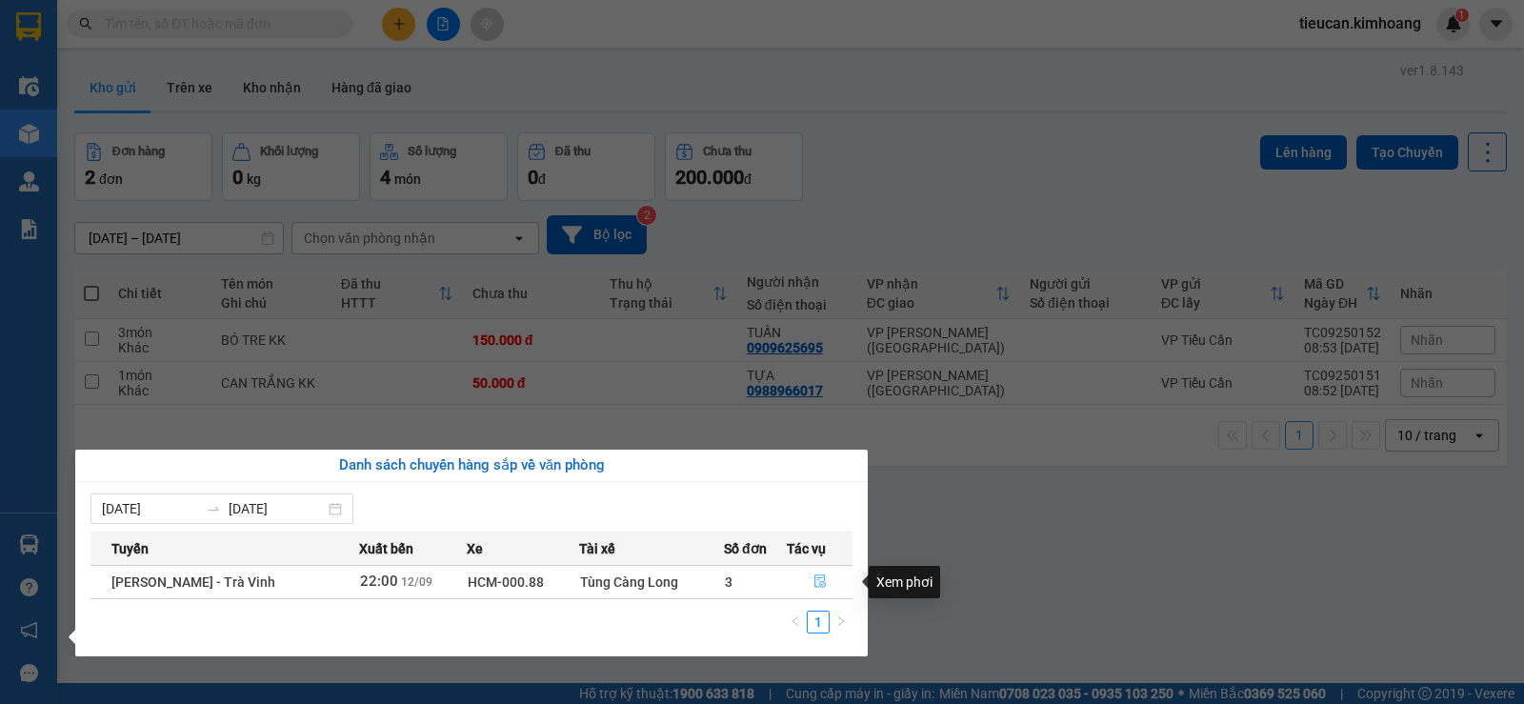
click at [817, 578] on icon "file-done" at bounding box center [819, 581] width 11 height 13
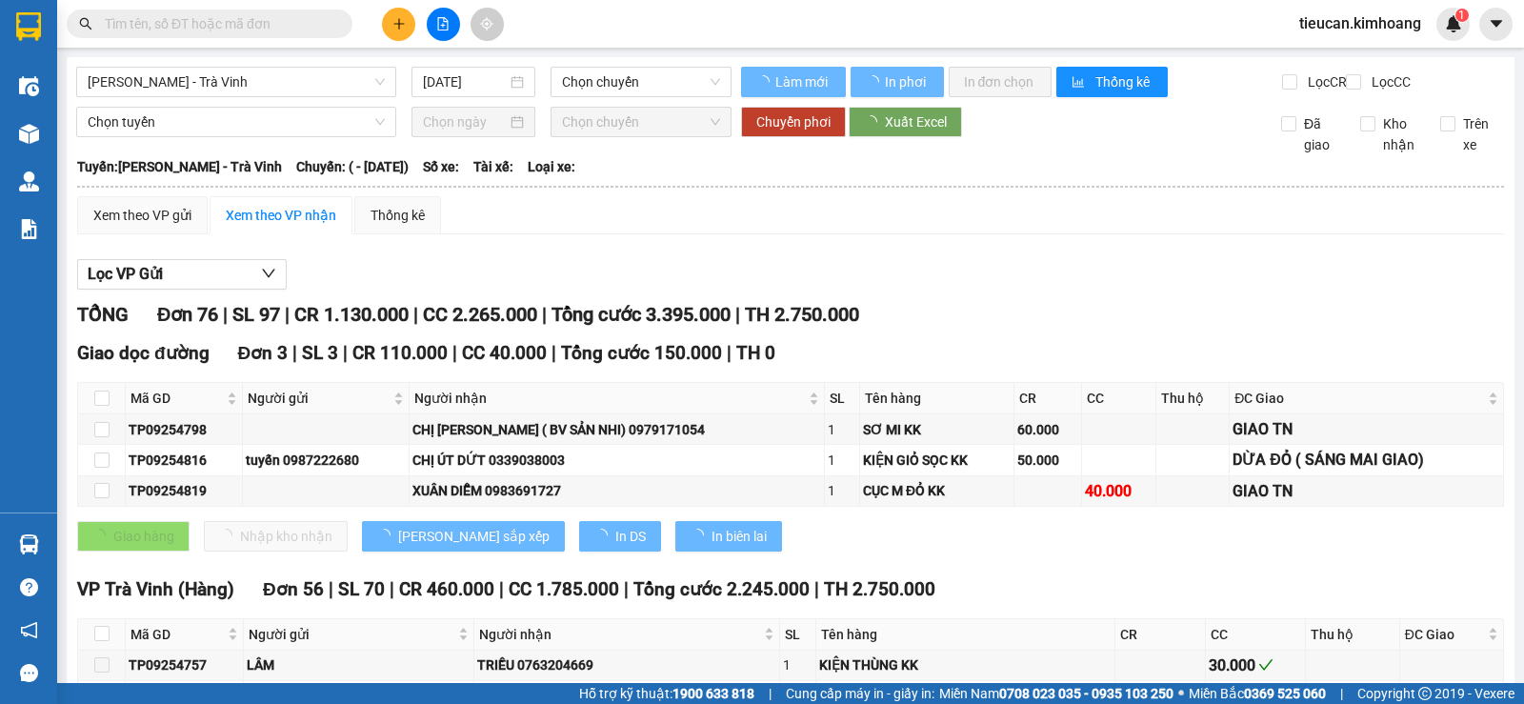
type input "12/09/2025"
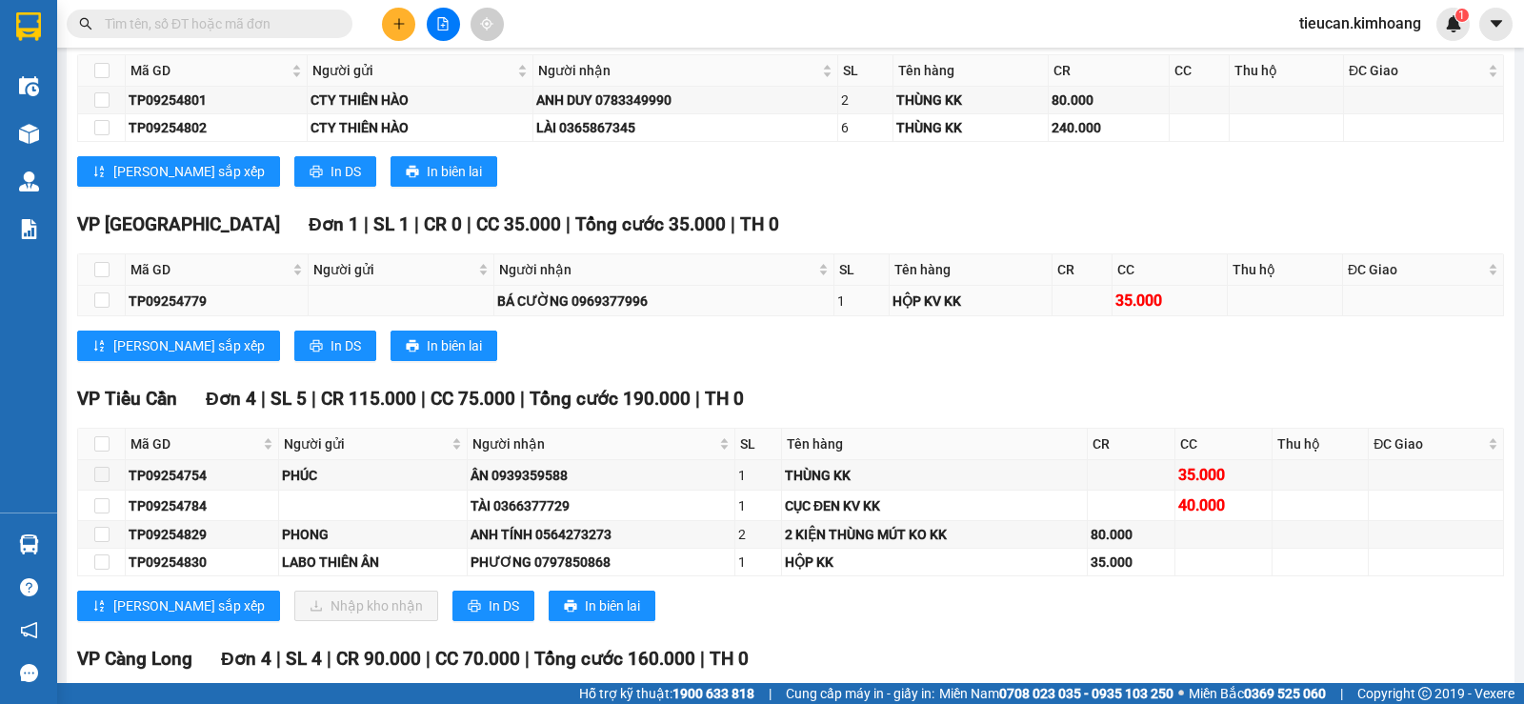
scroll to position [2476, 0]
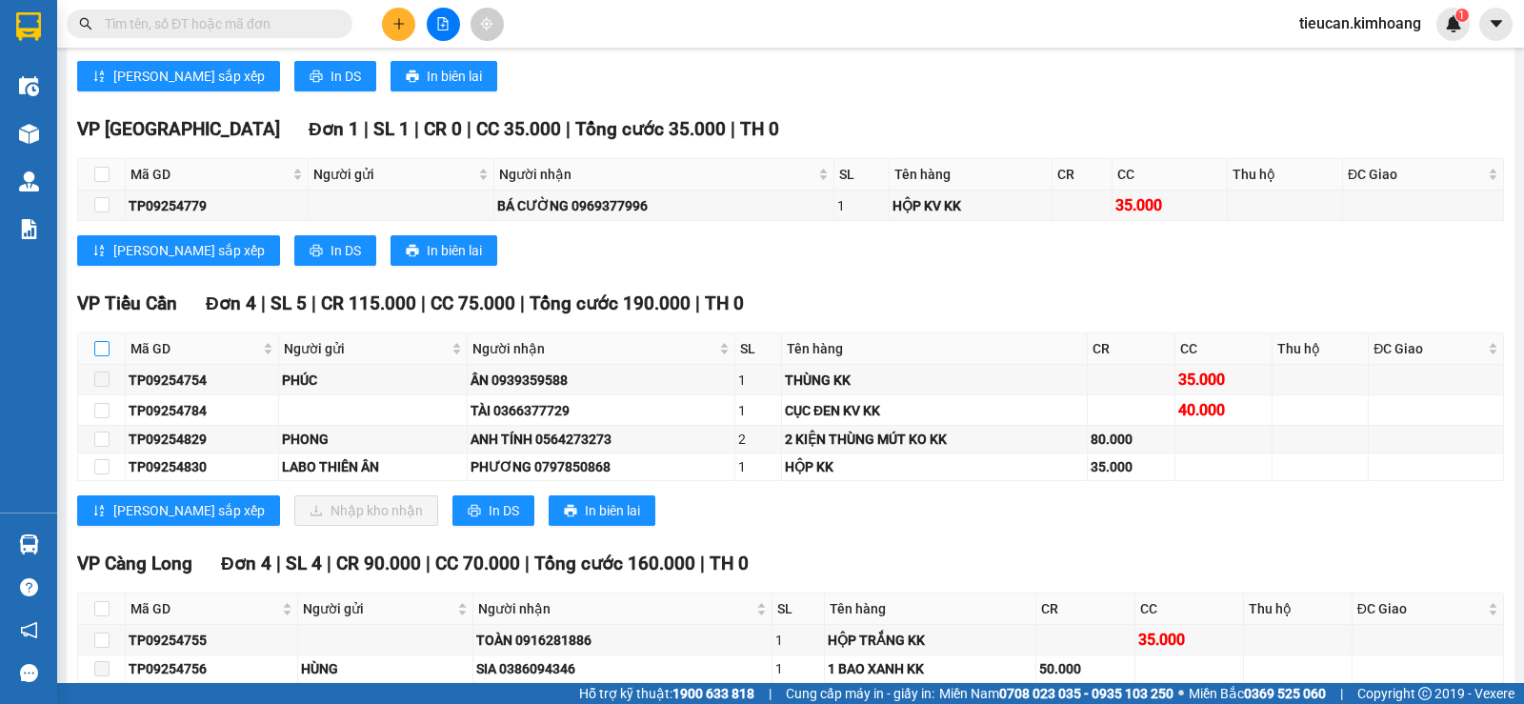
click at [95, 356] on input "checkbox" at bounding box center [101, 348] width 15 height 15
checkbox input "true"
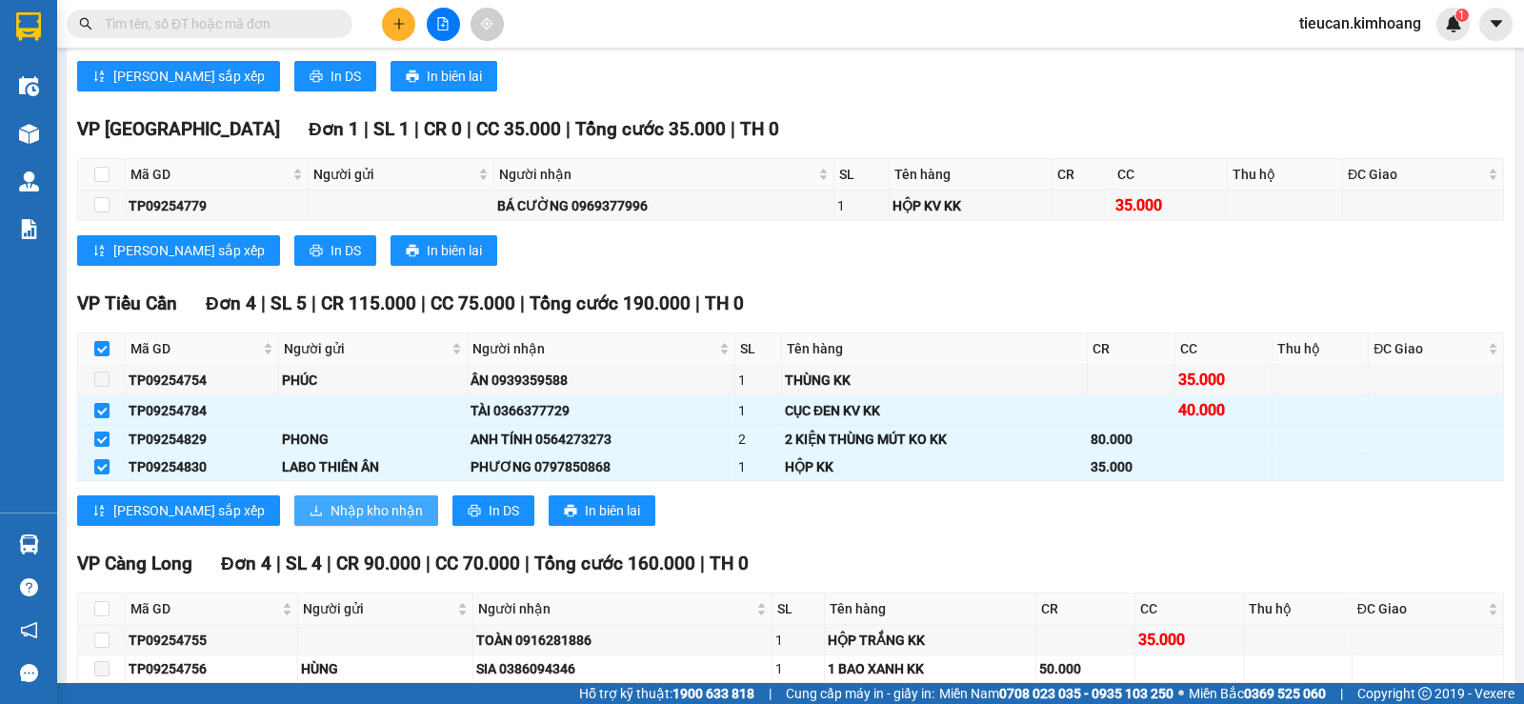
click at [330, 520] on span "Nhập kho nhận" at bounding box center [376, 510] width 92 height 21
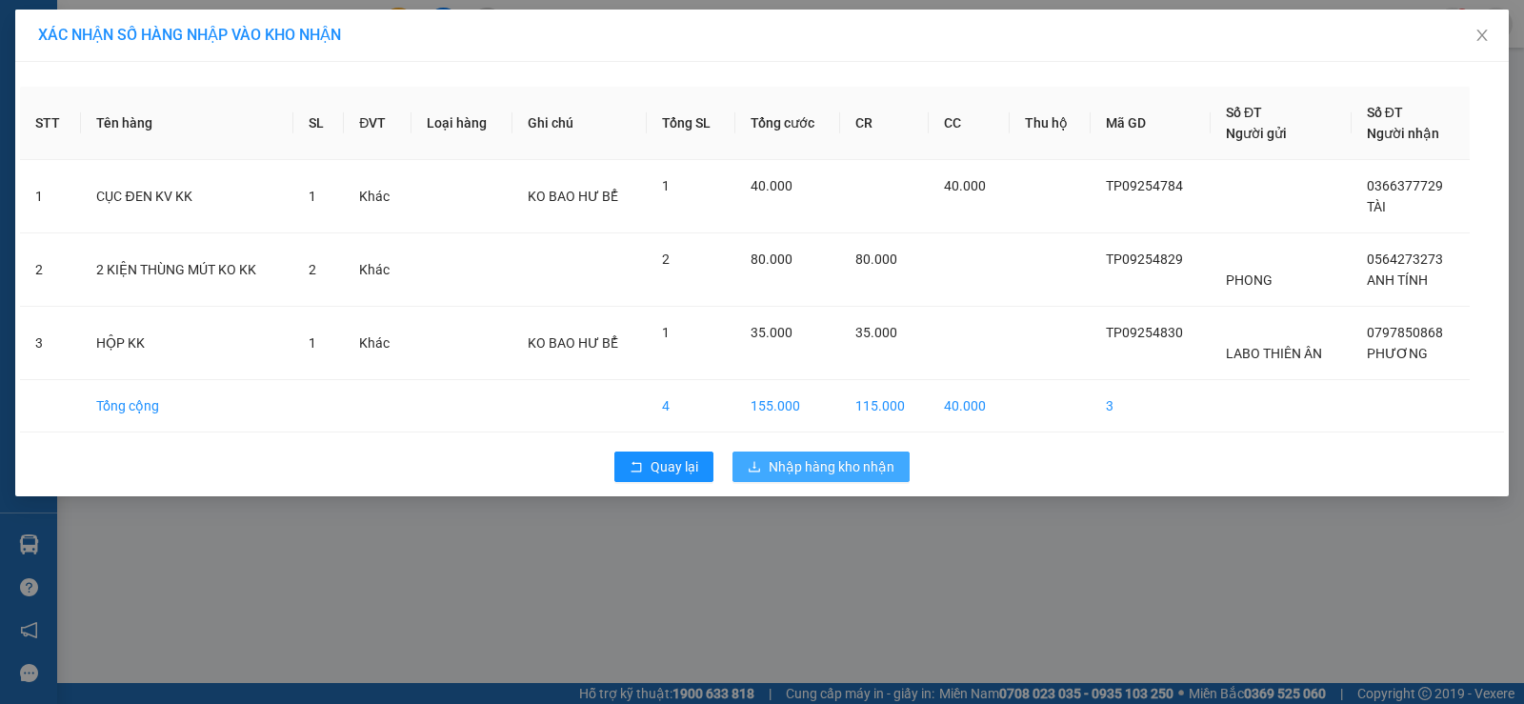
click at [751, 477] on button "Nhập hàng kho nhận" at bounding box center [820, 466] width 177 height 30
